Goal: Task Accomplishment & Management: Manage account settings

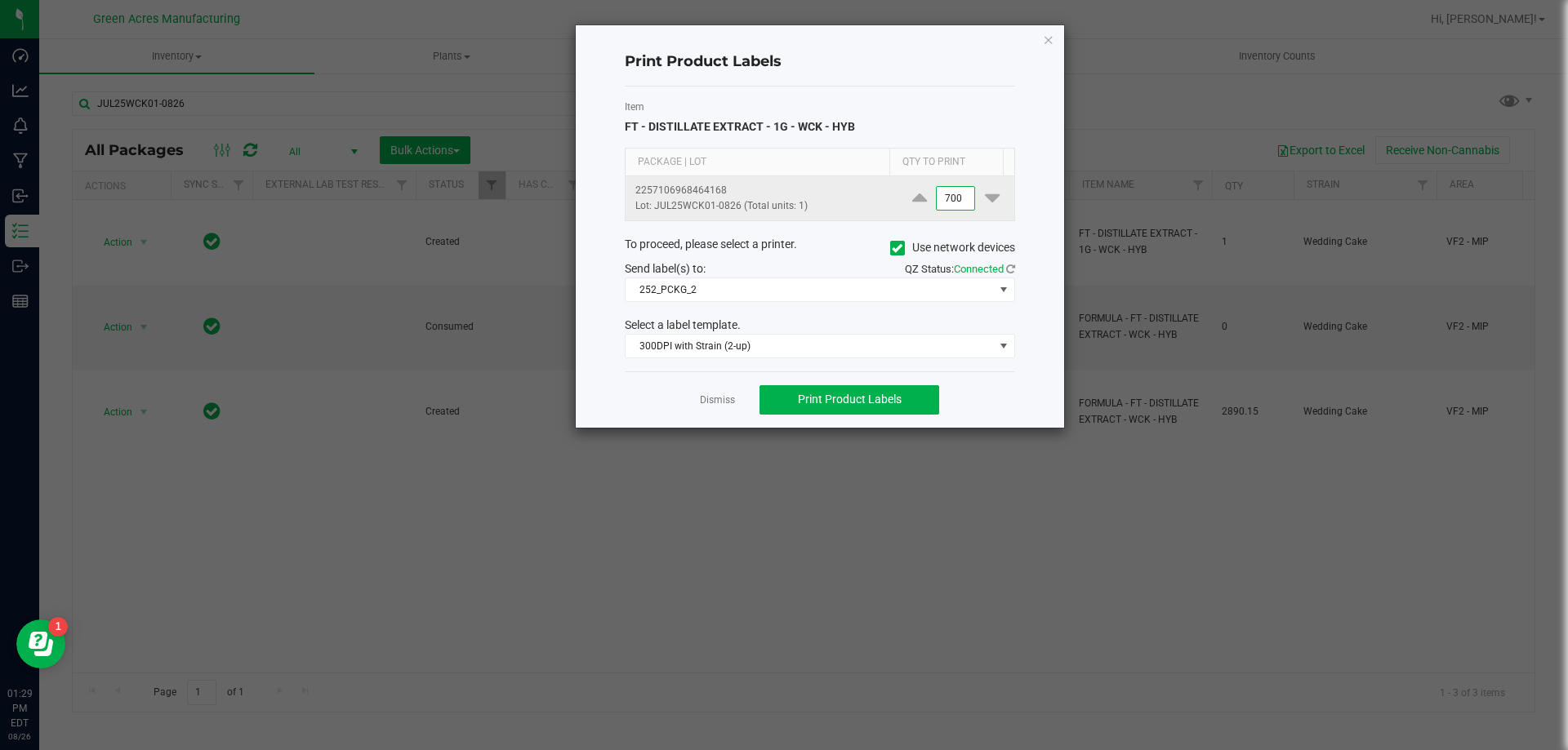
click at [942, 193] on input "700" at bounding box center [955, 198] width 37 height 23
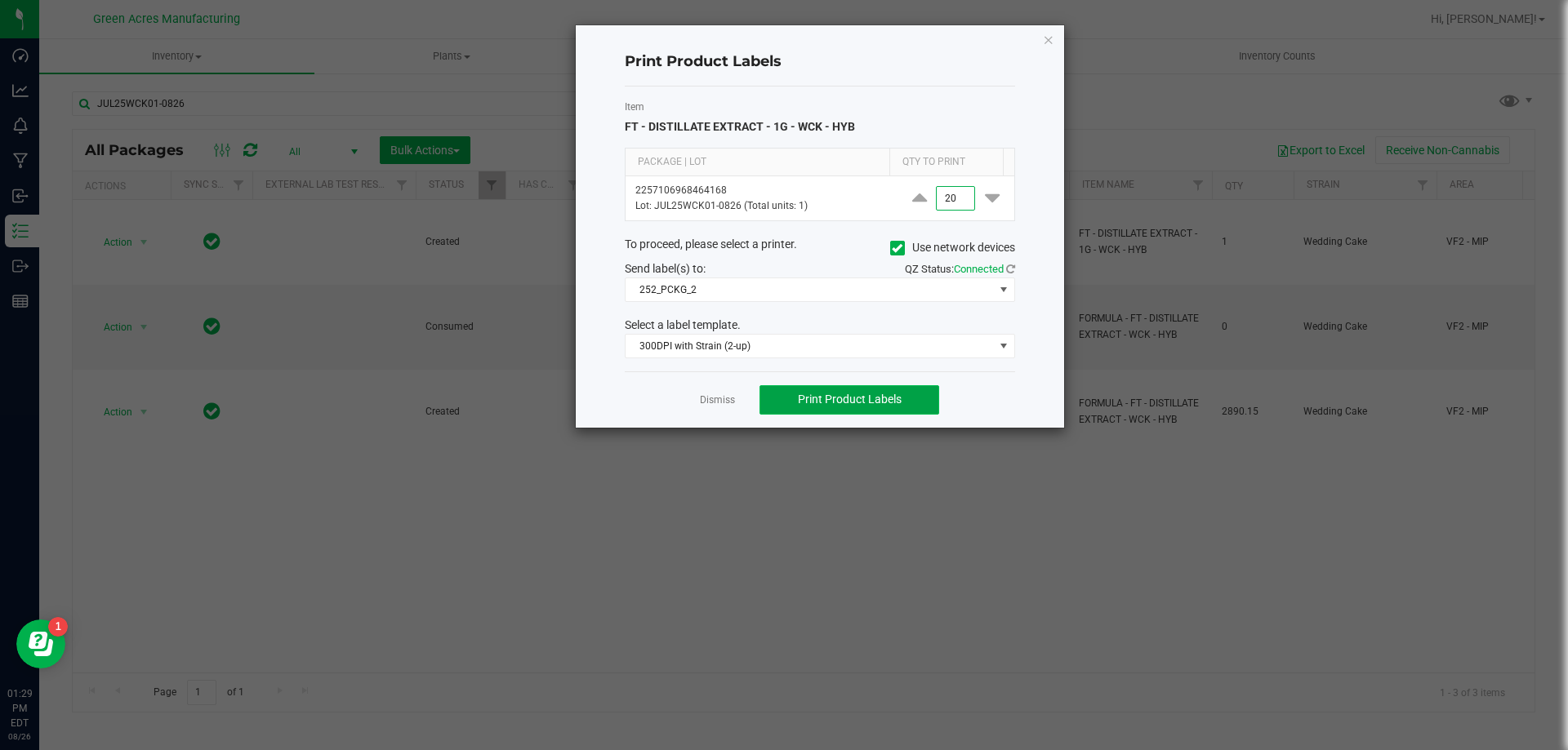
click at [829, 412] on button "Print Product Labels" at bounding box center [849, 400] width 179 height 30
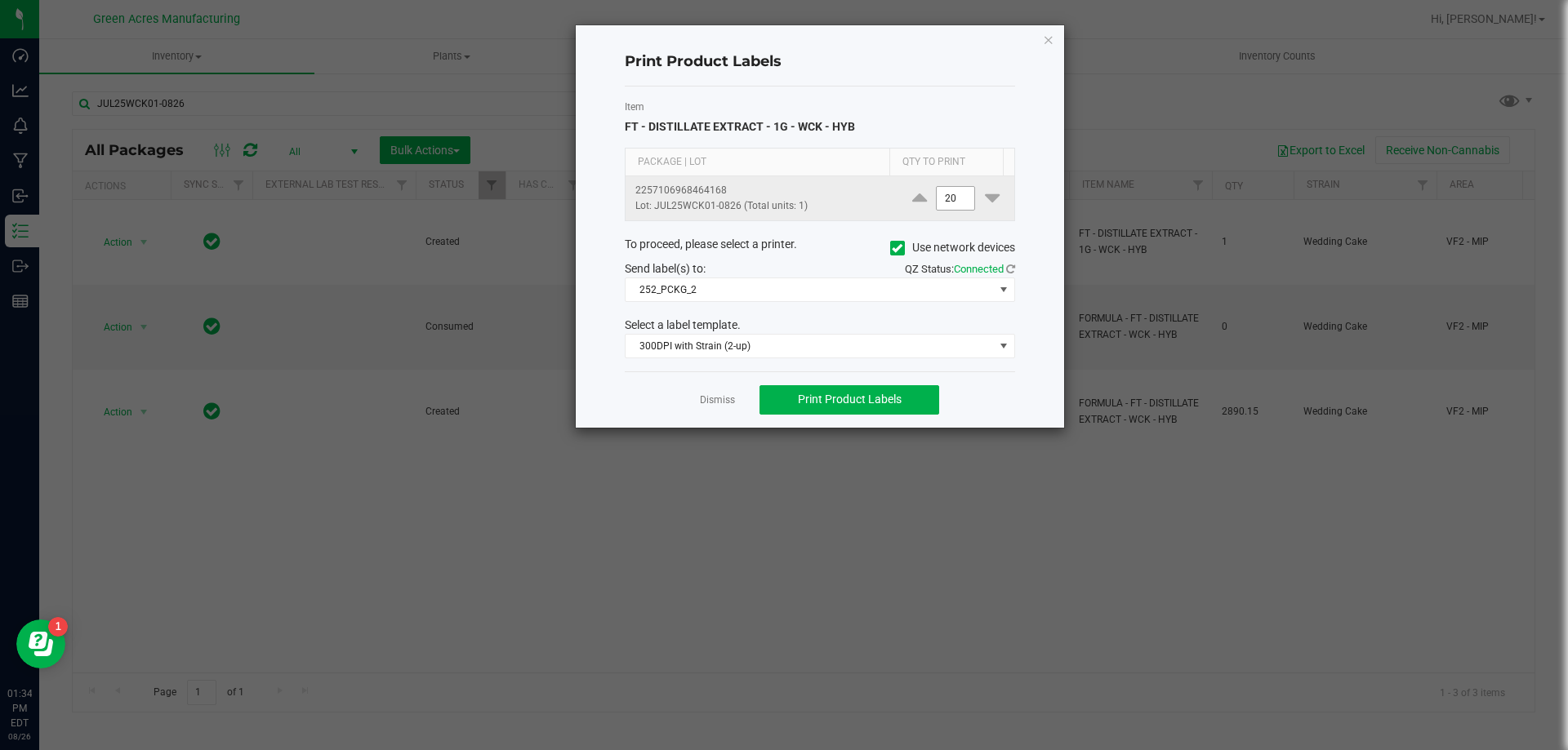
click at [941, 207] on input "20" at bounding box center [955, 198] width 37 height 23
click at [940, 203] on input "20" at bounding box center [955, 198] width 37 height 23
click at [947, 190] on input "20" at bounding box center [955, 198] width 37 height 23
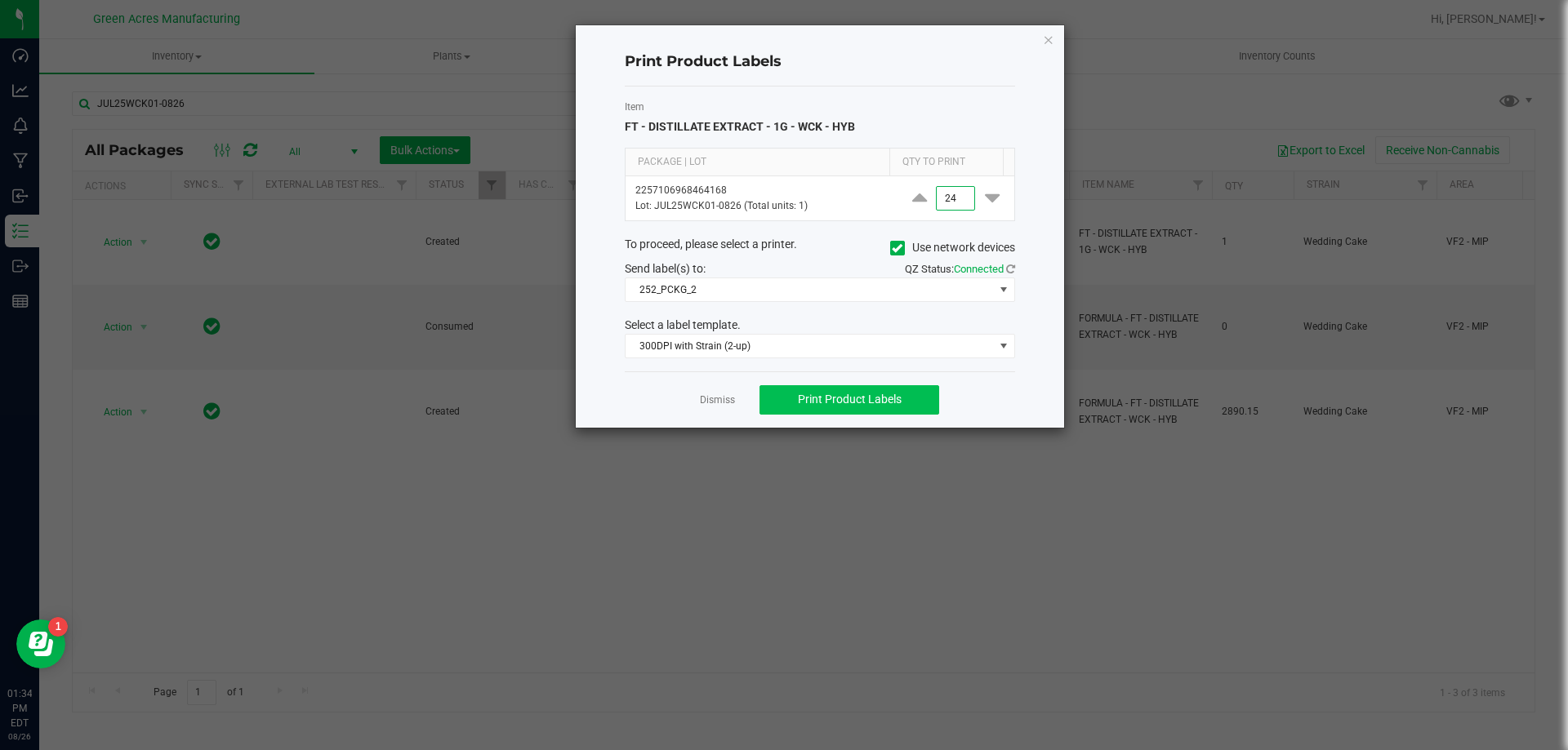
type input "24"
click at [860, 396] on span "Print Product Labels" at bounding box center [849, 398] width 104 height 13
click at [703, 401] on link "Dismiss" at bounding box center [717, 400] width 35 height 14
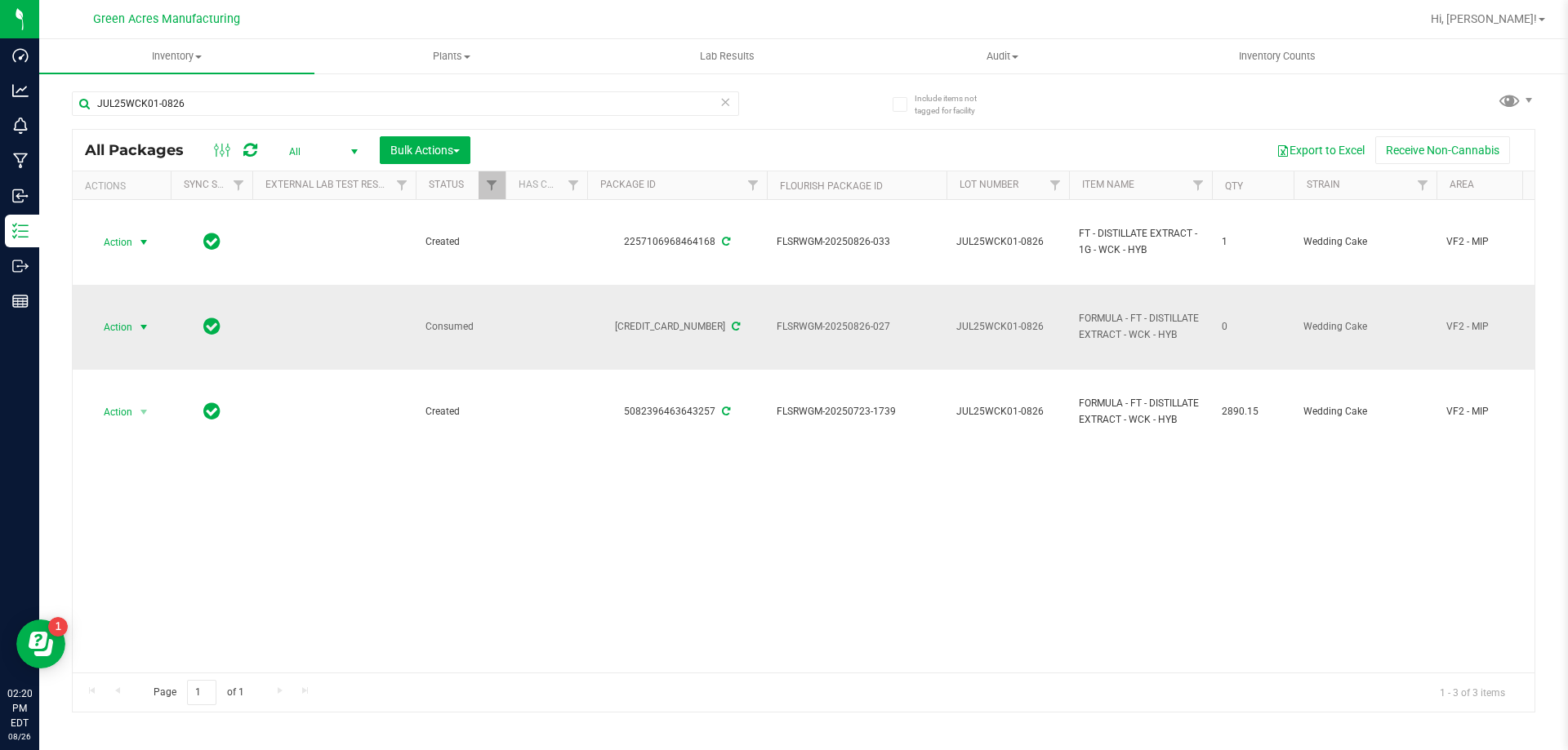
click at [134, 335] on span "select" at bounding box center [144, 327] width 20 height 23
click at [148, 360] on li "Adjust qty" at bounding box center [142, 354] width 104 height 24
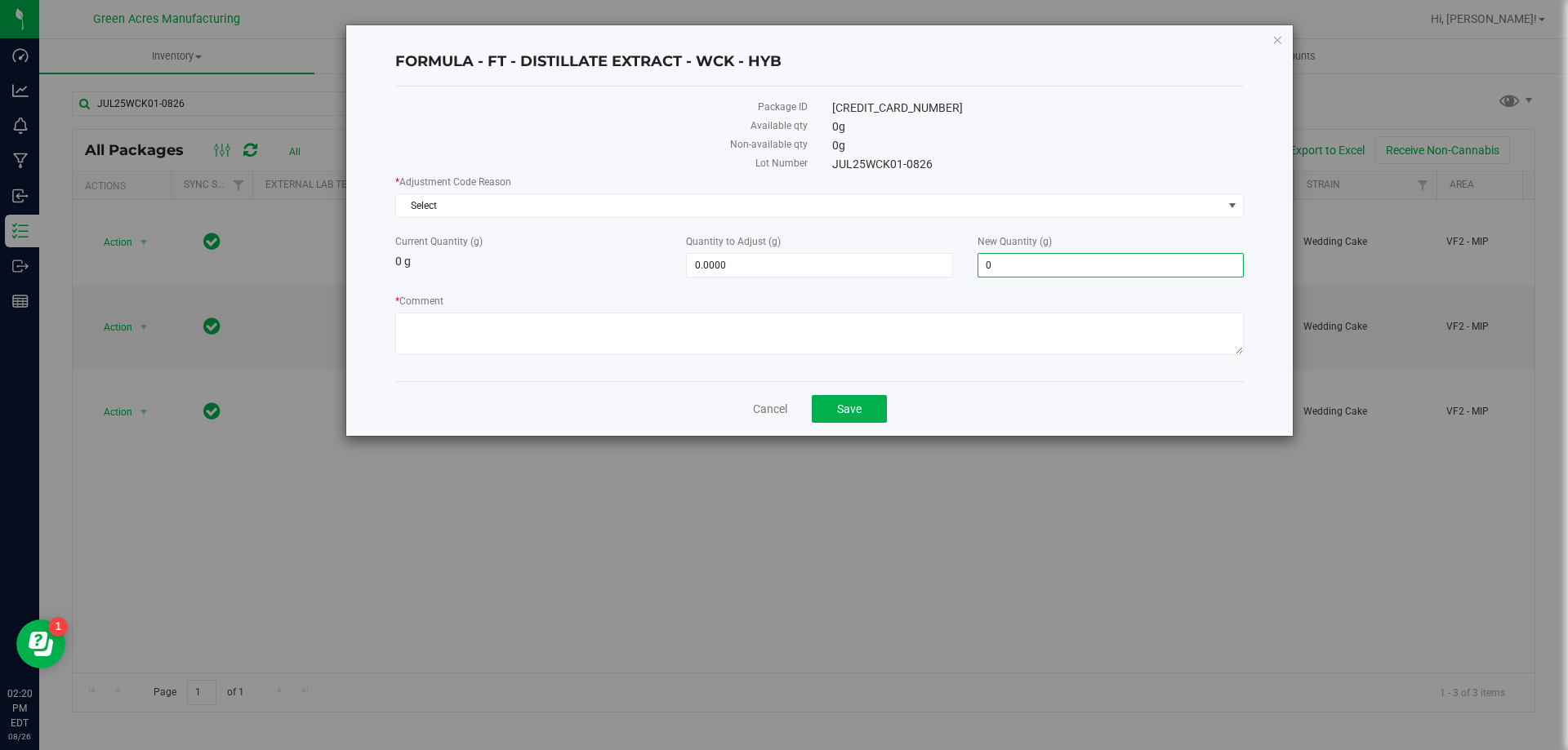
click at [1040, 264] on span "0.0000 0" at bounding box center [1111, 265] width 266 height 24
click at [1040, 264] on input "0" at bounding box center [1111, 265] width 265 height 23
click at [1272, 45] on icon "button" at bounding box center [1276, 39] width 11 height 20
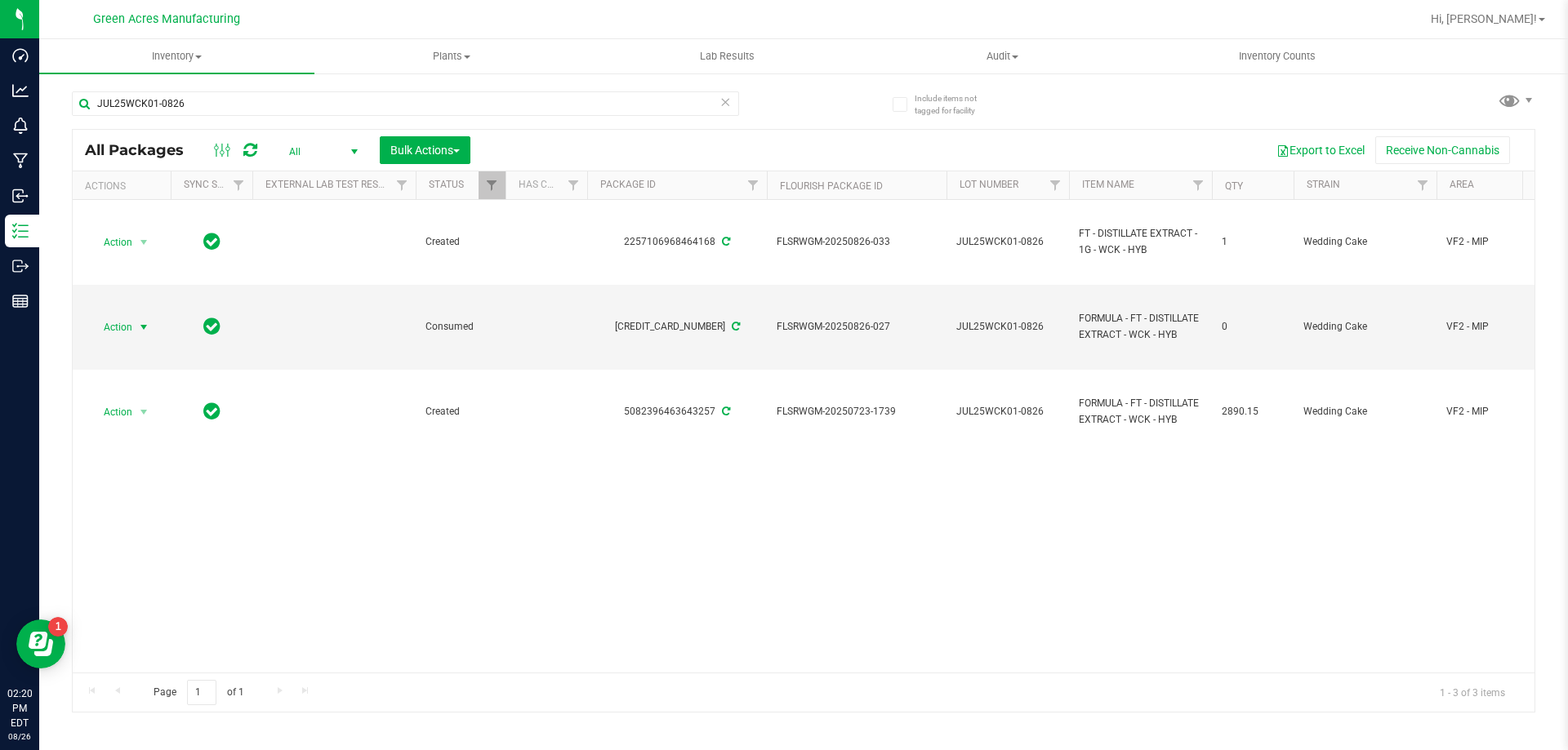
click at [324, 150] on span "All" at bounding box center [320, 151] width 90 height 23
click at [323, 177] on li "Active Only" at bounding box center [319, 177] width 88 height 24
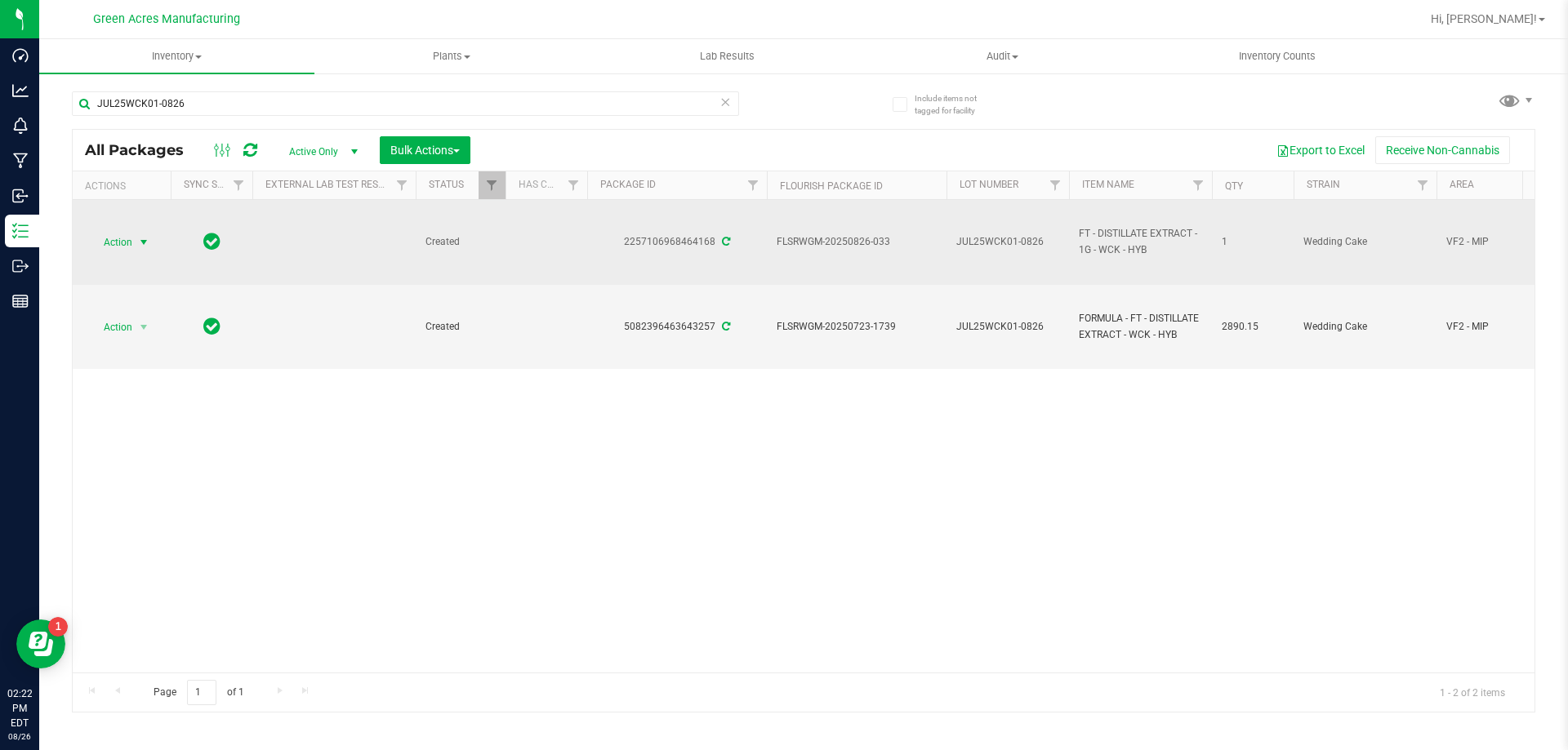
click at [121, 242] on span "Action" at bounding box center [111, 242] width 44 height 23
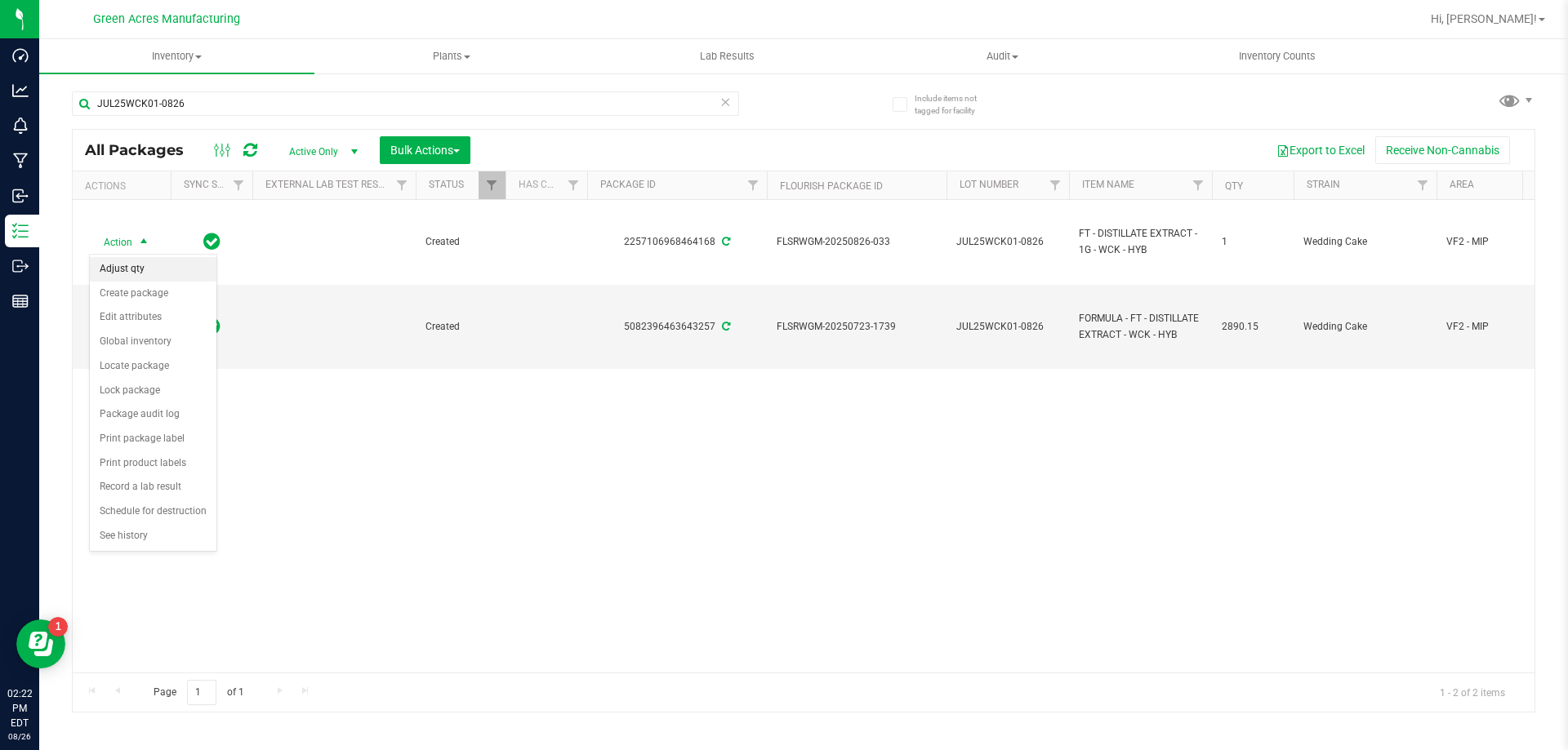
click at [166, 262] on li "Adjust qty" at bounding box center [152, 269] width 126 height 24
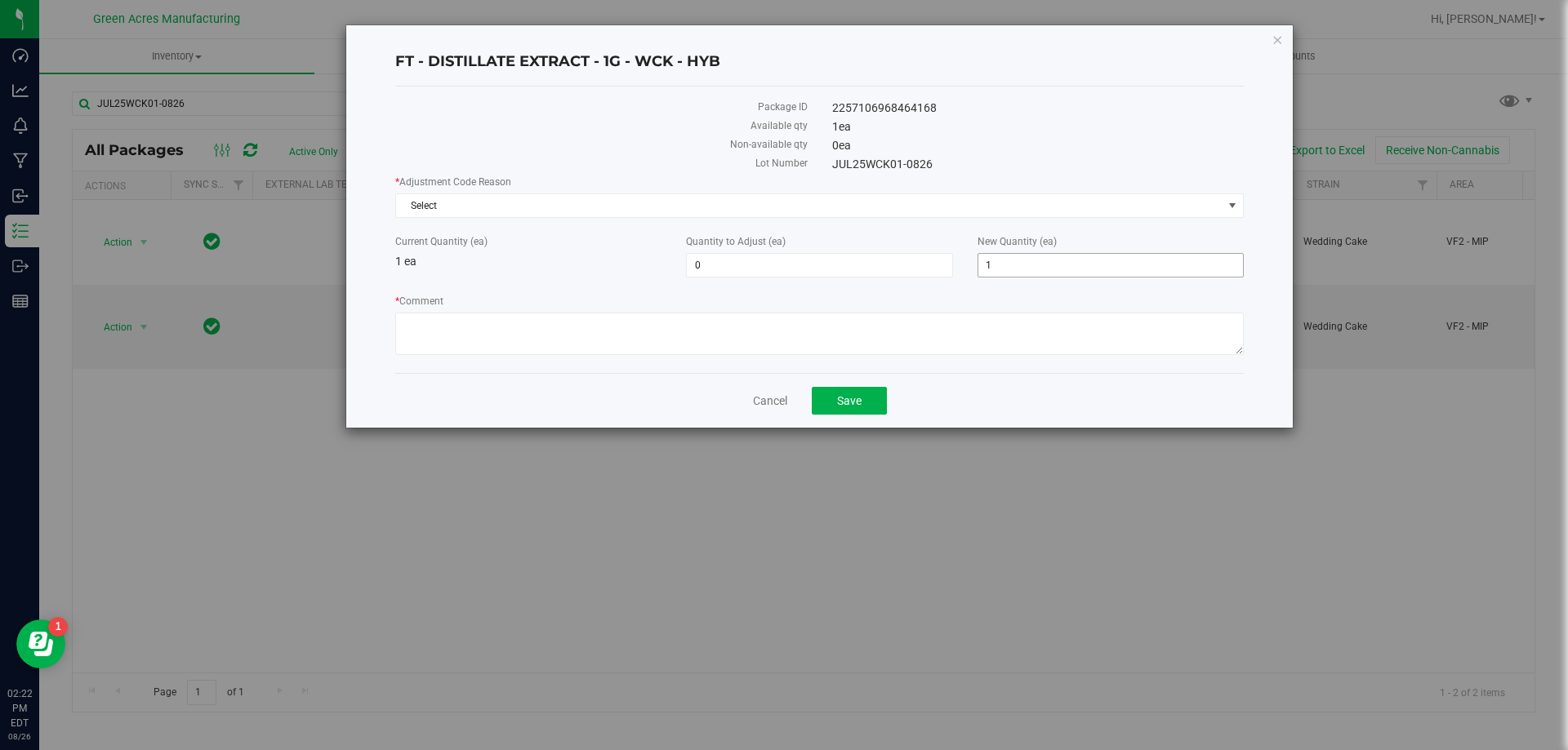
click at [1017, 270] on span "1 1" at bounding box center [1111, 265] width 266 height 24
click at [1017, 270] on input "1" at bounding box center [1111, 265] width 265 height 23
type input "0"
type input "-1"
type input "0"
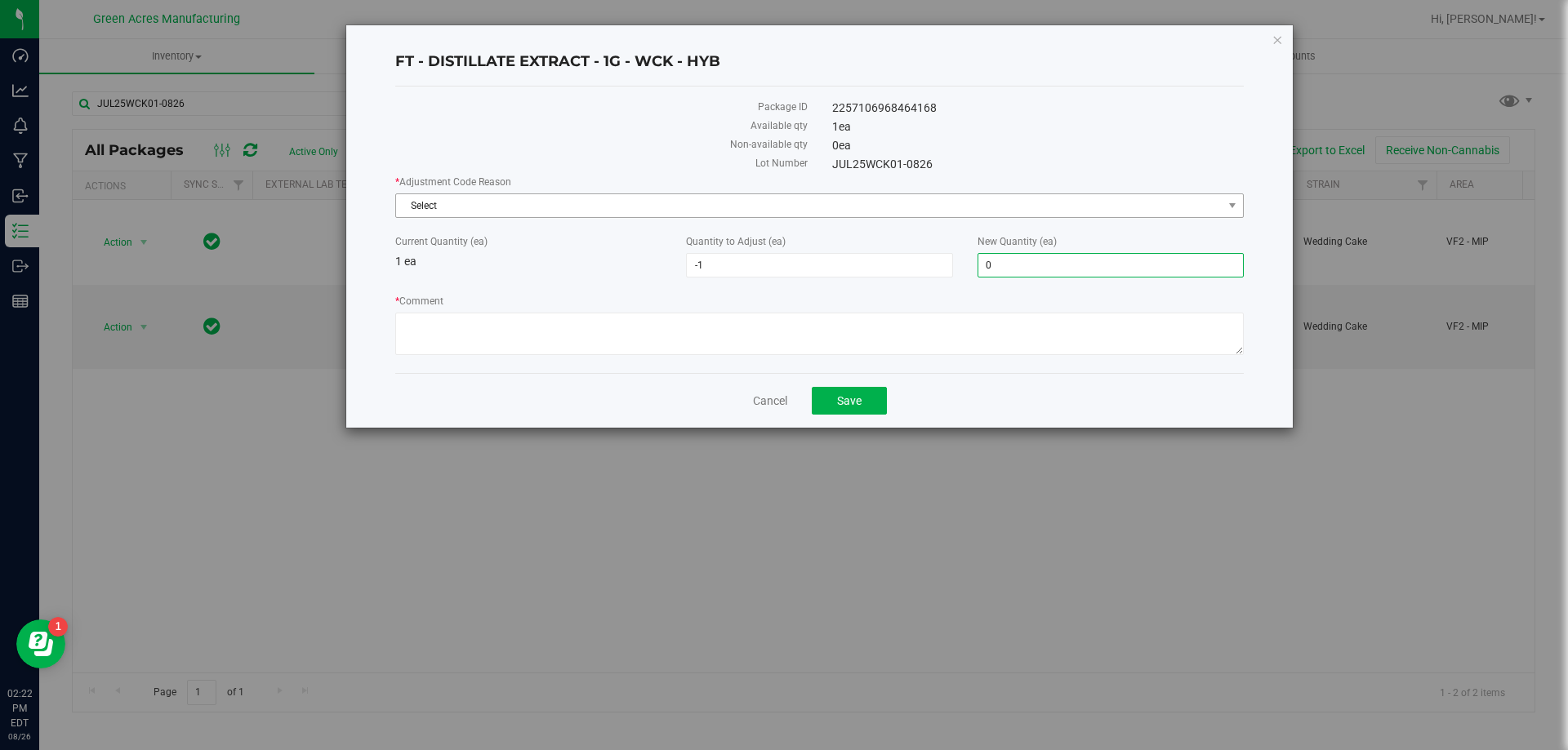
click at [899, 211] on span "Select" at bounding box center [809, 205] width 826 height 23
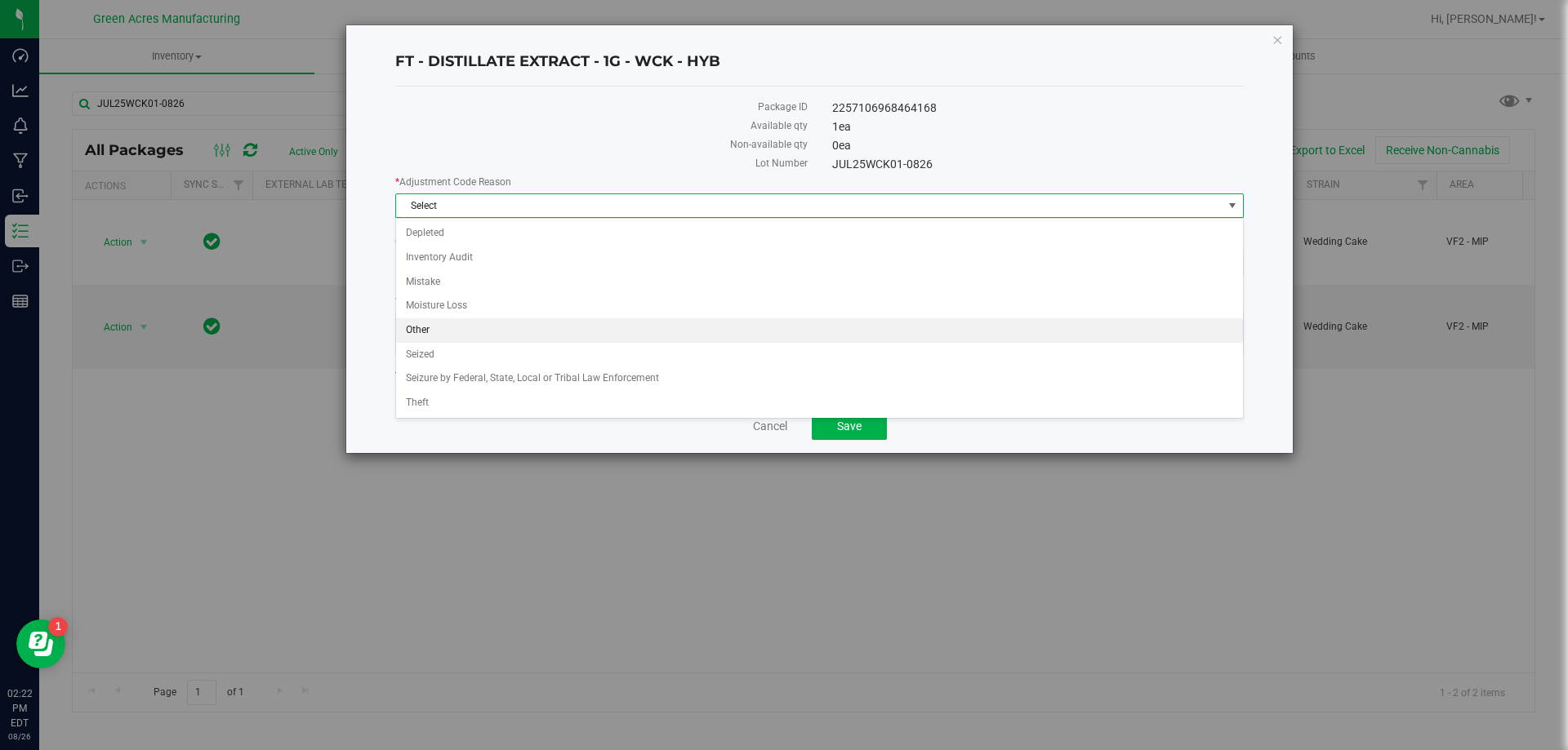
click at [848, 330] on li "Other" at bounding box center [819, 331] width 847 height 24
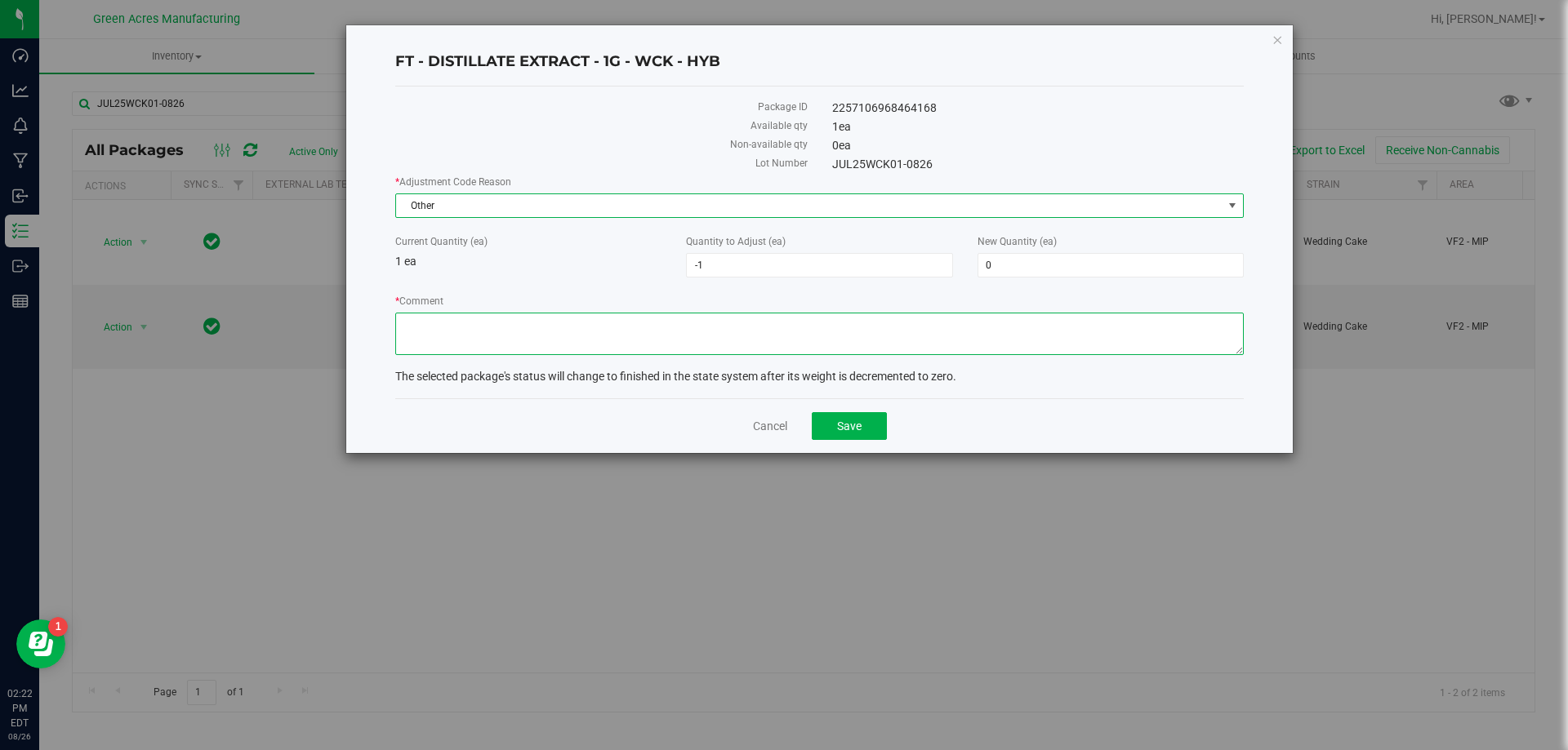
click at [823, 328] on textarea "* Comment" at bounding box center [819, 333] width 849 height 43
type textarea "r"
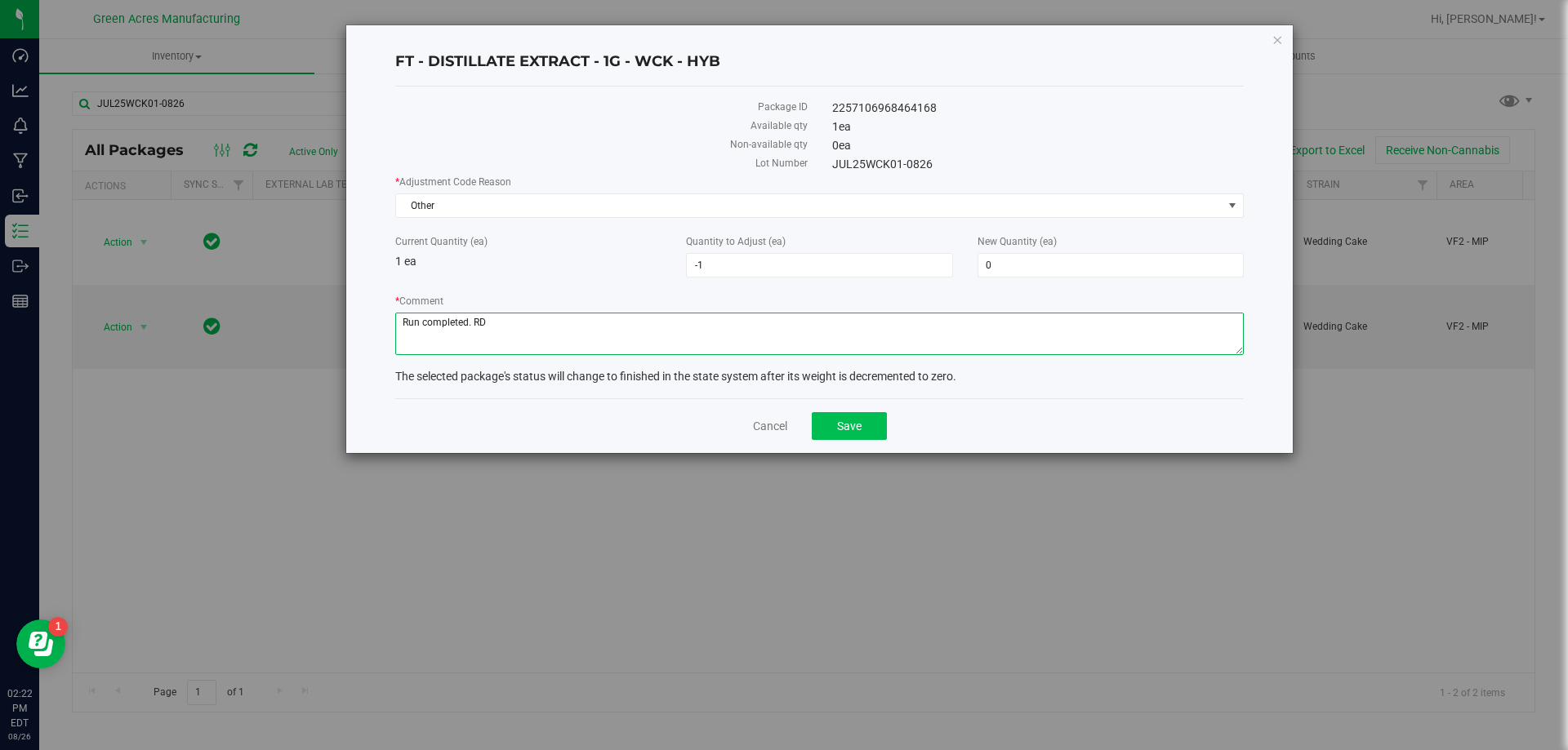
type textarea "Run completed. RD"
click at [839, 434] on button "Save" at bounding box center [849, 426] width 75 height 28
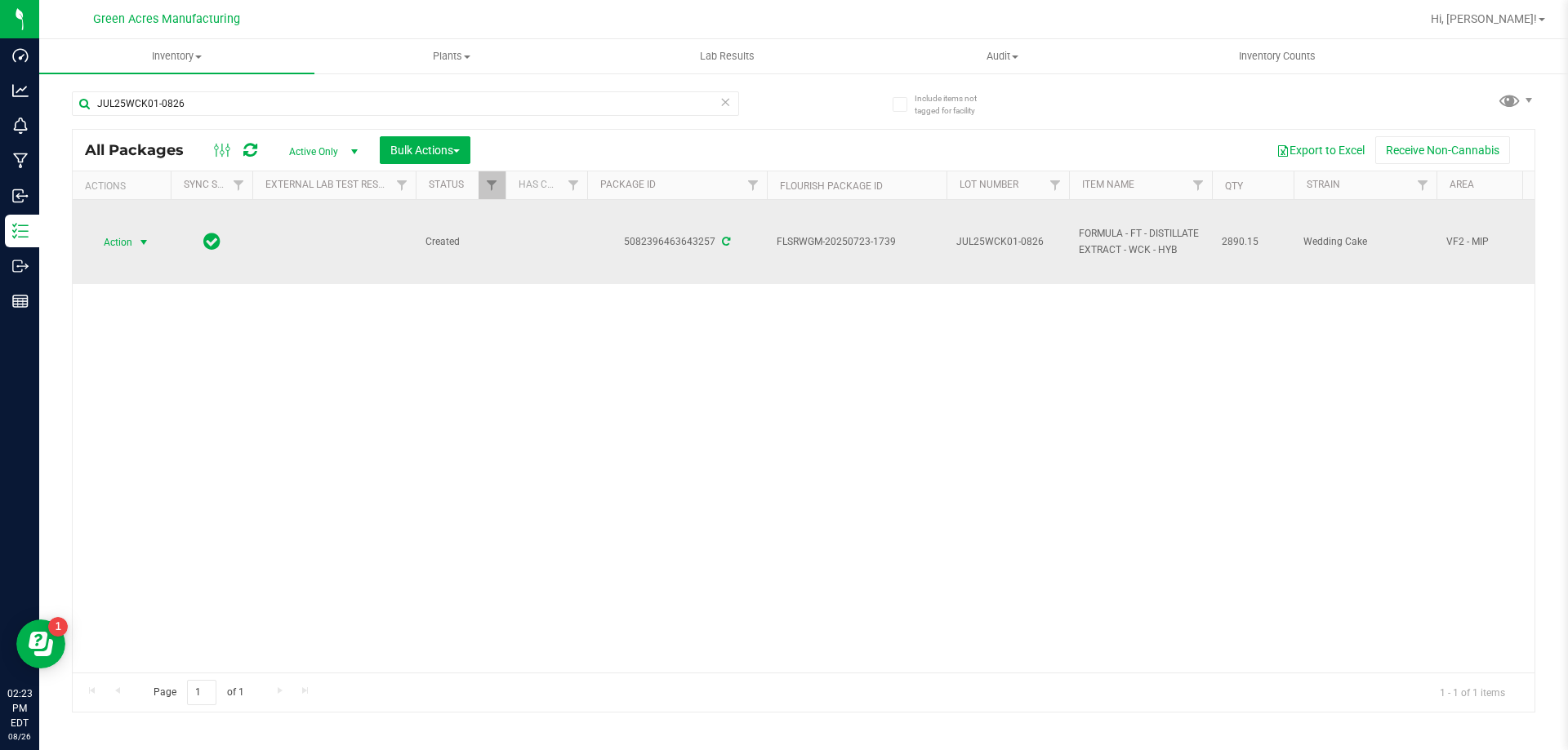
click at [116, 240] on span "Action" at bounding box center [111, 242] width 44 height 23
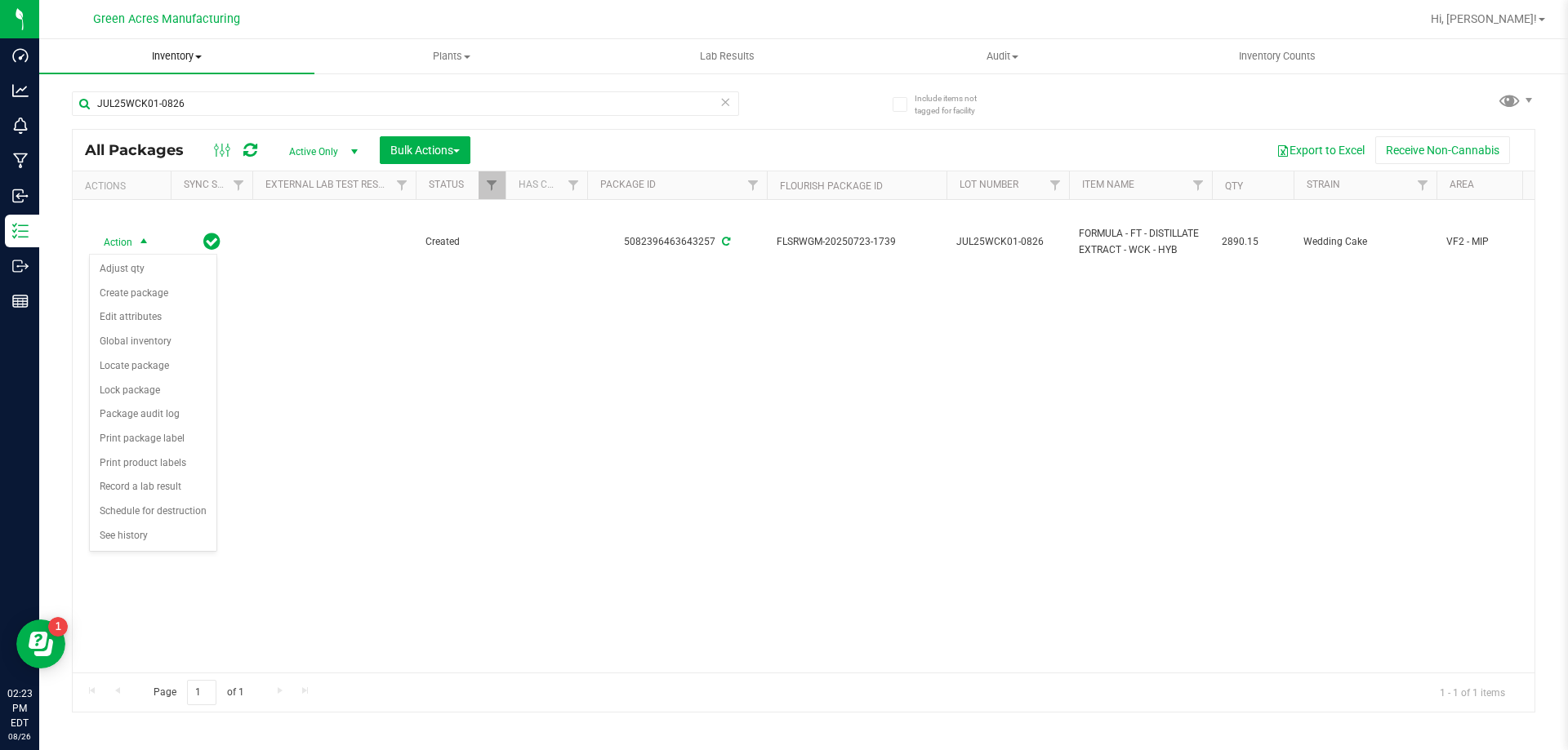
click at [160, 55] on span "Inventory" at bounding box center [177, 56] width 275 height 15
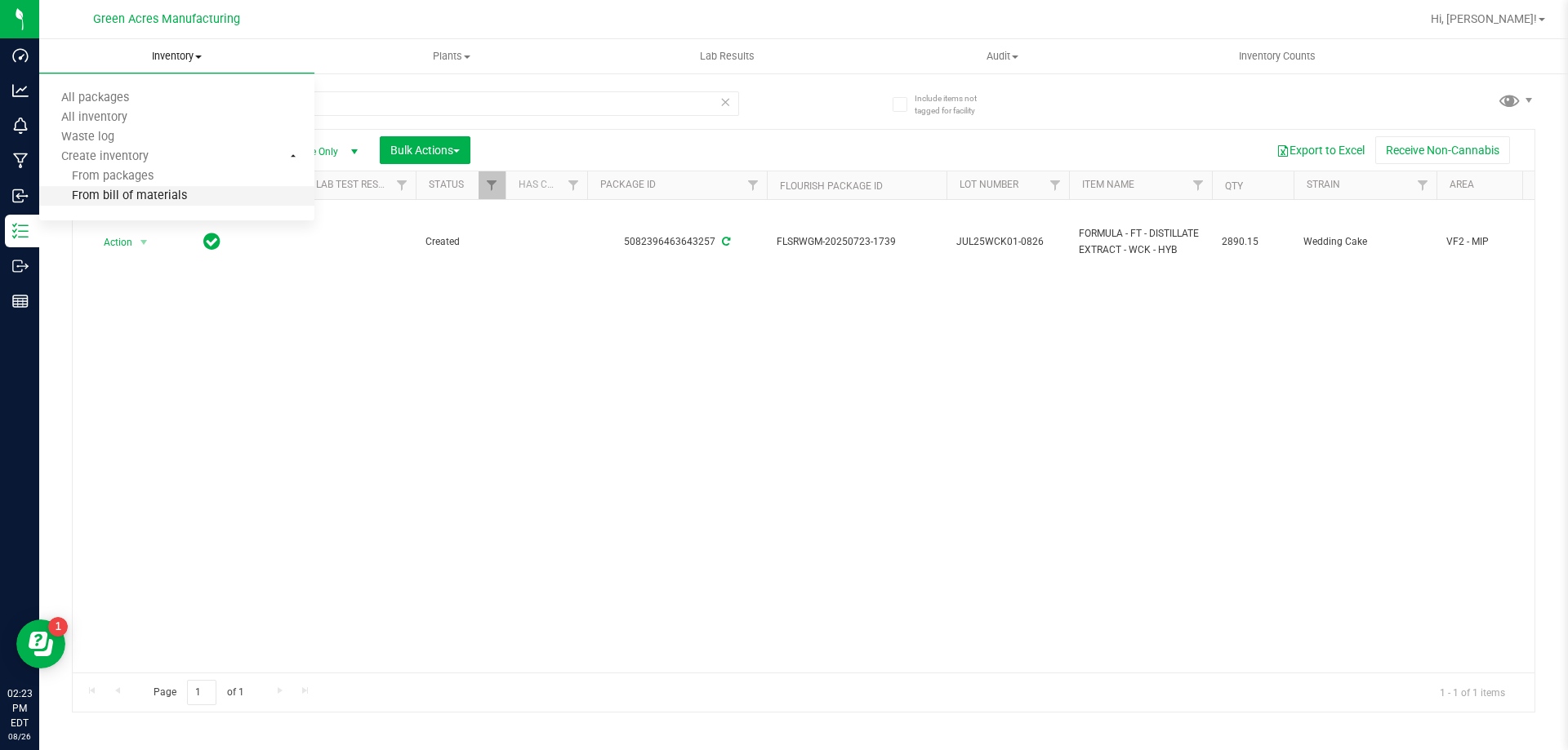
click at [193, 190] on li "From bill of materials" at bounding box center [177, 197] width 275 height 20
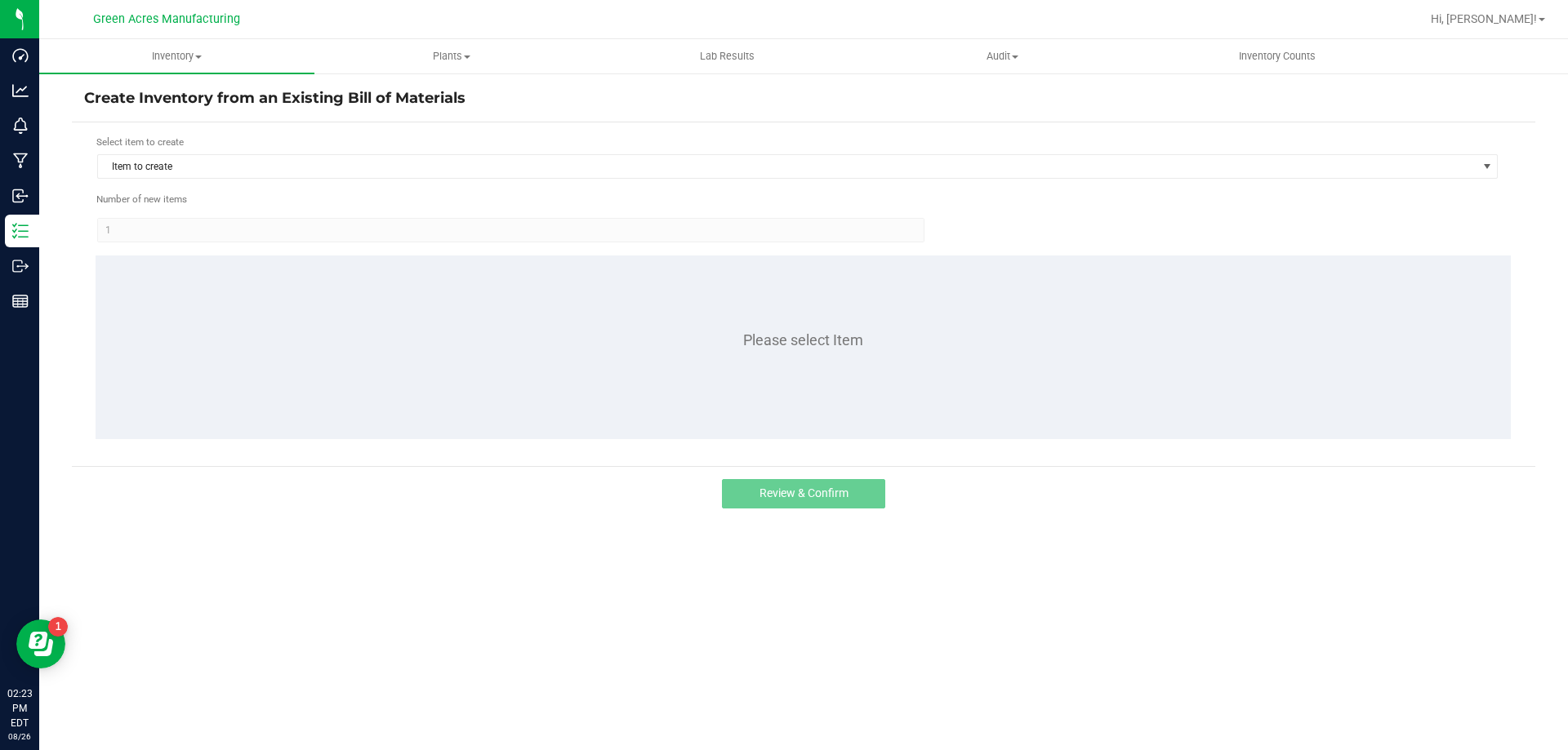
click at [534, 153] on div "Select item to create Item to create" at bounding box center [797, 157] width 1403 height 45
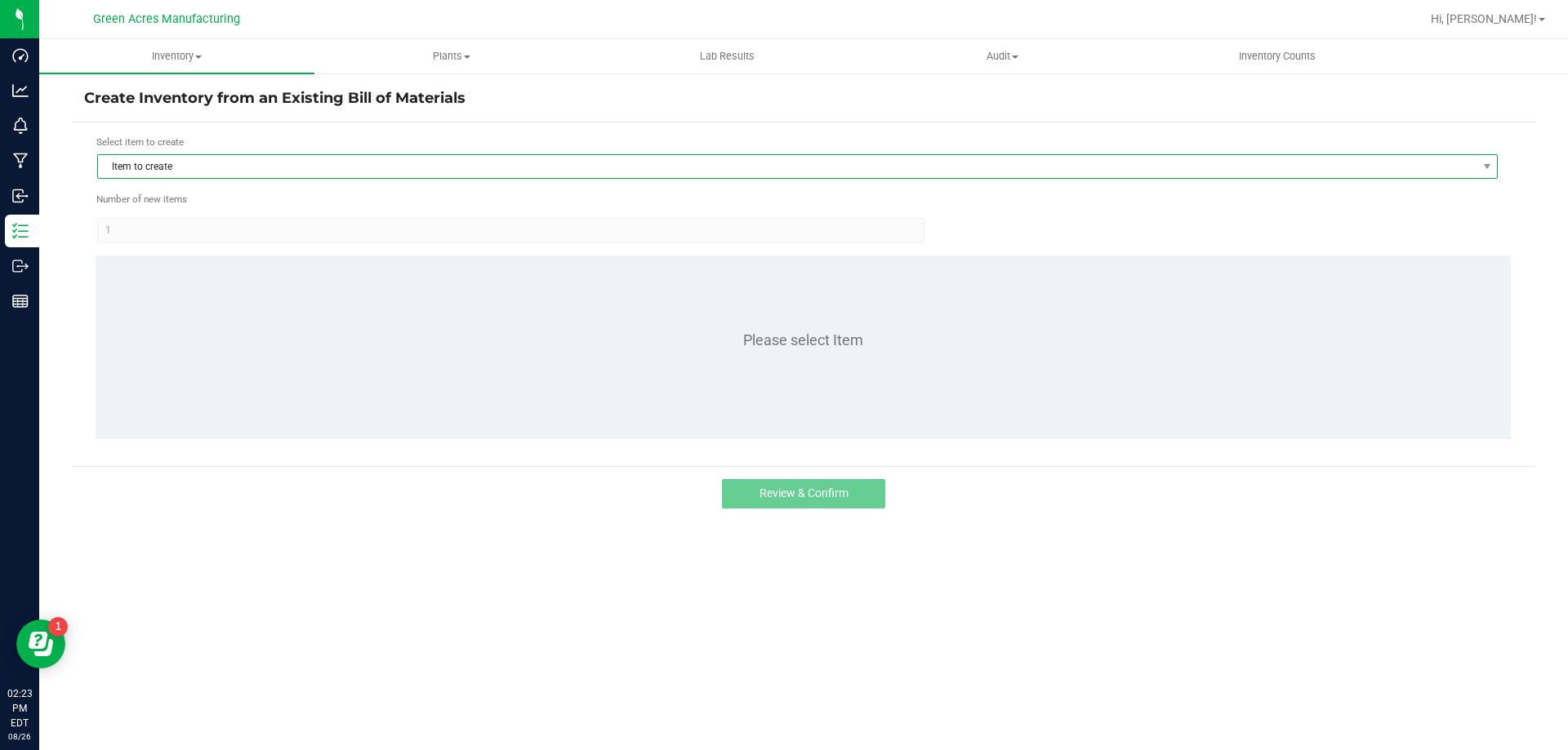
click at [535, 158] on span "Item to create" at bounding box center [787, 166] width 1378 height 23
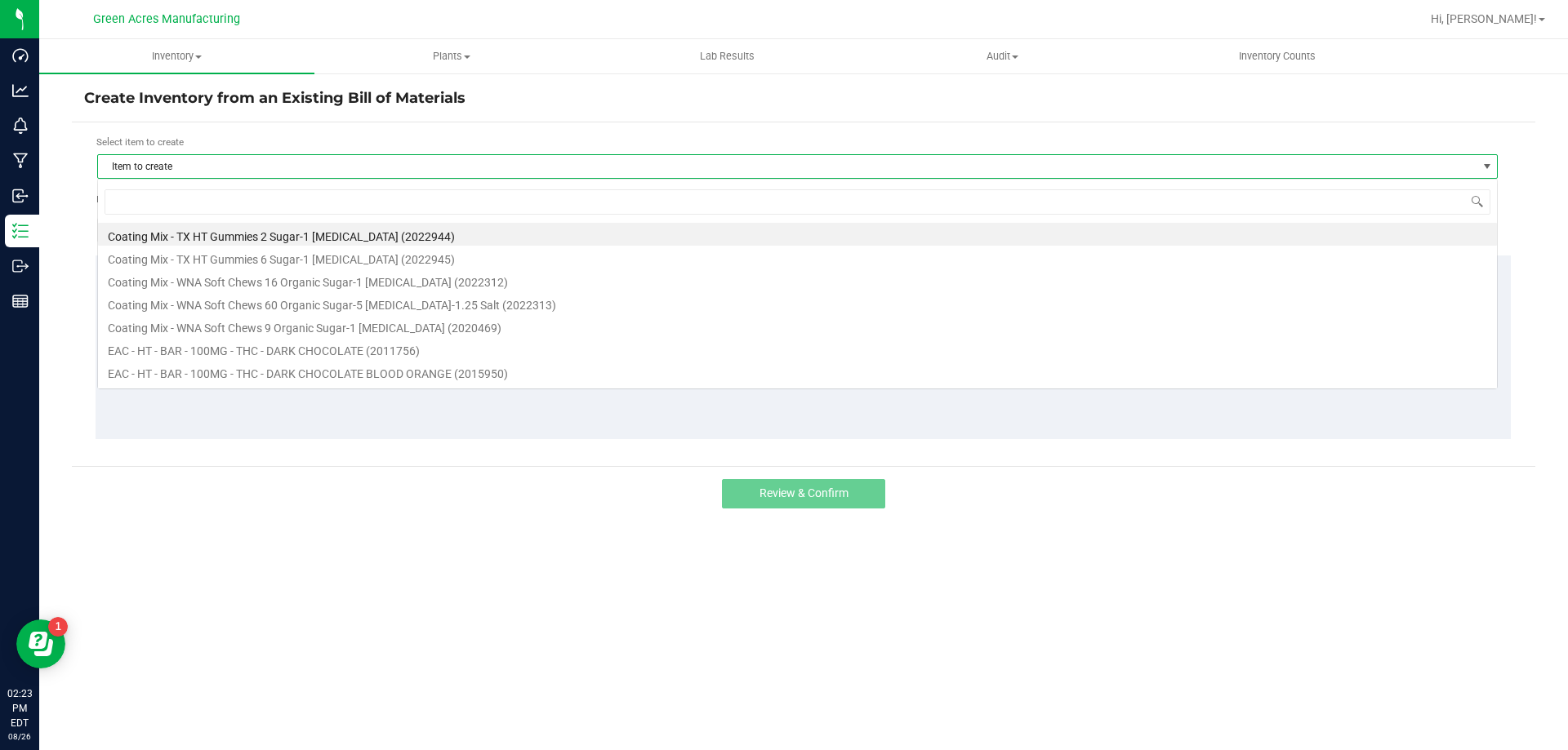
scroll to position [24, 1401]
type input "wck"
click at [485, 232] on li "FORMULA - FT - DISTILLATE EXTRACT - WCK - HYB (2025110)" at bounding box center [797, 234] width 1399 height 23
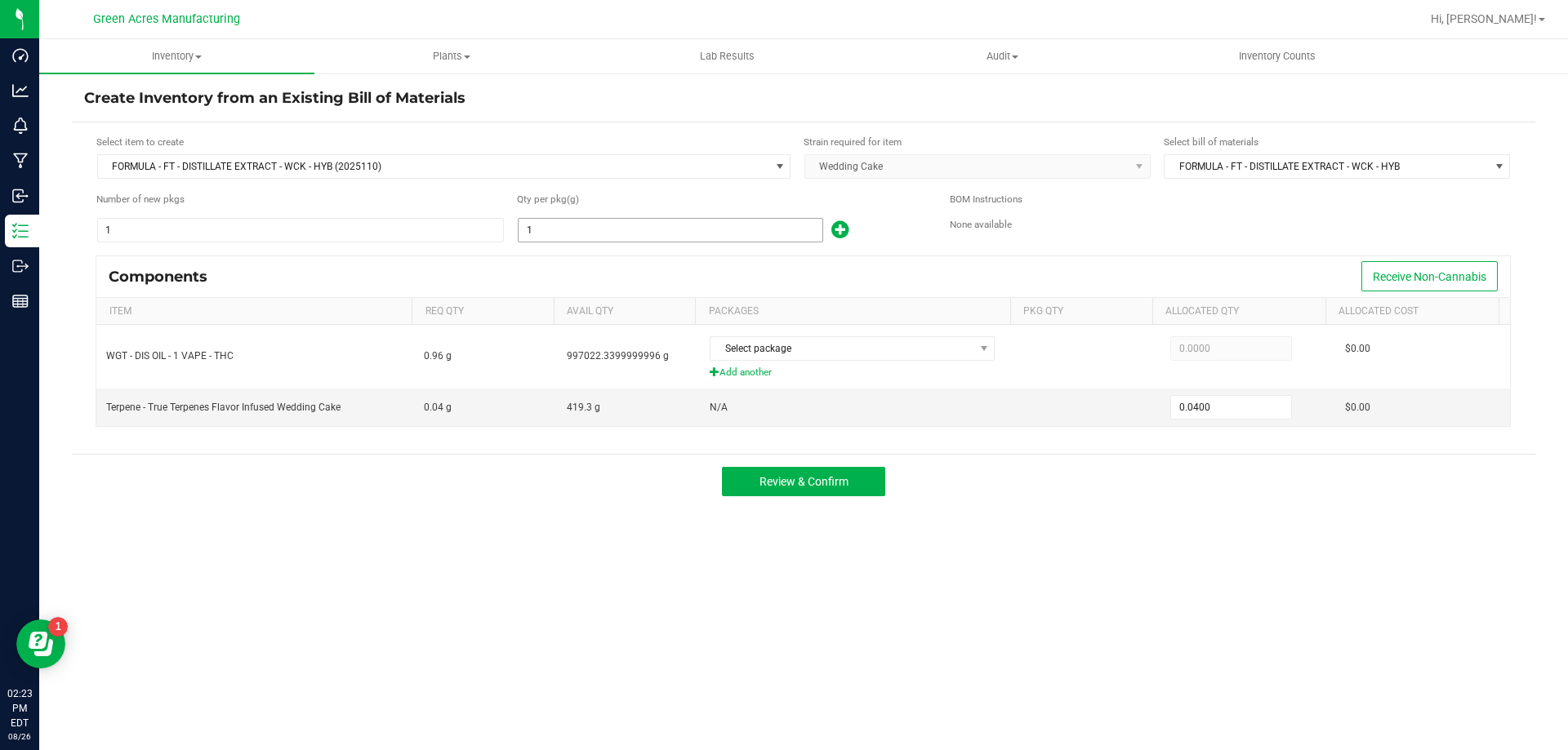
click at [643, 238] on input "1" at bounding box center [670, 230] width 304 height 23
type input "7"
type input "0.2800"
type input "75"
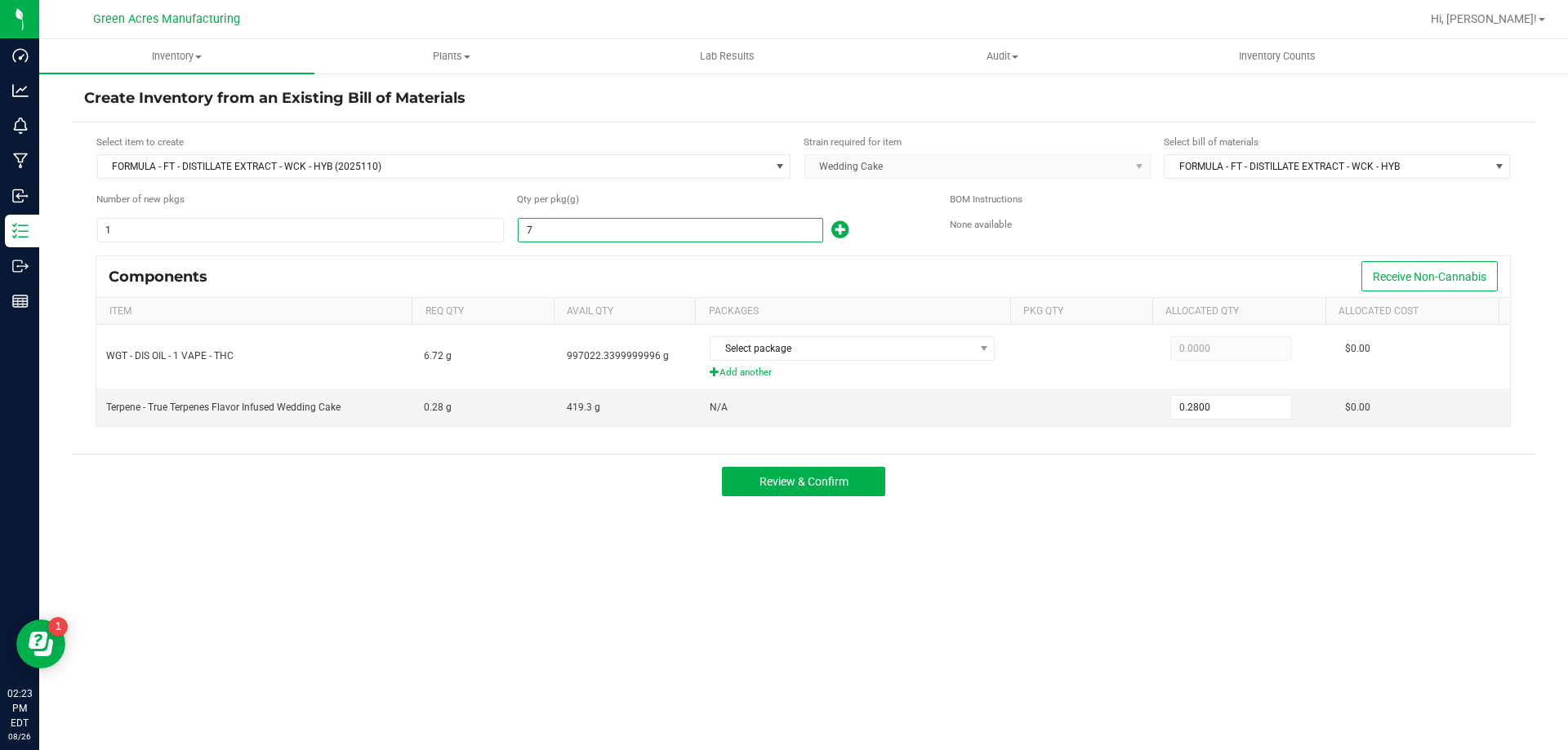
type input "3.0000"
type input "750"
type input "30.0000"
type input "750.0000"
click at [953, 298] on th "Packages" at bounding box center [852, 311] width 315 height 28
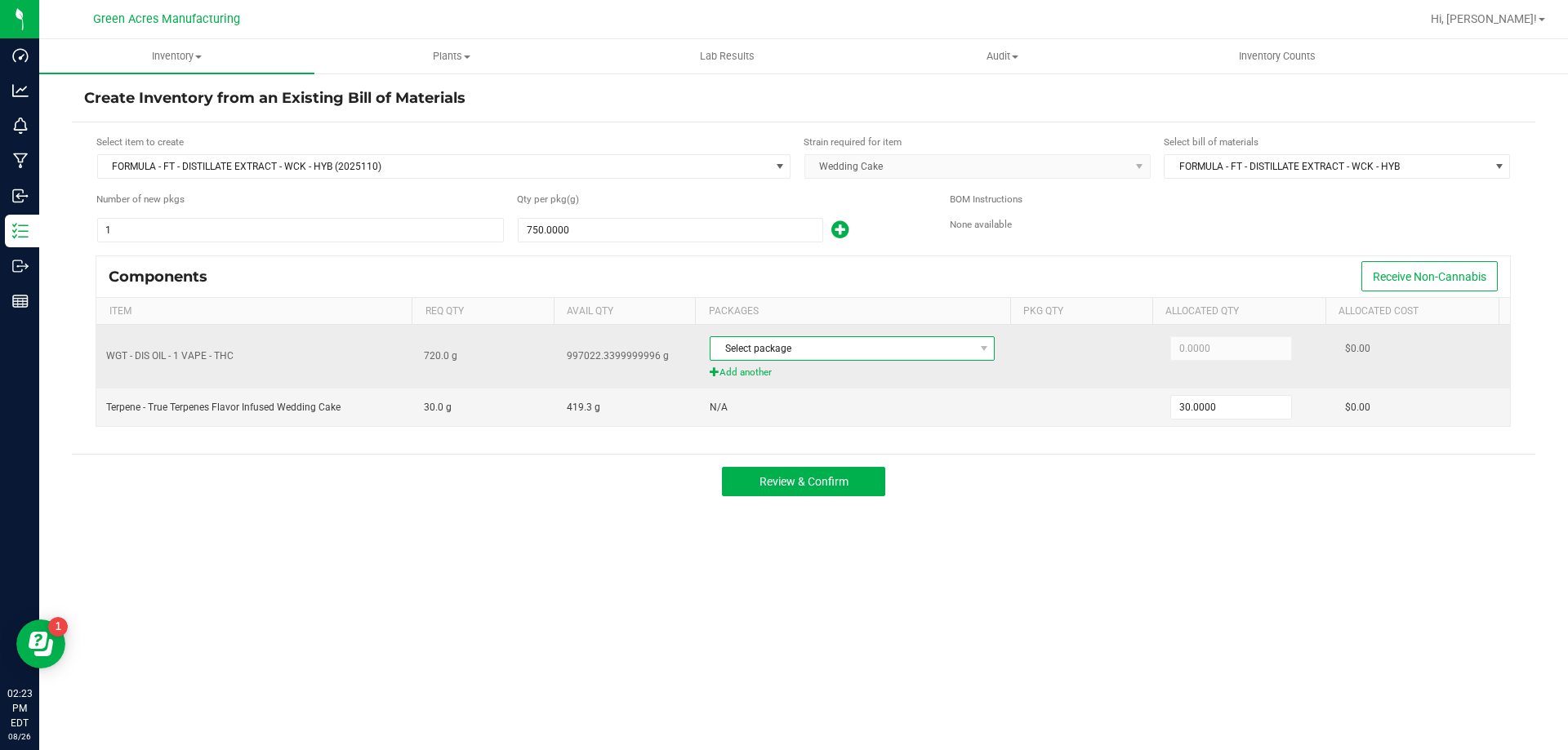
click at [933, 348] on span "Select package" at bounding box center [842, 348] width 263 height 23
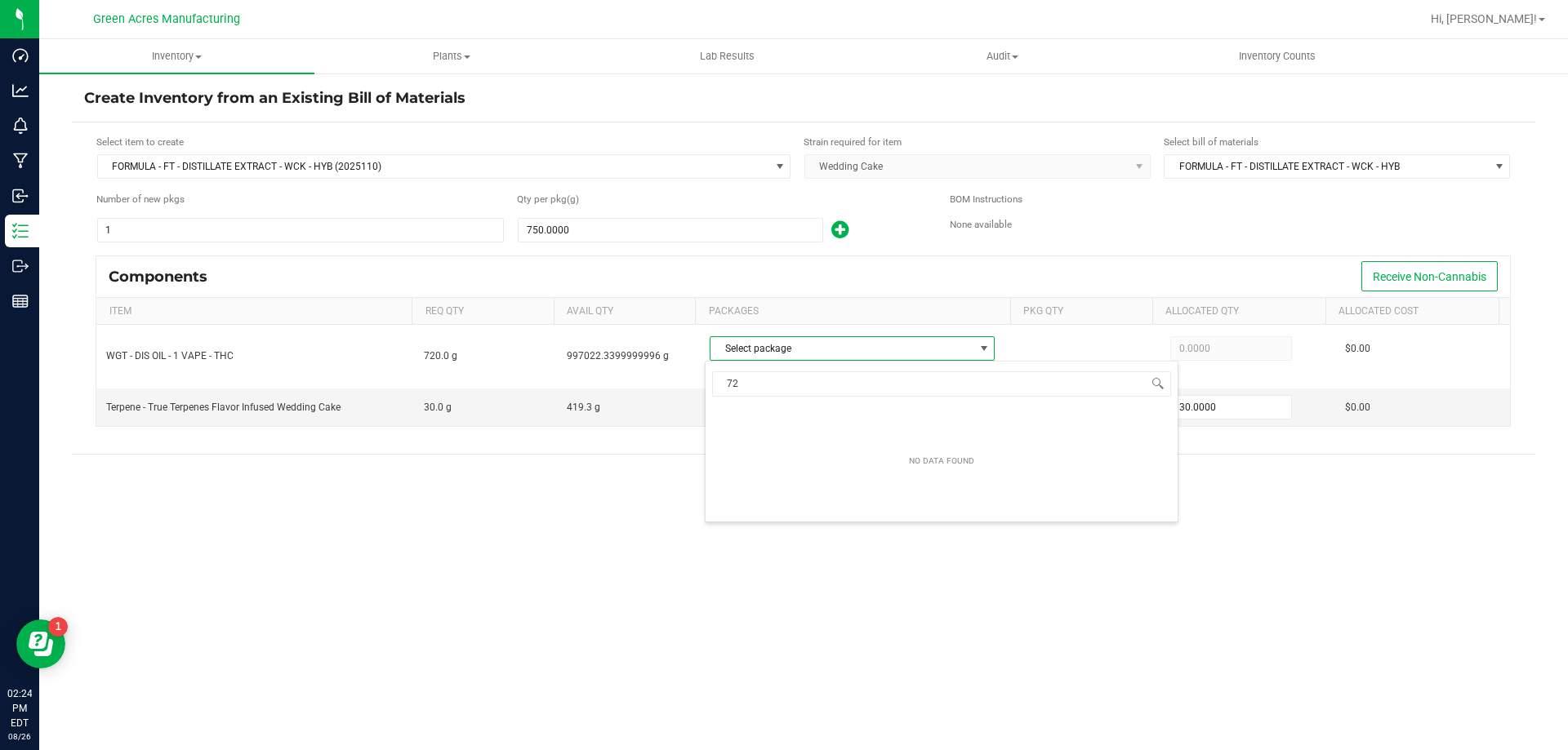
type input "7"
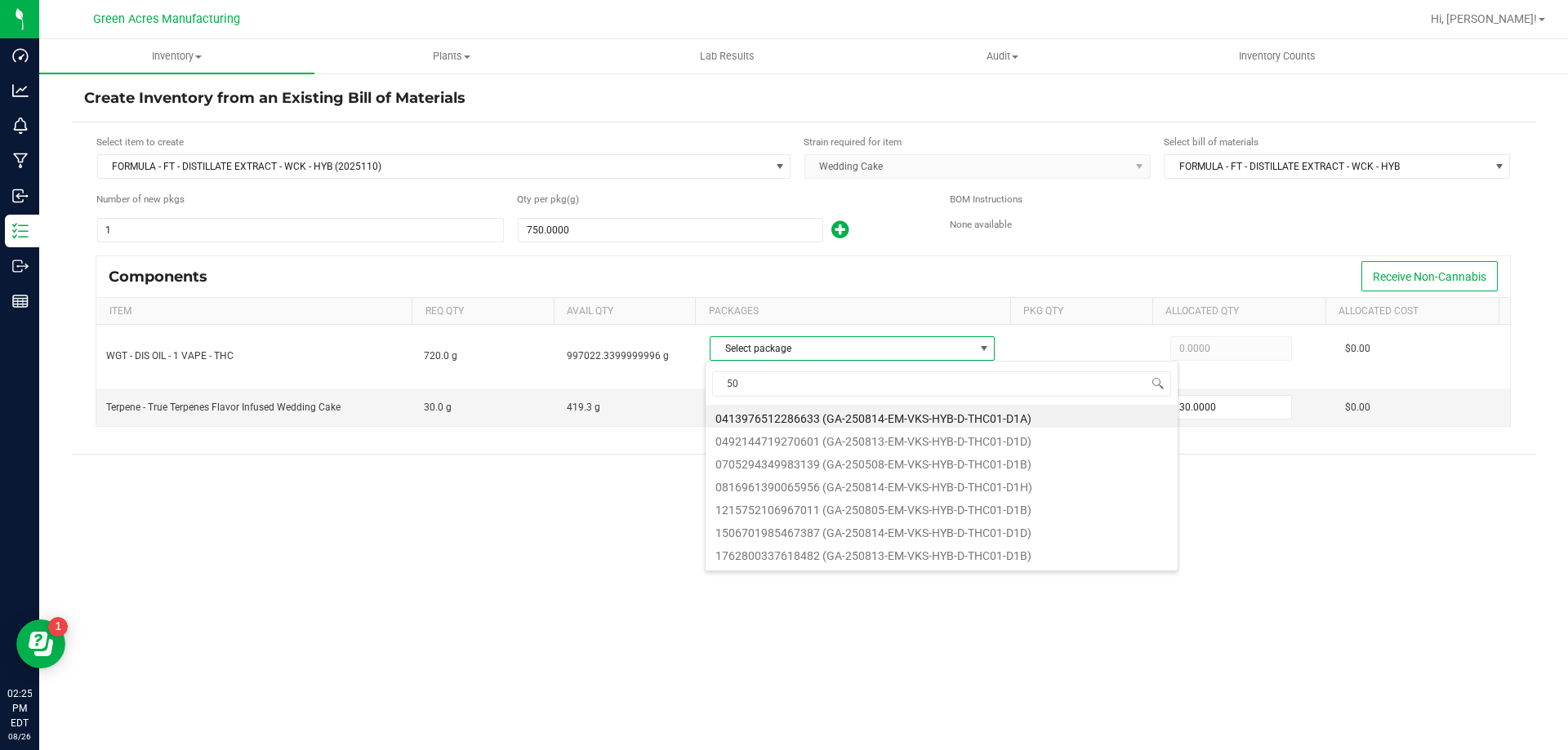
type input "5"
type input "3"
type input "2"
type input "h"
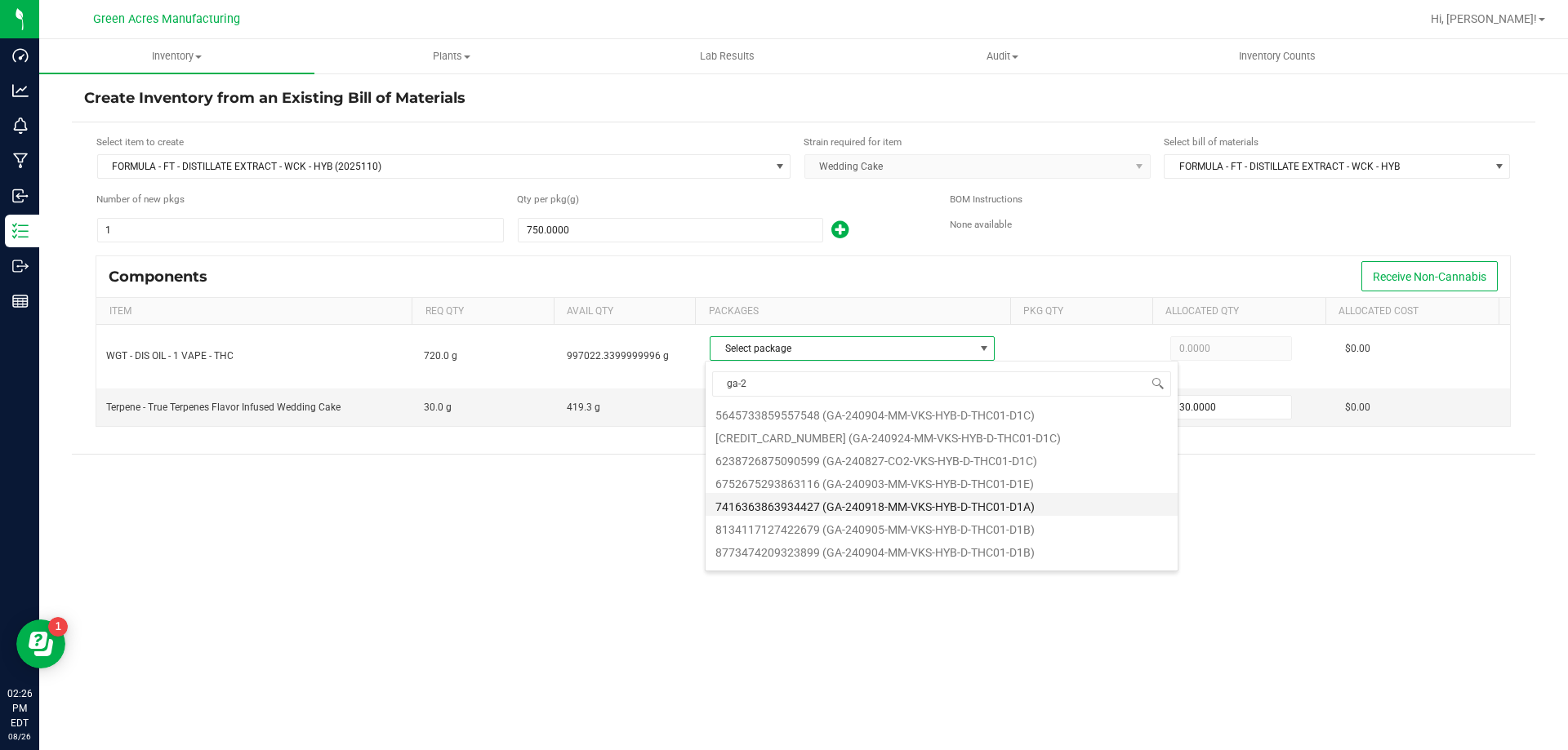
scroll to position [0, 0]
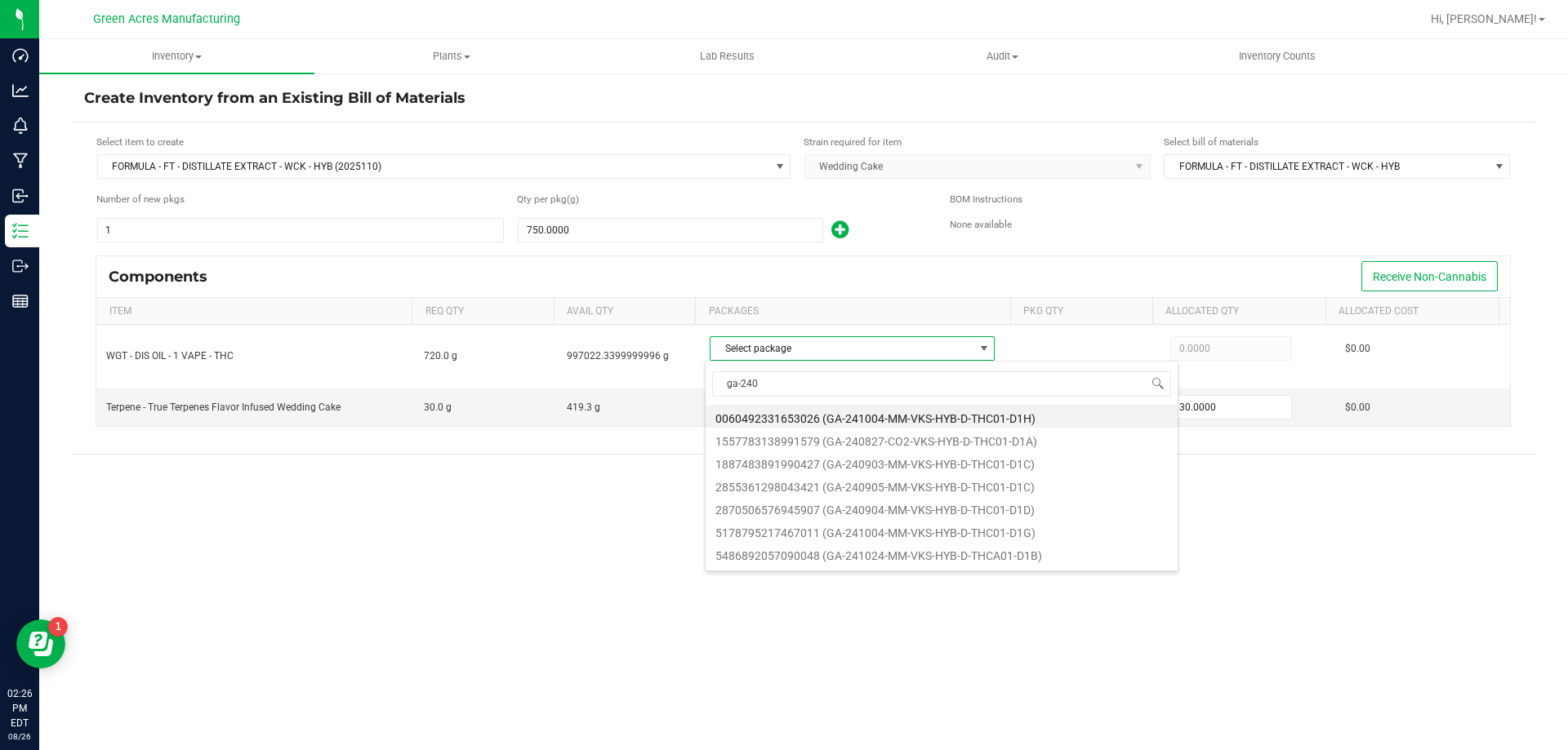
type input "ga-2405"
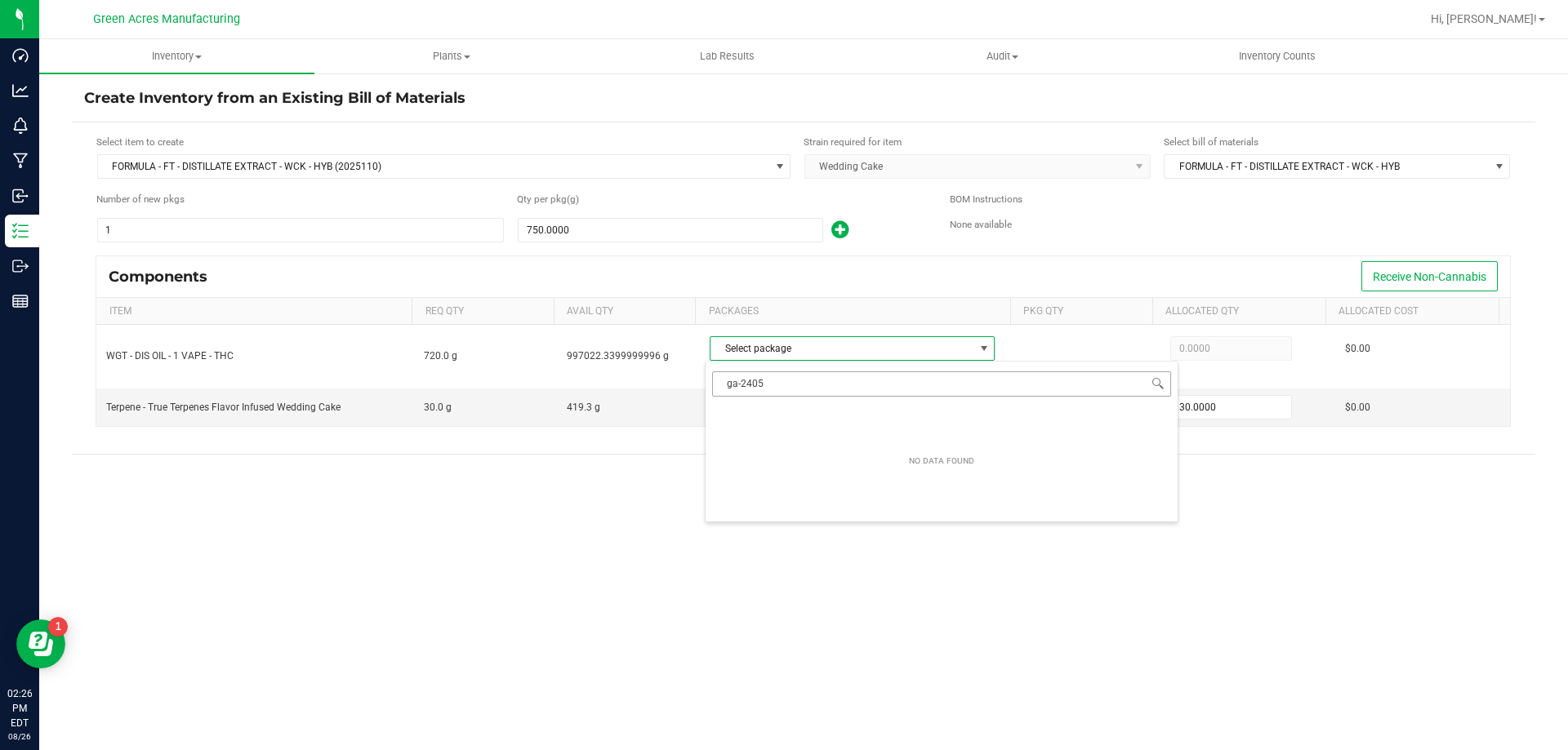
click at [838, 388] on input "ga-2405" at bounding box center [941, 384] width 459 height 25
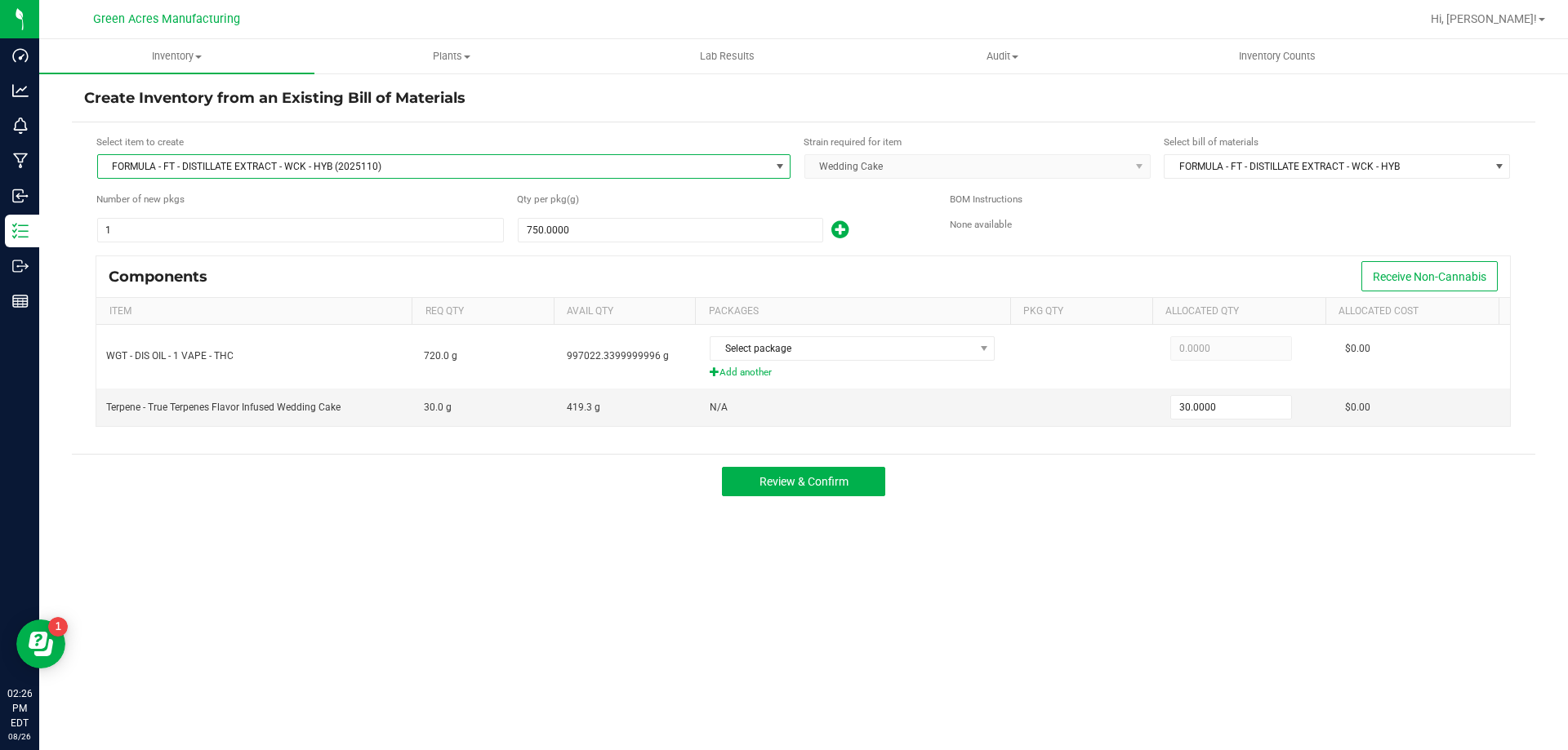
click at [198, 175] on span "FORMULA - FT - DISTILLATE EXTRACT - WCK - HYB (2025110)" at bounding box center [434, 166] width 671 height 23
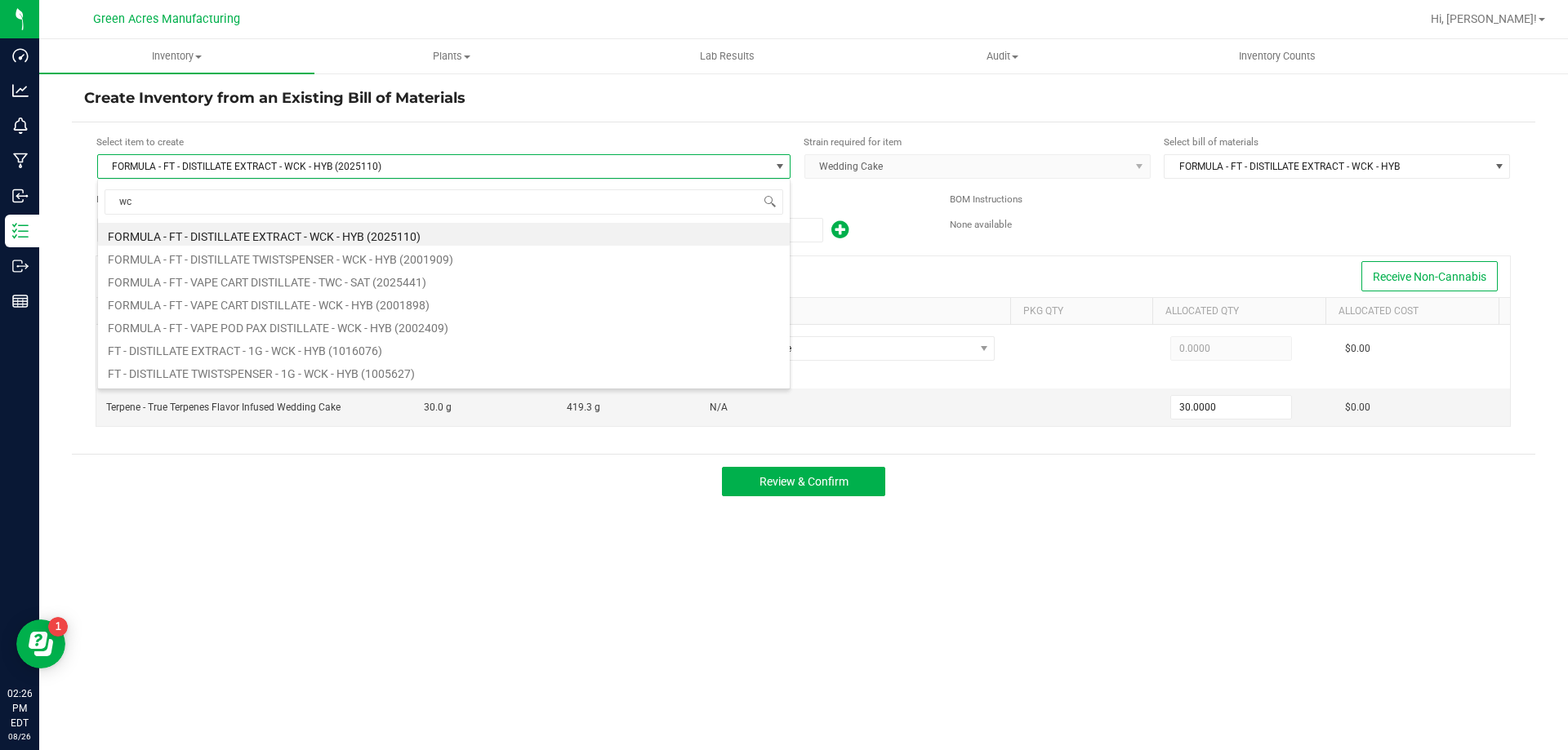
type input "wck"
click at [341, 246] on li "FT - DISTILLATE EXTRACT - 1G - WCK - HYB (1016076)" at bounding box center [444, 244] width 691 height 23
type input "750"
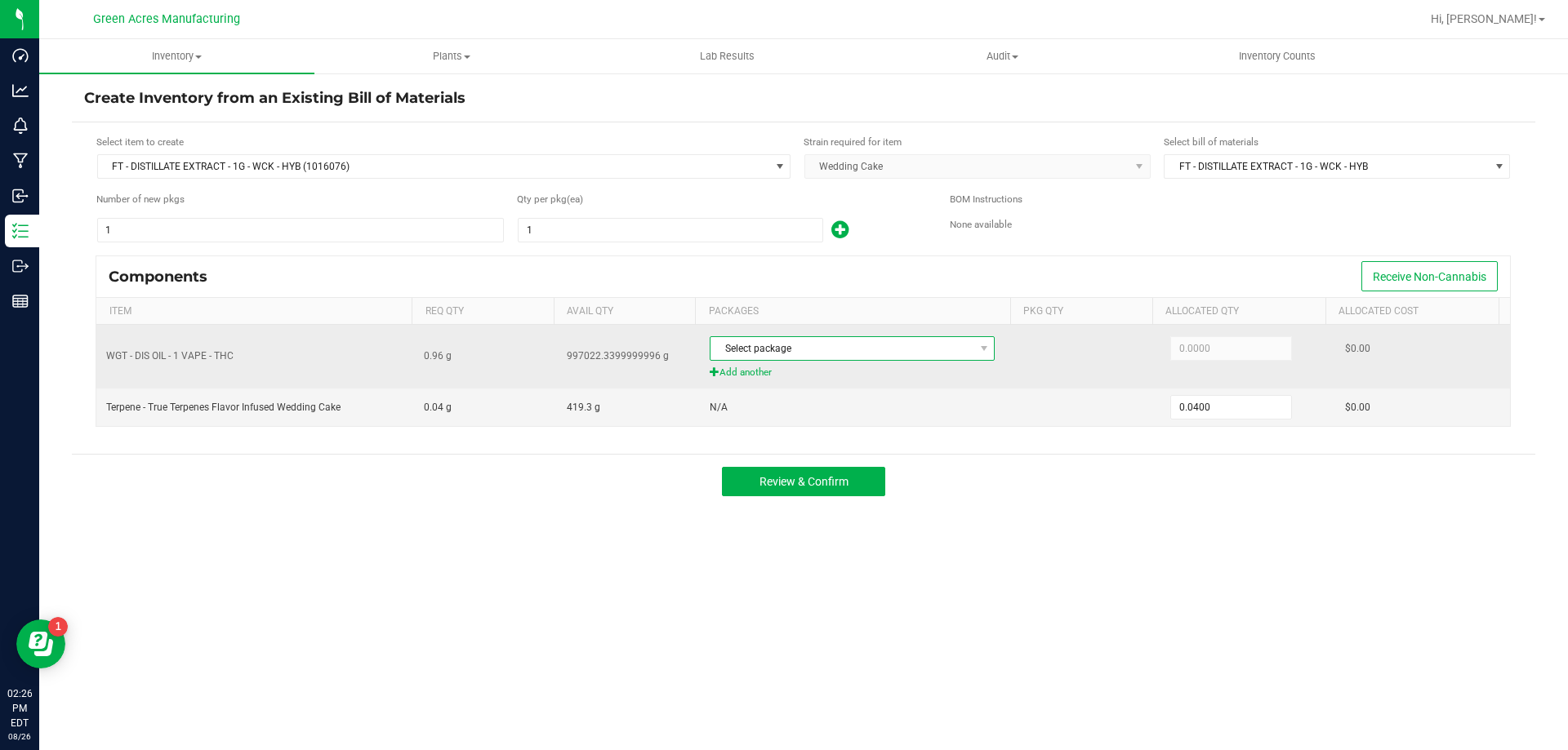
click at [824, 361] on span "Select package" at bounding box center [851, 348] width 285 height 24
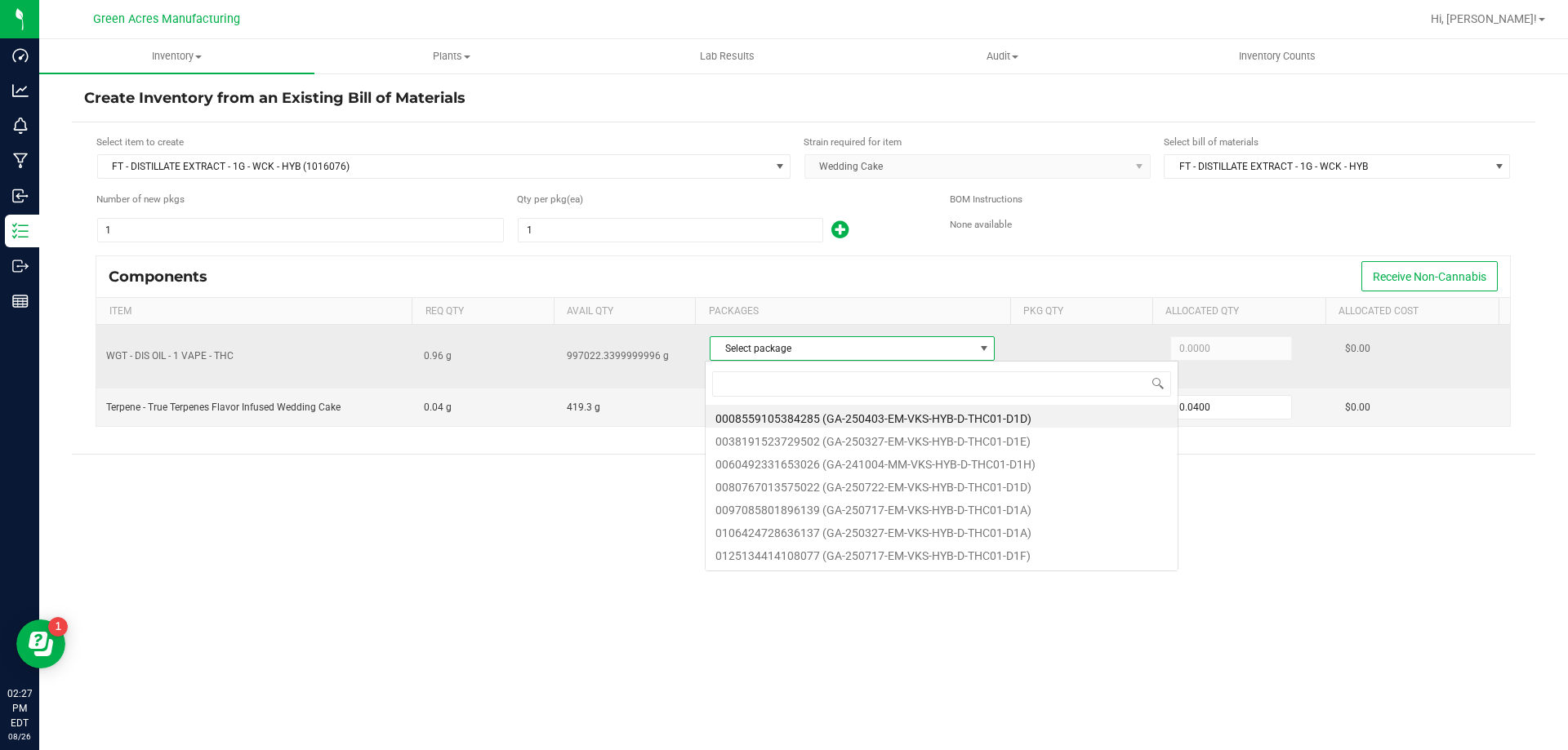
scroll to position [24, 282]
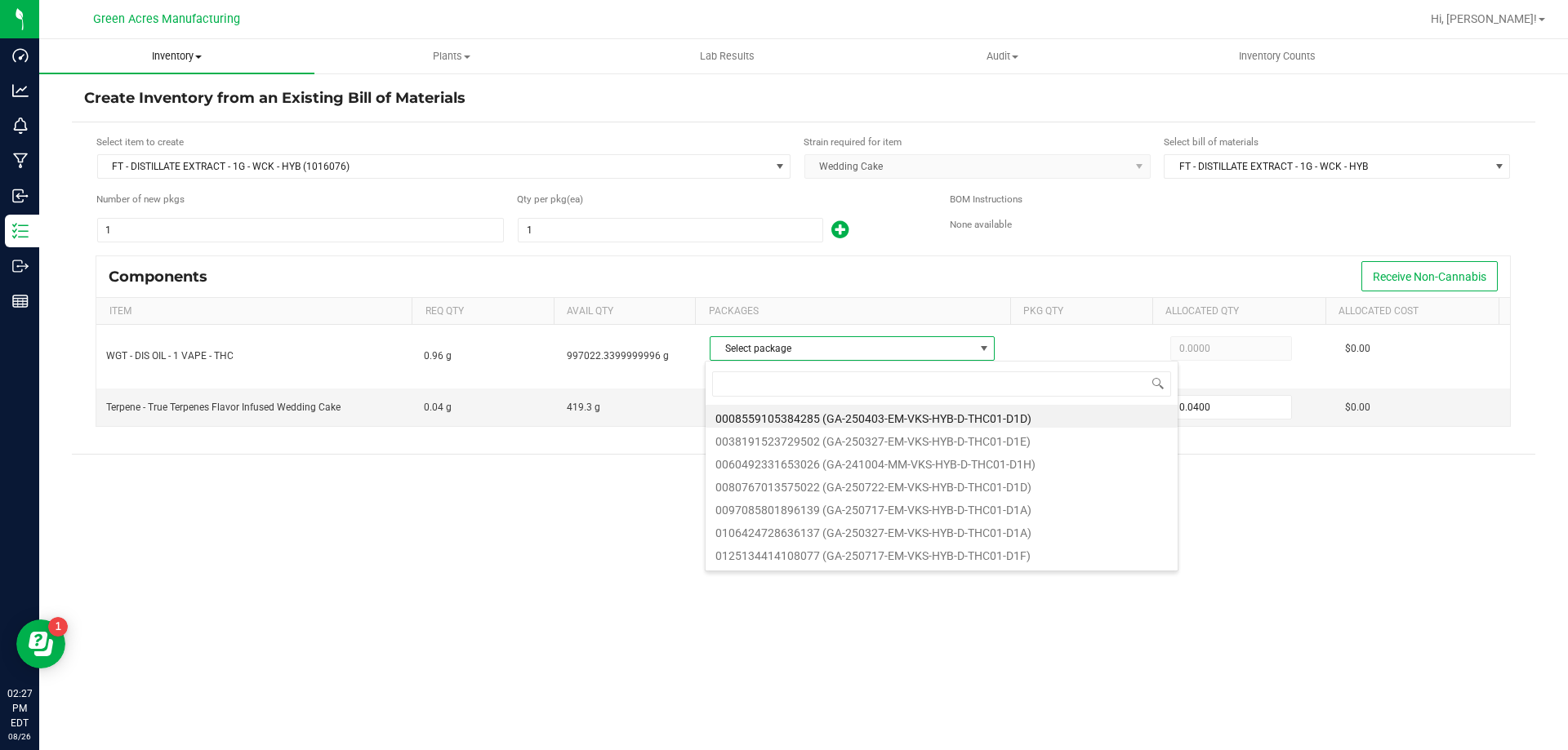
click at [187, 59] on span "Inventory" at bounding box center [177, 56] width 275 height 15
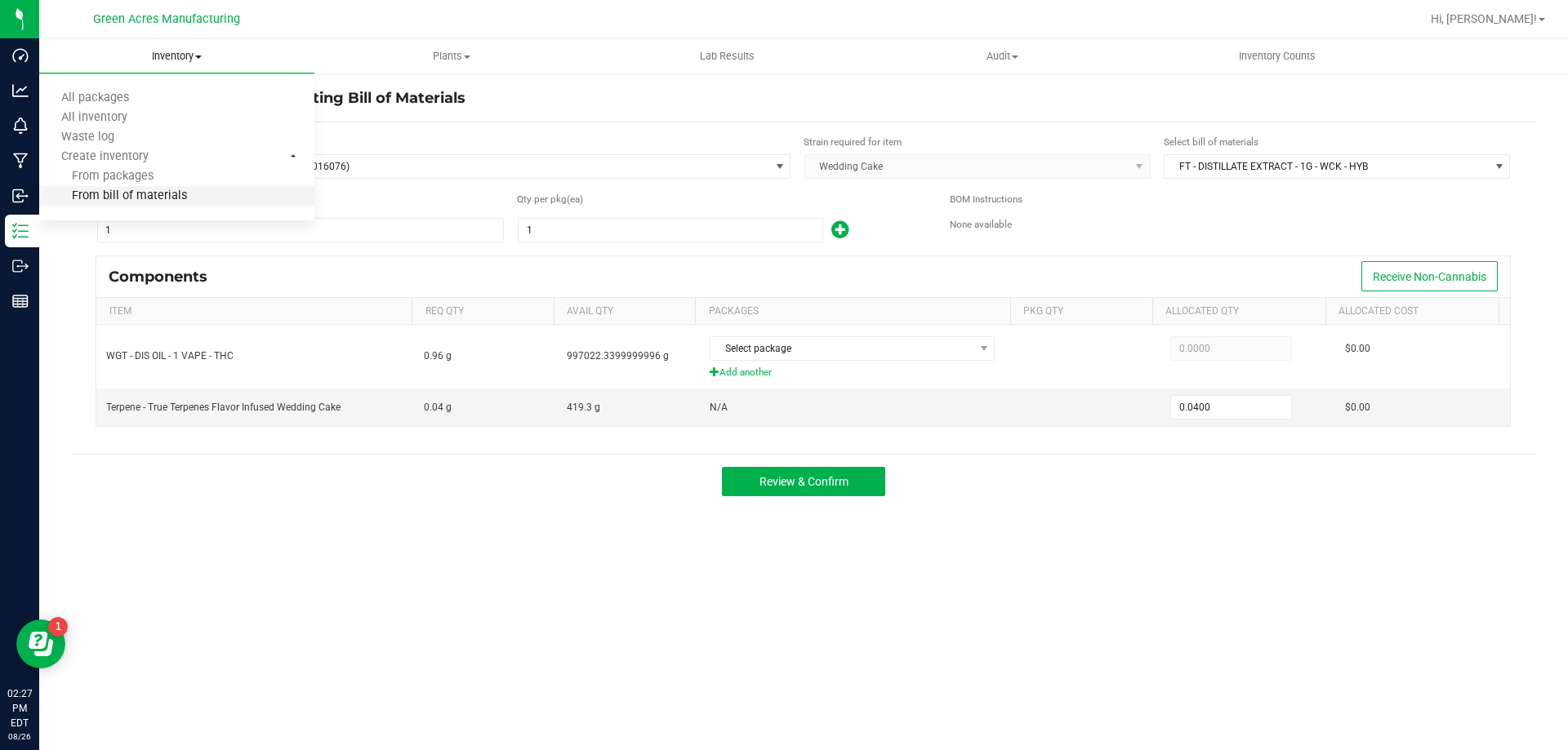
click at [169, 200] on span "From bill of materials" at bounding box center [113, 197] width 148 height 14
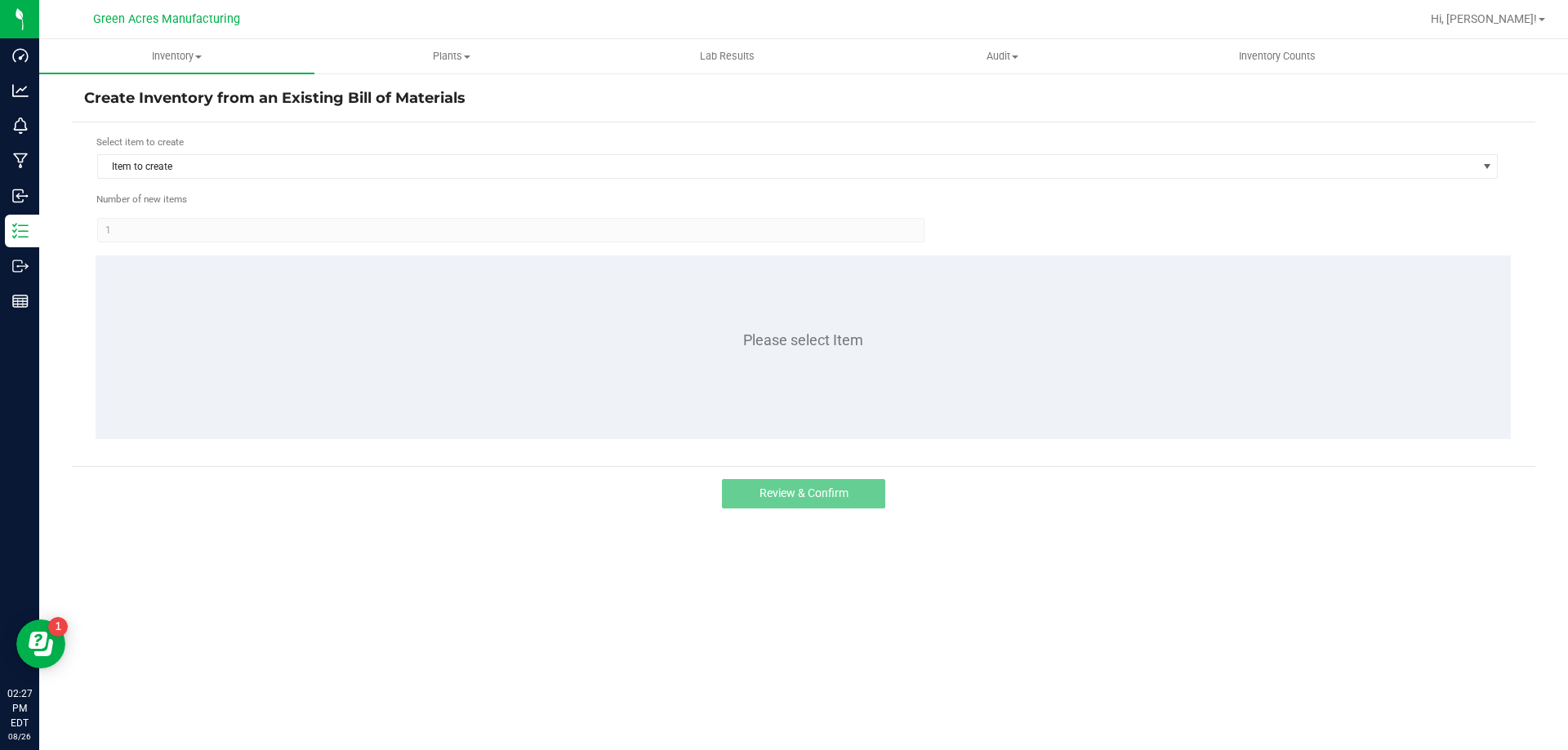
click at [562, 151] on div "Select item to create Item to create" at bounding box center [797, 157] width 1403 height 45
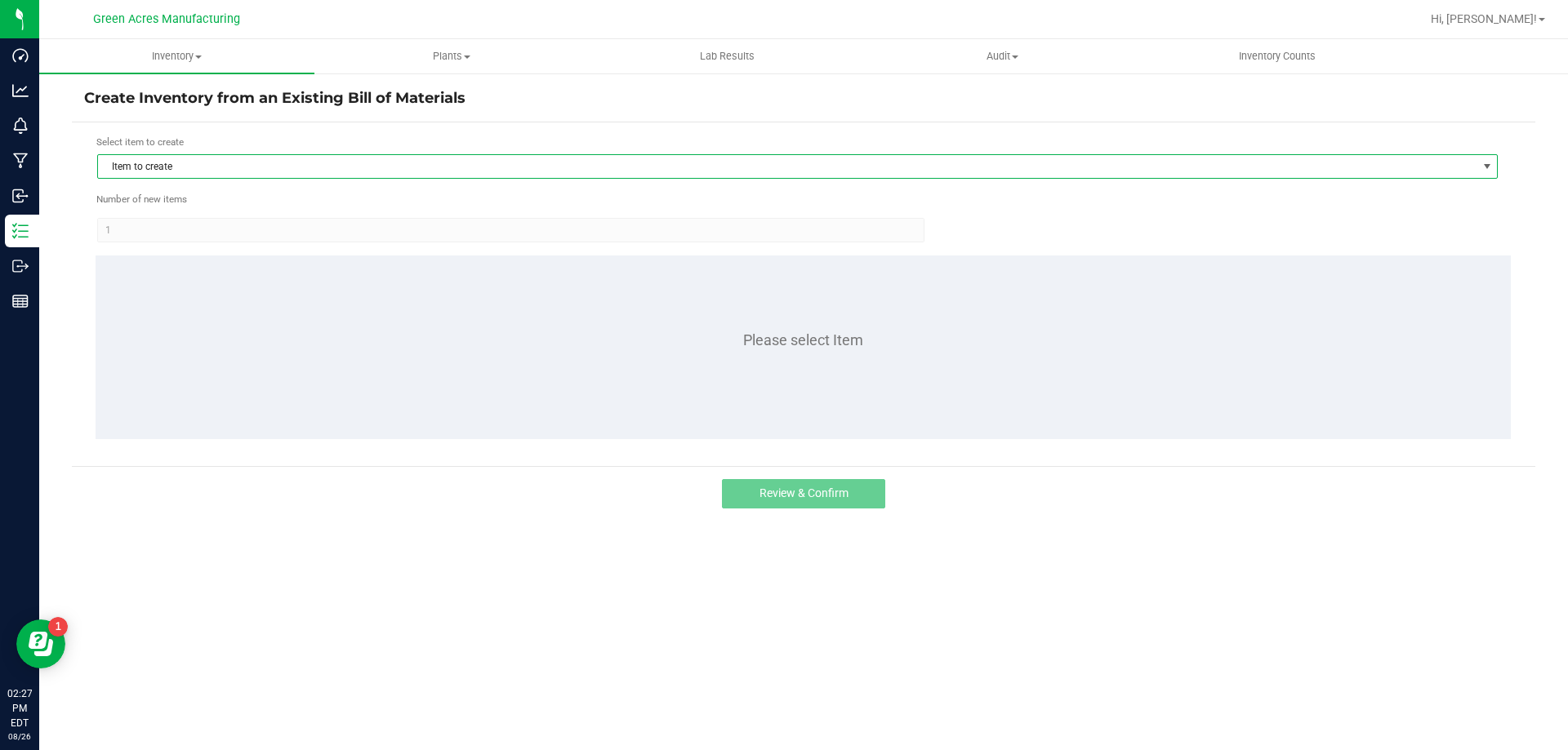
click at [573, 164] on span "Item to create" at bounding box center [787, 166] width 1378 height 23
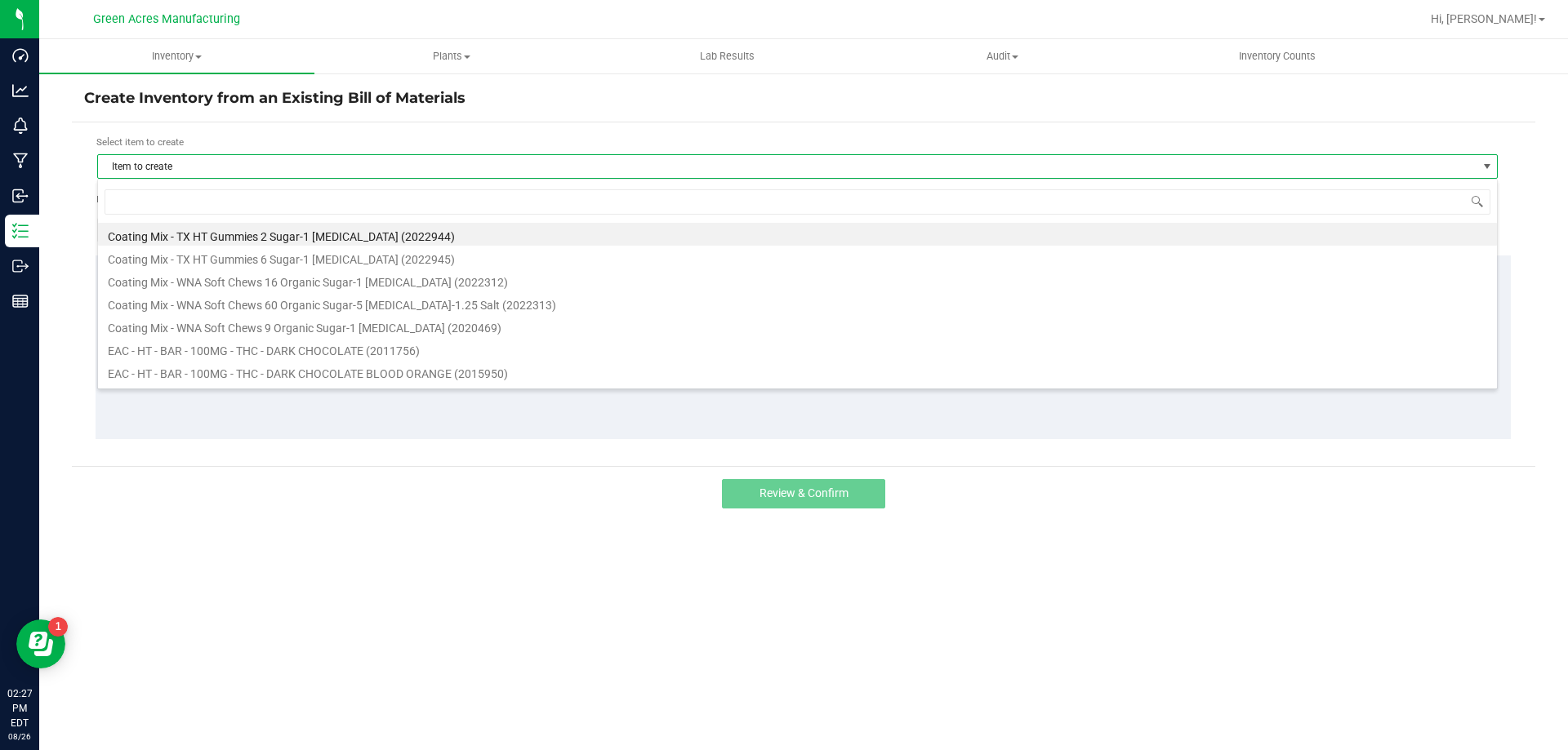
scroll to position [24, 1401]
type input "wck"
click at [446, 322] on li "FT - DISTILLATE EXTRACT - 1G - WCK - HYB (1016076)" at bounding box center [797, 325] width 1399 height 23
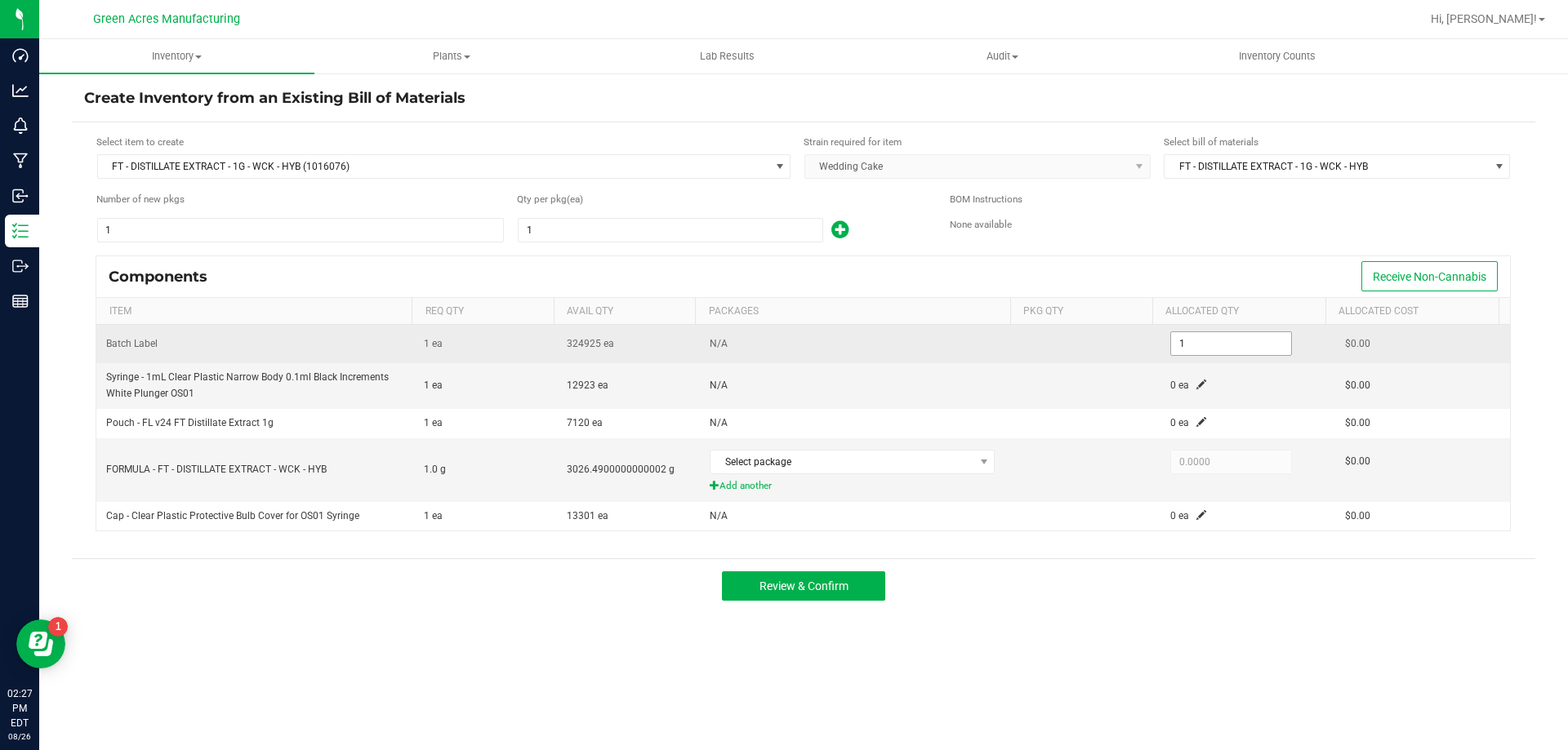
click at [1199, 348] on input "1" at bounding box center [1231, 344] width 120 height 23
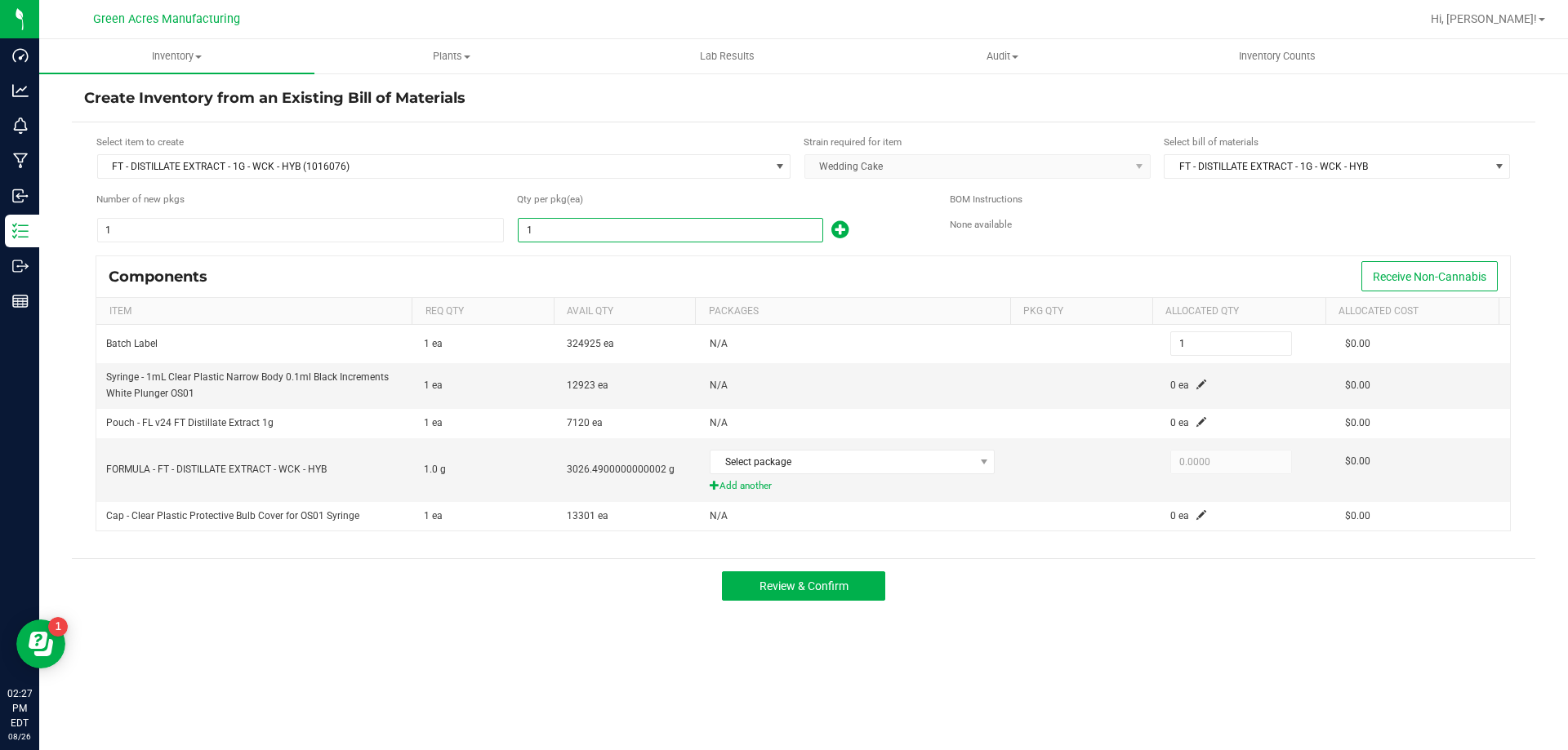
click at [632, 223] on input "1" at bounding box center [670, 230] width 304 height 23
type input "7"
type input "75"
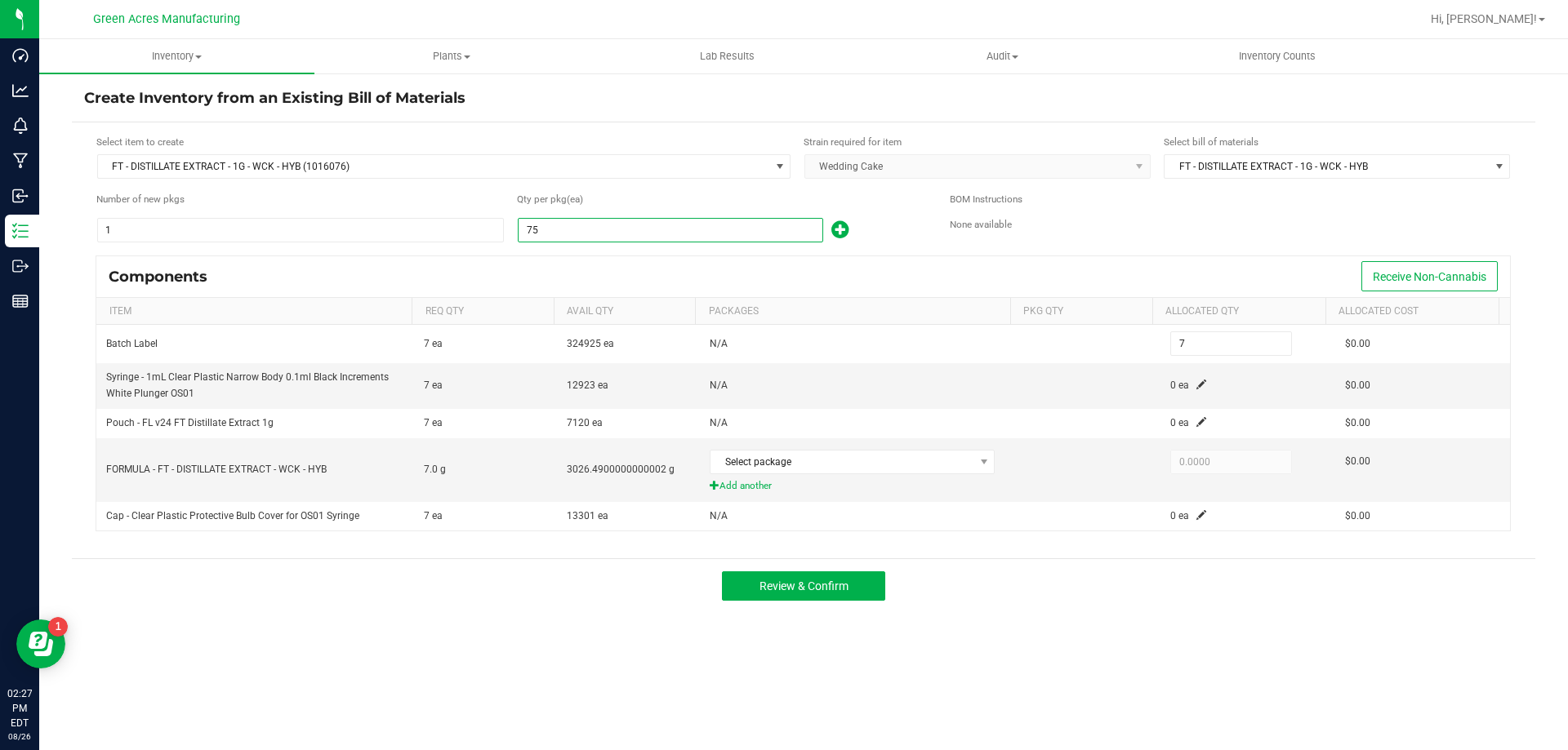
type input "75"
type input "750"
click at [1196, 385] on span at bounding box center [1201, 384] width 10 height 10
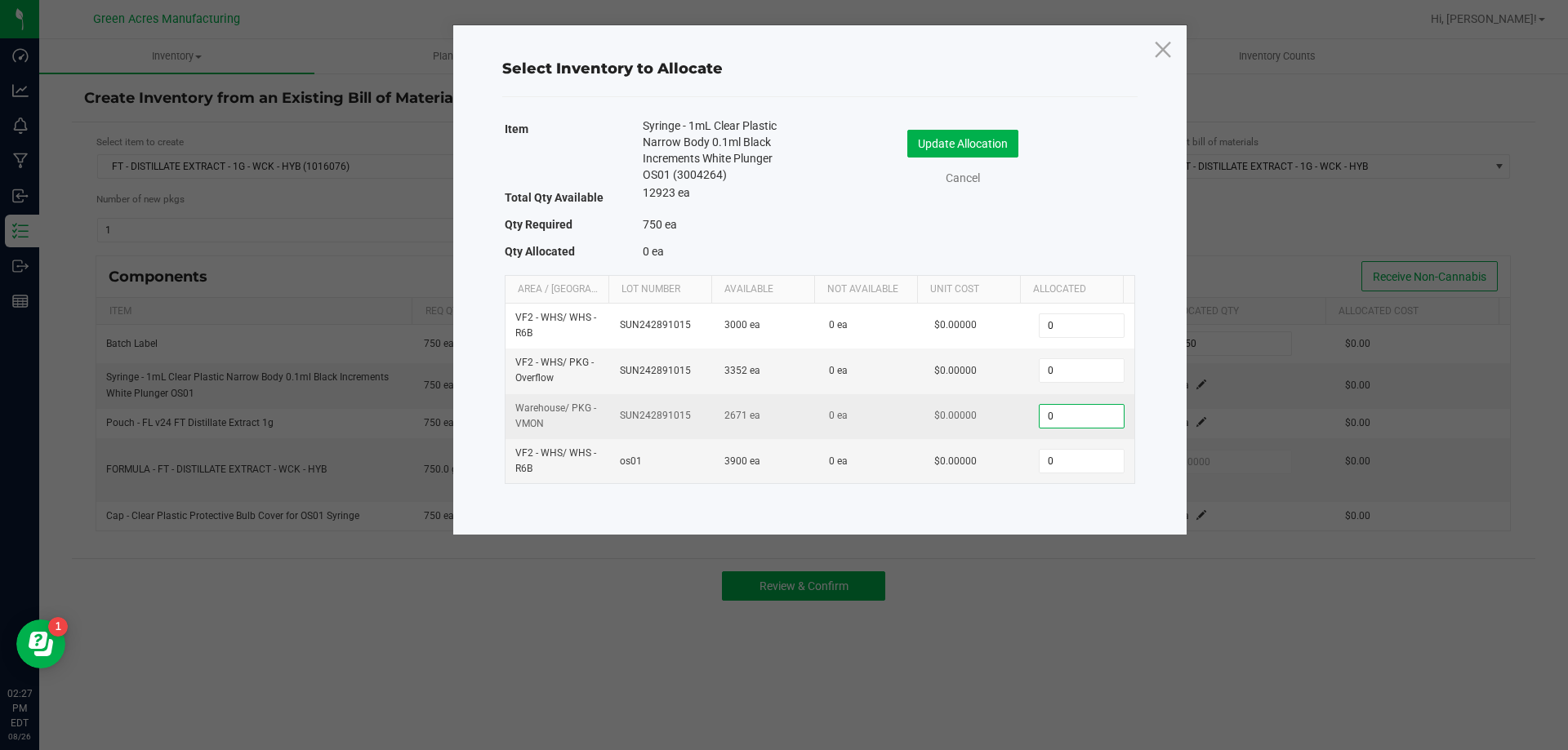
click at [1073, 418] on input "0" at bounding box center [1081, 416] width 84 height 23
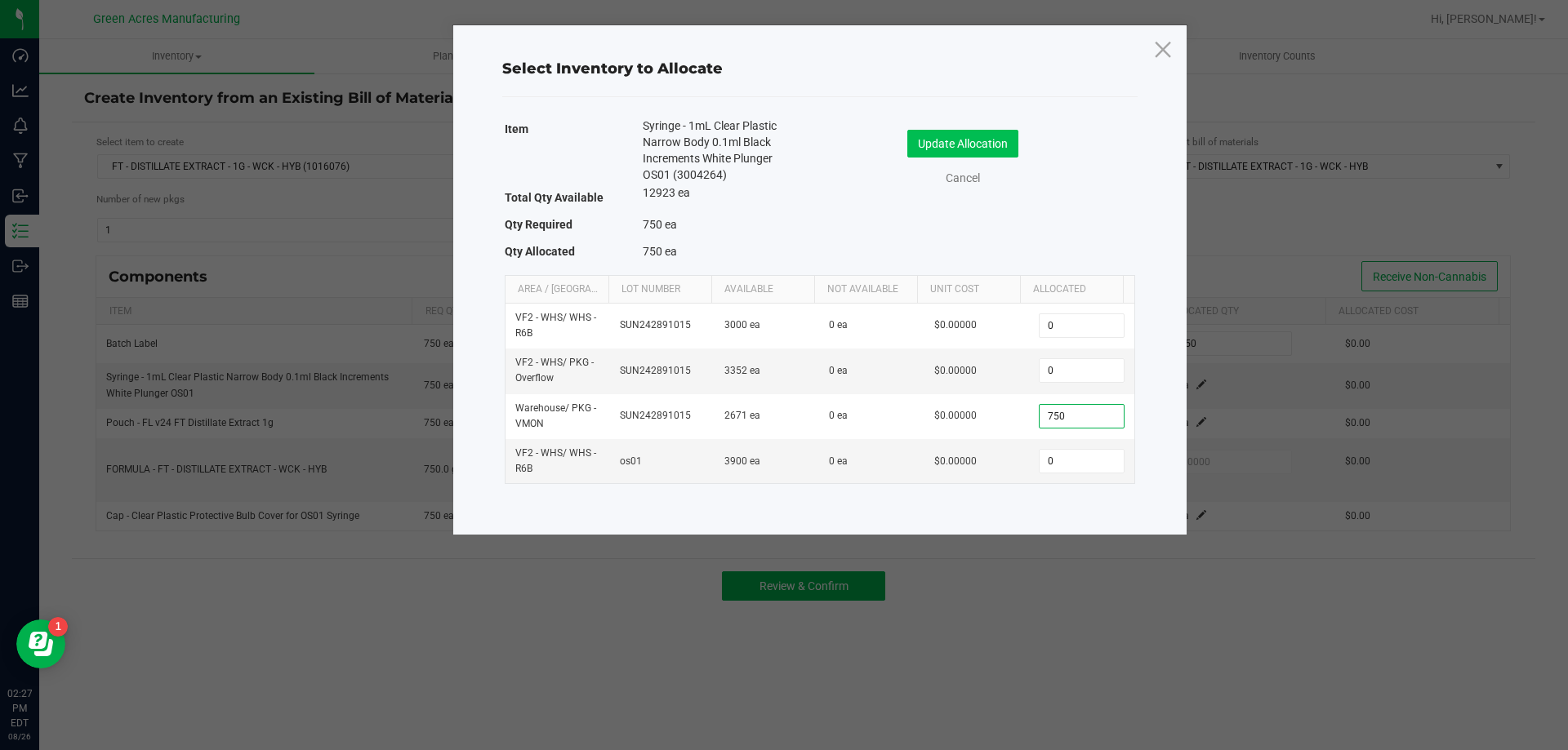
type input "750"
click at [1002, 131] on button "Update Allocation" at bounding box center [963, 144] width 111 height 28
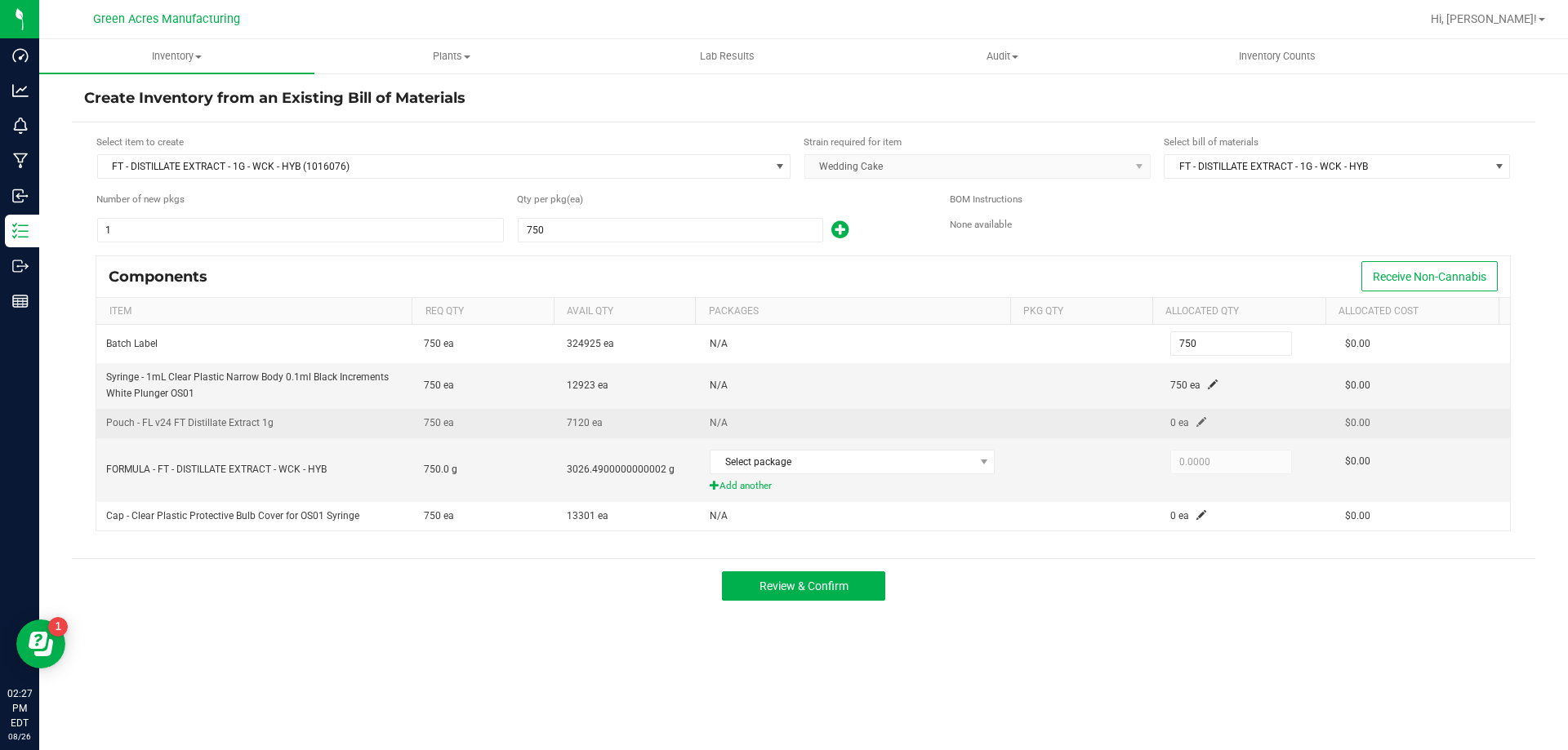
click at [1196, 425] on span at bounding box center [1201, 421] width 10 height 10
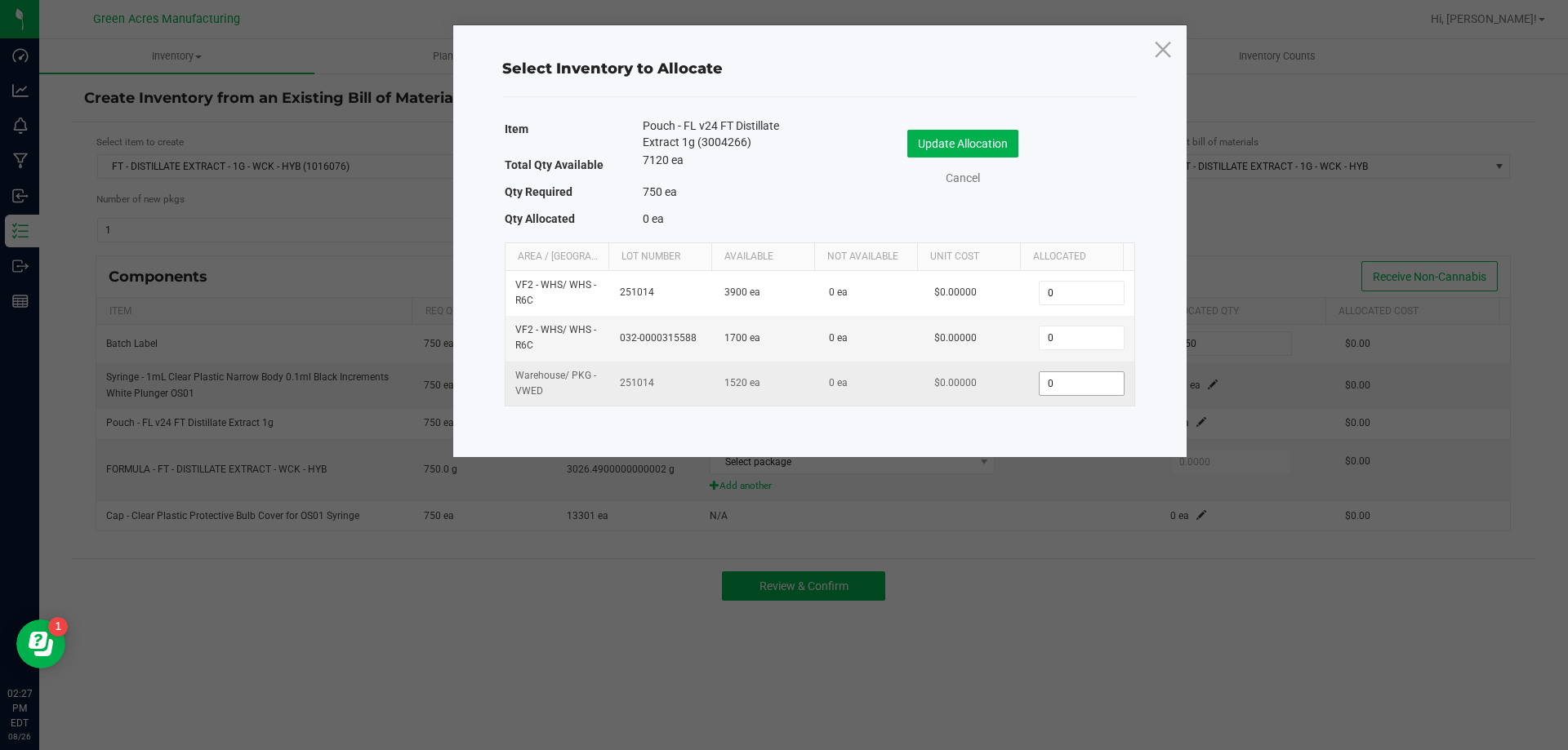
click at [1045, 378] on input "0" at bounding box center [1081, 384] width 84 height 23
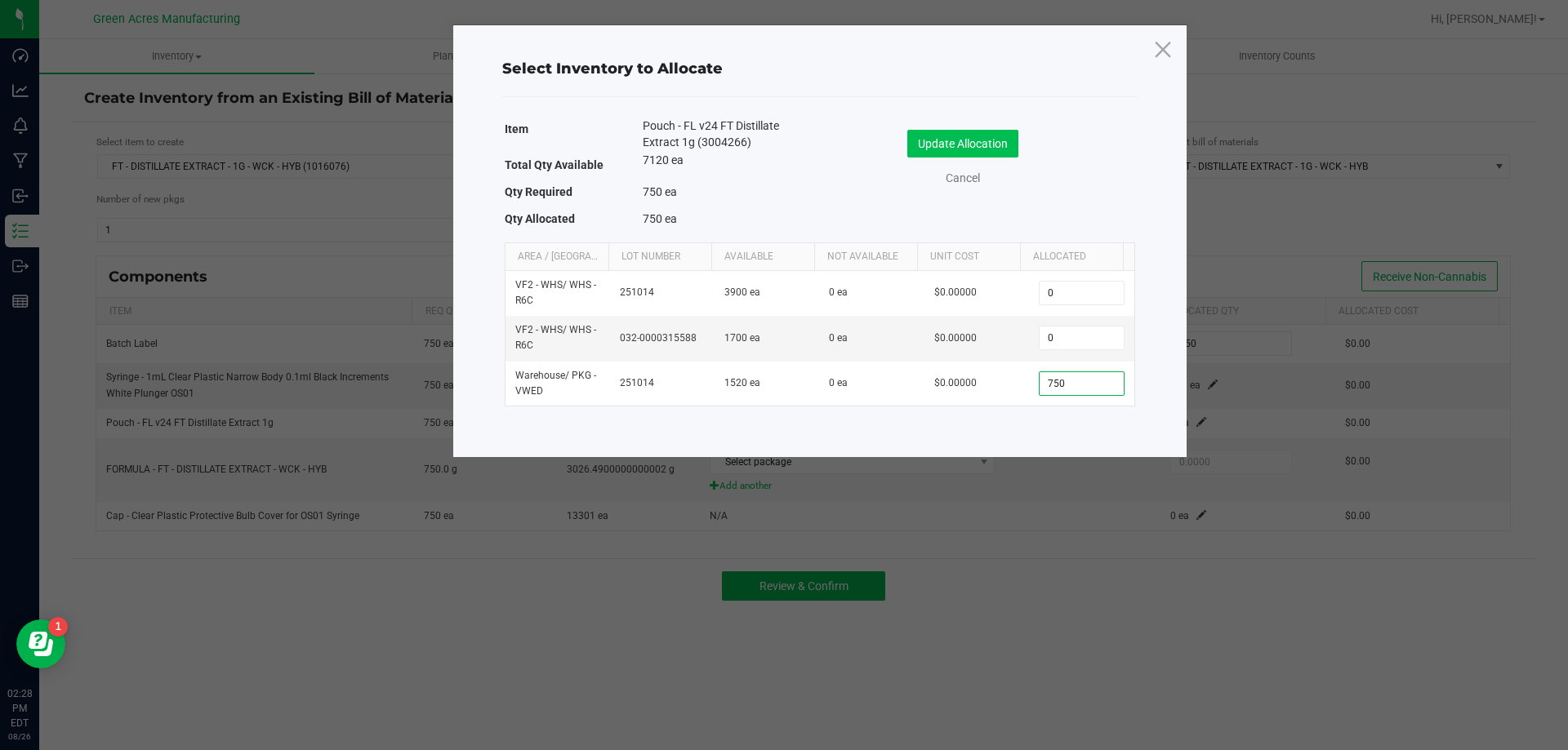
type input "750"
click at [968, 140] on button "Update Allocation" at bounding box center [963, 144] width 111 height 28
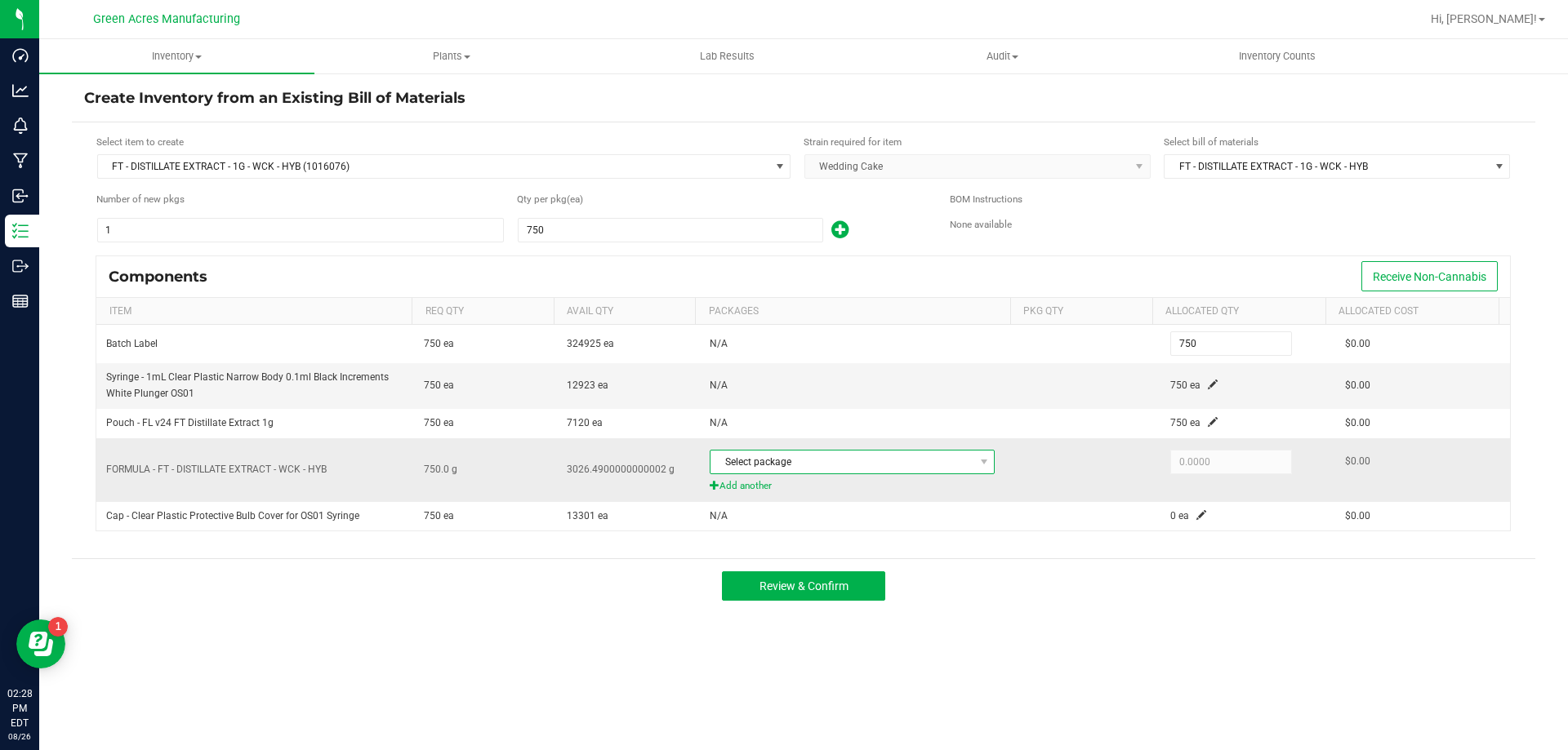
click at [890, 461] on span "Select package" at bounding box center [842, 462] width 263 height 23
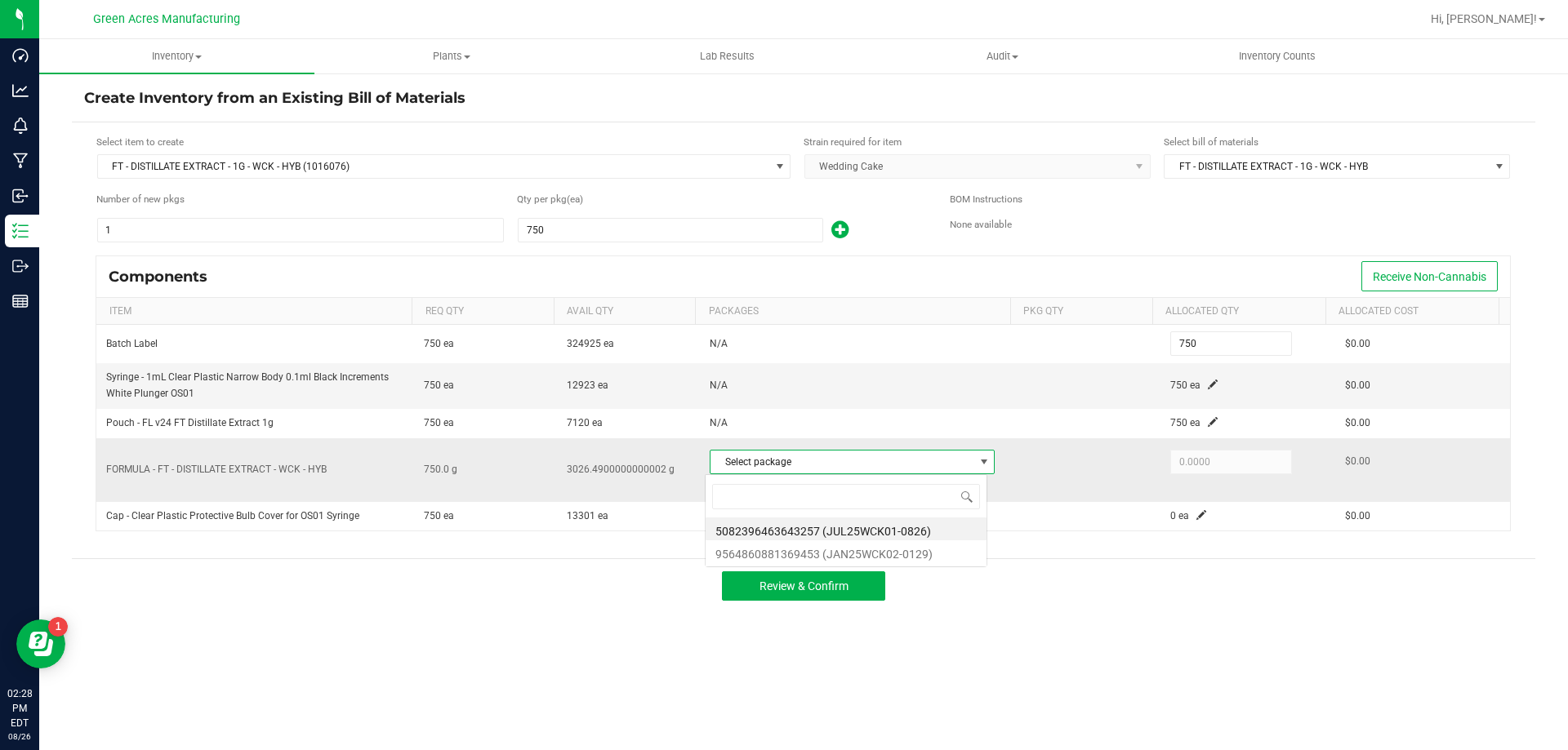
scroll to position [24, 282]
click at [897, 527] on li "5082396463643257 (JUL25WCK01-0826)" at bounding box center [845, 529] width 281 height 23
type input "750.0000"
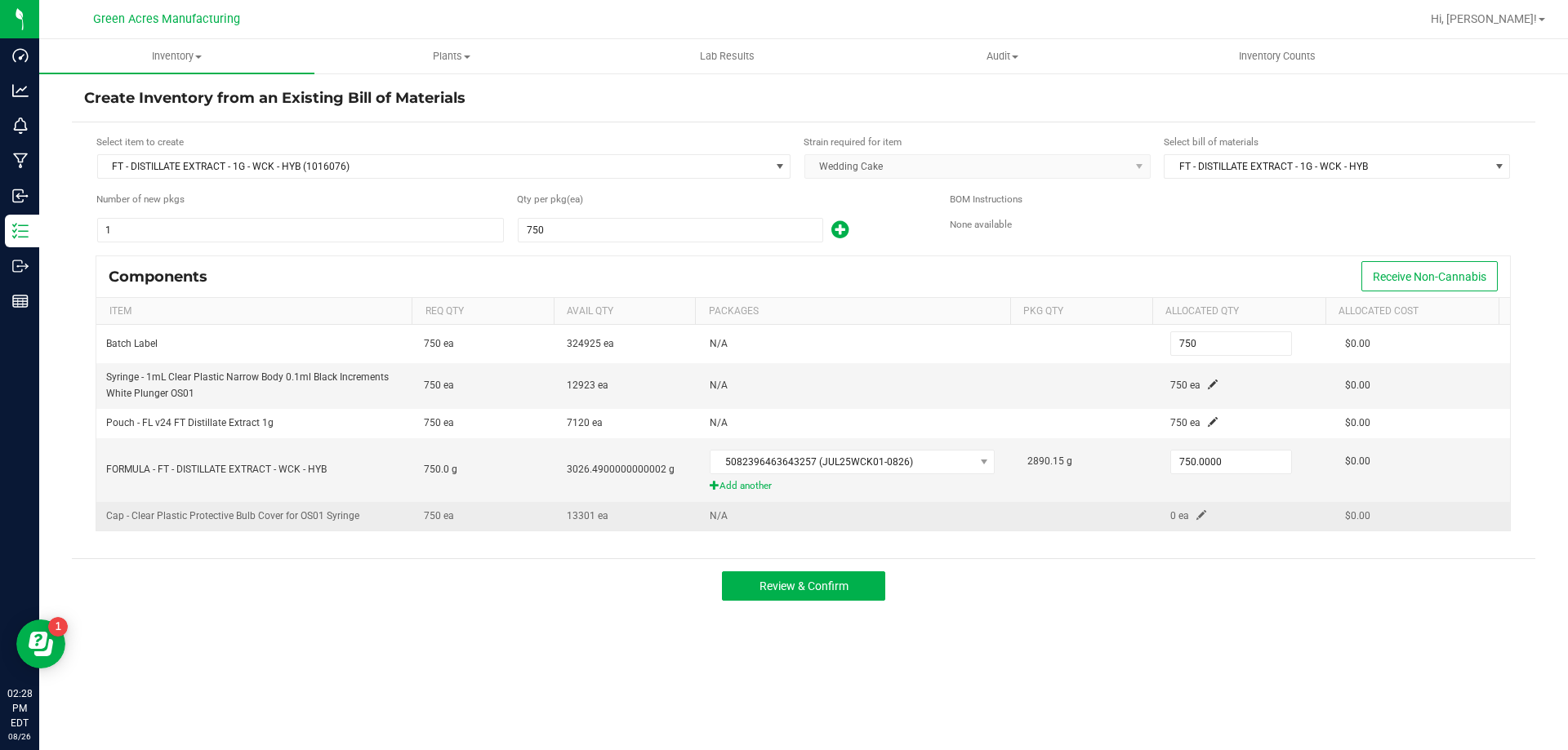
click at [1196, 512] on span at bounding box center [1201, 514] width 10 height 10
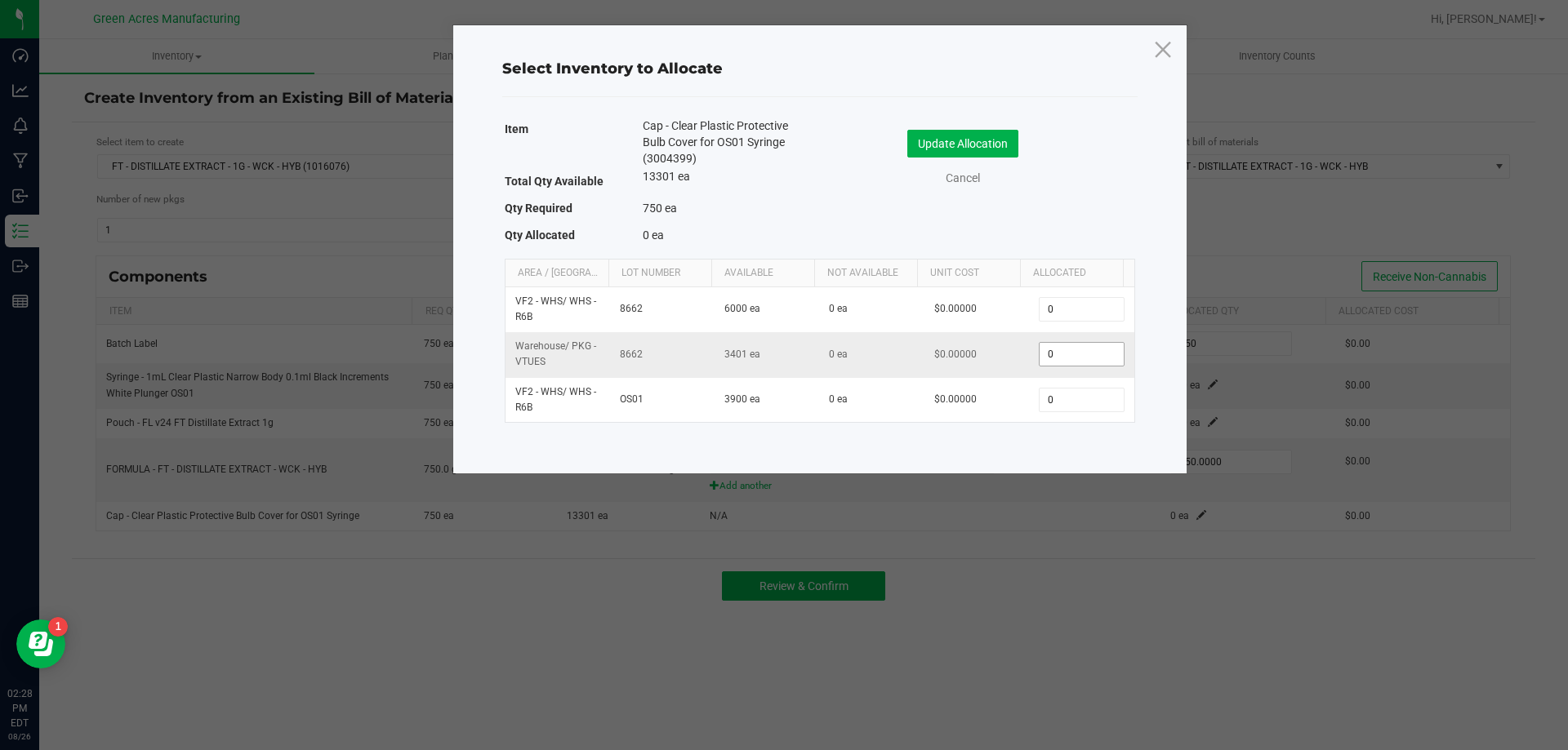
click at [1080, 364] on input "0" at bounding box center [1081, 354] width 84 height 23
type input "750"
click at [989, 143] on button "Update Allocation" at bounding box center [963, 144] width 111 height 28
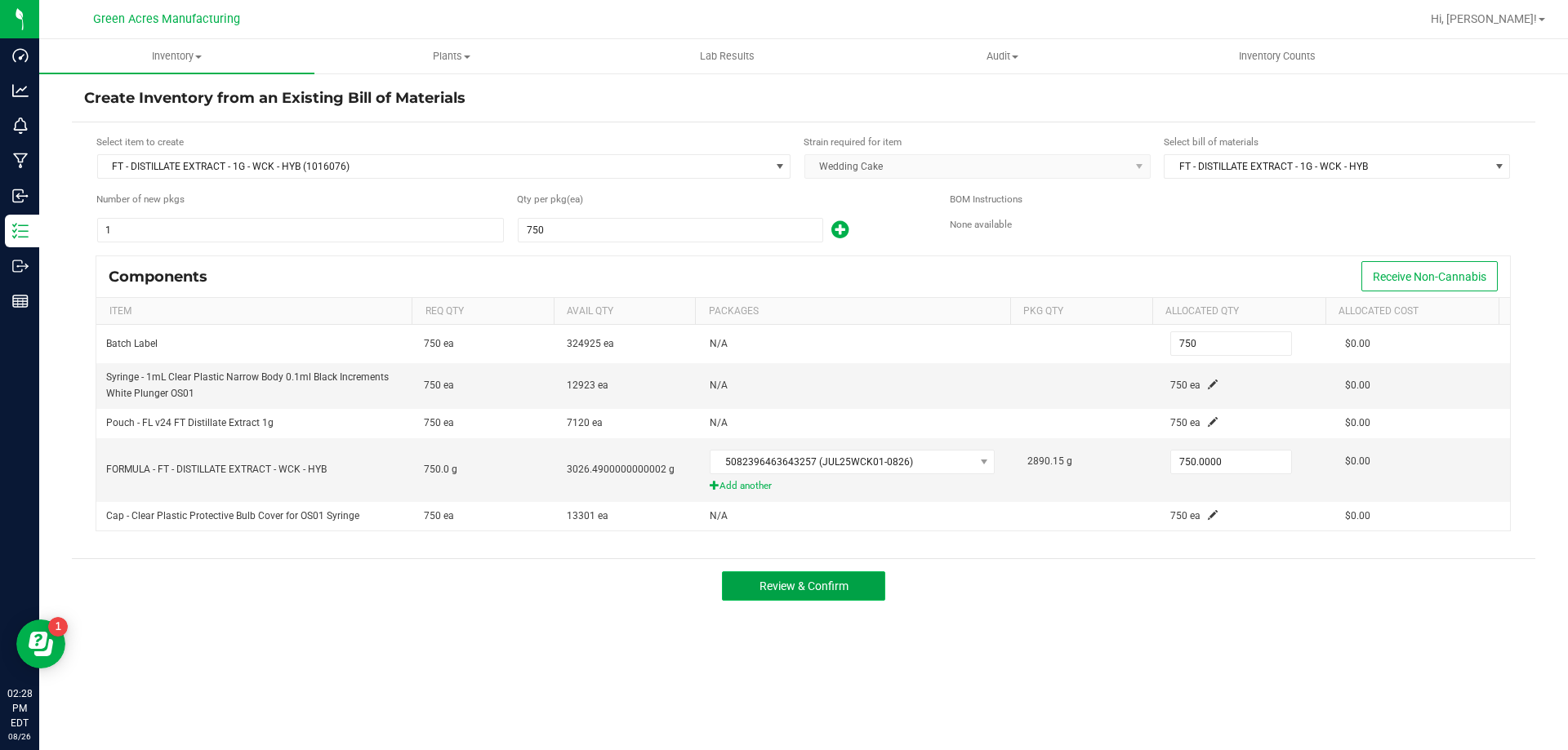
click at [802, 586] on span "Review & Confirm" at bounding box center [804, 586] width 89 height 13
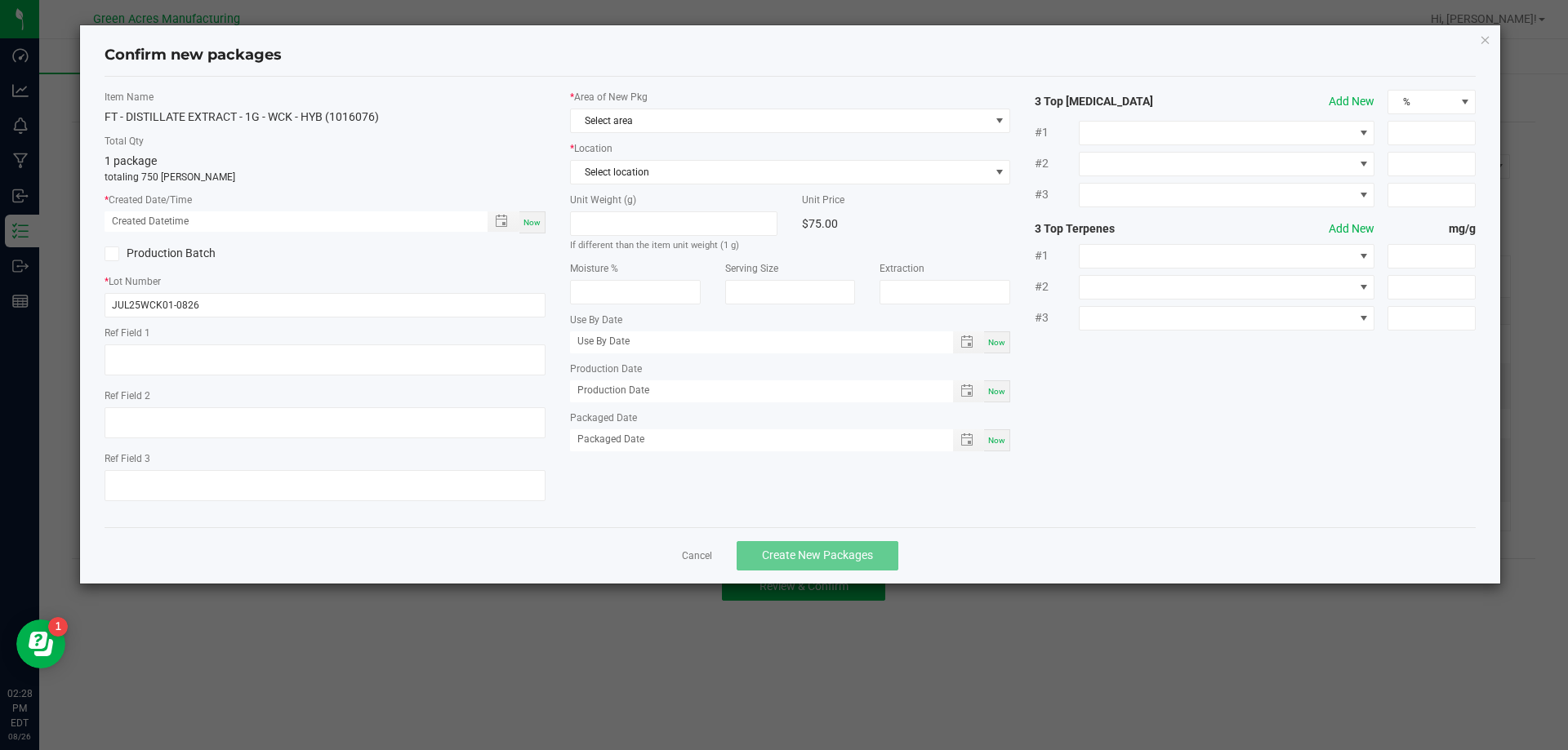
click at [527, 225] on span "Now" at bounding box center [532, 222] width 17 height 9
type input "08/26/2025 02:28 PM"
click at [644, 122] on span "Select area" at bounding box center [780, 121] width 419 height 23
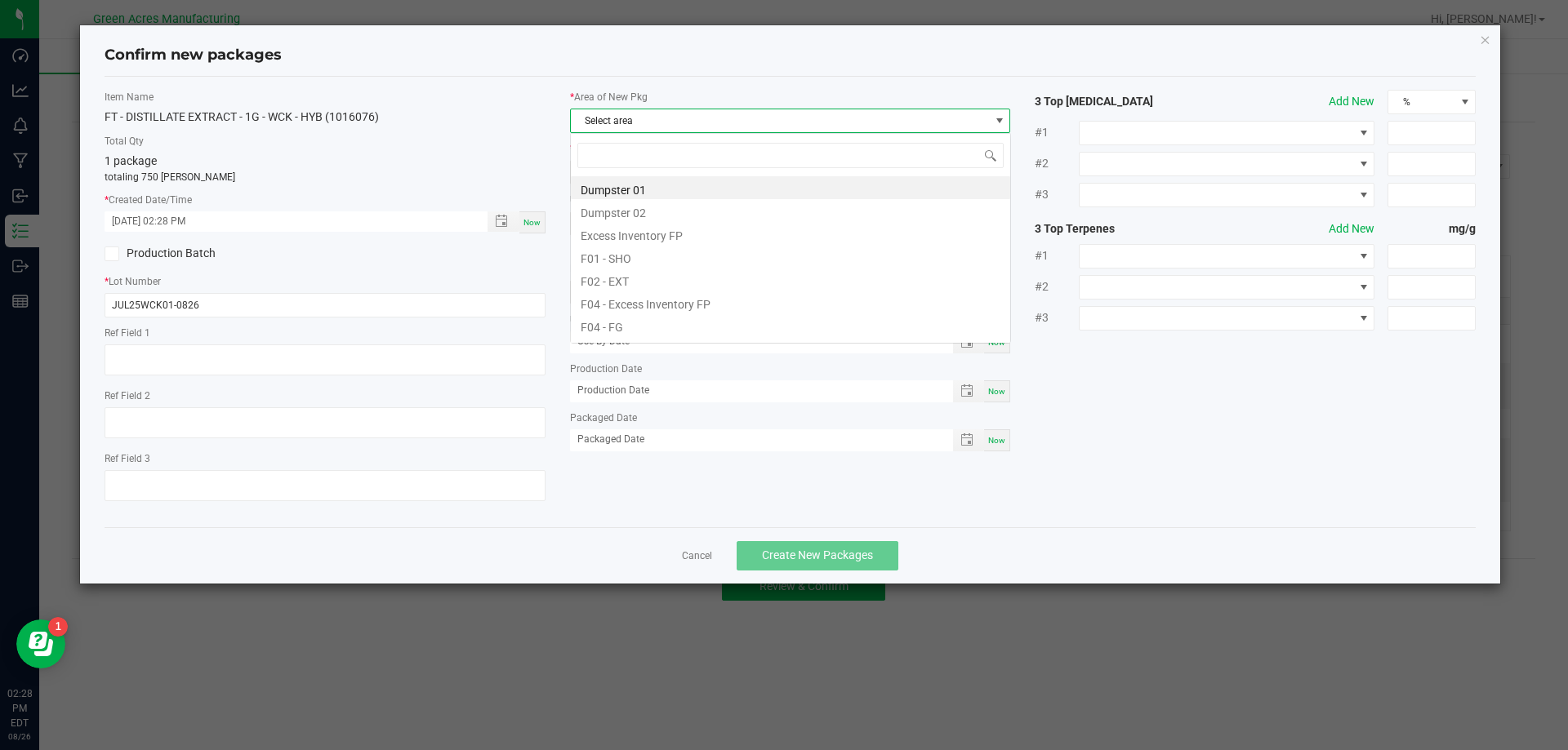
scroll to position [24, 441]
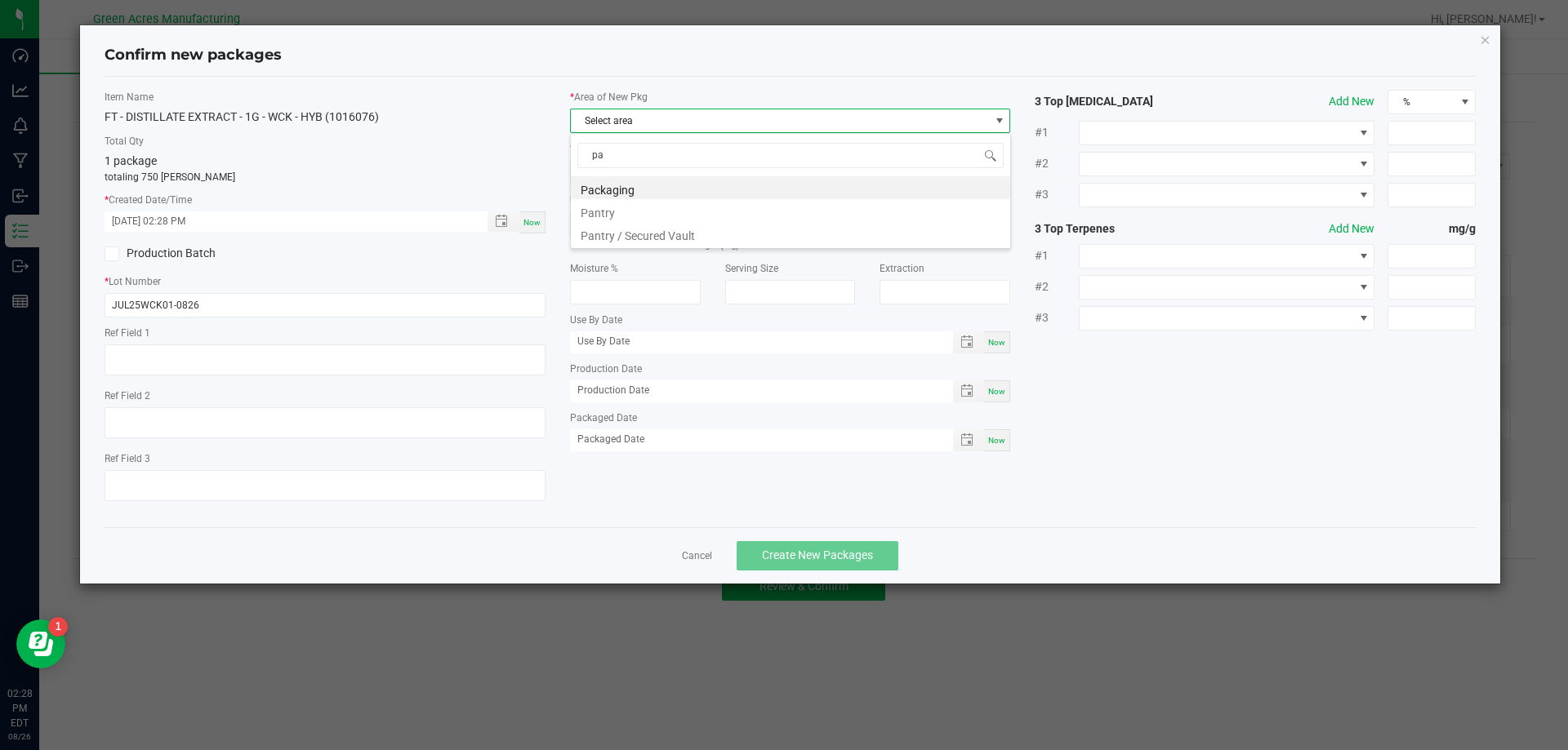
type input "pan"
click at [695, 208] on li "Pantry / Secured Vault" at bounding box center [791, 211] width 440 height 23
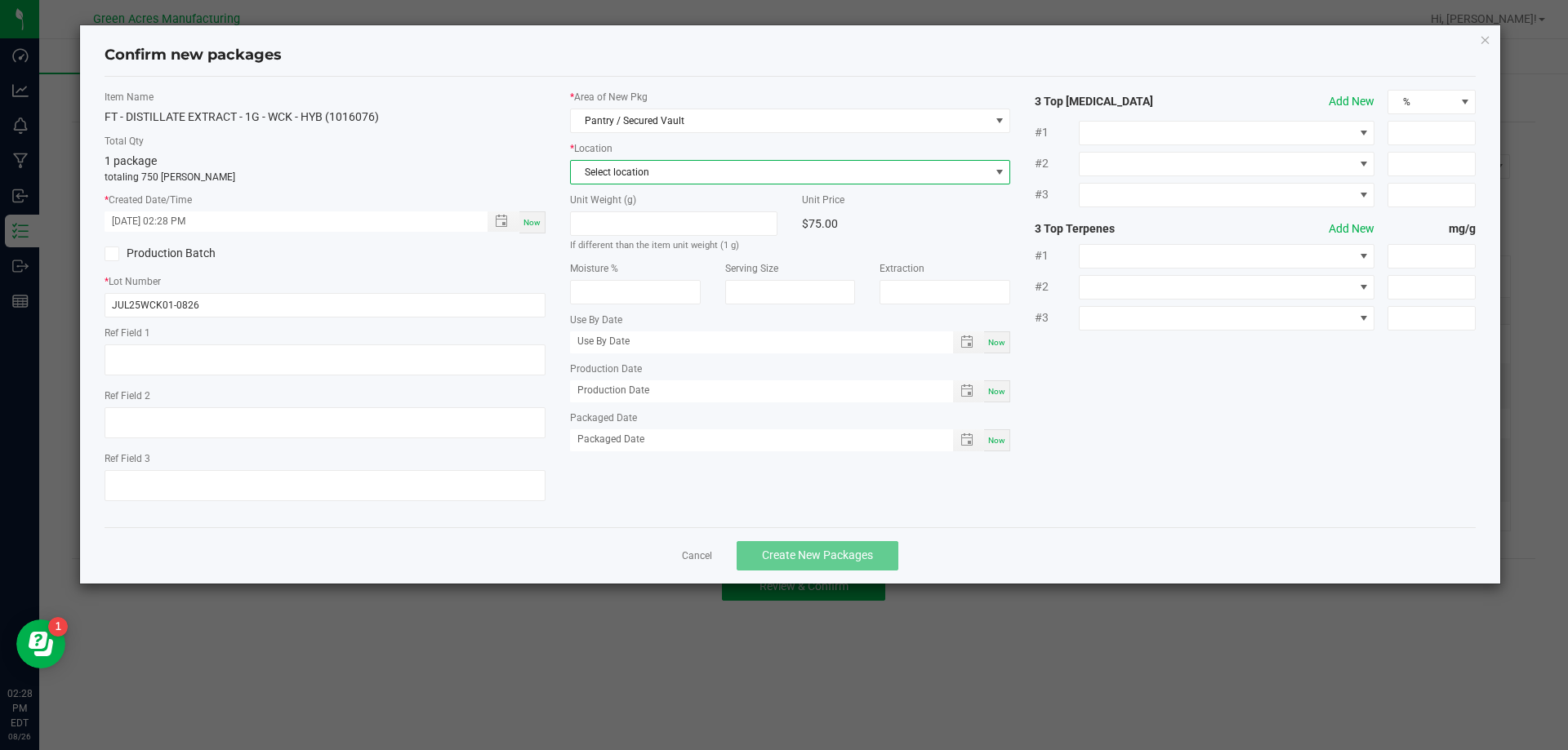
click at [718, 170] on span "Select location" at bounding box center [780, 172] width 419 height 23
click at [718, 265] on li "Intake" at bounding box center [791, 262] width 440 height 23
click at [822, 549] on span "Create New Packages" at bounding box center [818, 554] width 111 height 13
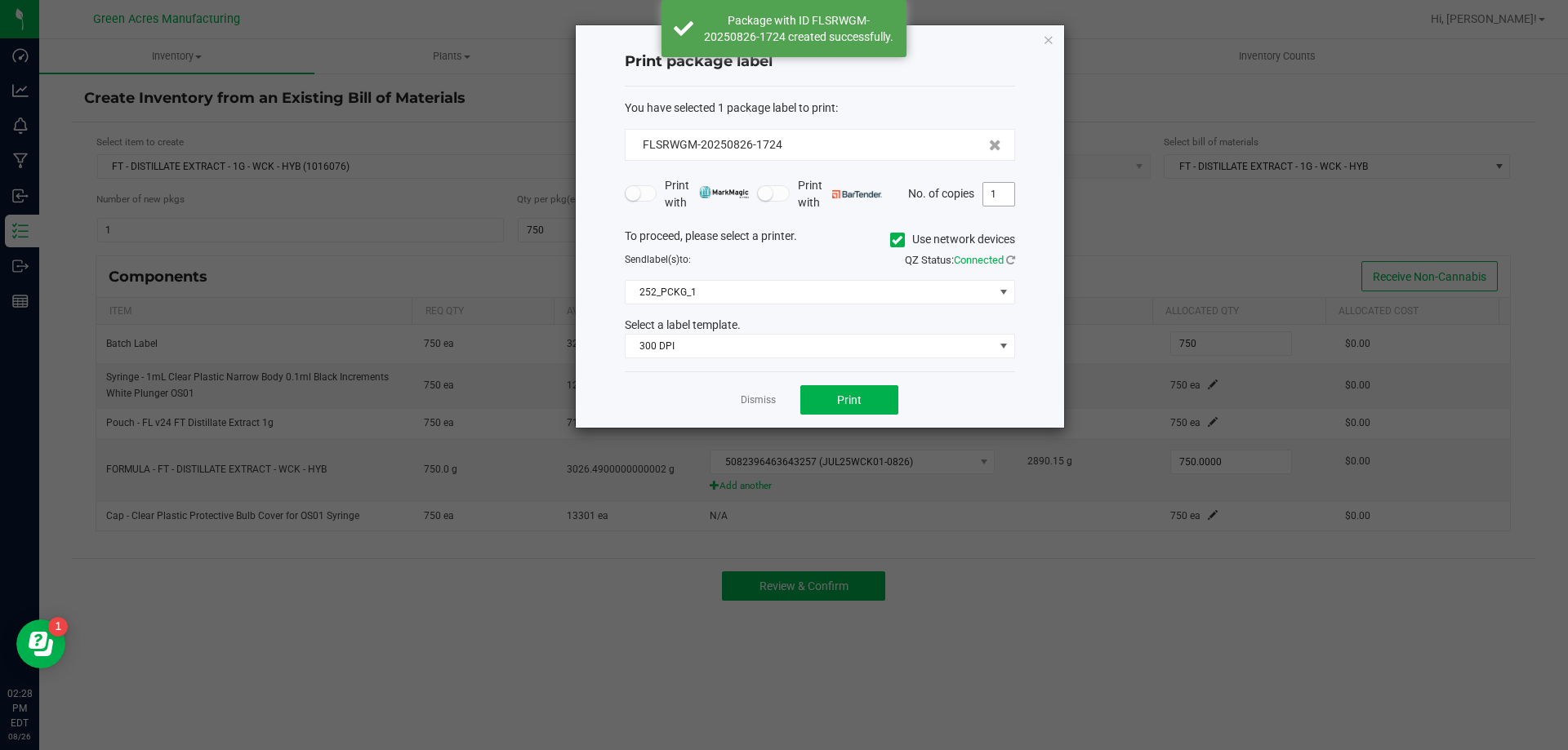
click at [989, 198] on input "1" at bounding box center [999, 194] width 31 height 23
type input "2"
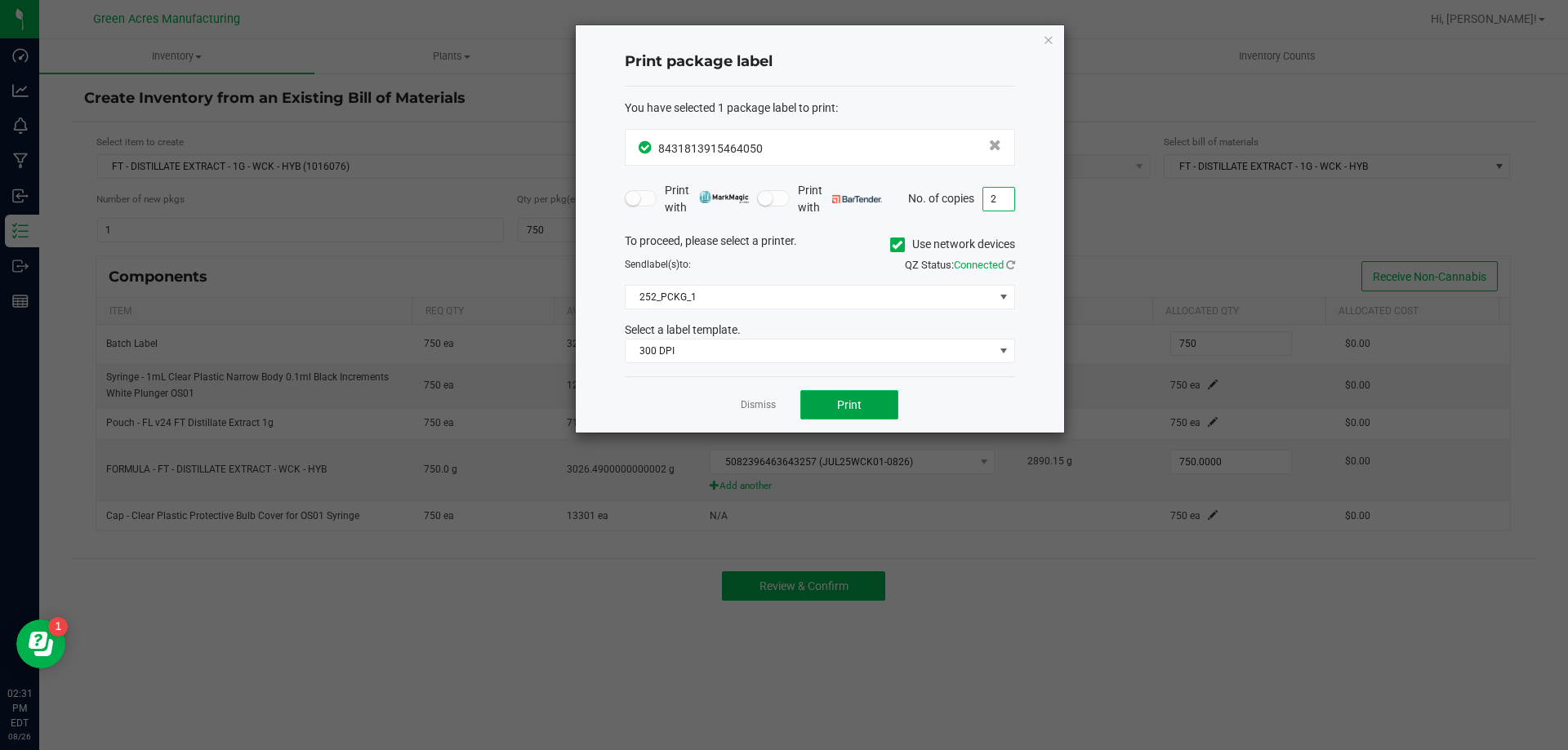
click at [870, 409] on button "Print" at bounding box center [849, 405] width 98 height 30
click at [756, 412] on link "Dismiss" at bounding box center [758, 405] width 35 height 14
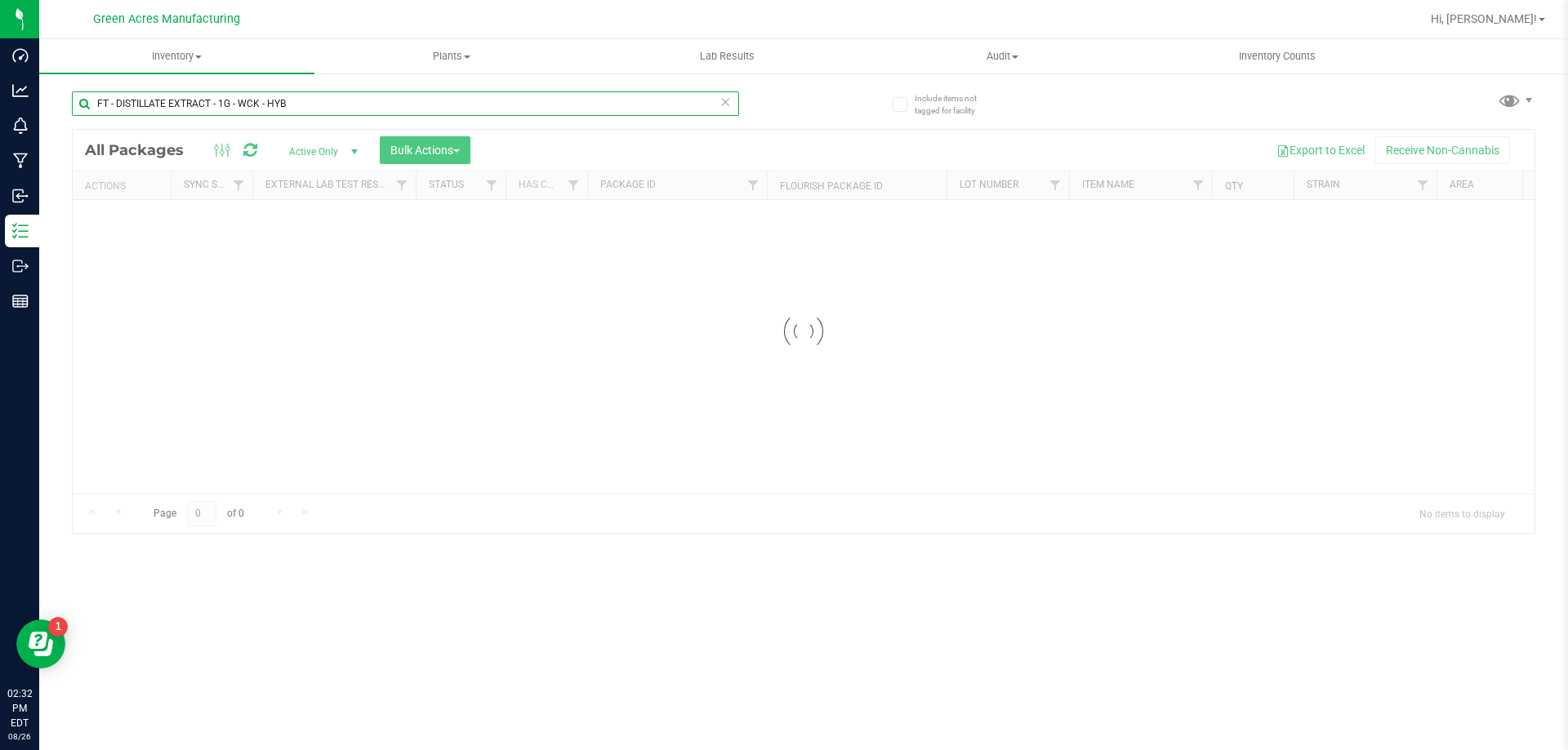
click at [201, 91] on input "FT - DISTILLATE EXTRACT - 1G - WCK - HYB" at bounding box center [406, 104] width 667 height 24
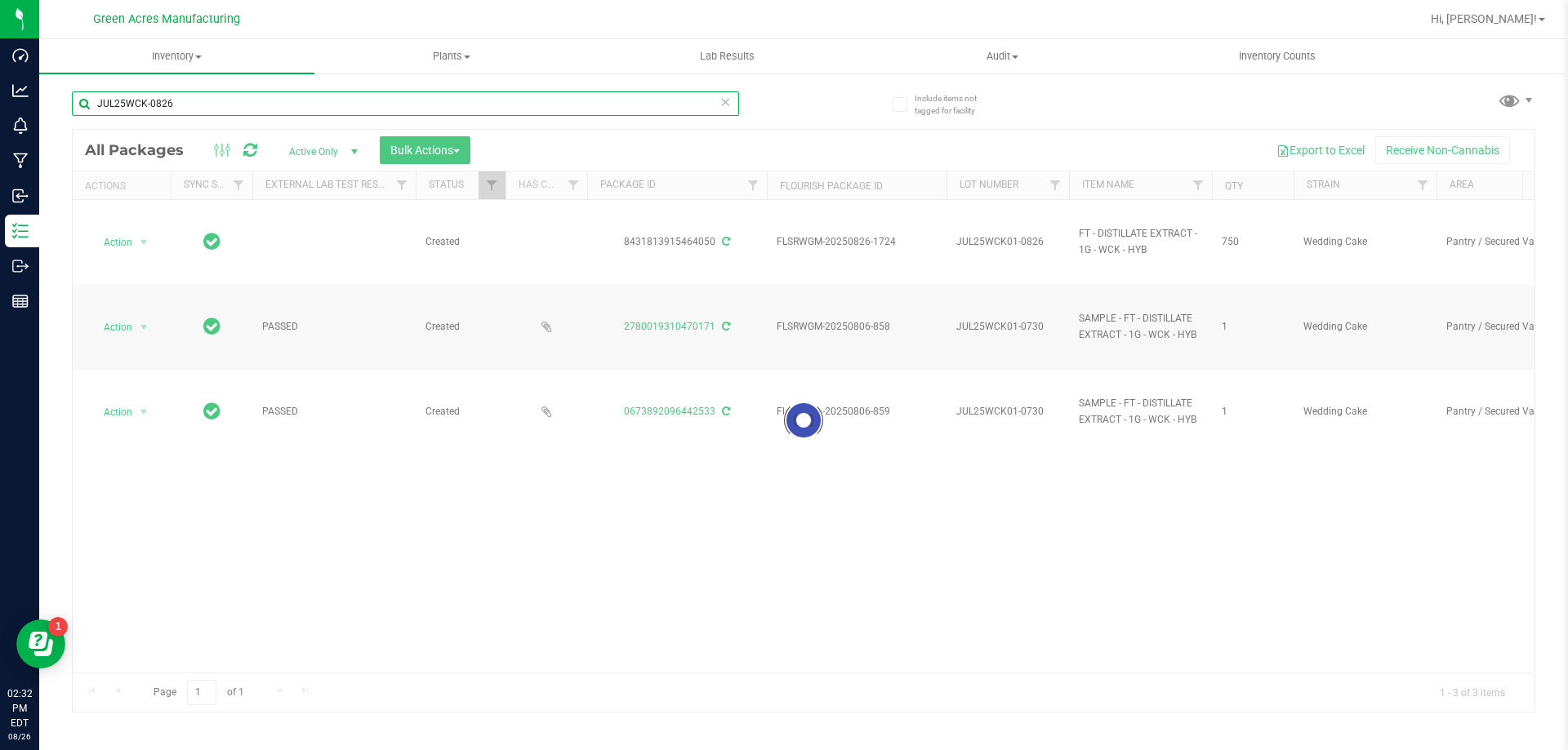
click at [147, 103] on input "JUL25WCK-0826" at bounding box center [406, 104] width 667 height 24
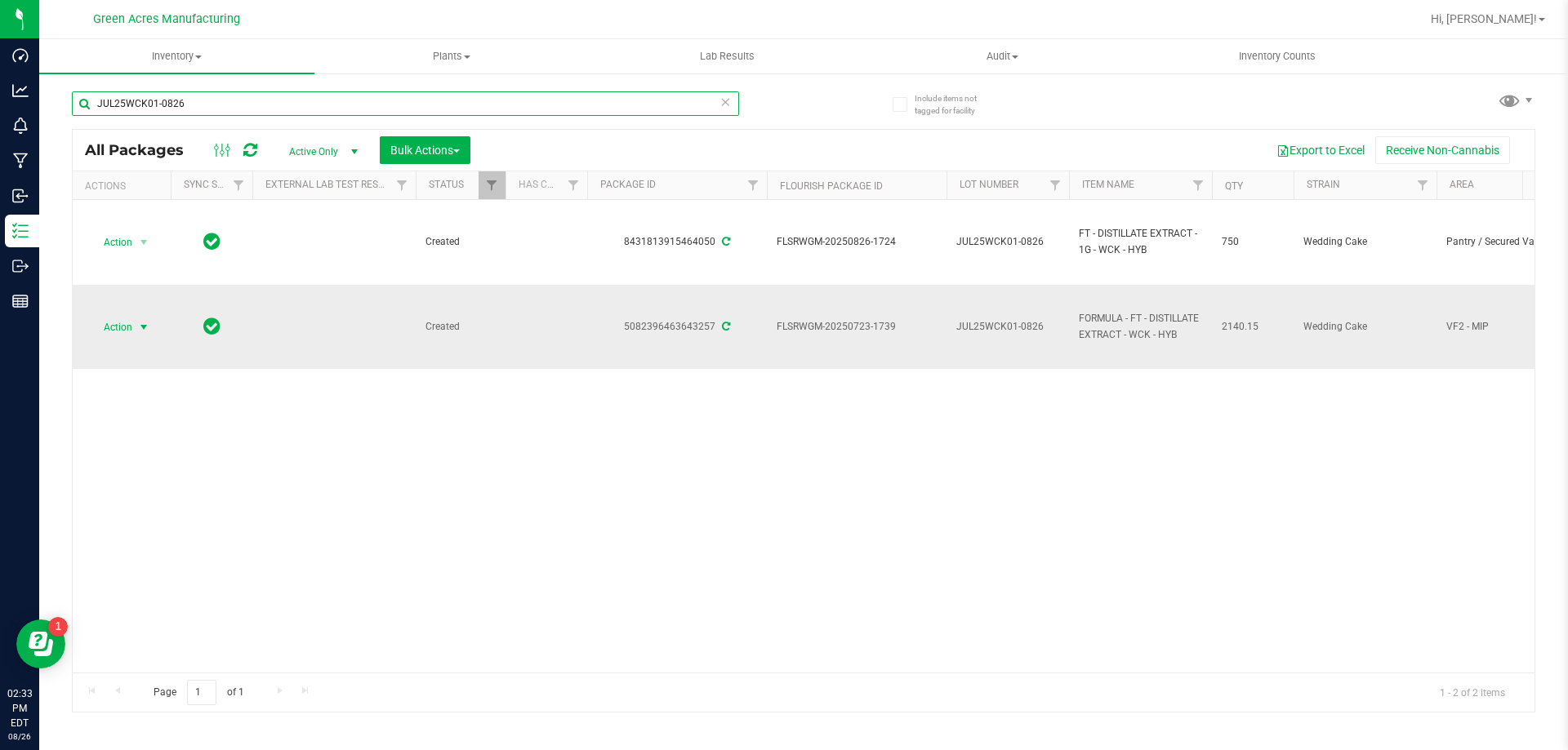
type input "JUL25WCK01-0826"
click at [113, 328] on span "Action" at bounding box center [111, 327] width 44 height 23
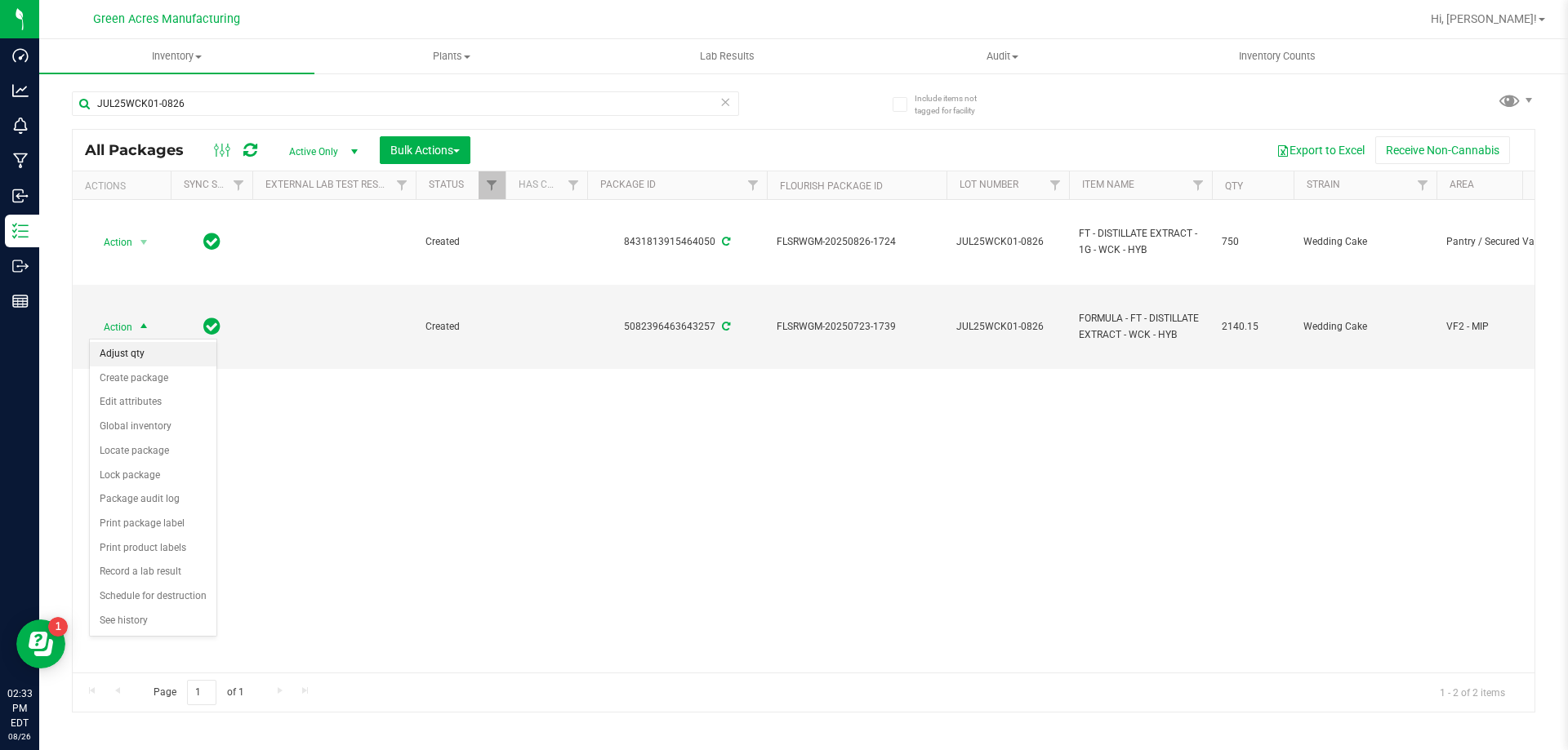
click at [154, 354] on li "Adjust qty" at bounding box center [152, 354] width 126 height 24
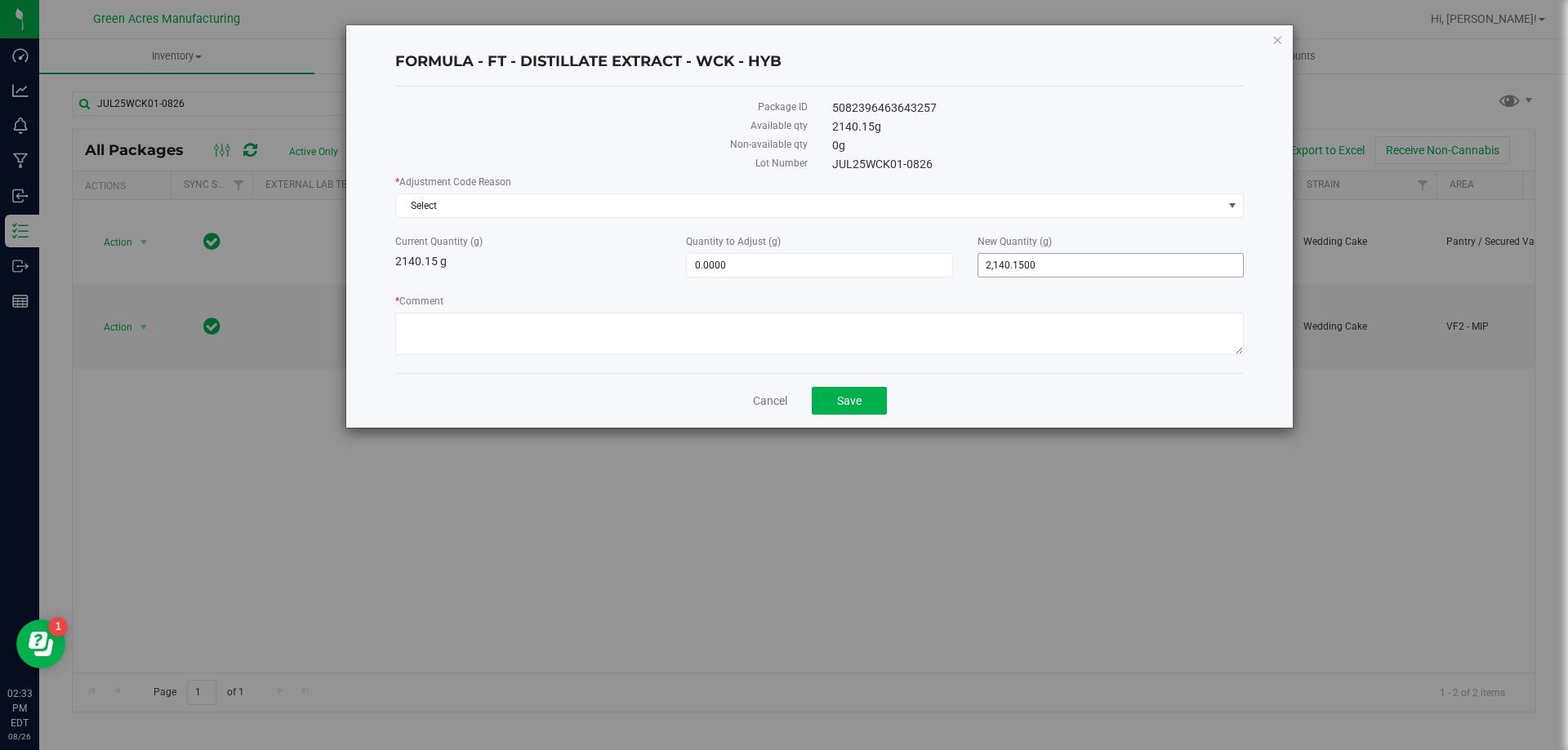
click at [1013, 264] on span "2,140.1500 2140.15" at bounding box center [1111, 265] width 266 height 24
click at [1013, 264] on input "2140.15" at bounding box center [1111, 265] width 265 height 23
type input "2122.08"
type input "-18.0700"
type input "2,122.0800"
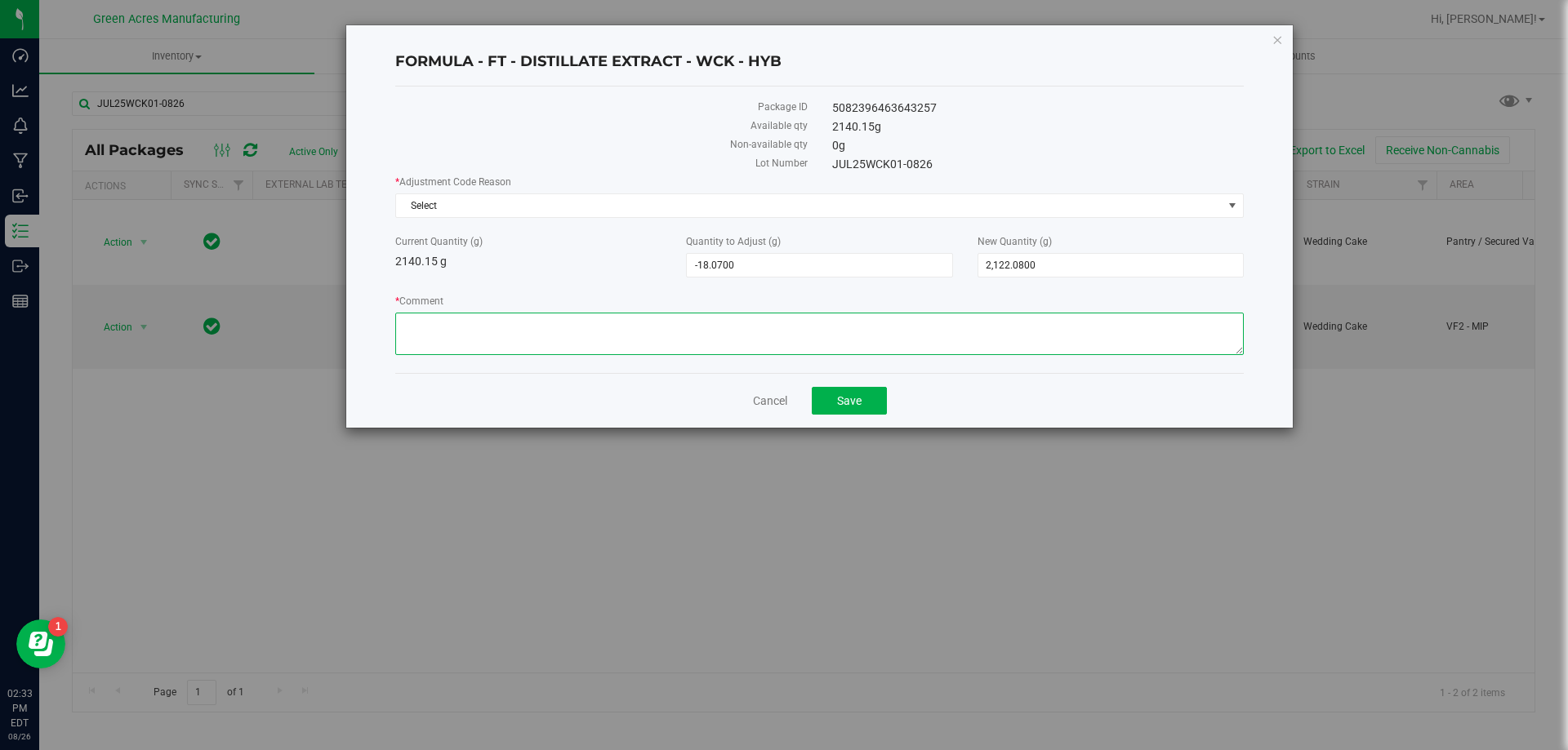
click at [878, 339] on textarea "* Comment" at bounding box center [819, 333] width 849 height 43
click at [837, 211] on span "Select" at bounding box center [809, 205] width 826 height 23
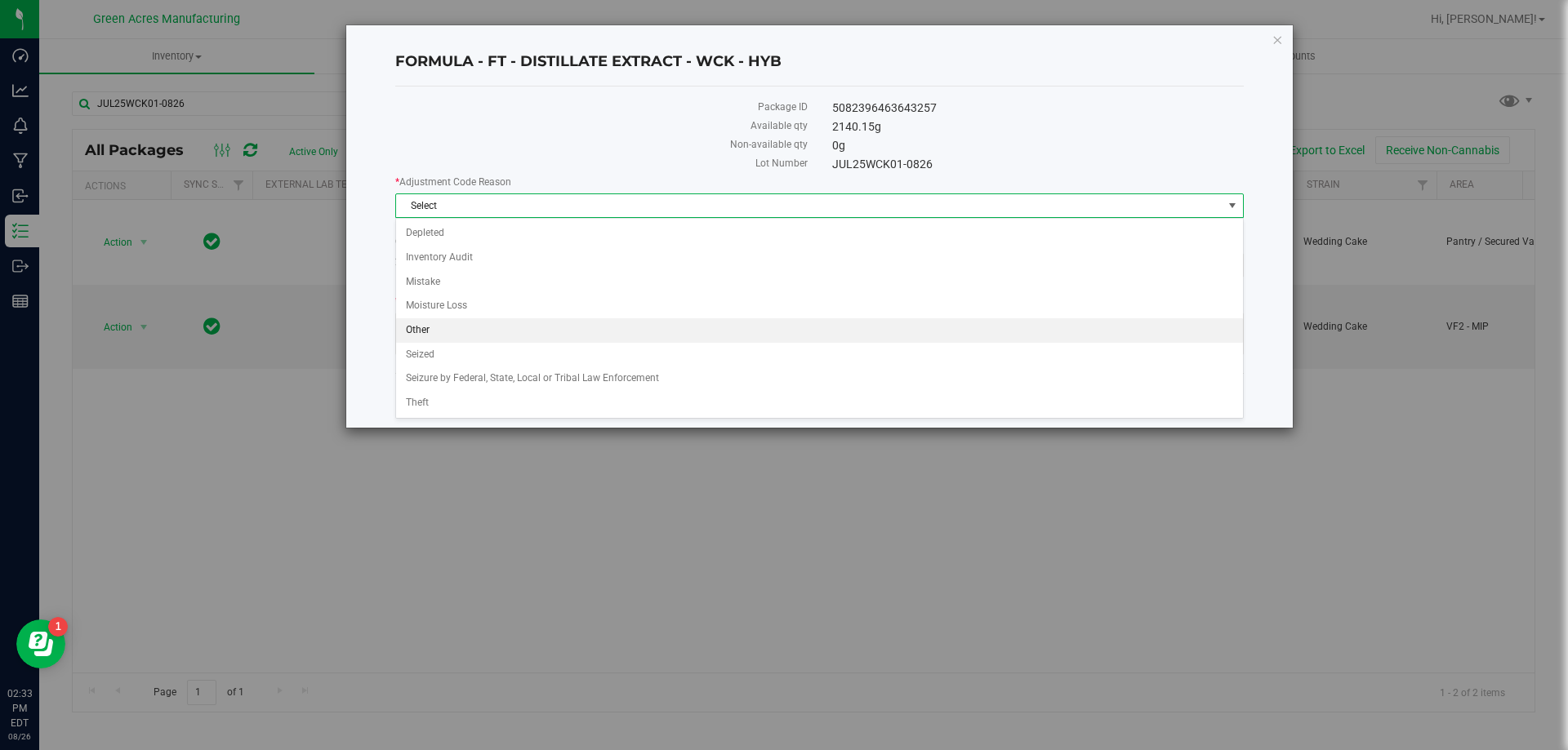
click at [829, 339] on li "Other" at bounding box center [819, 331] width 847 height 24
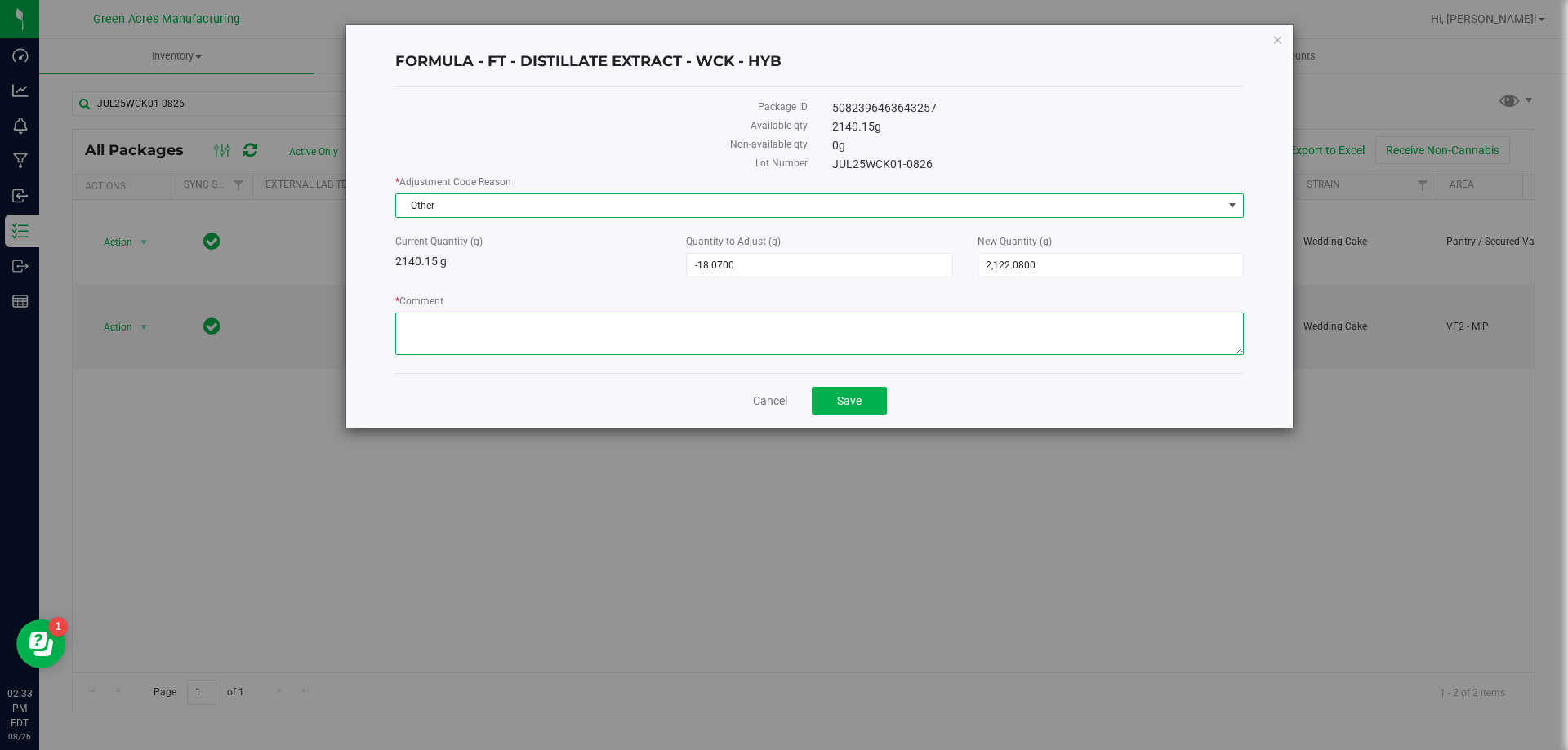
click at [826, 338] on textarea "* Comment" at bounding box center [819, 333] width 849 height 43
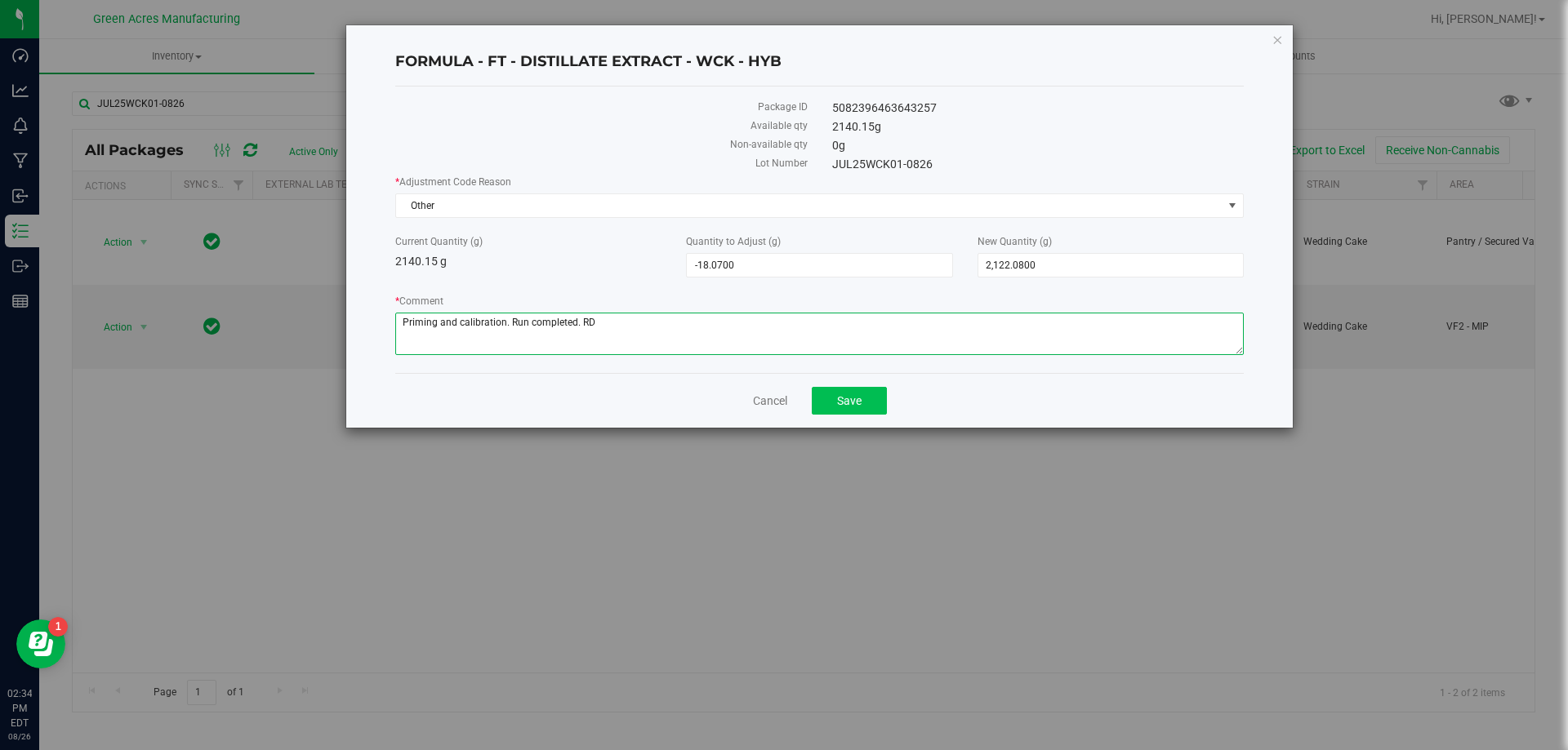
type textarea "Priming and calibration. Run completed. RD"
click at [860, 400] on span "Save" at bounding box center [849, 400] width 24 height 13
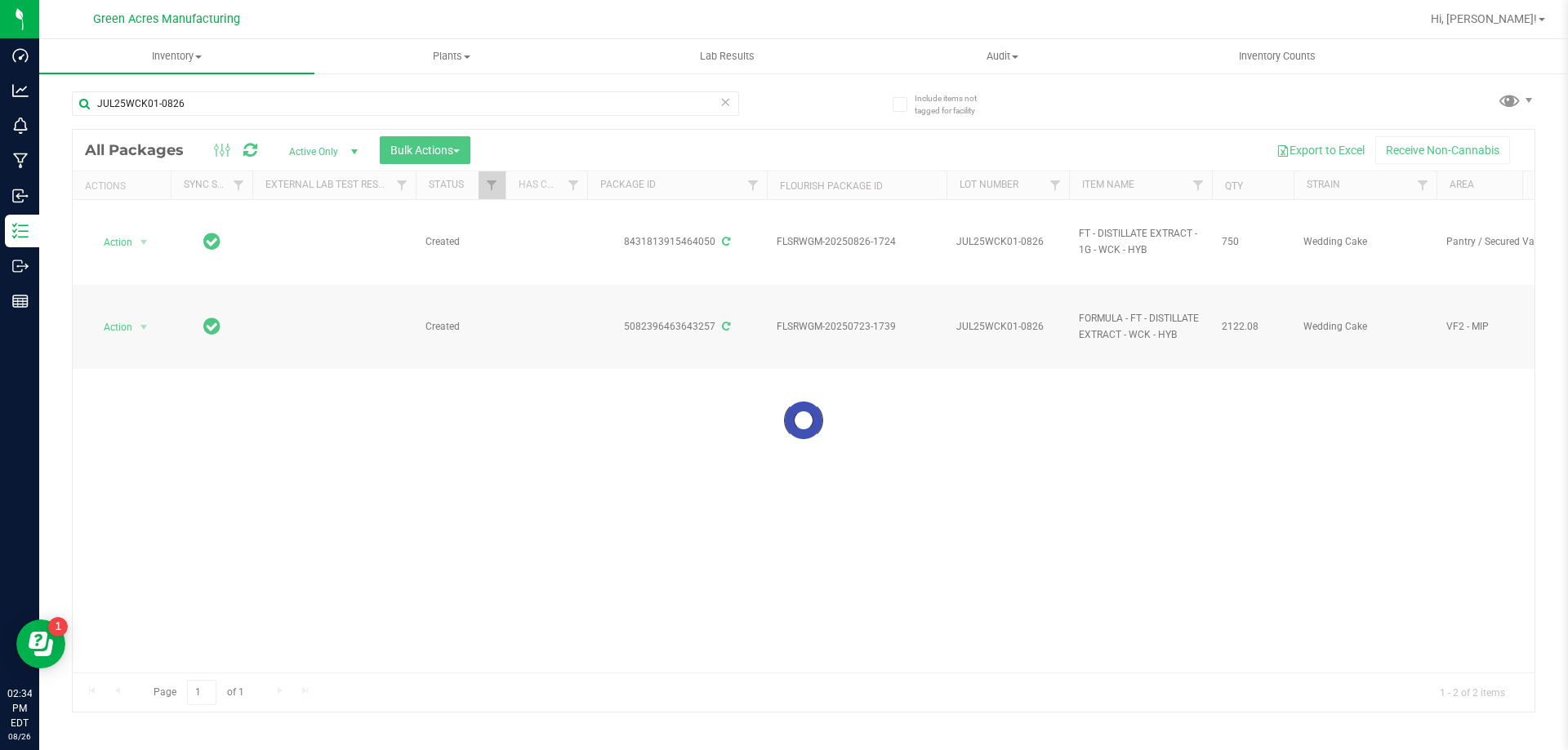
click at [1034, 330] on div at bounding box center [803, 420] width 1462 height 582
click at [1034, 330] on span "JUL25WCK01-0826" at bounding box center [1007, 327] width 103 height 16
click at [1034, 330] on input "JUL25WCK01-0826" at bounding box center [1004, 326] width 117 height 25
type input "JUL25WCK01"
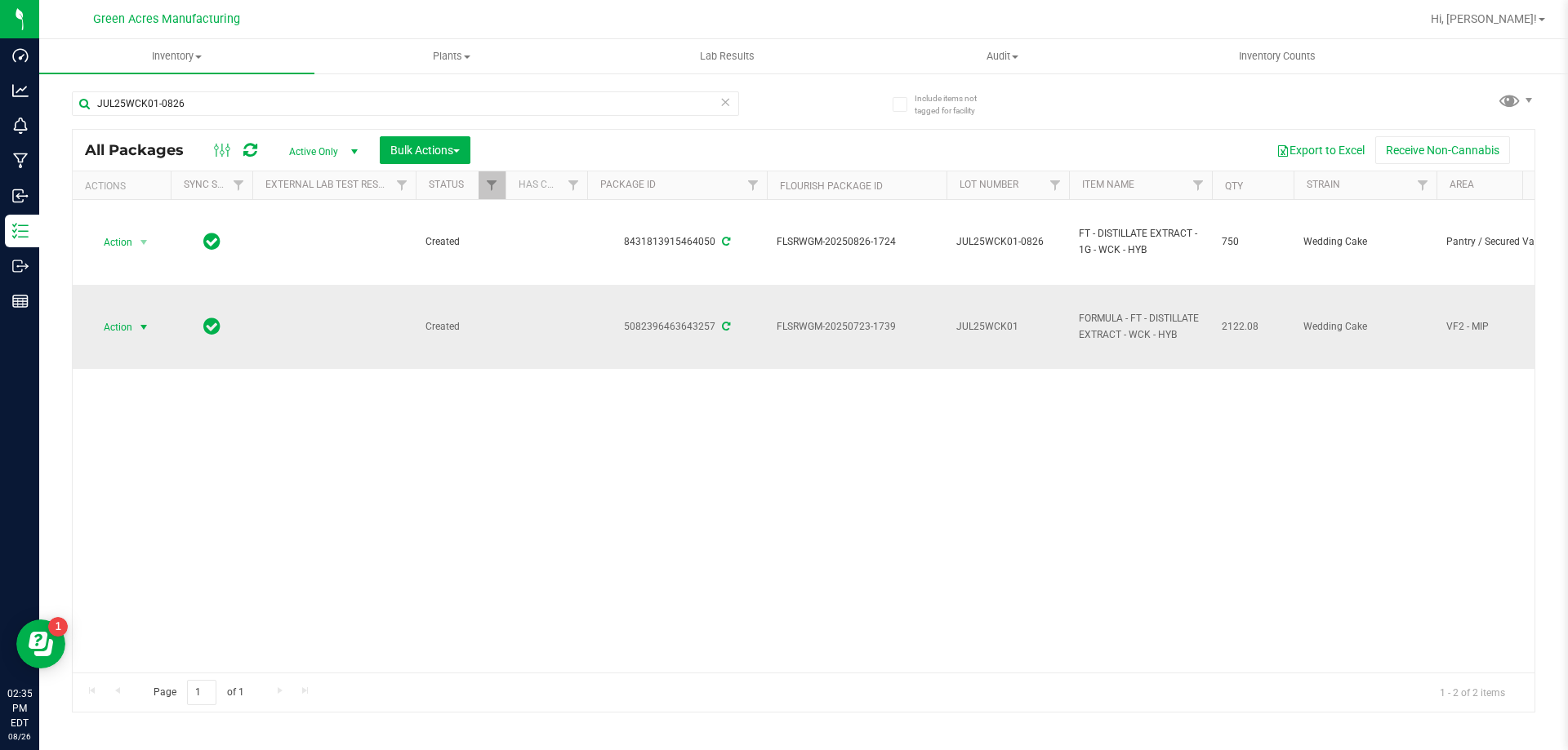
click at [117, 326] on span "Action" at bounding box center [111, 327] width 44 height 23
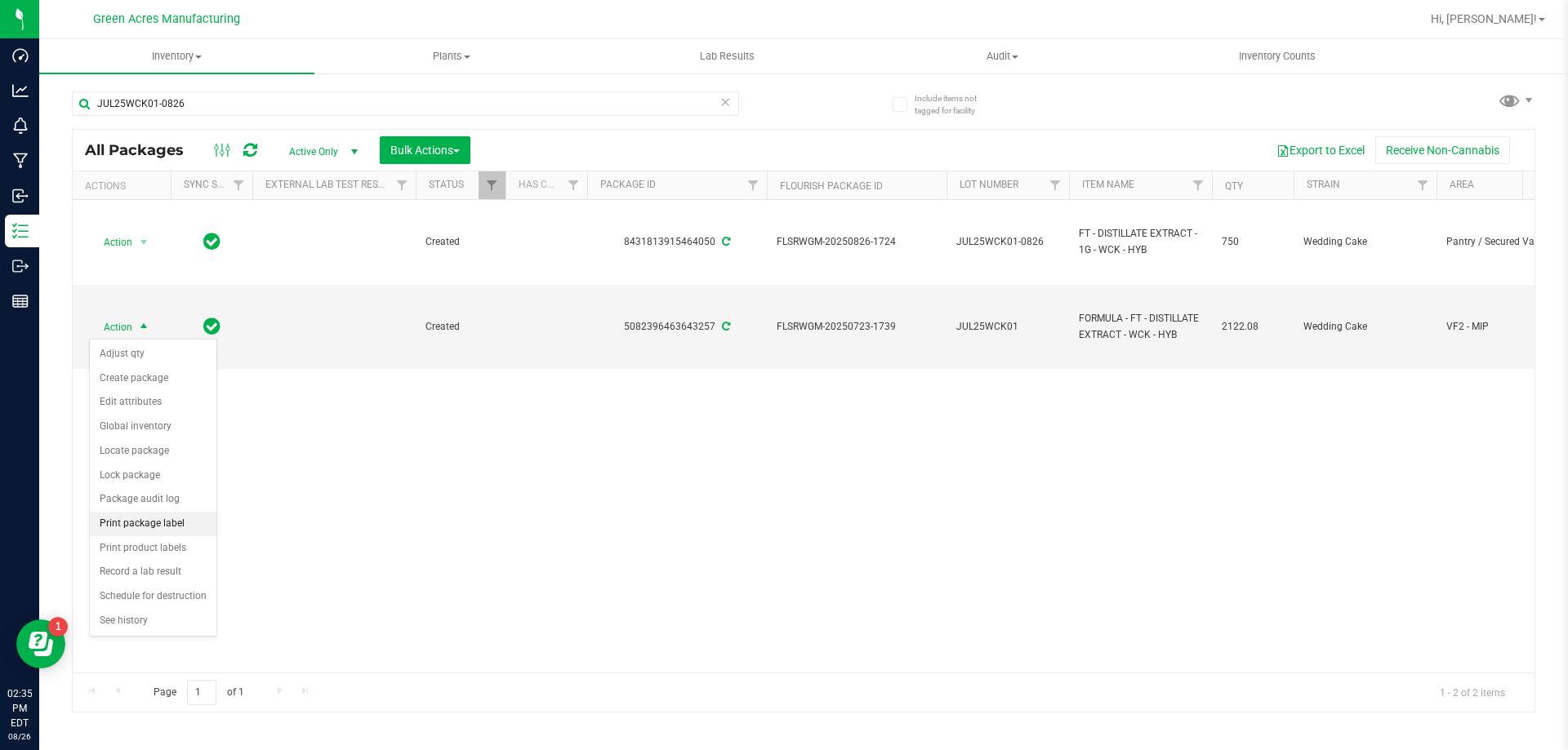
click at [179, 522] on li "Print package label" at bounding box center [152, 524] width 126 height 24
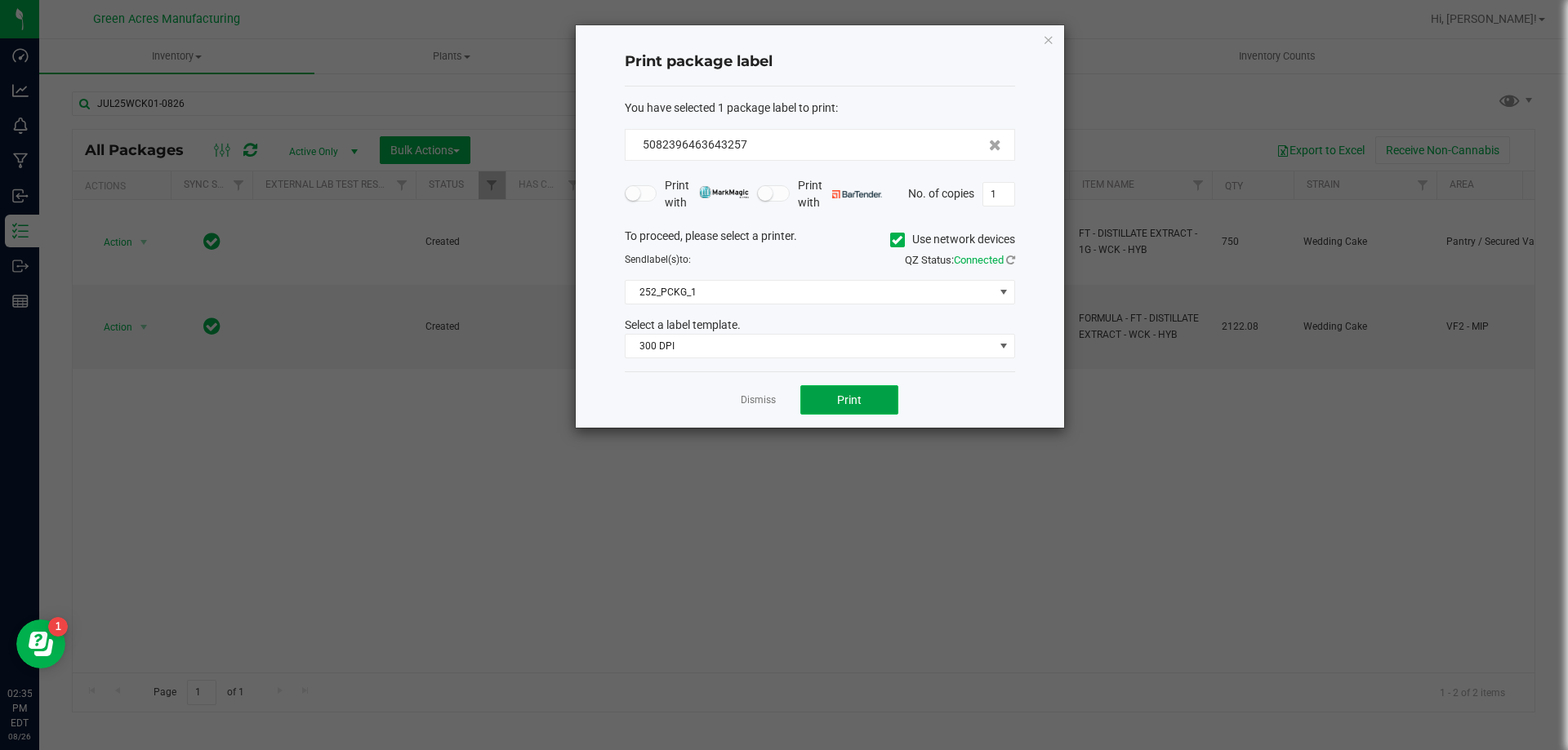
click at [876, 393] on button "Print" at bounding box center [849, 400] width 98 height 30
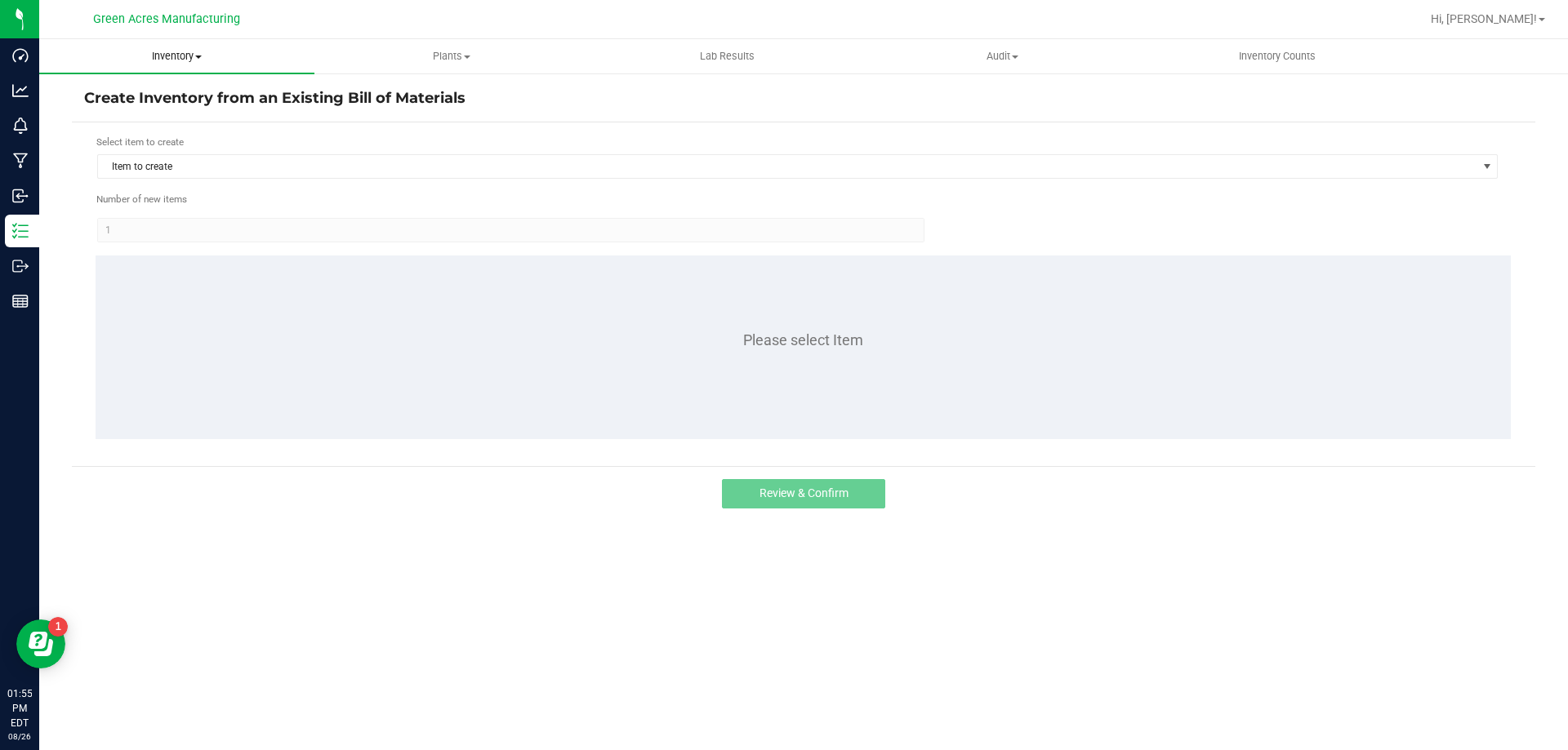
click at [183, 52] on span "Inventory" at bounding box center [177, 56] width 275 height 15
click at [169, 162] on li "Create inventory From packages From bill of materials" at bounding box center [177, 177] width 275 height 59
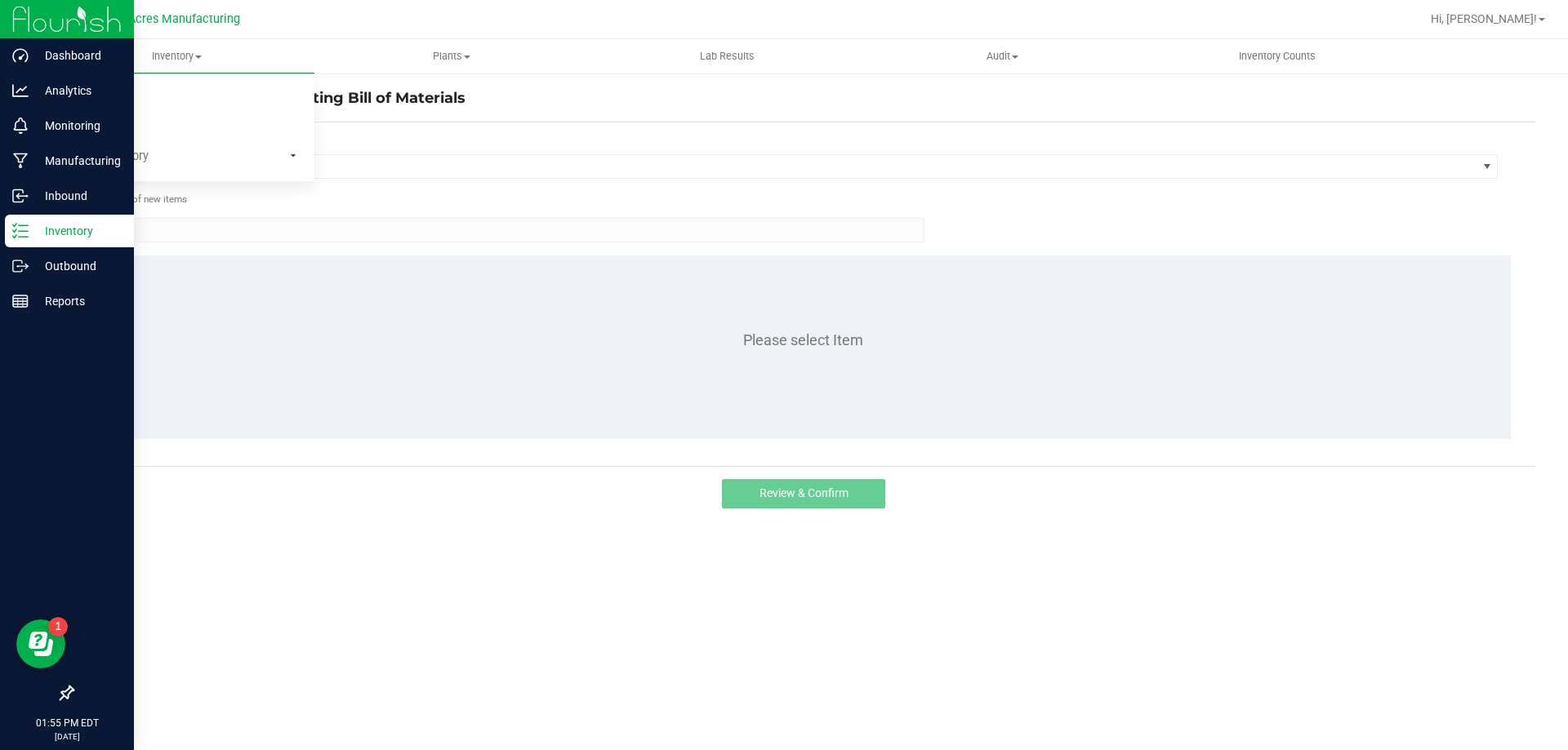
click at [71, 231] on p "Inventory" at bounding box center [77, 231] width 98 height 20
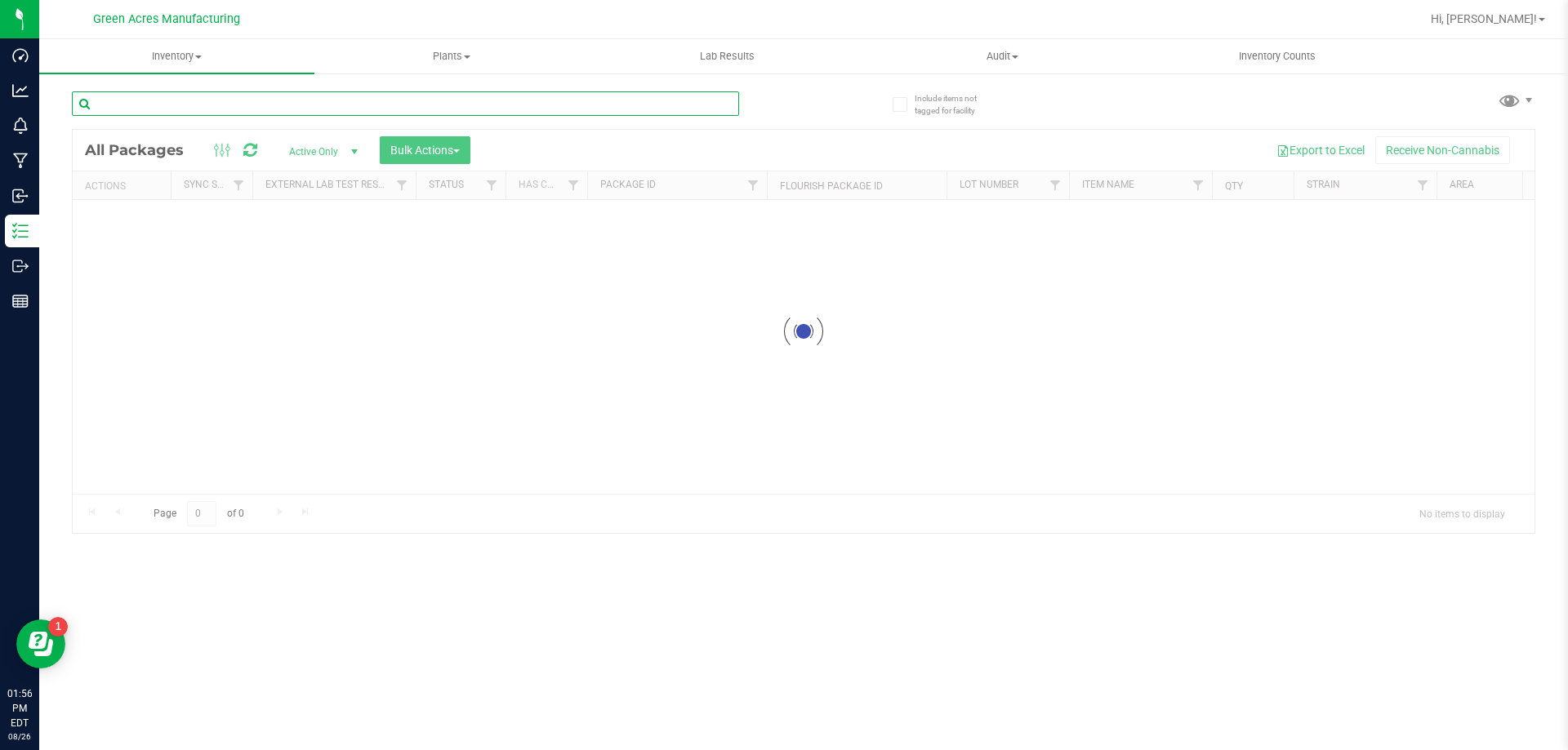
click at [208, 110] on input "text" at bounding box center [406, 104] width 667 height 24
type input "0465507933417691"
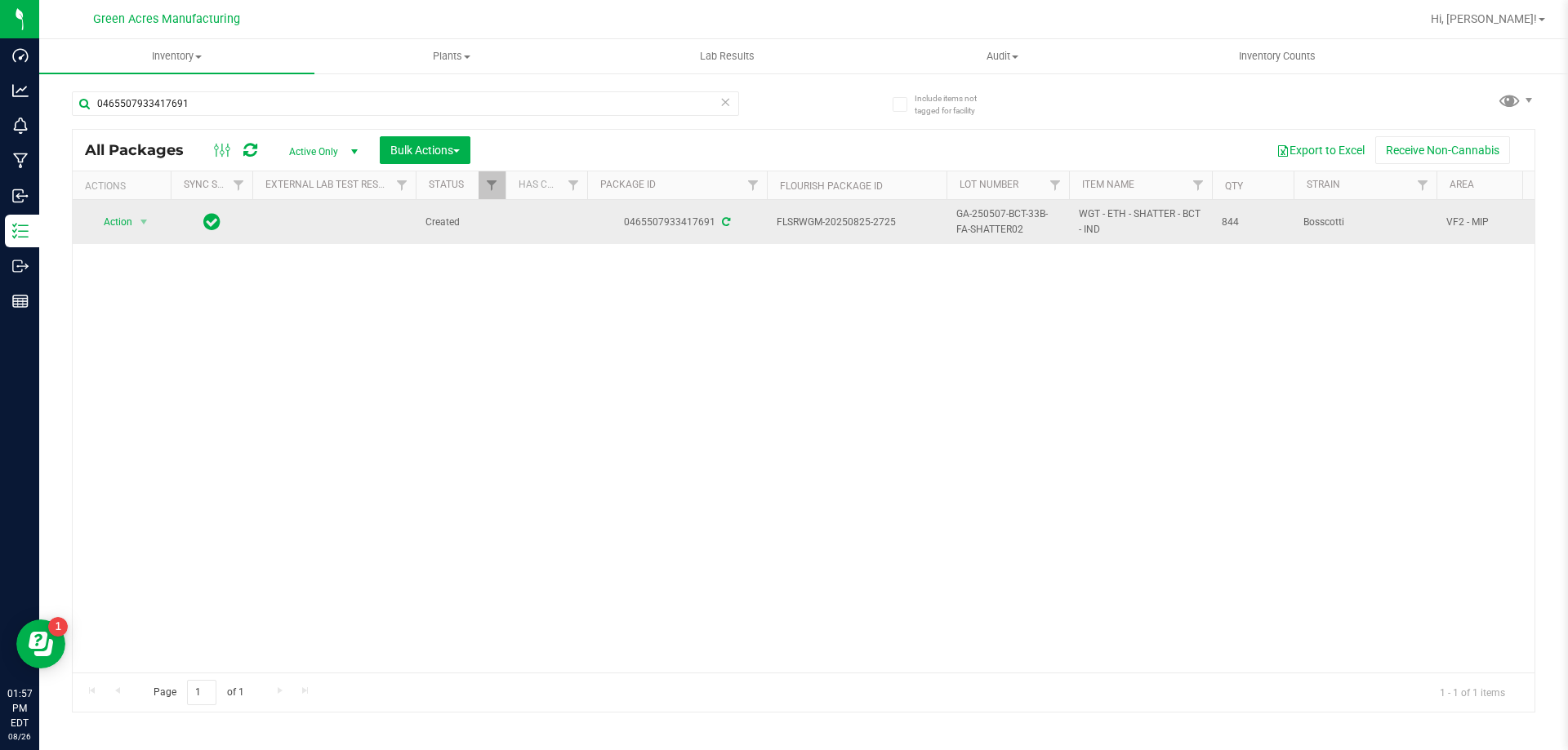
click at [999, 215] on span "GA-250507-BCT-33B-FA-SHATTER02" at bounding box center [1007, 222] width 103 height 31
click at [999, 215] on input "GA-250507-BCT-33B-FA-SHATTER02" at bounding box center [1004, 222] width 117 height 25
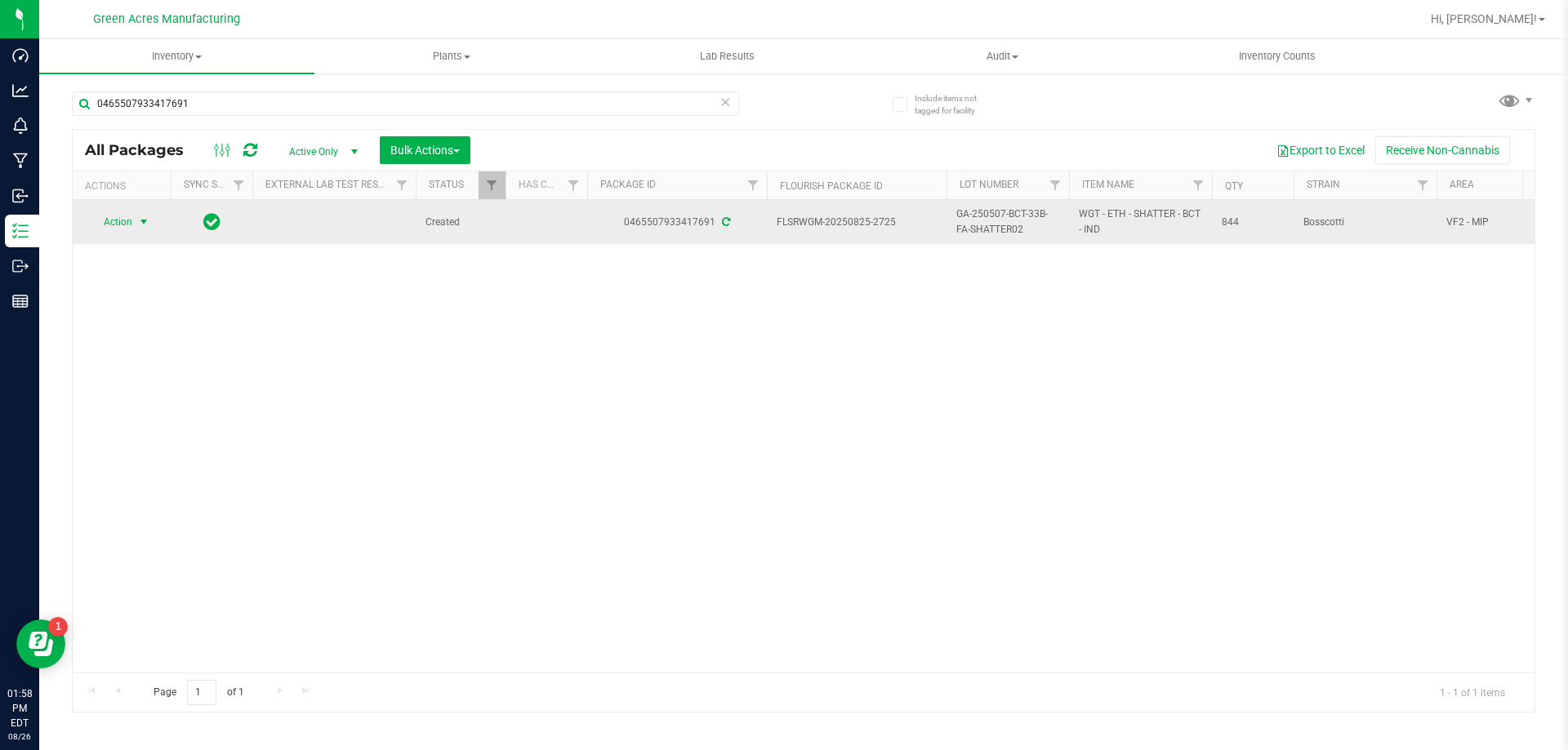
click at [129, 216] on span "Action" at bounding box center [111, 222] width 44 height 23
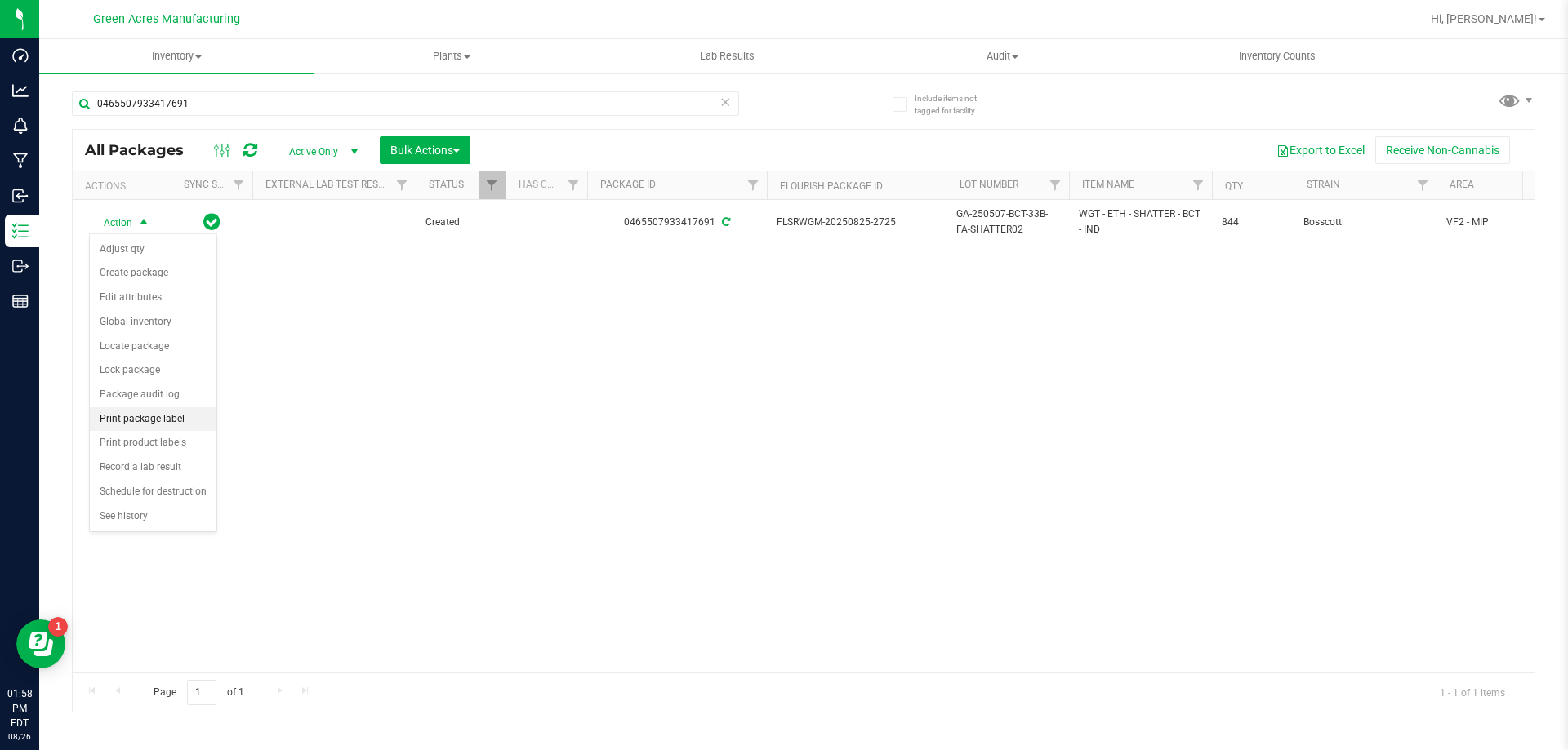
click at [162, 421] on li "Print package label" at bounding box center [152, 419] width 126 height 24
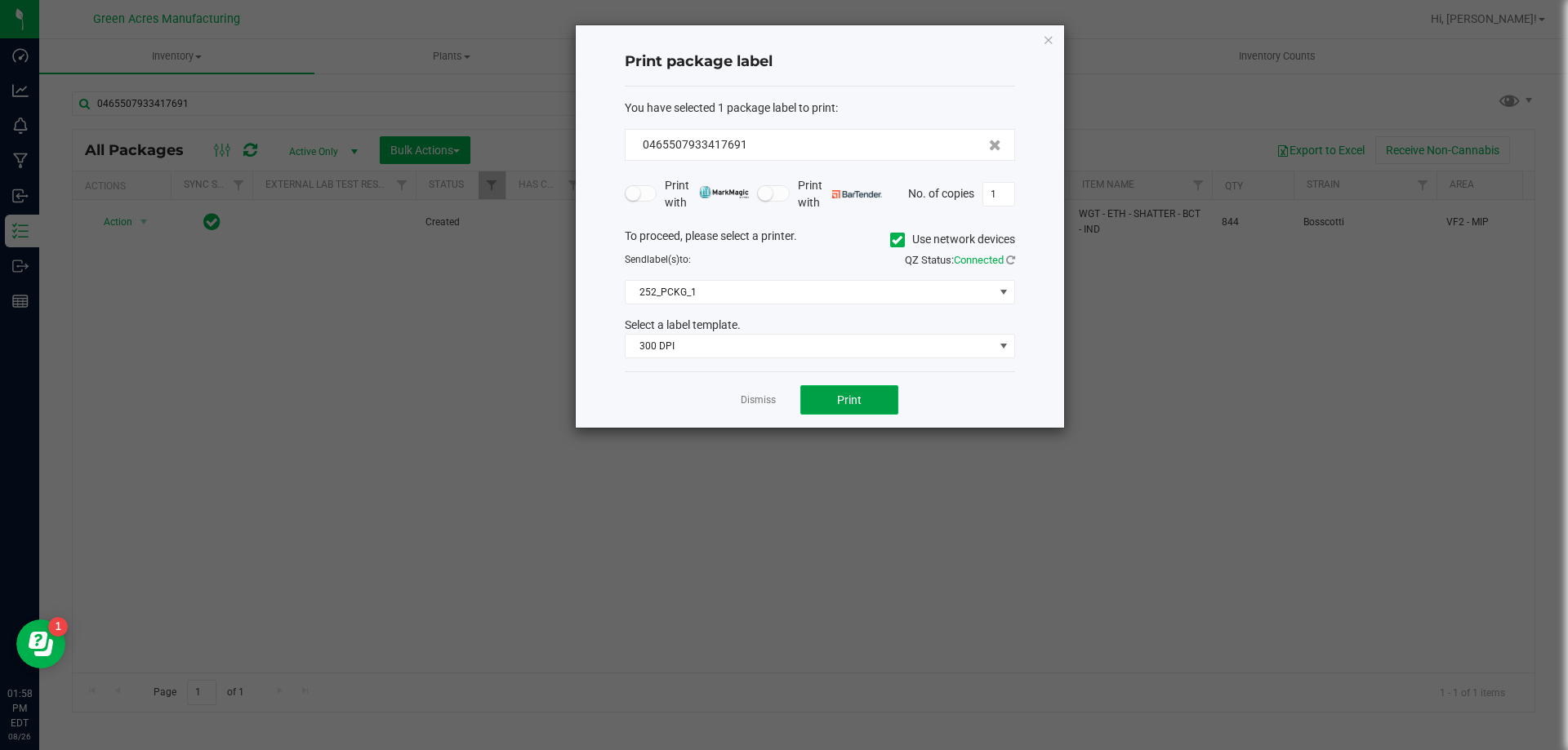
click at [853, 401] on span "Print" at bounding box center [849, 399] width 24 height 13
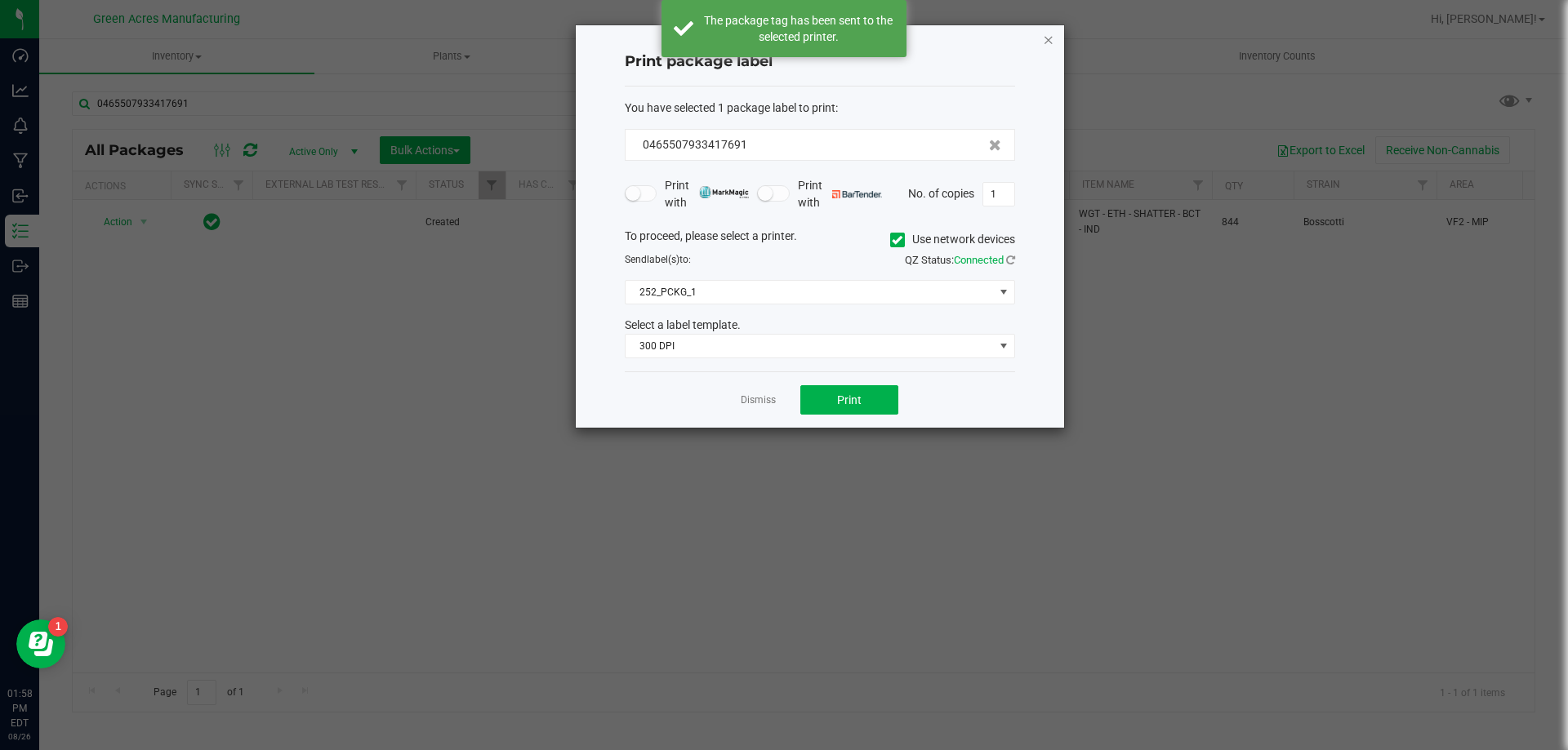
click at [1052, 38] on icon "button" at bounding box center [1048, 39] width 11 height 20
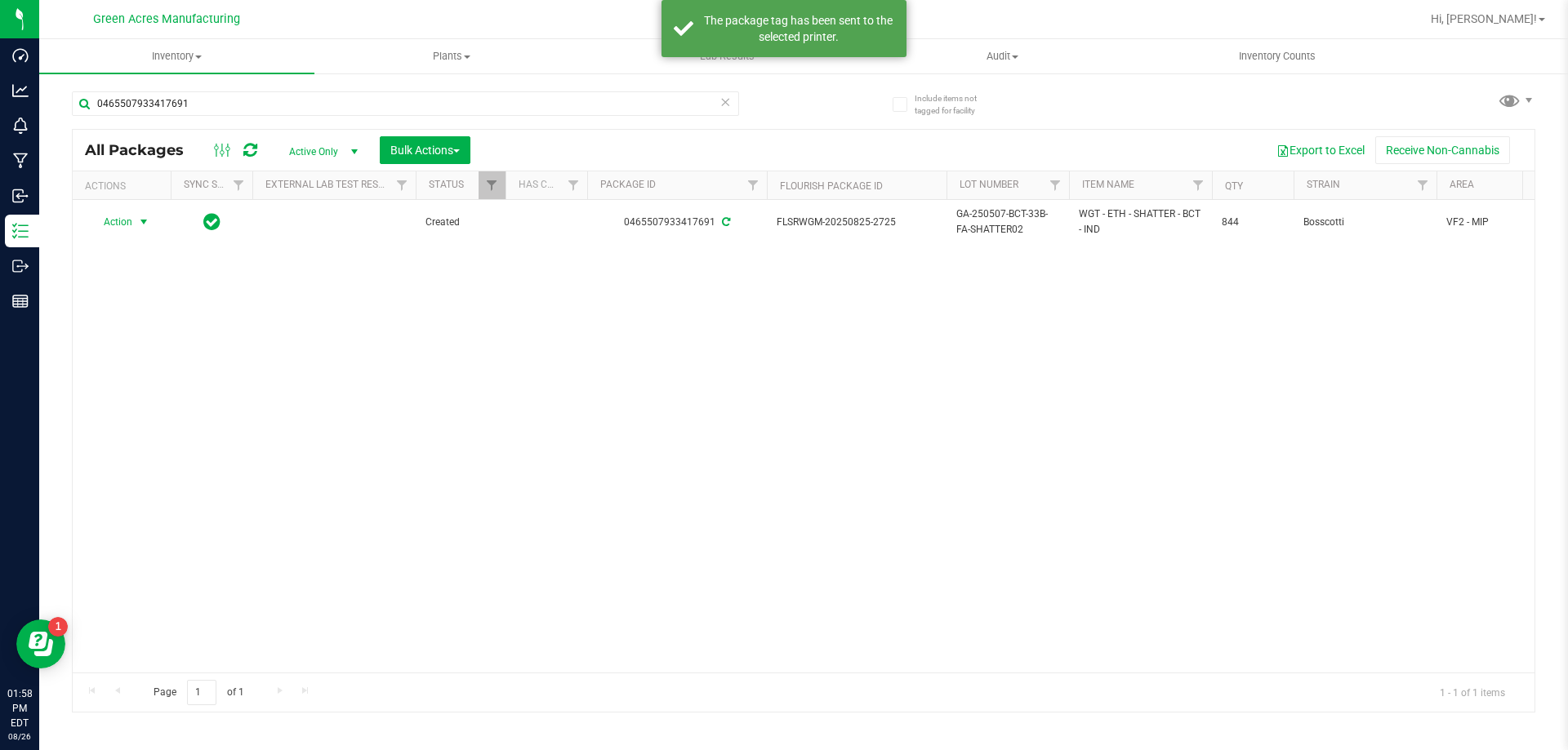
click at [992, 223] on span "GA-250507-BCT-33B-FA-SHATTER02" at bounding box center [1007, 222] width 103 height 31
click at [993, 221] on input "GA-250507-BCT-33B-FA-SHATTER02" at bounding box center [1004, 222] width 117 height 25
type input "S-AUG25BCT01-0826"
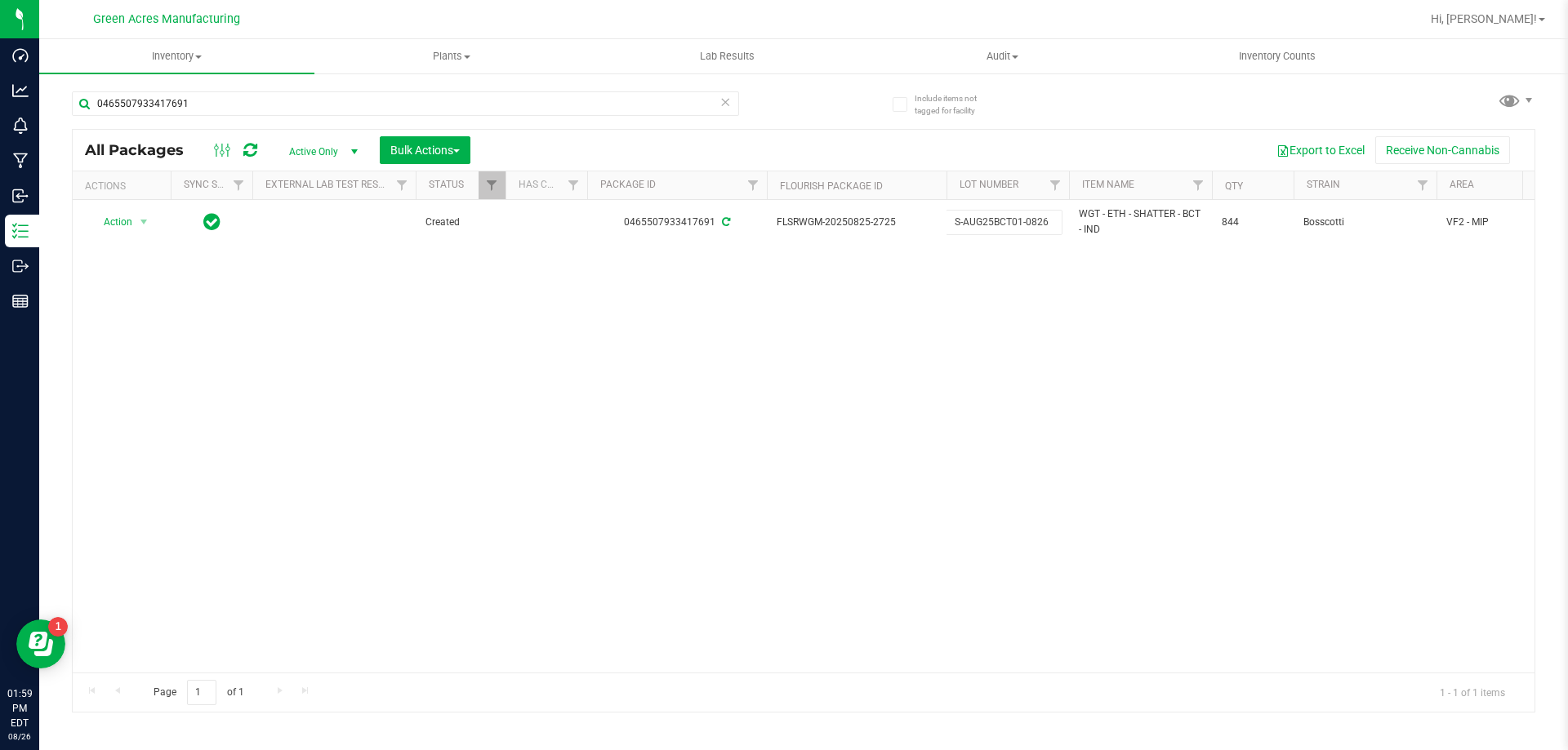
click at [447, 331] on div "All Packages Active Only Active Only Lab Samples Locked All External Internal B…" at bounding box center [804, 420] width 1464 height 584
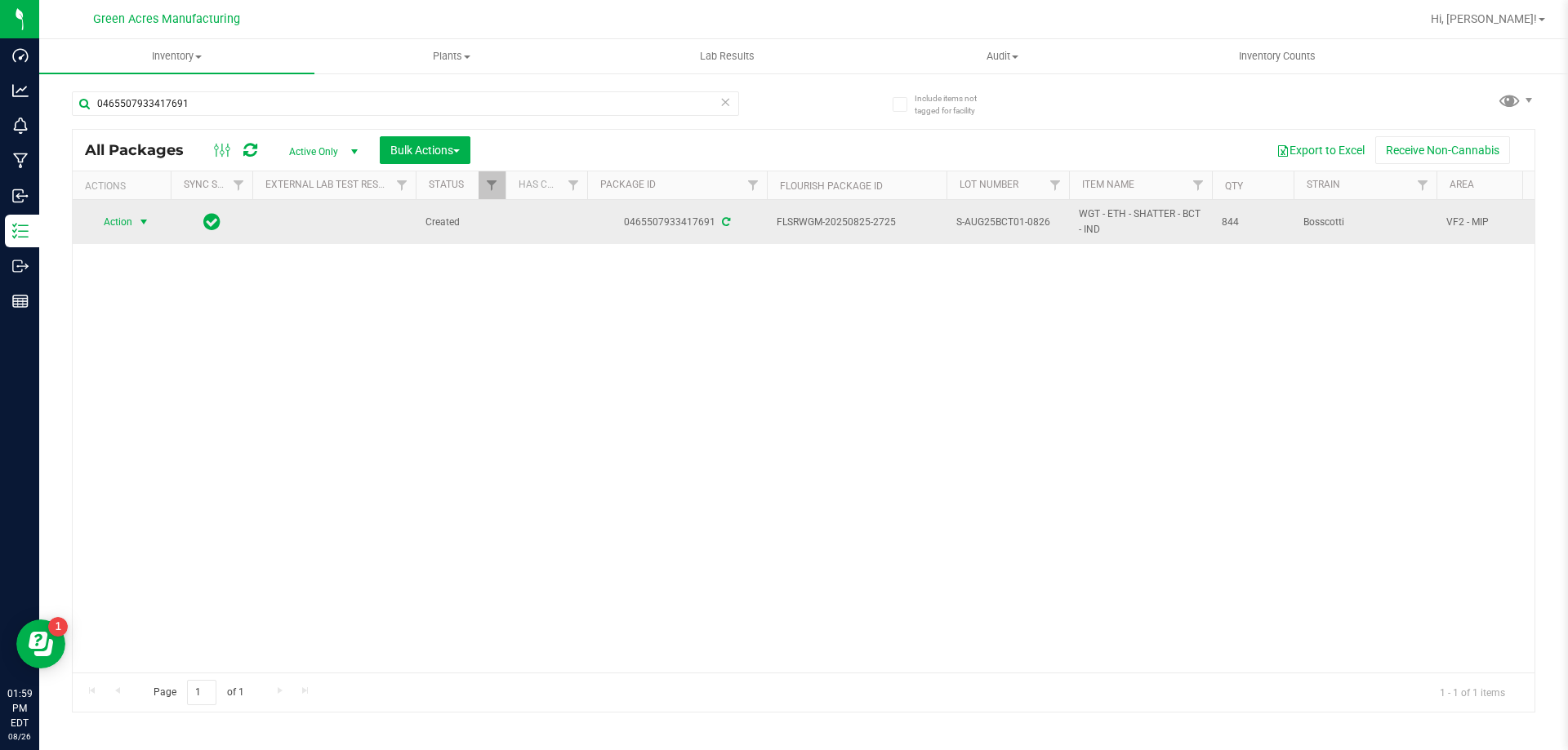
click at [134, 216] on span "select" at bounding box center [144, 222] width 20 height 23
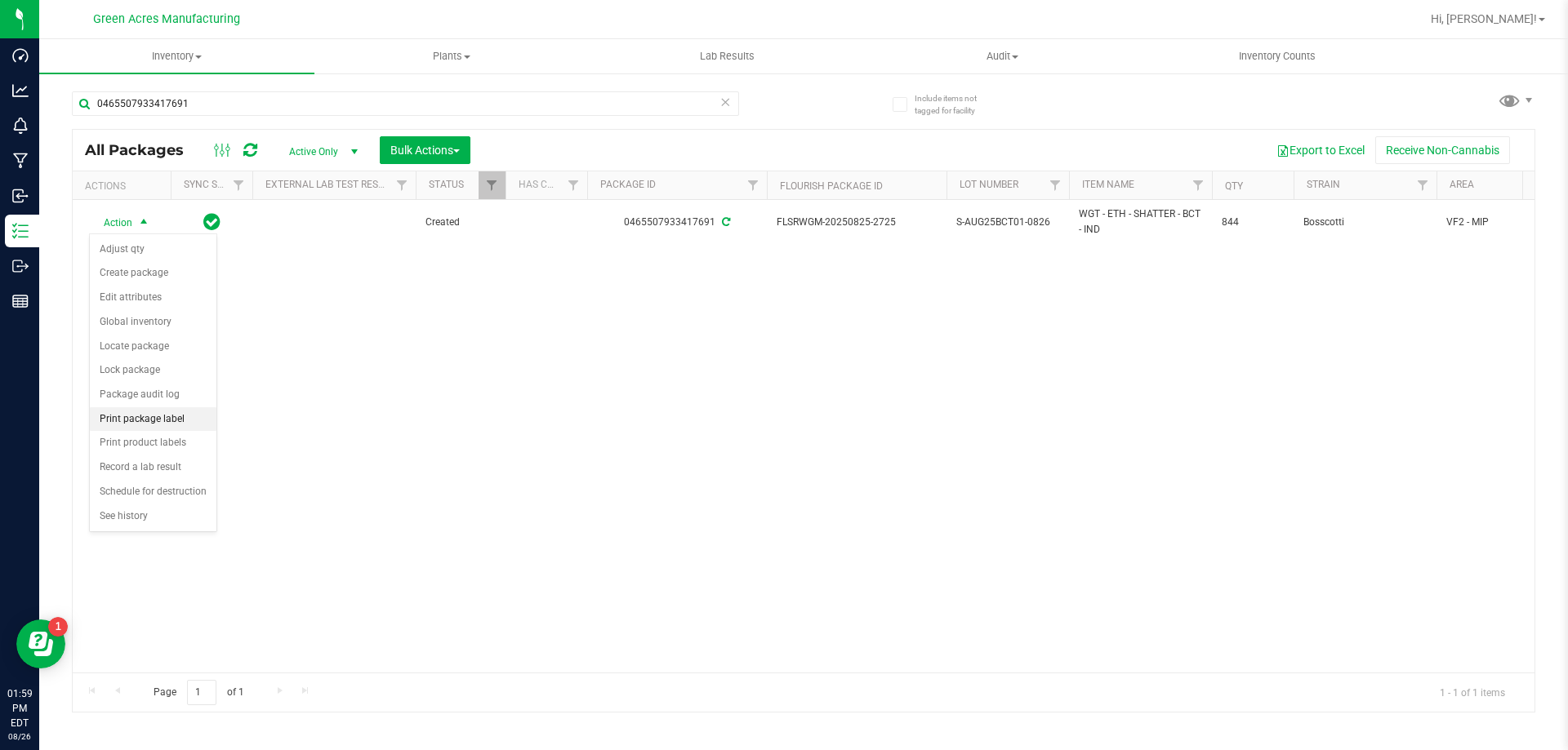
click at [158, 414] on li "Print package label" at bounding box center [152, 419] width 126 height 24
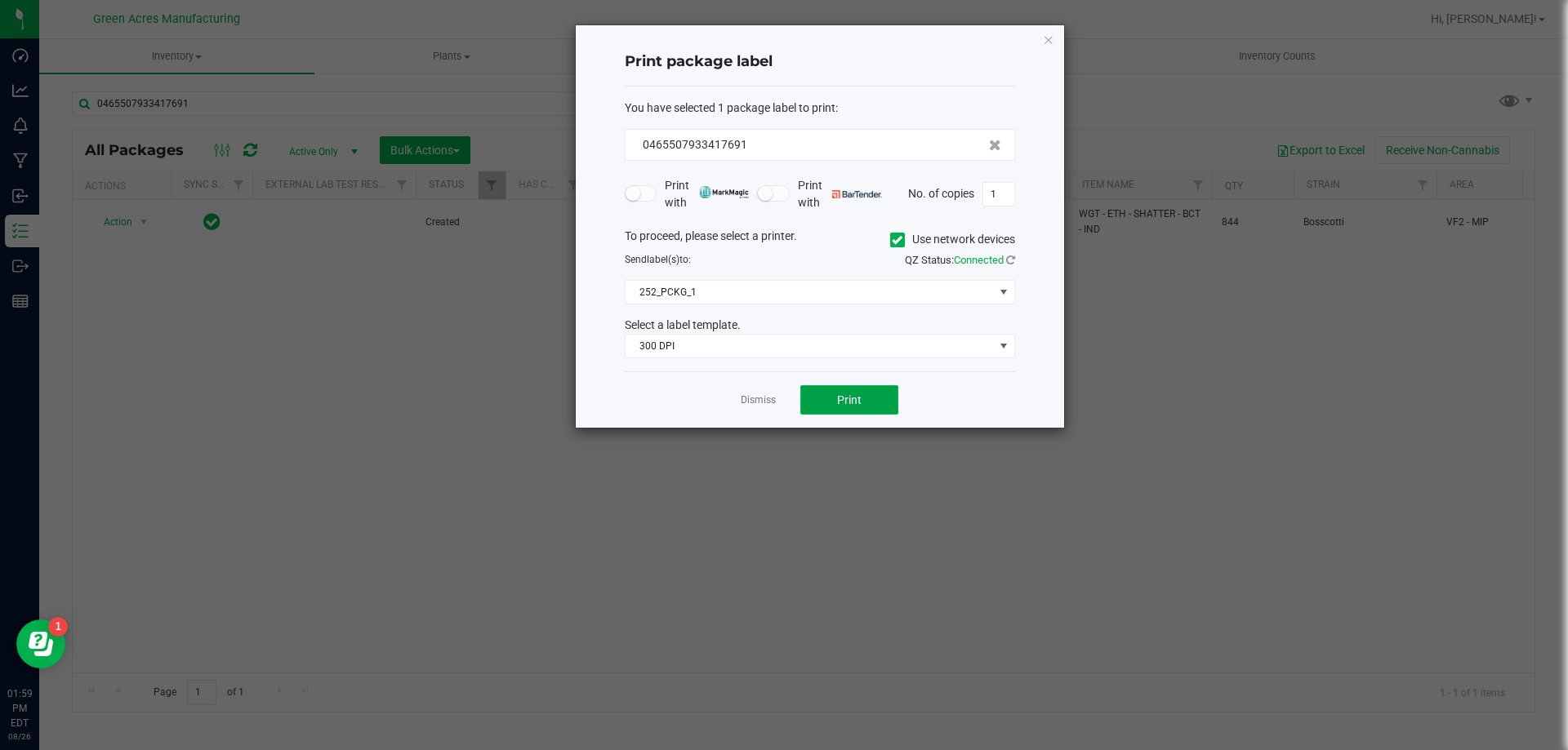
click at [889, 394] on button "Print" at bounding box center [849, 400] width 98 height 30
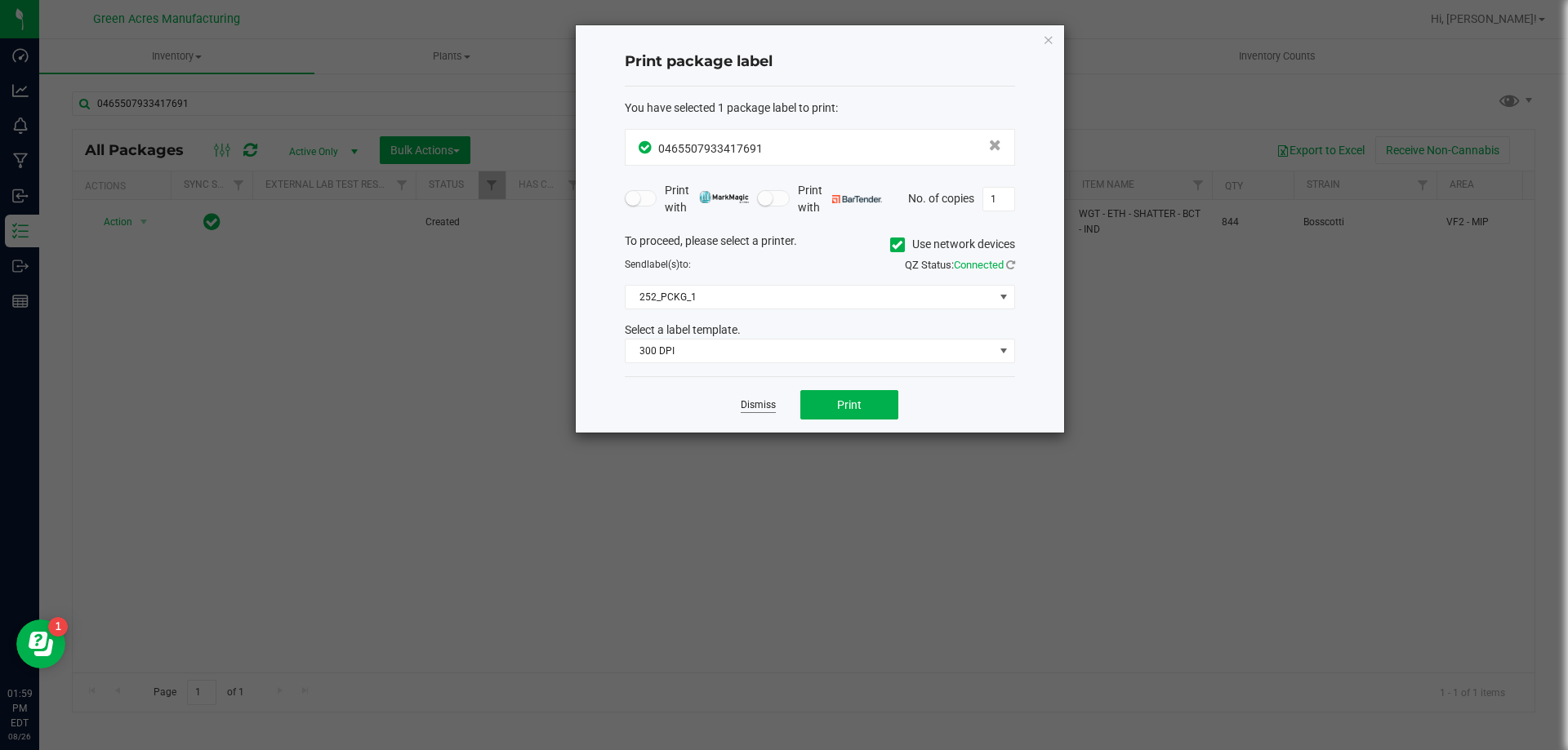
click at [763, 409] on link "Dismiss" at bounding box center [758, 405] width 35 height 14
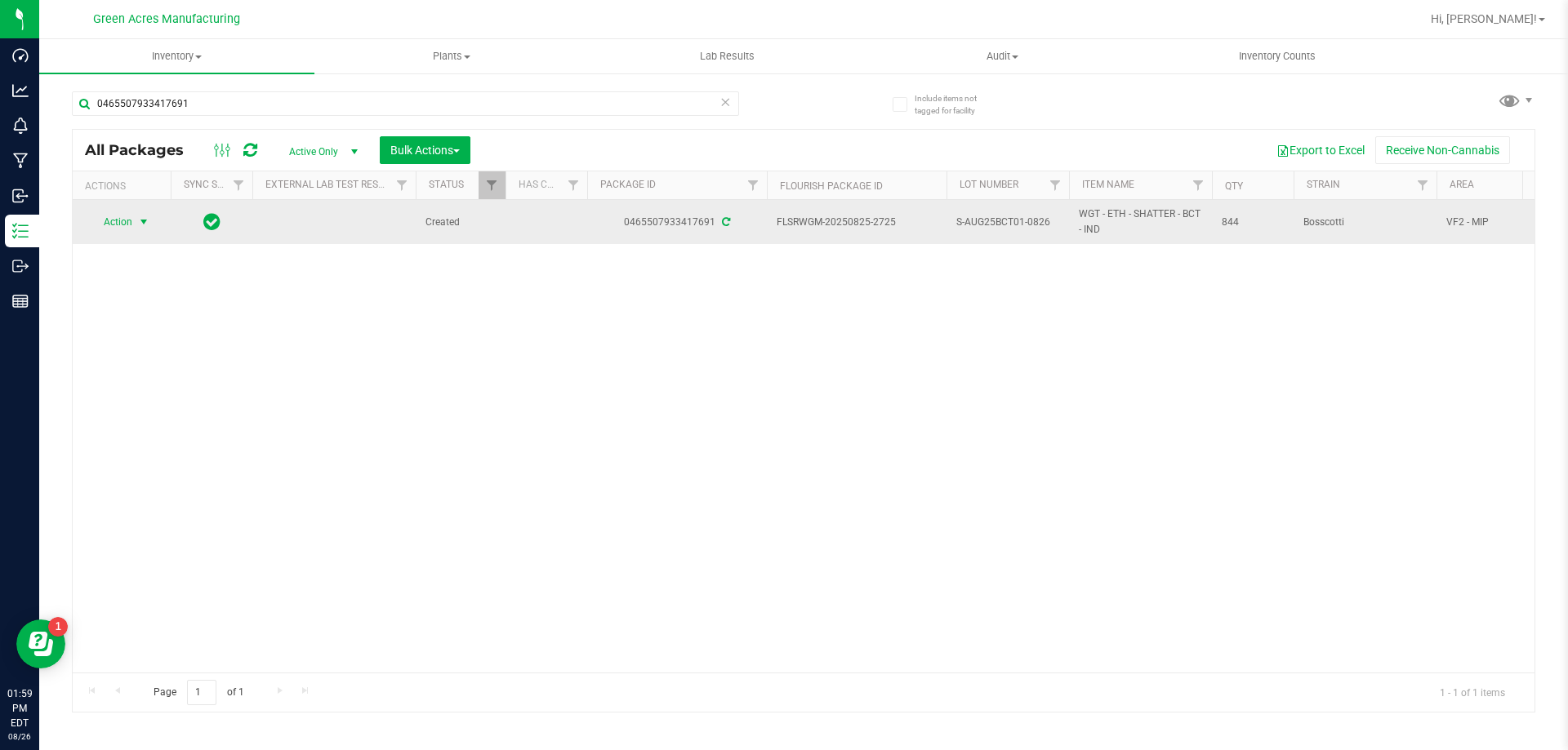
click at [137, 225] on span "select" at bounding box center [144, 222] width 20 height 23
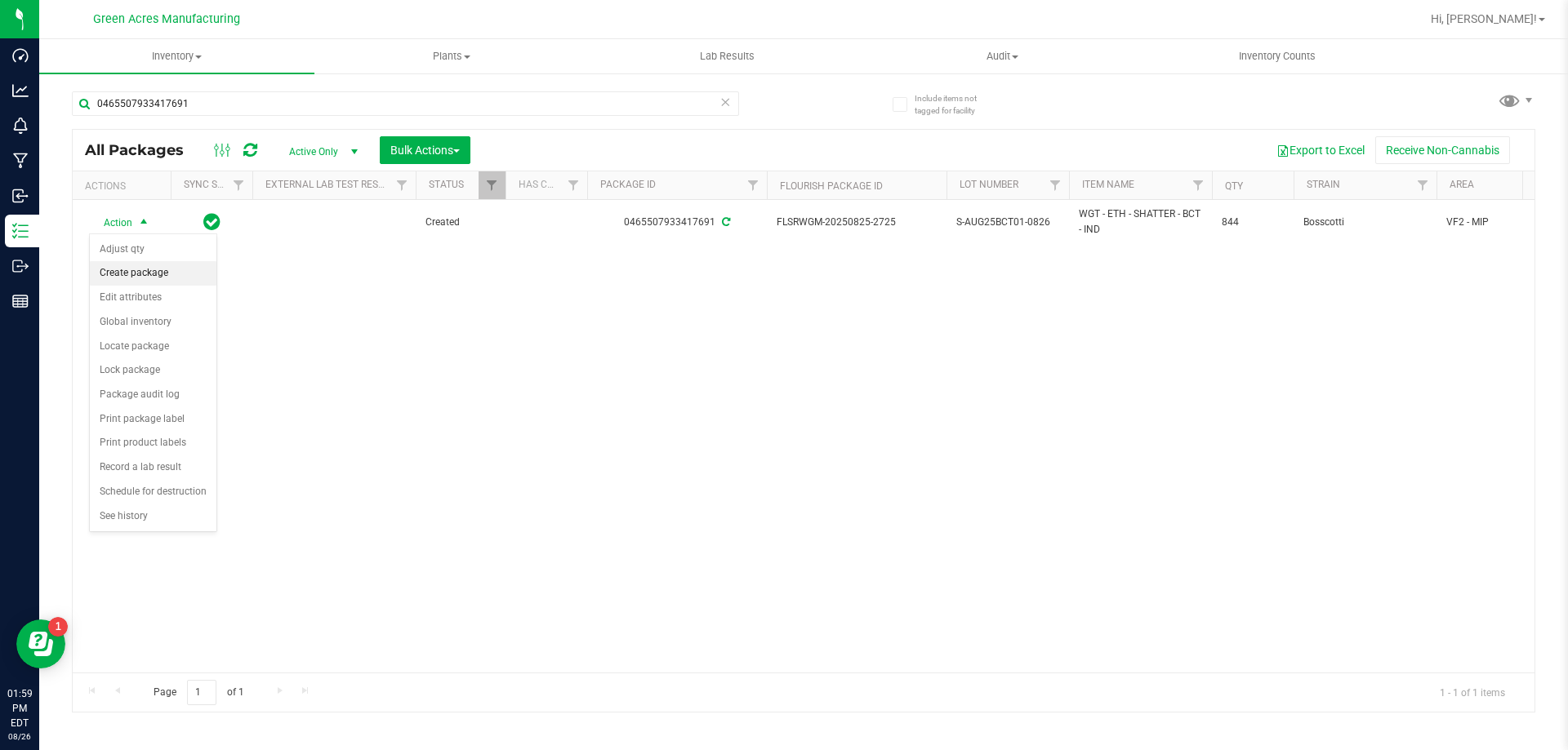
click at [165, 276] on li "Create package" at bounding box center [152, 273] width 126 height 24
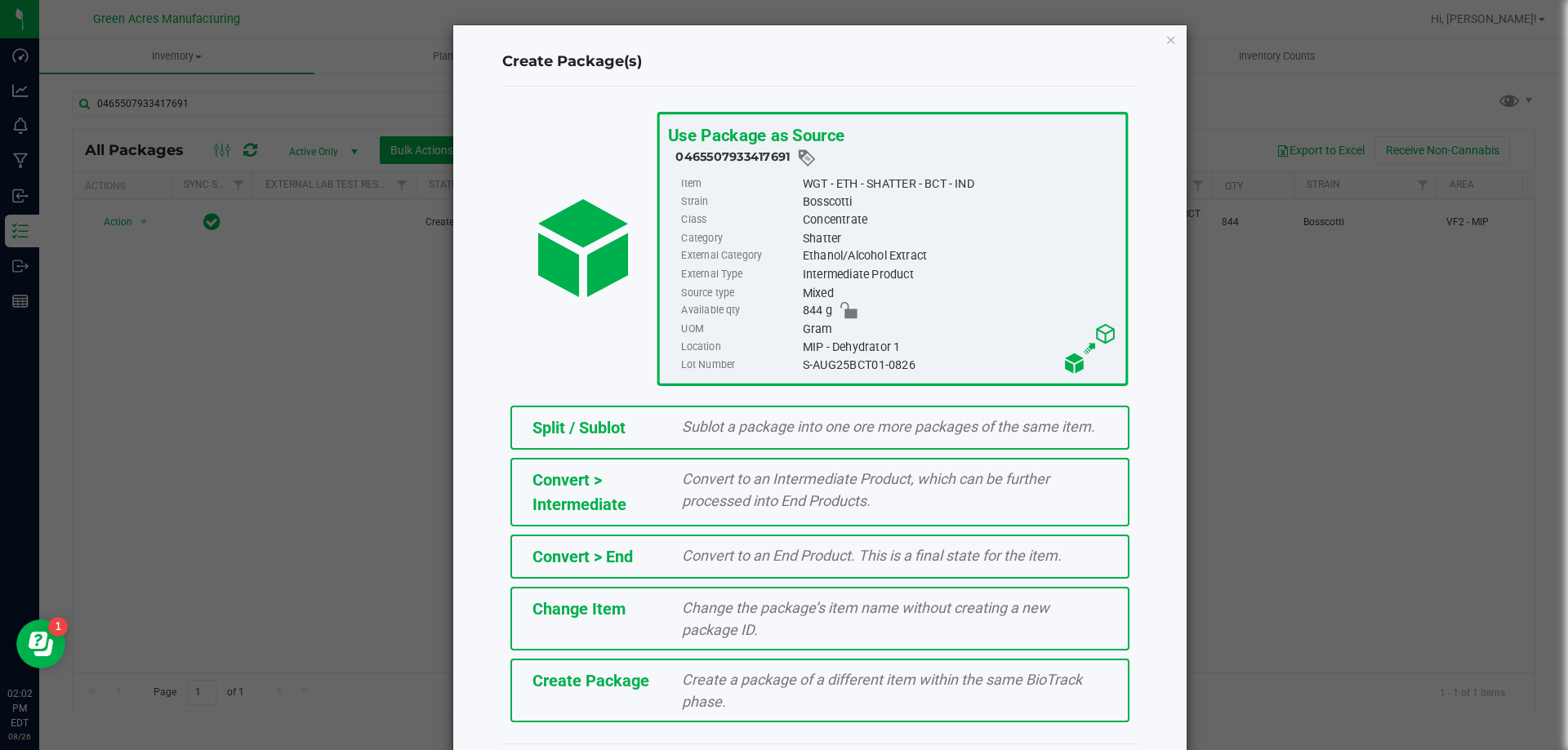
click at [687, 92] on div "Use Package as Source 0465507933417691 Item WGT - ETH - SHATTER - BCT - IND Str…" at bounding box center [820, 415] width 636 height 658
click at [658, 686] on div "Create Package" at bounding box center [596, 680] width 151 height 24
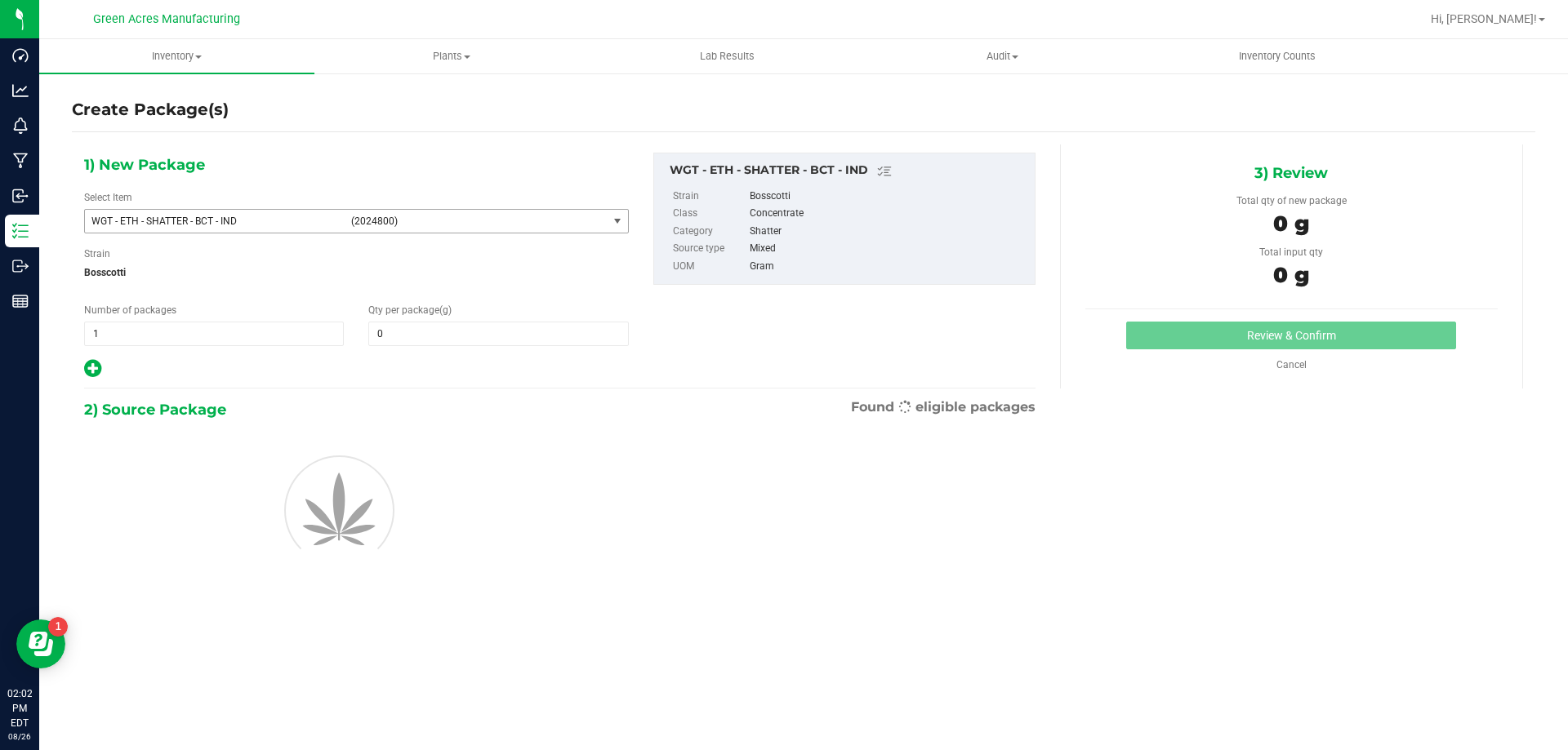
type input "0.0000"
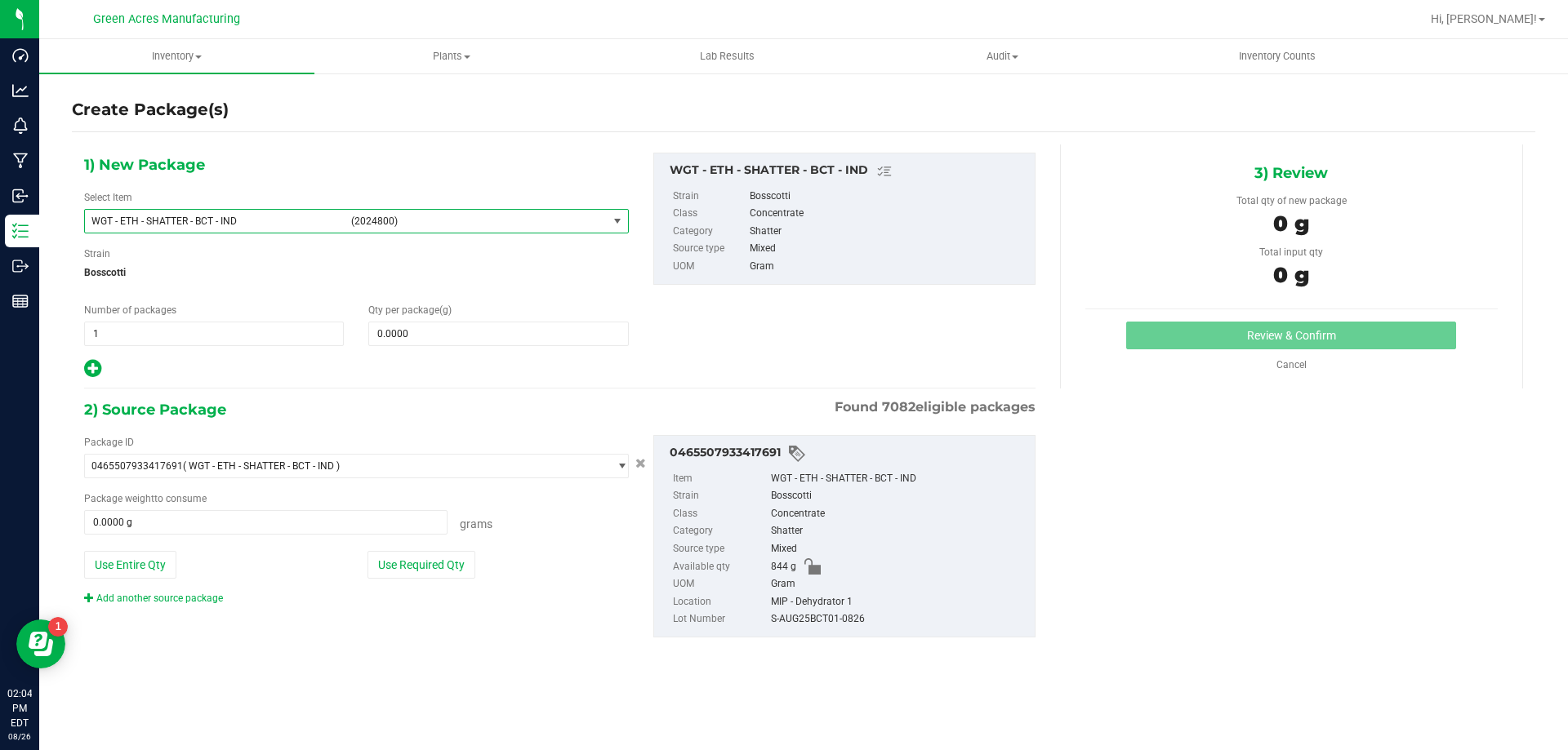
click at [365, 217] on span "WGT - ETH - SHATTER - BCT - IND (2024800)" at bounding box center [347, 221] width 522 height 23
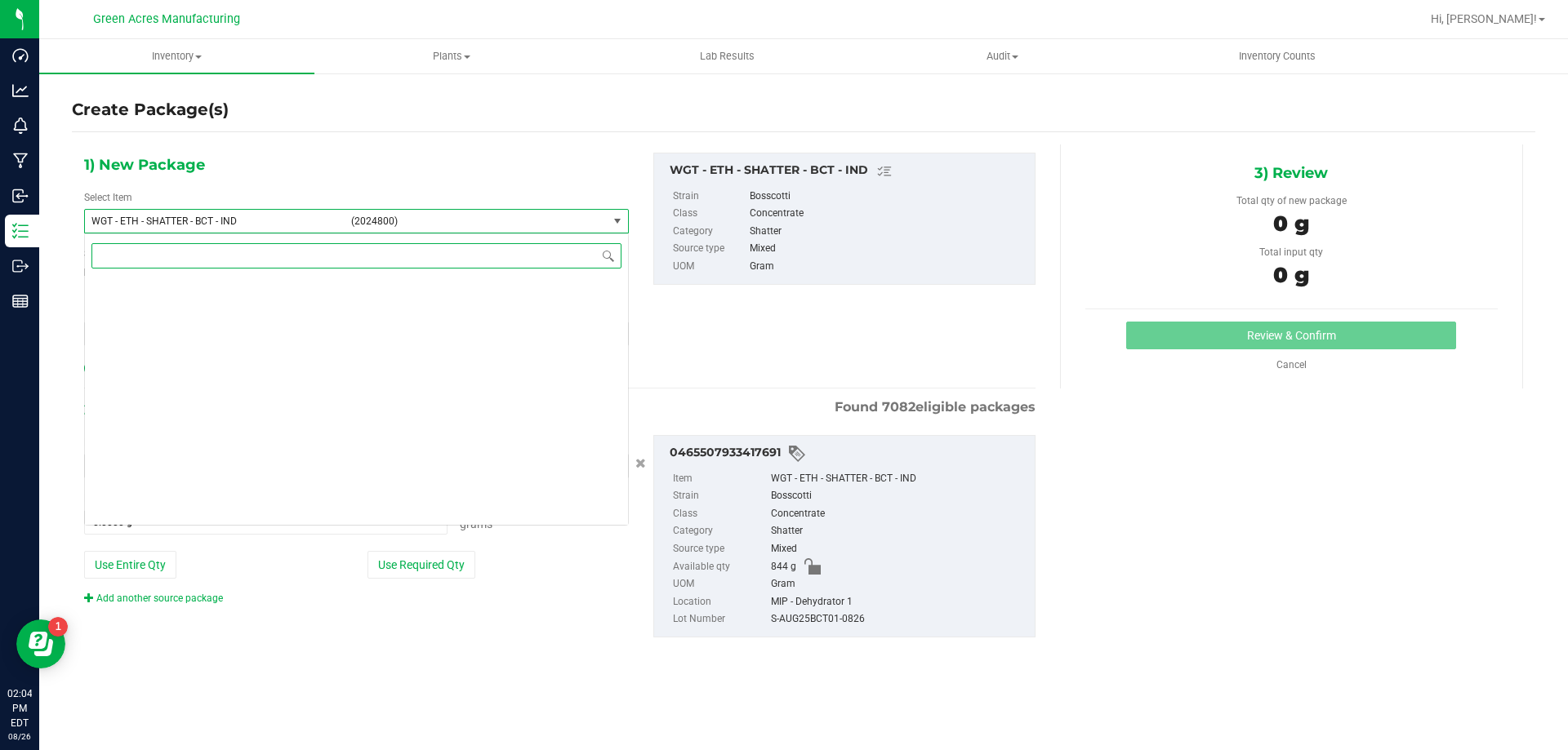
scroll to position [311283, 0]
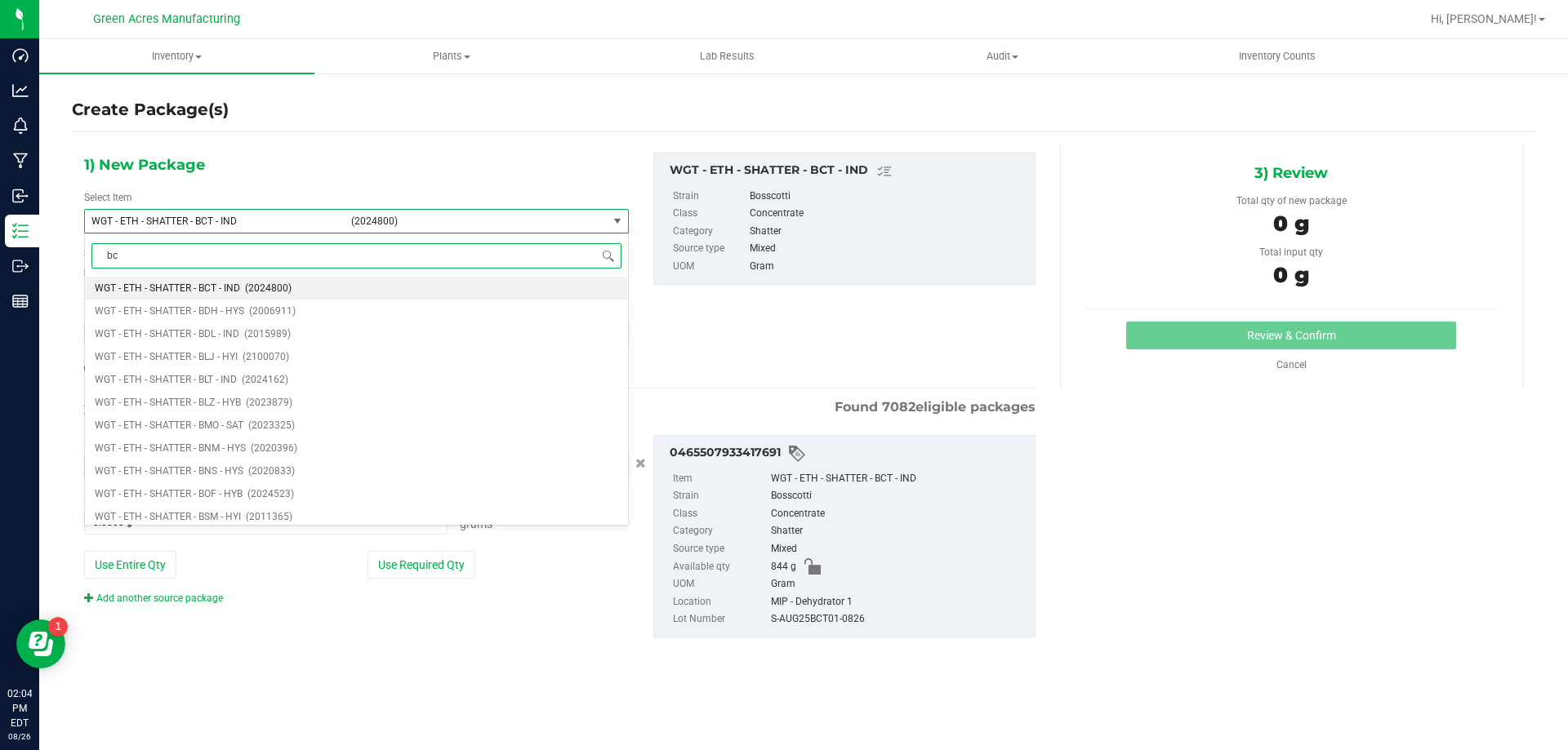
type input "bct"
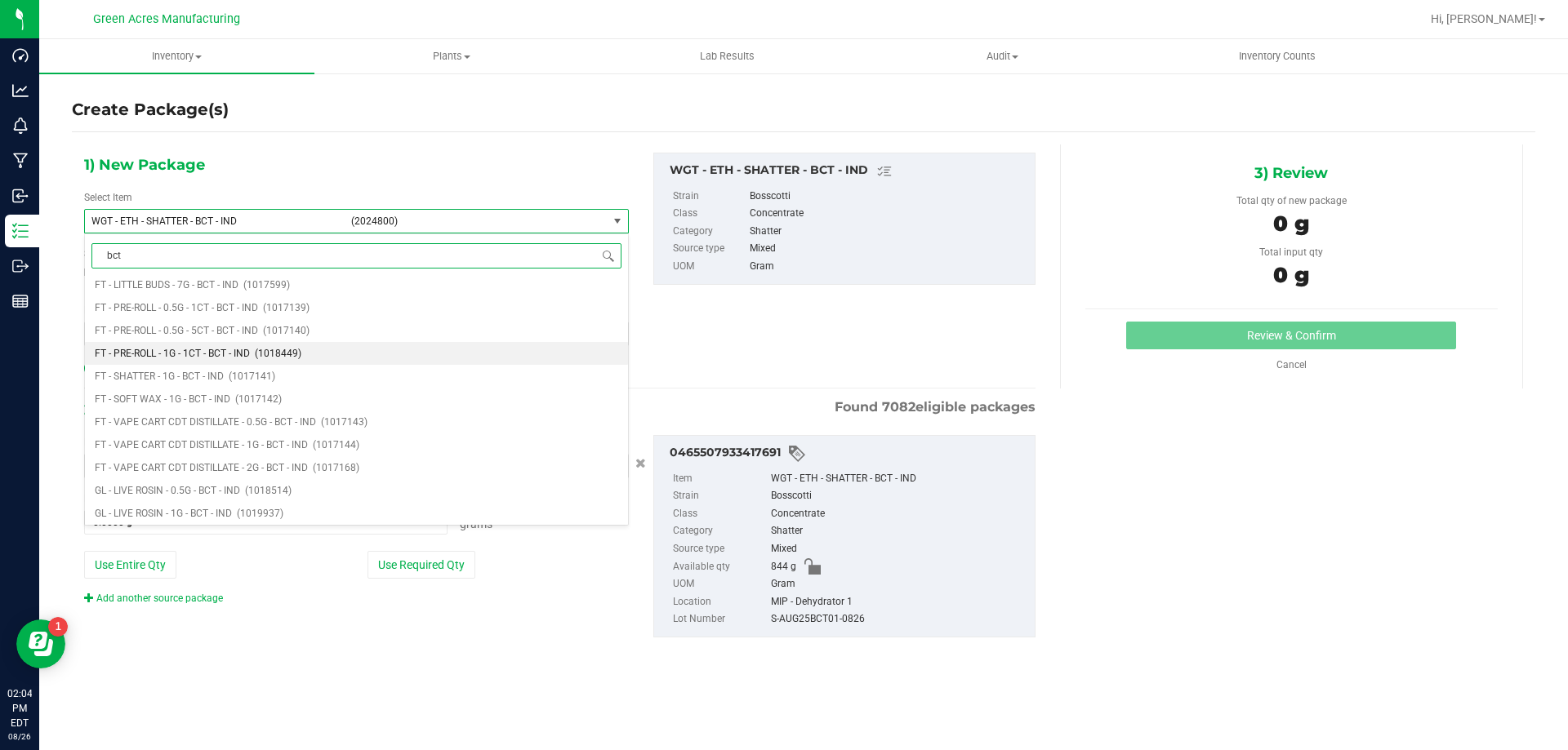
scroll to position [244, 0]
click at [368, 372] on li "FT - SHATTER - 1G - BCT - IND (1017141)" at bounding box center [357, 376] width 543 height 23
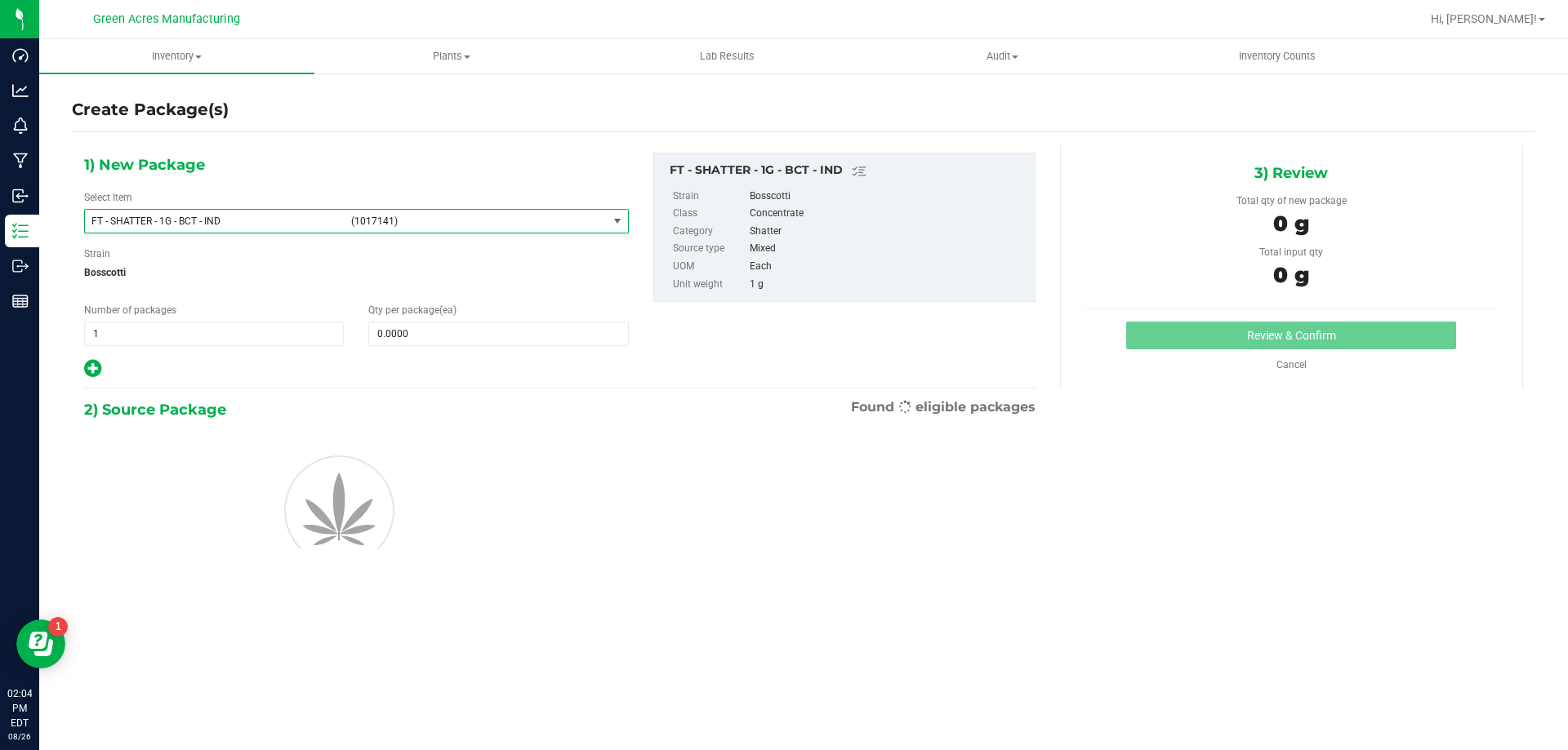
type input "0"
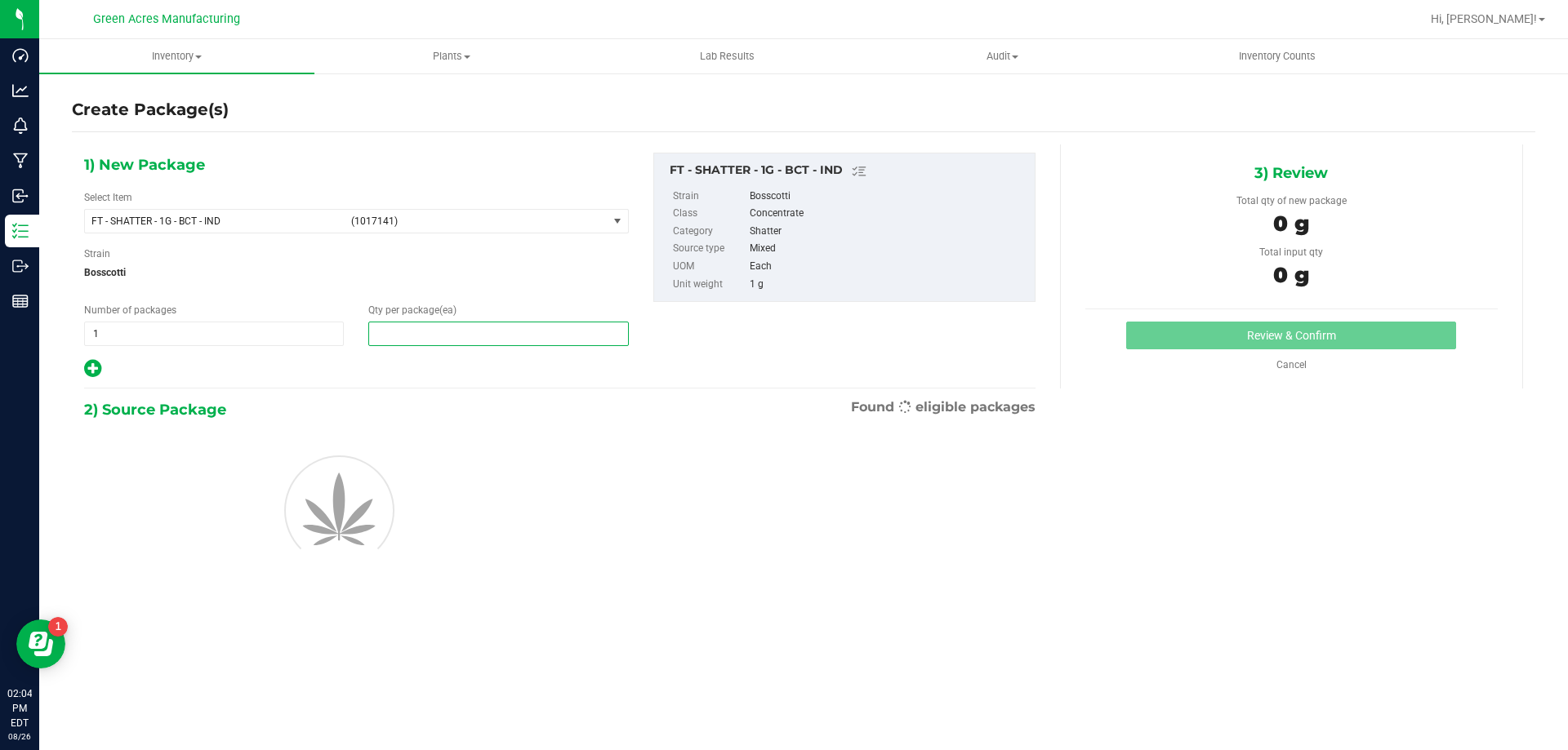
click at [427, 334] on span at bounding box center [498, 334] width 259 height 24
type input "1"
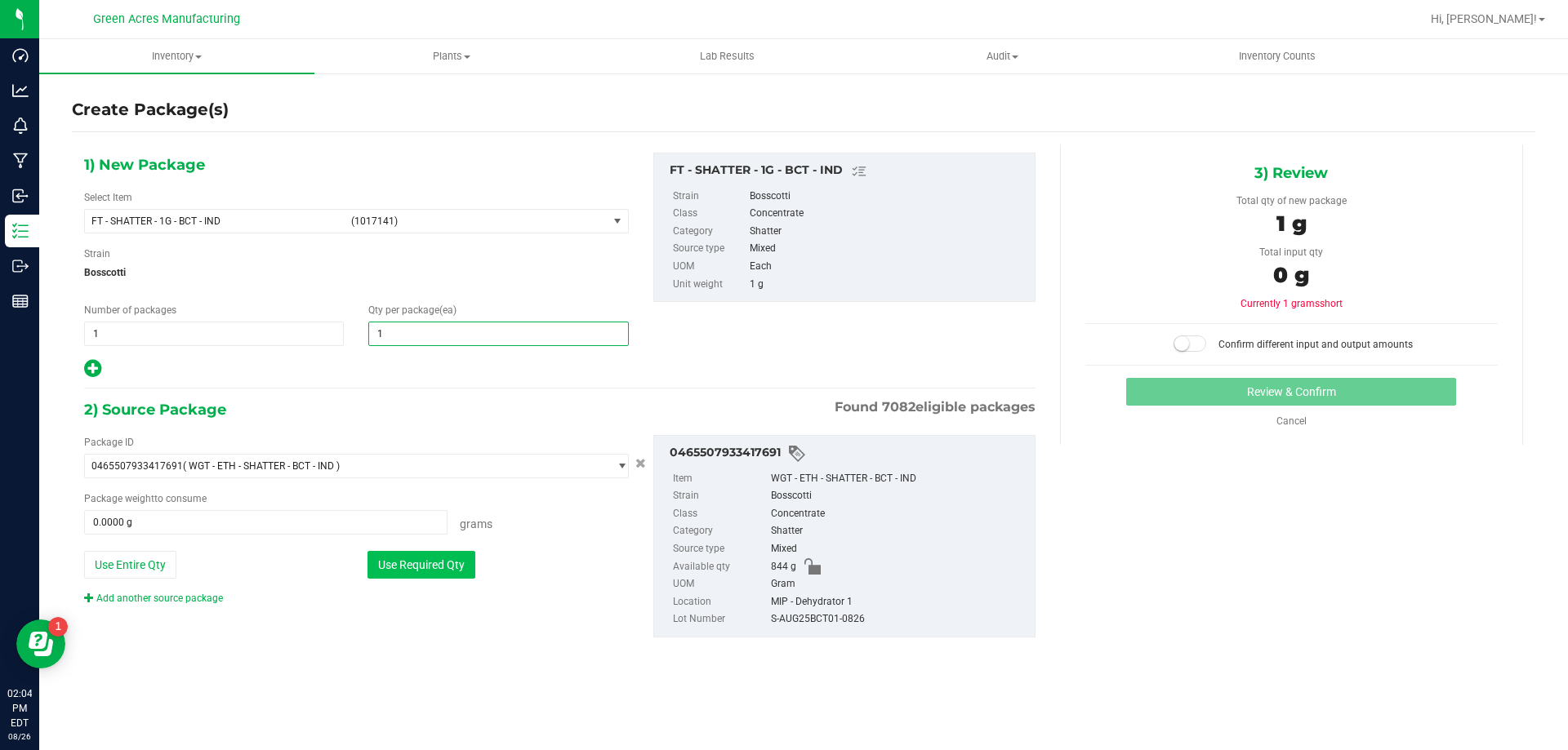
type input "1"
click at [467, 563] on button "Use Required Qty" at bounding box center [421, 565] width 108 height 28
type input "1.0000 g"
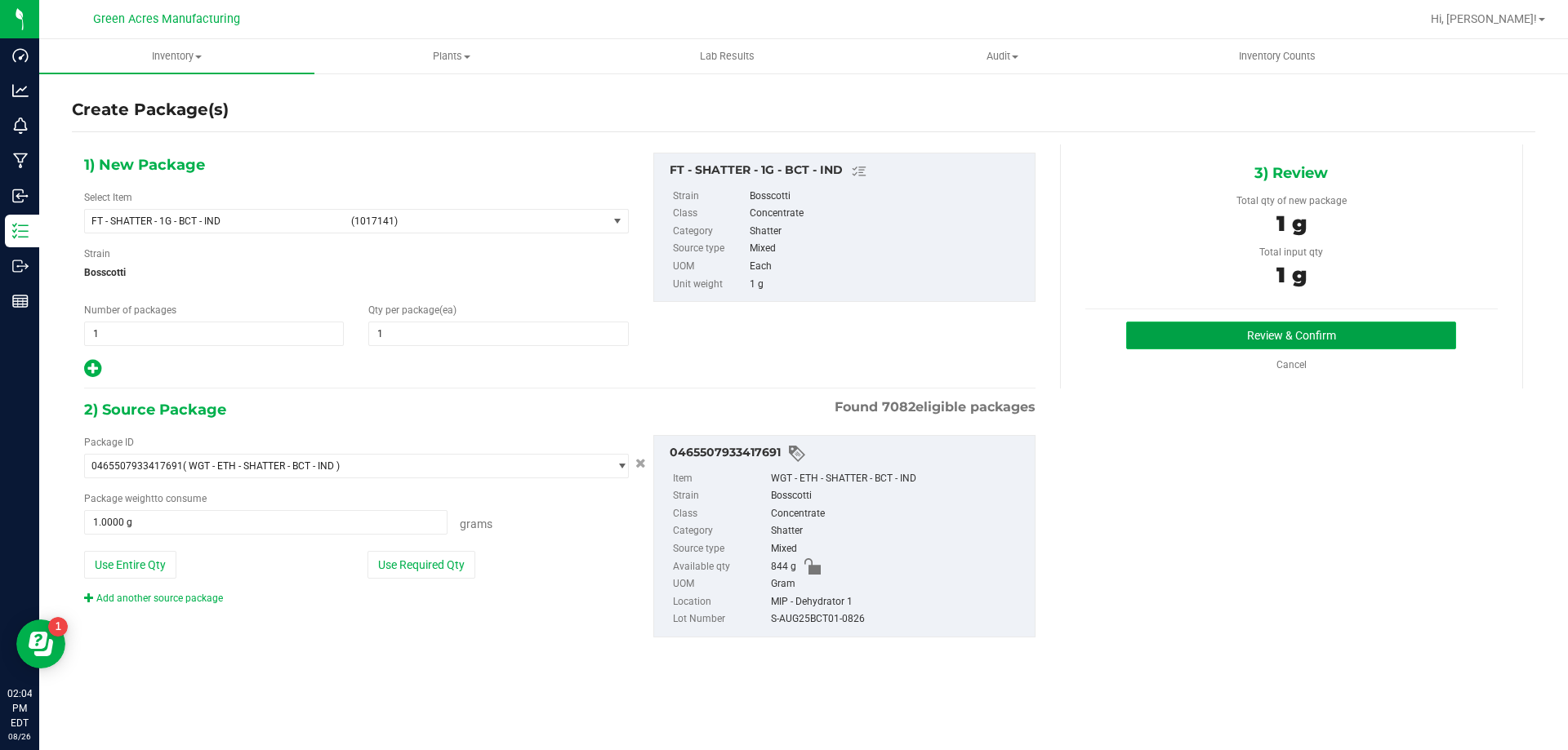
click at [1280, 331] on button "Review & Confirm" at bounding box center [1291, 336] width 330 height 28
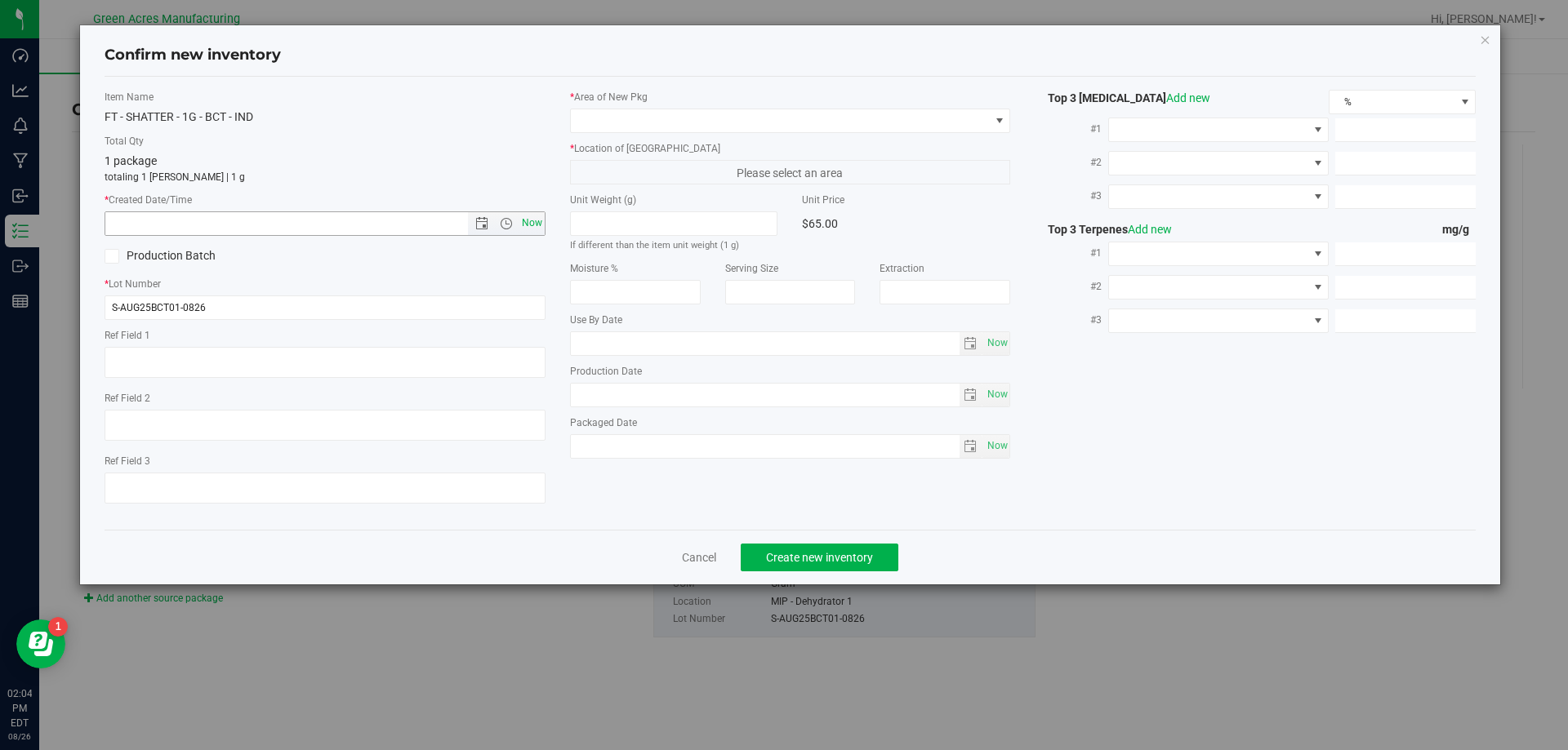
click at [540, 222] on span "Now" at bounding box center [532, 223] width 28 height 23
type input "8/26/2025 2:04 PM"
click at [675, 109] on div "* Area of New Pkg" at bounding box center [791, 111] width 441 height 44
click at [681, 118] on span at bounding box center [780, 121] width 419 height 23
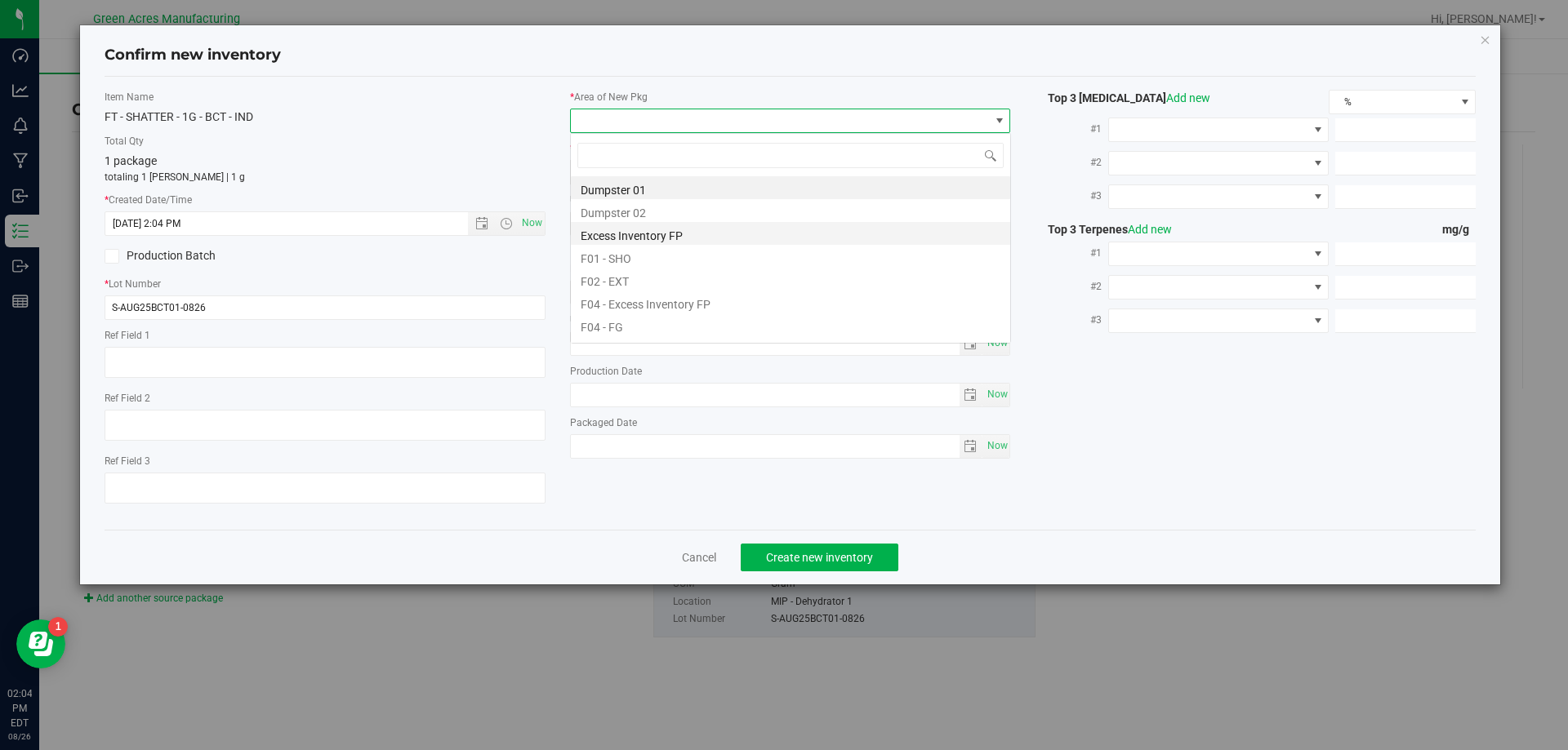
scroll to position [24, 441]
type input "mip"
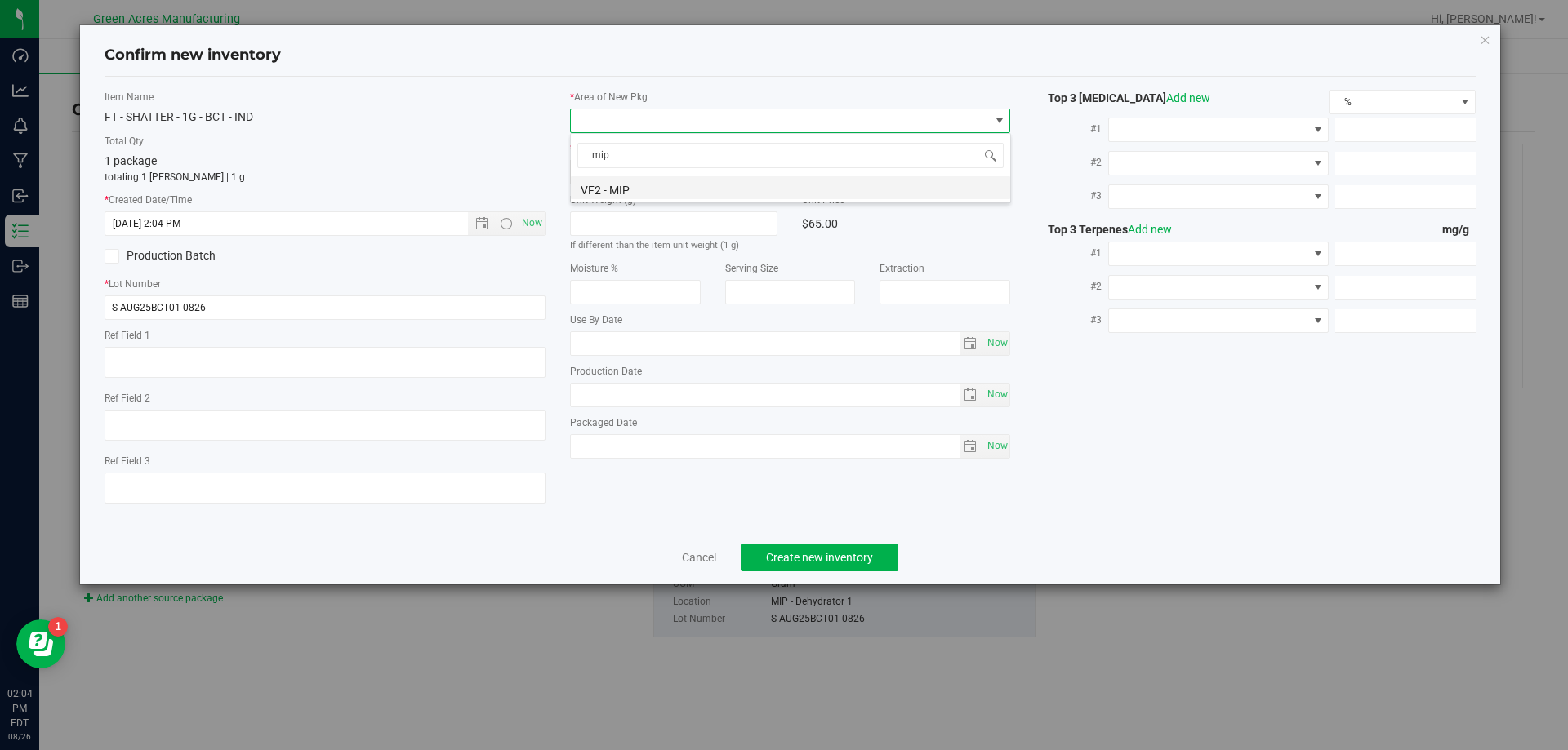
click at [700, 189] on li "VF2 - MIP" at bounding box center [791, 188] width 440 height 23
click at [697, 171] on span "Please select an area" at bounding box center [791, 172] width 441 height 24
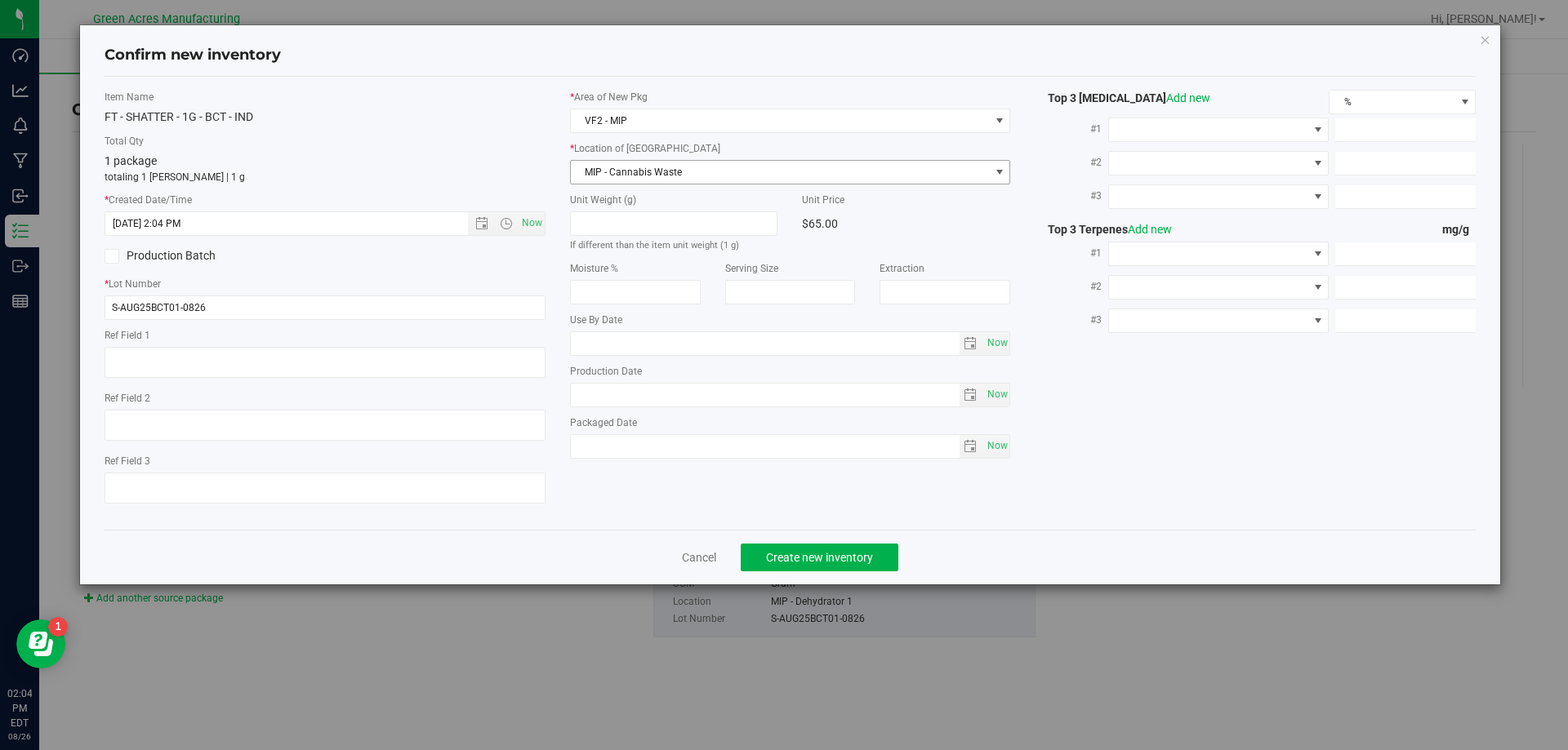
click at [697, 171] on span "MIP - Cannabis Waste" at bounding box center [780, 172] width 419 height 23
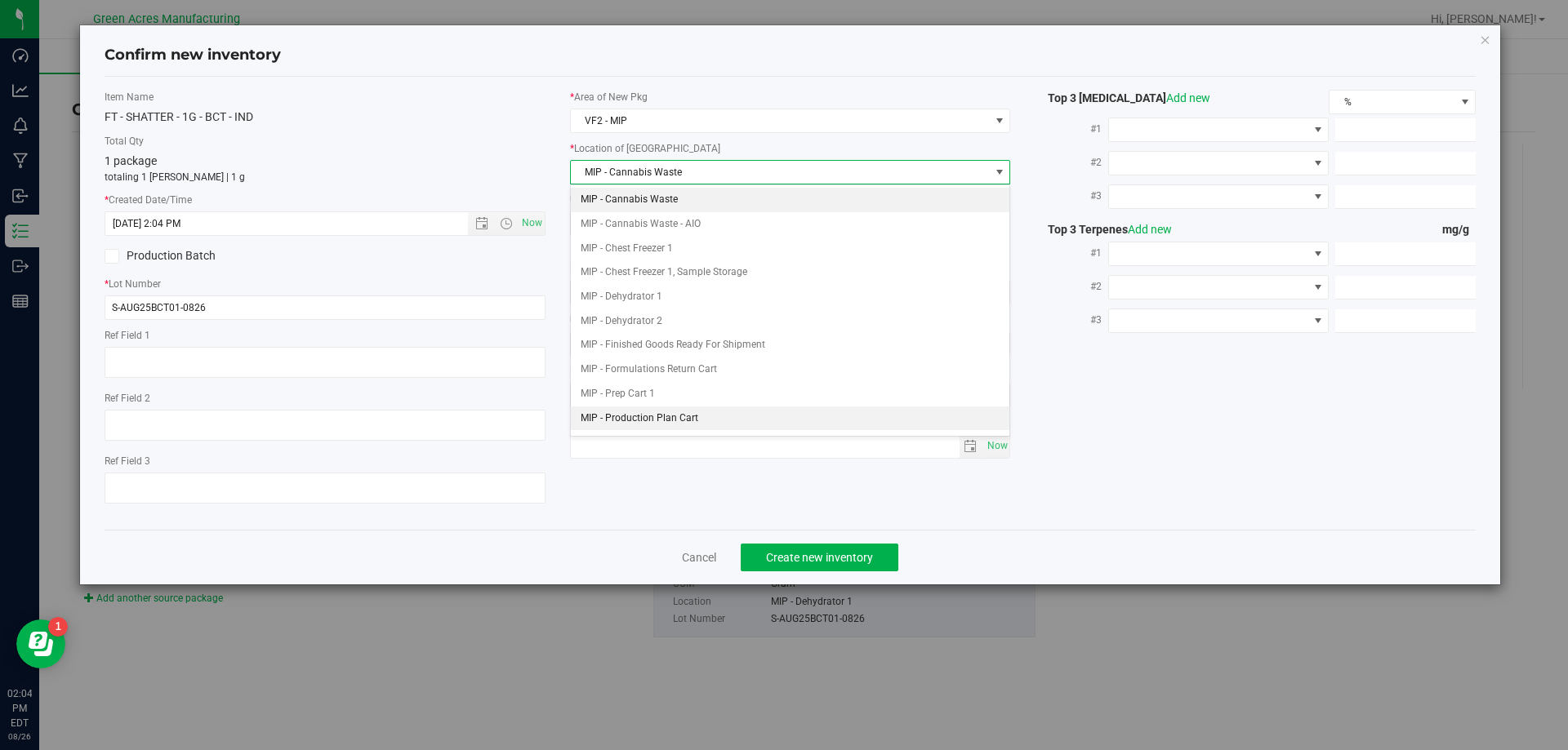
click at [717, 420] on li "MIP - Production Plan Cart" at bounding box center [791, 419] width 440 height 24
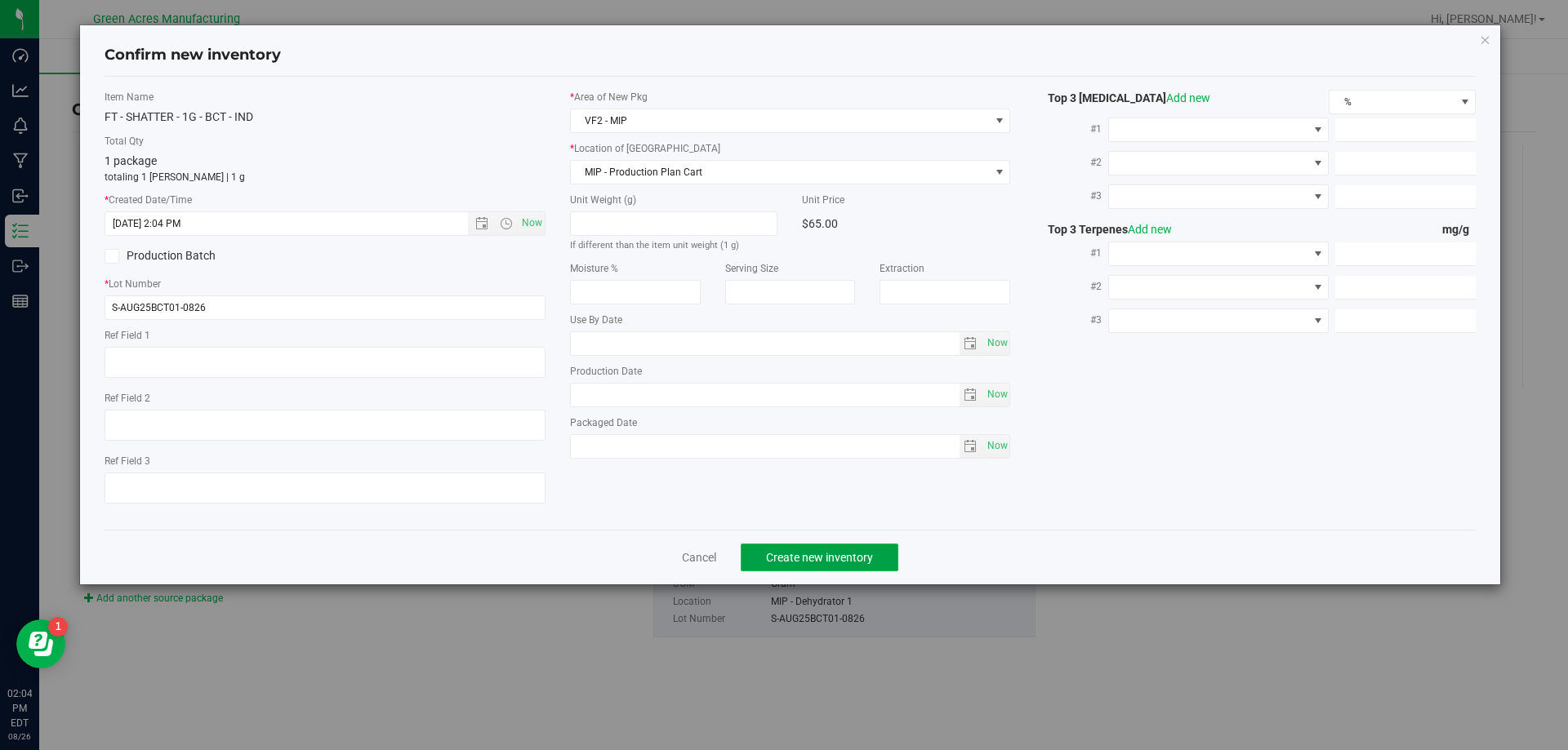
click at [836, 544] on button "Create new inventory" at bounding box center [819, 558] width 158 height 28
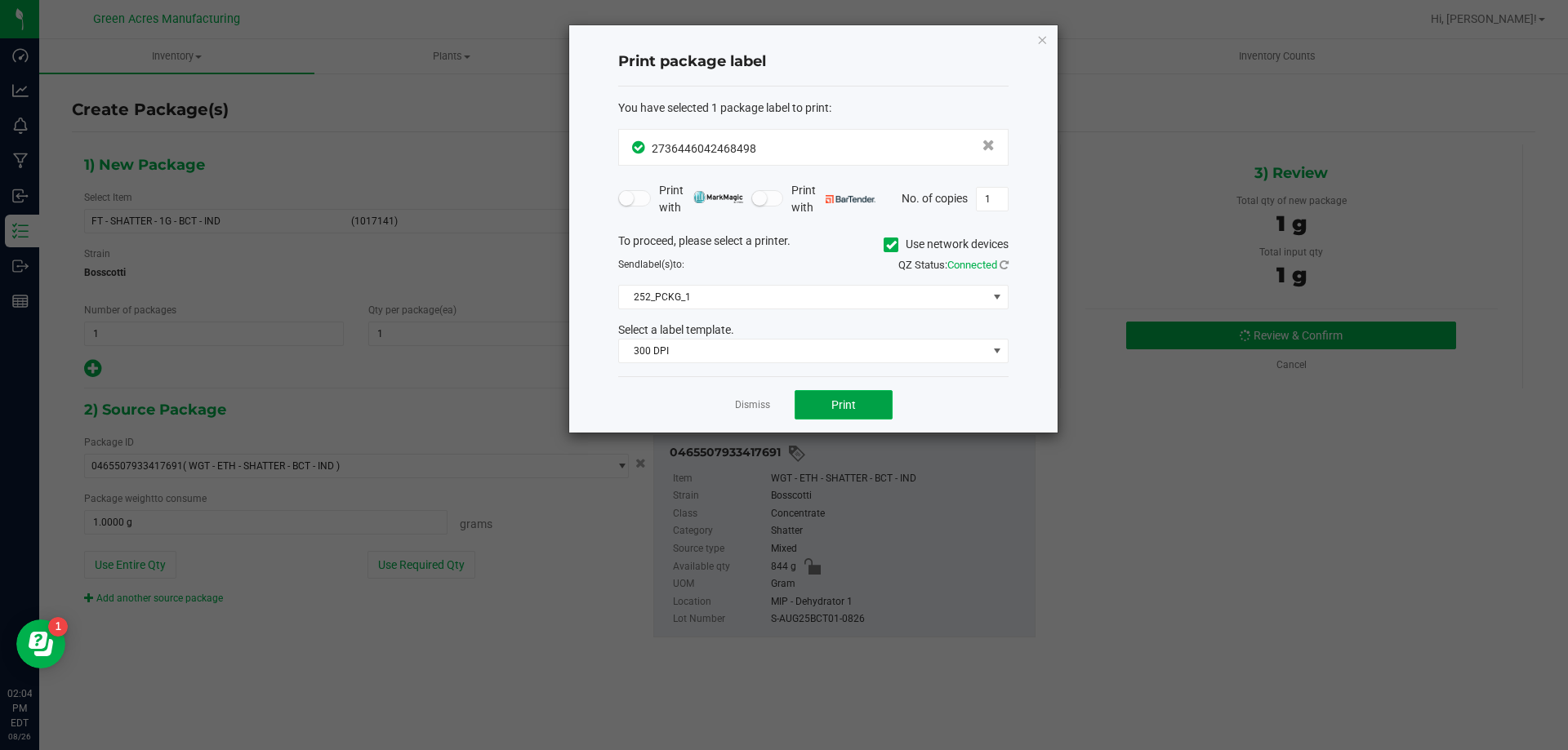
click at [862, 405] on button "Print" at bounding box center [844, 405] width 98 height 30
click at [750, 402] on link "Dismiss" at bounding box center [752, 405] width 35 height 14
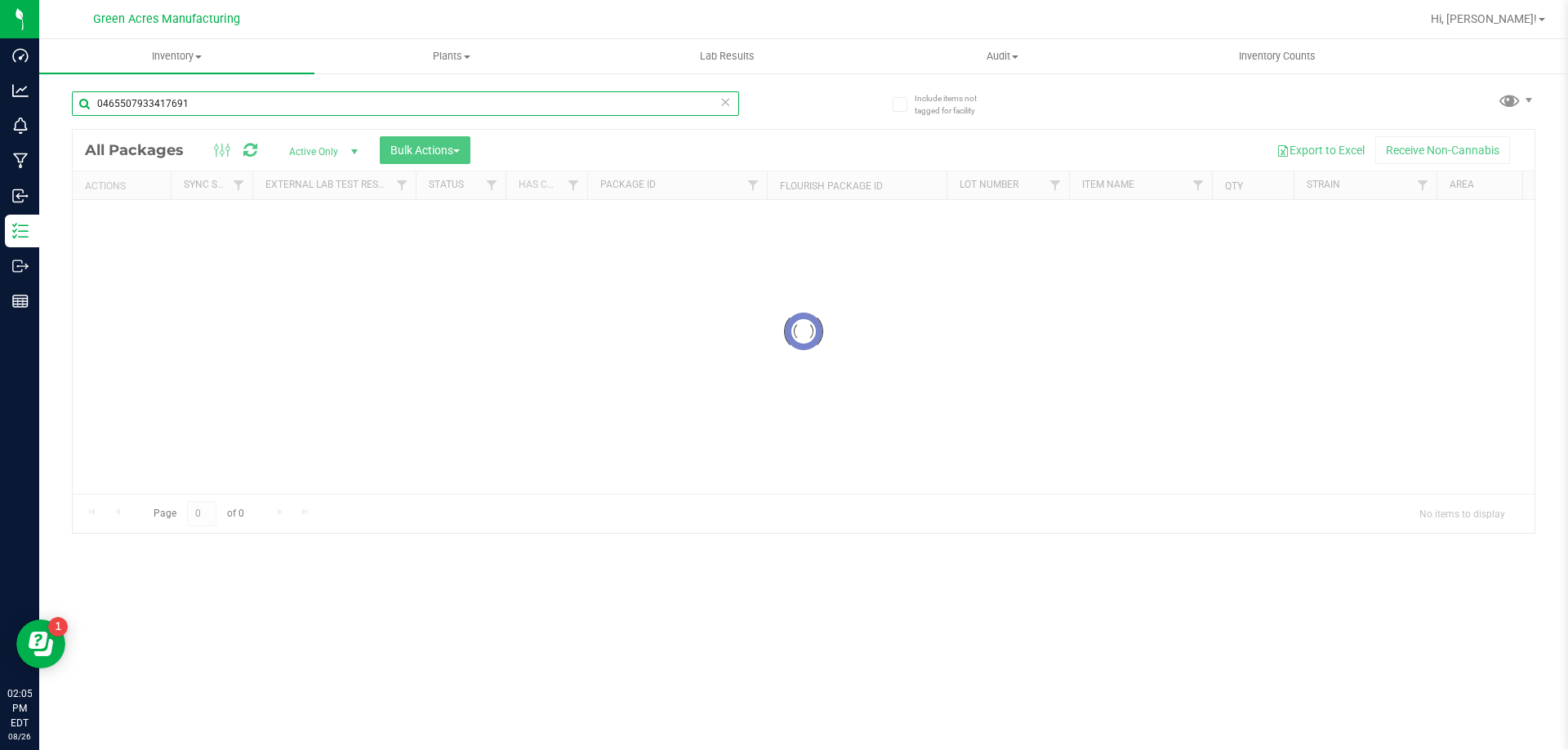
click at [344, 98] on input "0465507933417691" at bounding box center [406, 104] width 667 height 24
type input "S-AUG25BCT01-0826"
click at [380, 241] on div at bounding box center [803, 331] width 1462 height 403
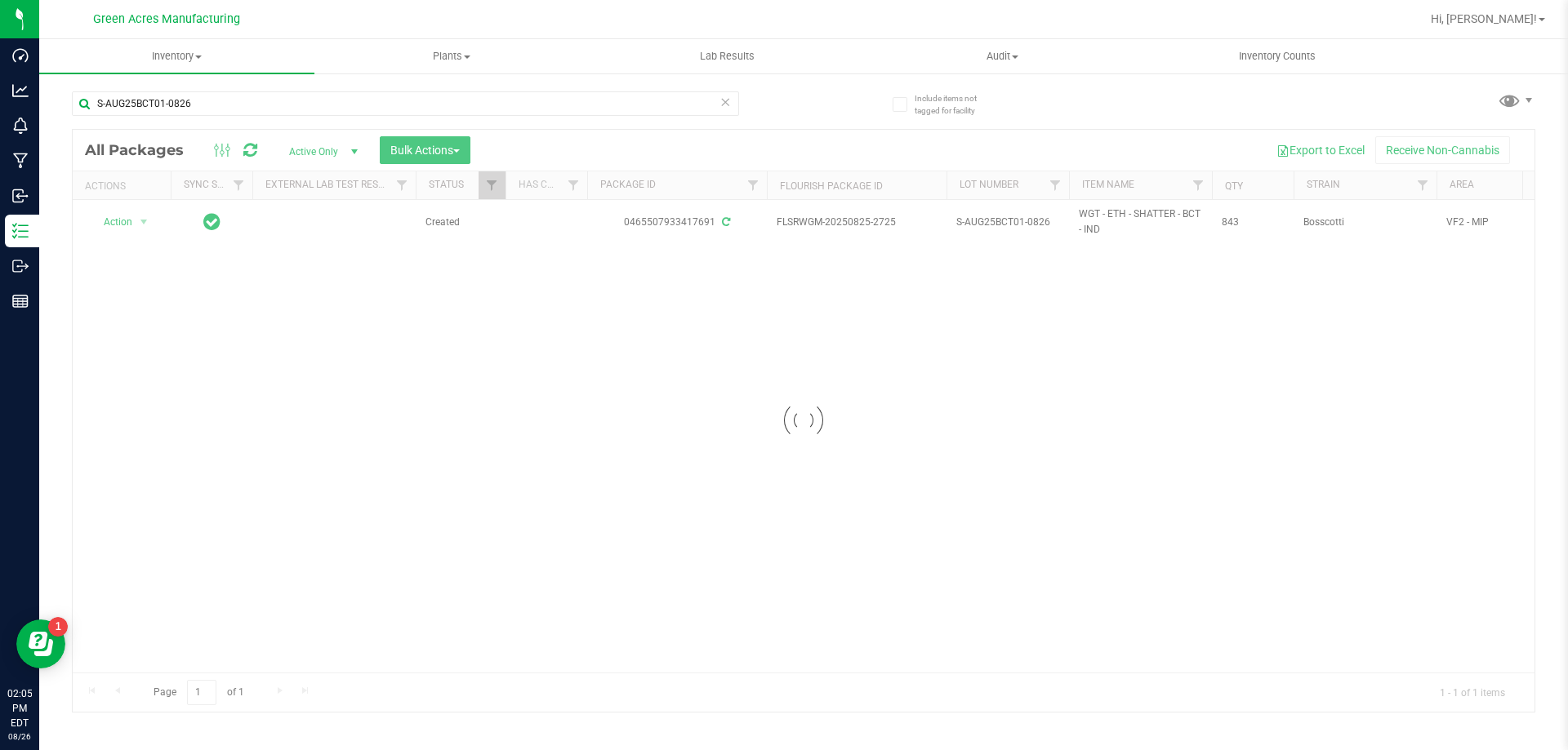
click at [776, 122] on div "S-AUG25BCT01-0826" at bounding box center [438, 103] width 731 height 52
click at [1019, 224] on div at bounding box center [803, 420] width 1462 height 582
click at [636, 337] on div at bounding box center [803, 420] width 1462 height 582
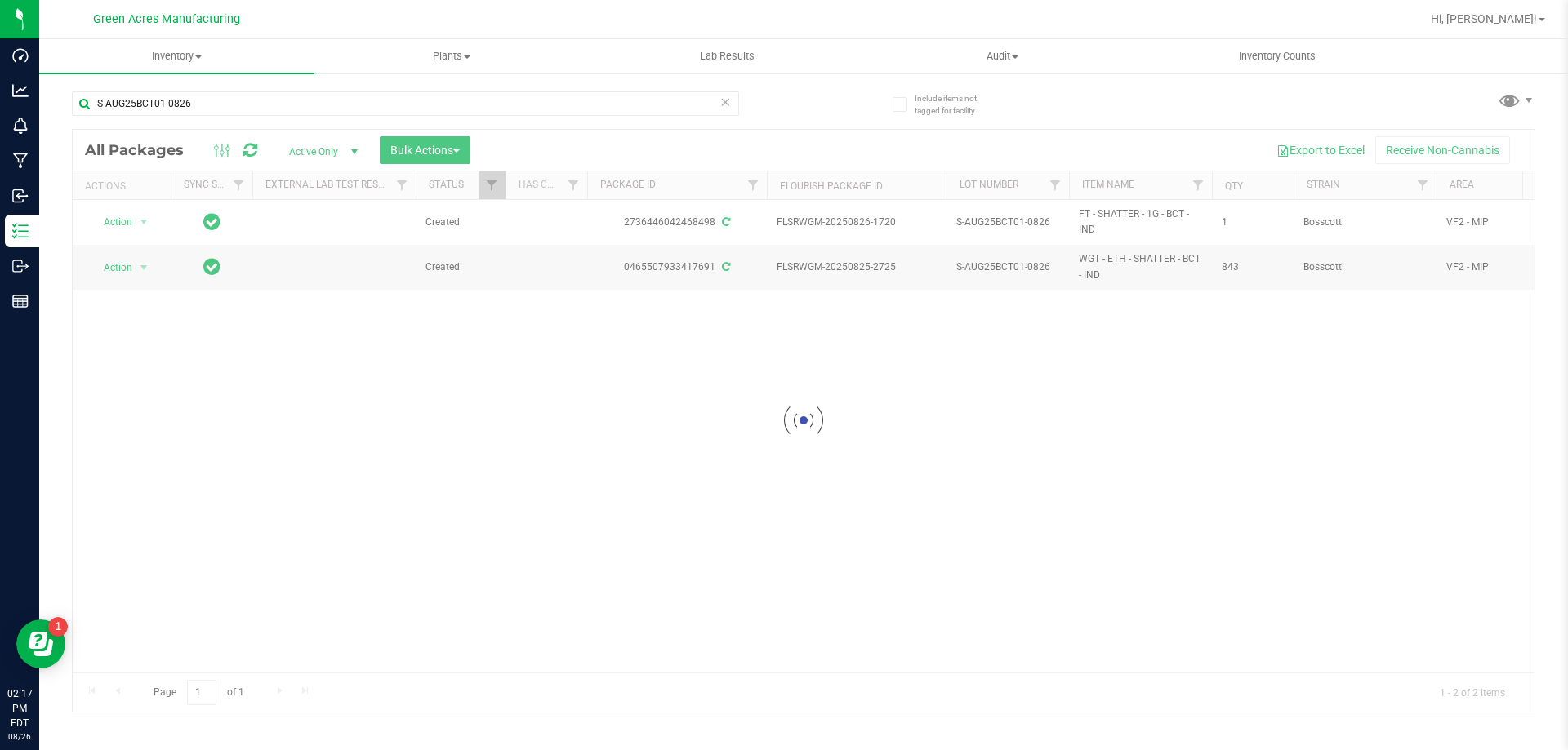
drag, startPoint x: 130, startPoint y: 230, endPoint x: 106, endPoint y: 332, distance: 104.8
click at [112, 348] on div at bounding box center [803, 420] width 1462 height 582
click at [129, 228] on div at bounding box center [803, 420] width 1462 height 582
click at [144, 220] on div at bounding box center [803, 420] width 1462 height 582
click at [139, 221] on div at bounding box center [803, 420] width 1462 height 582
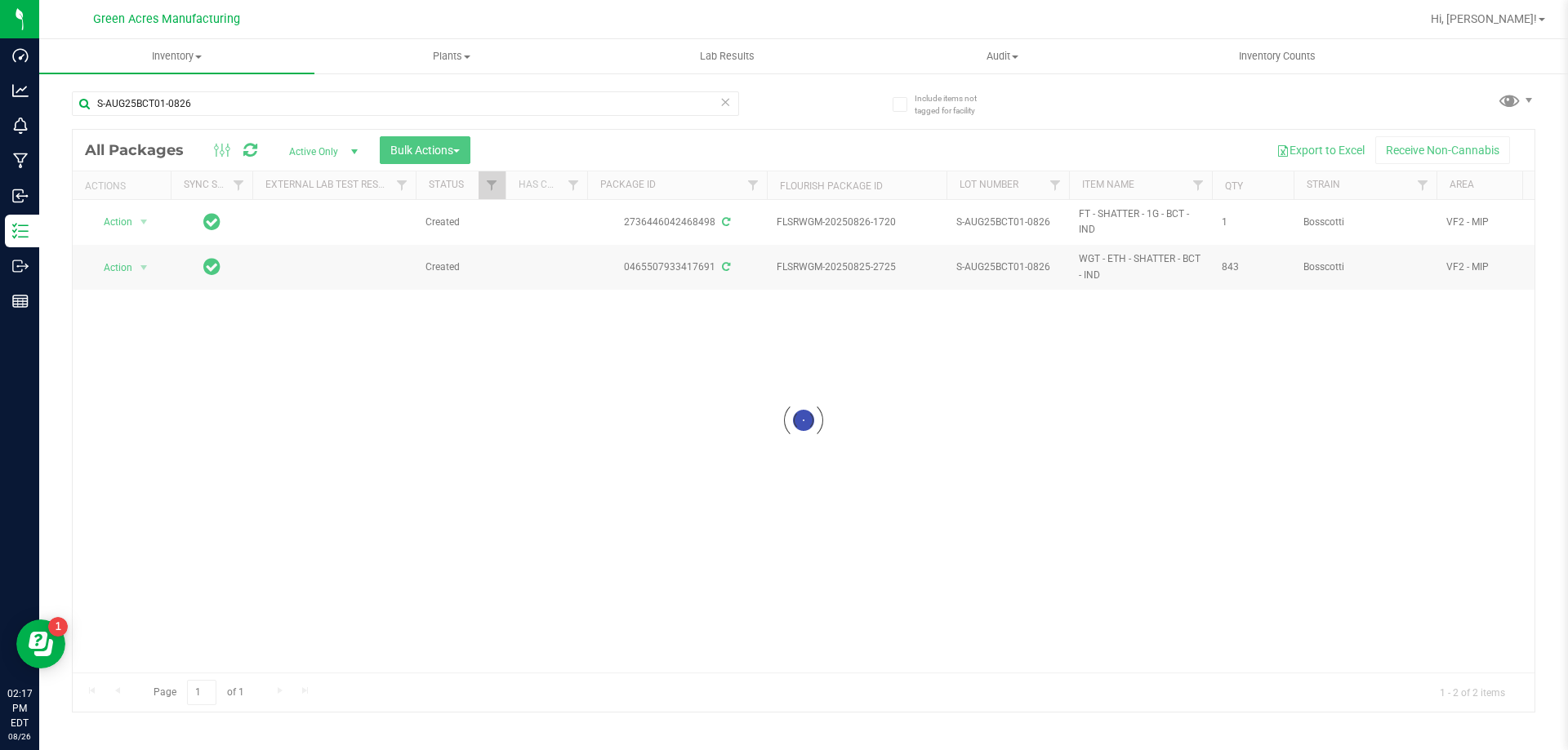
click at [135, 223] on div at bounding box center [803, 420] width 1462 height 582
click at [125, 223] on div at bounding box center [803, 420] width 1462 height 582
click at [120, 222] on div at bounding box center [803, 420] width 1462 height 582
click at [118, 218] on div at bounding box center [803, 420] width 1462 height 582
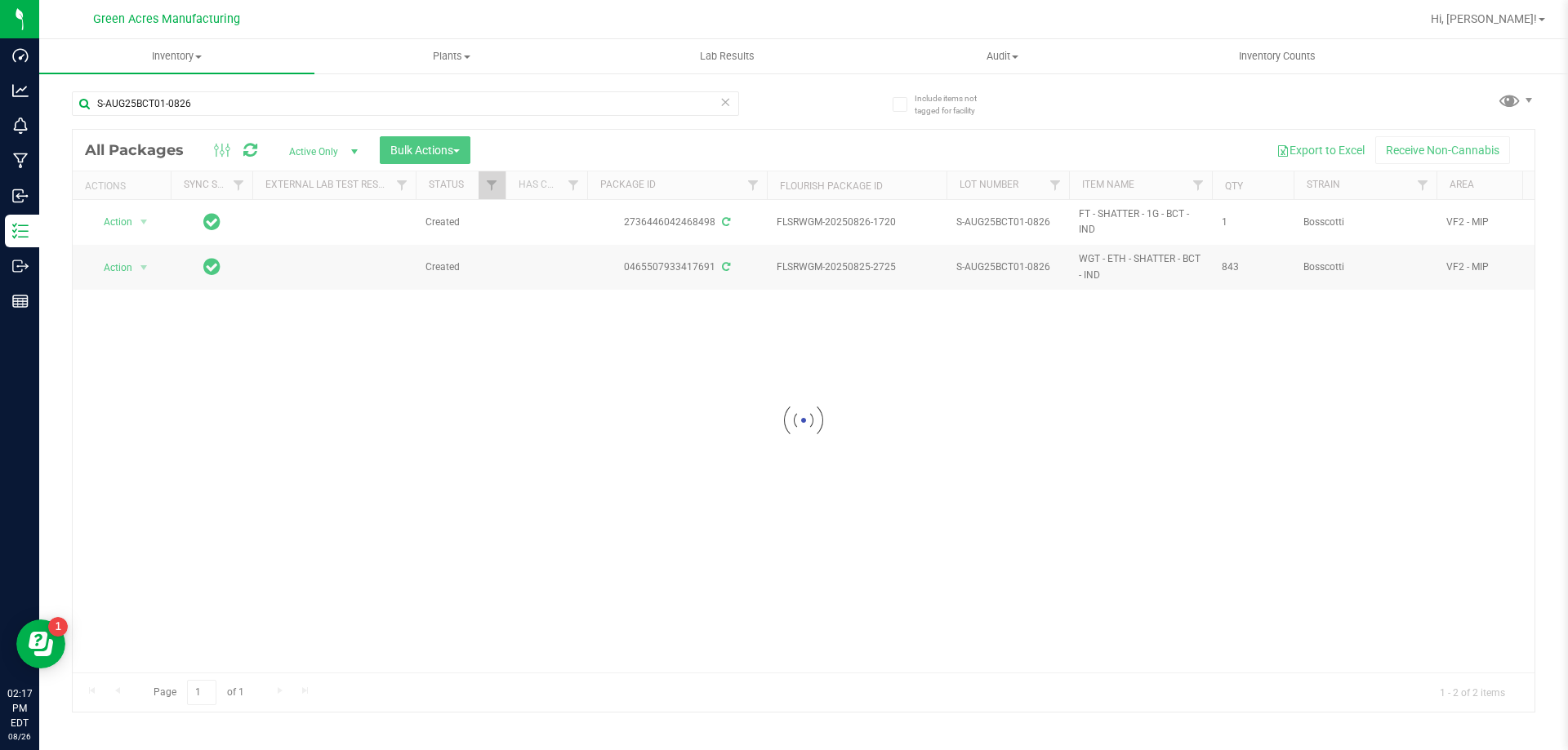
click at [118, 218] on div at bounding box center [803, 420] width 1462 height 582
click at [125, 221] on div at bounding box center [803, 420] width 1462 height 582
click at [137, 219] on div at bounding box center [803, 420] width 1462 height 582
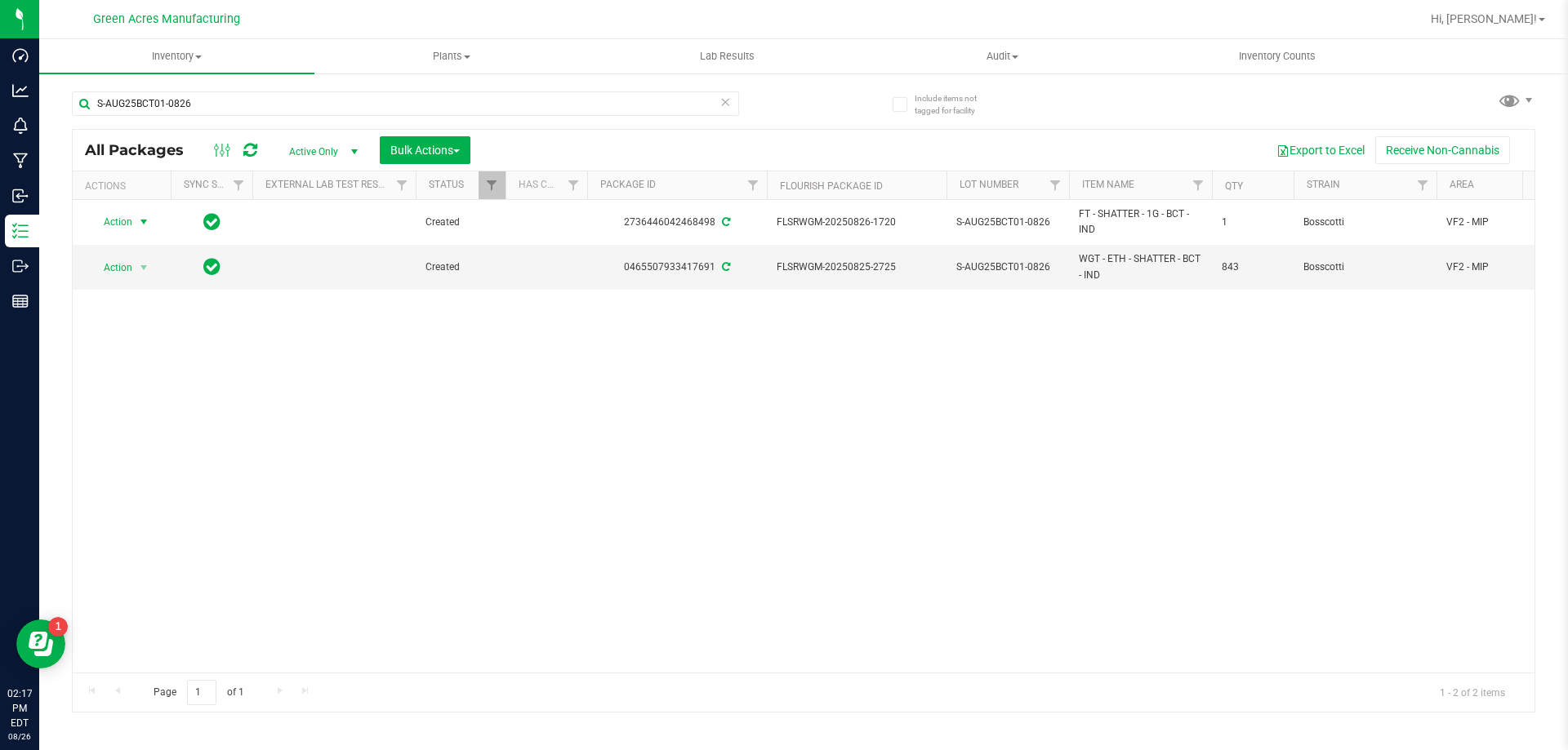
click at [138, 226] on span "select" at bounding box center [144, 222] width 13 height 13
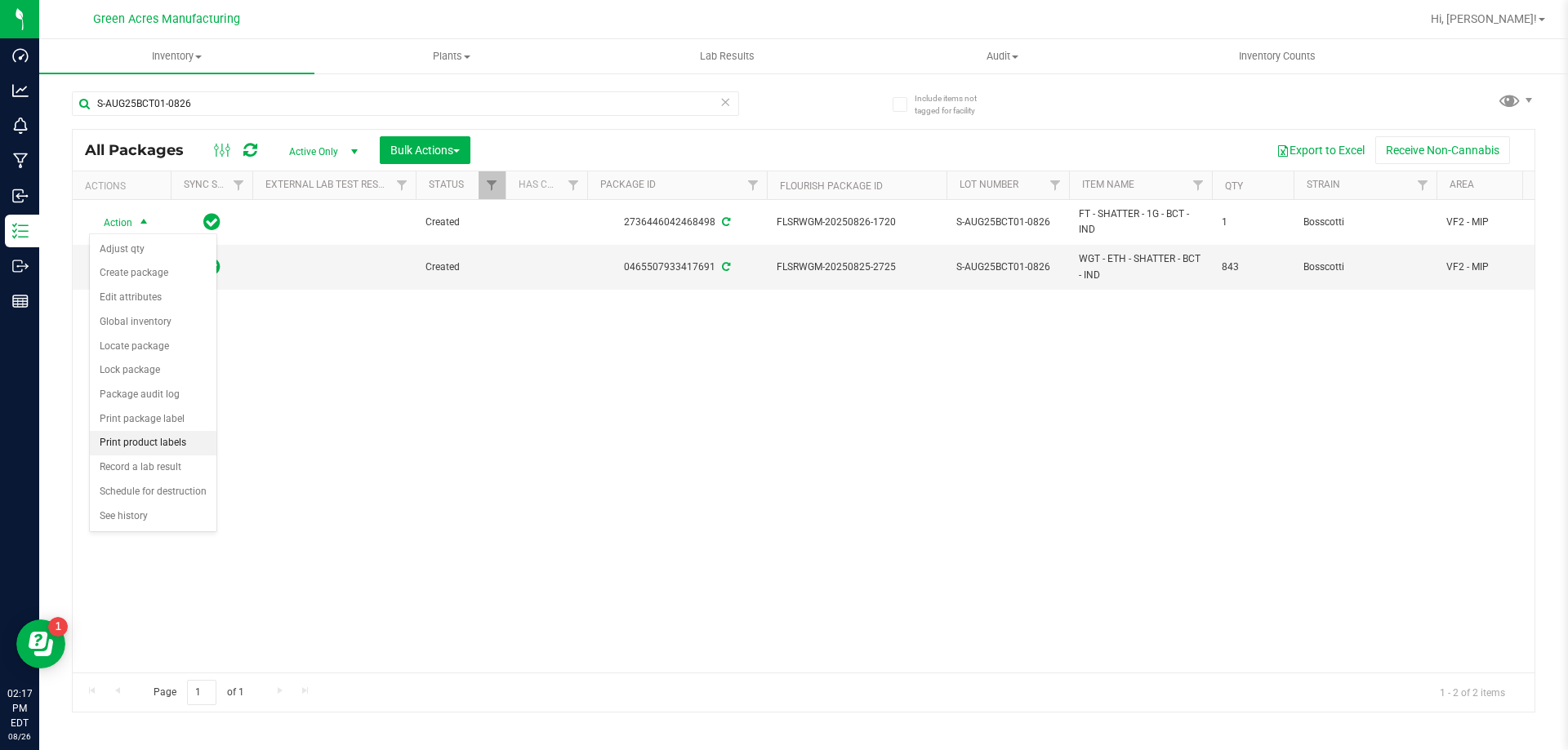
click at [171, 447] on li "Print product labels" at bounding box center [152, 443] width 126 height 24
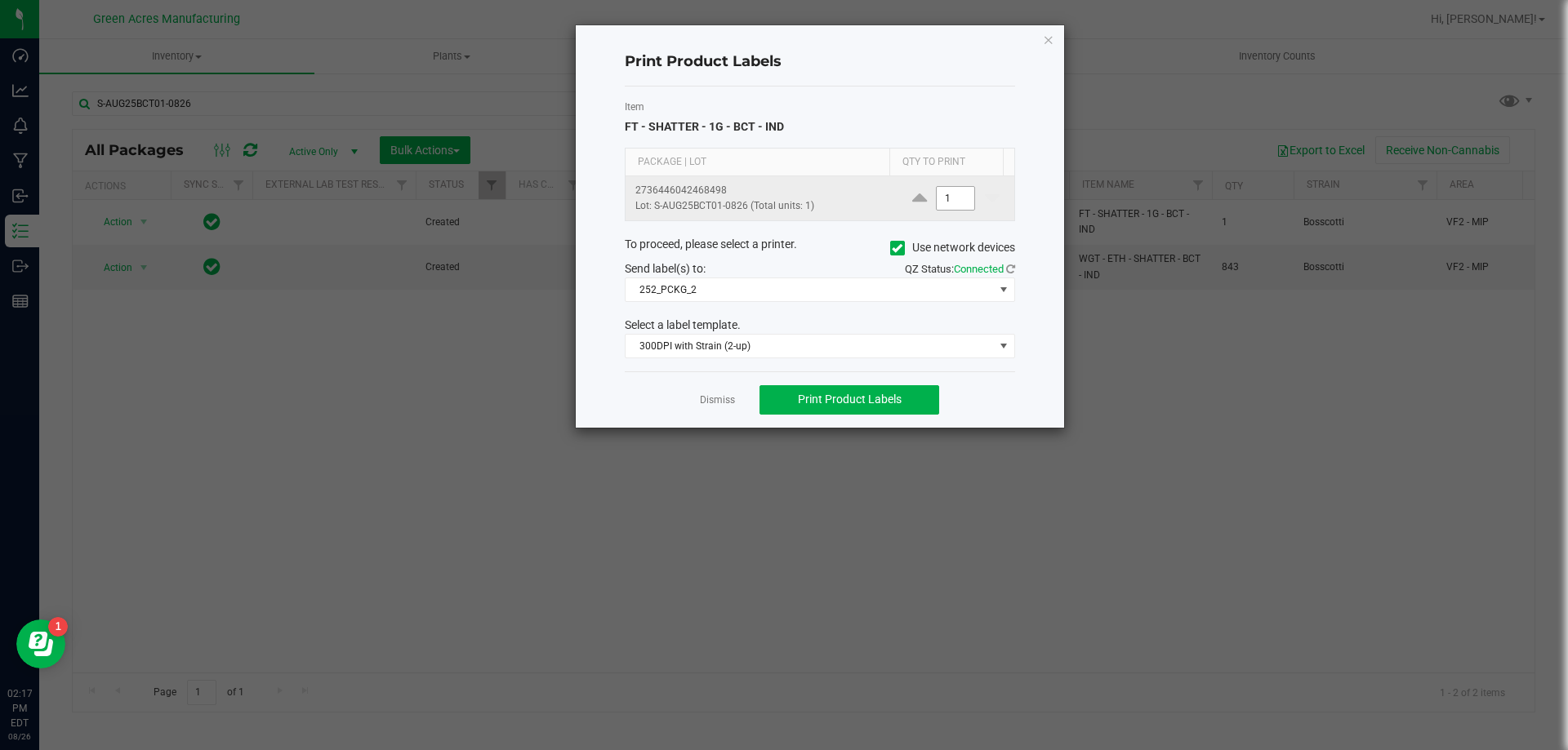
click at [943, 191] on input "1" at bounding box center [955, 198] width 37 height 23
click at [882, 398] on span "Print Product Labels" at bounding box center [849, 398] width 104 height 13
click at [952, 204] on input "2" at bounding box center [955, 198] width 37 height 23
type input "750"
click at [886, 393] on span "Print Product Labels" at bounding box center [849, 398] width 104 height 13
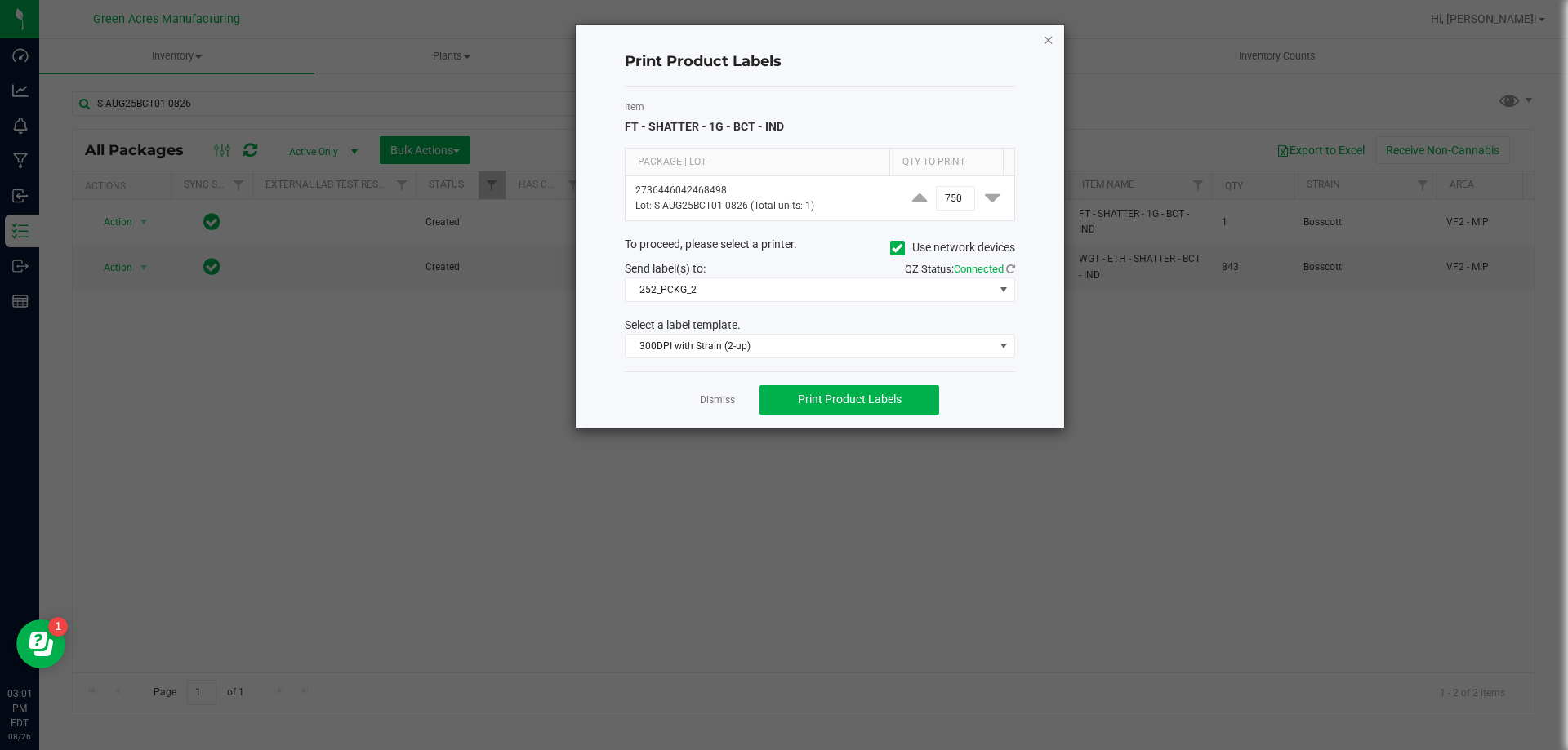
click at [1052, 41] on icon "button" at bounding box center [1048, 39] width 11 height 20
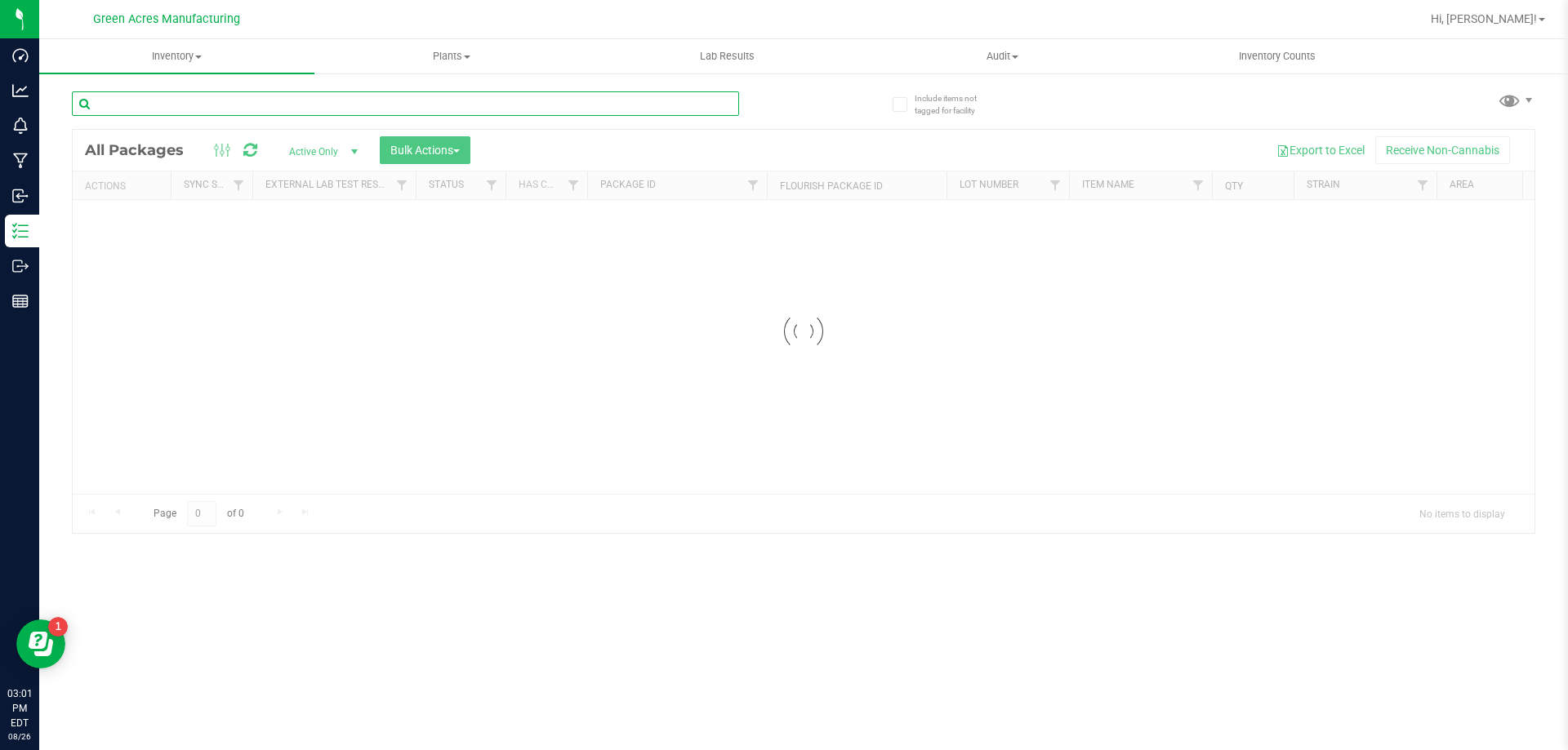
click at [227, 104] on input "text" at bounding box center [406, 104] width 667 height 24
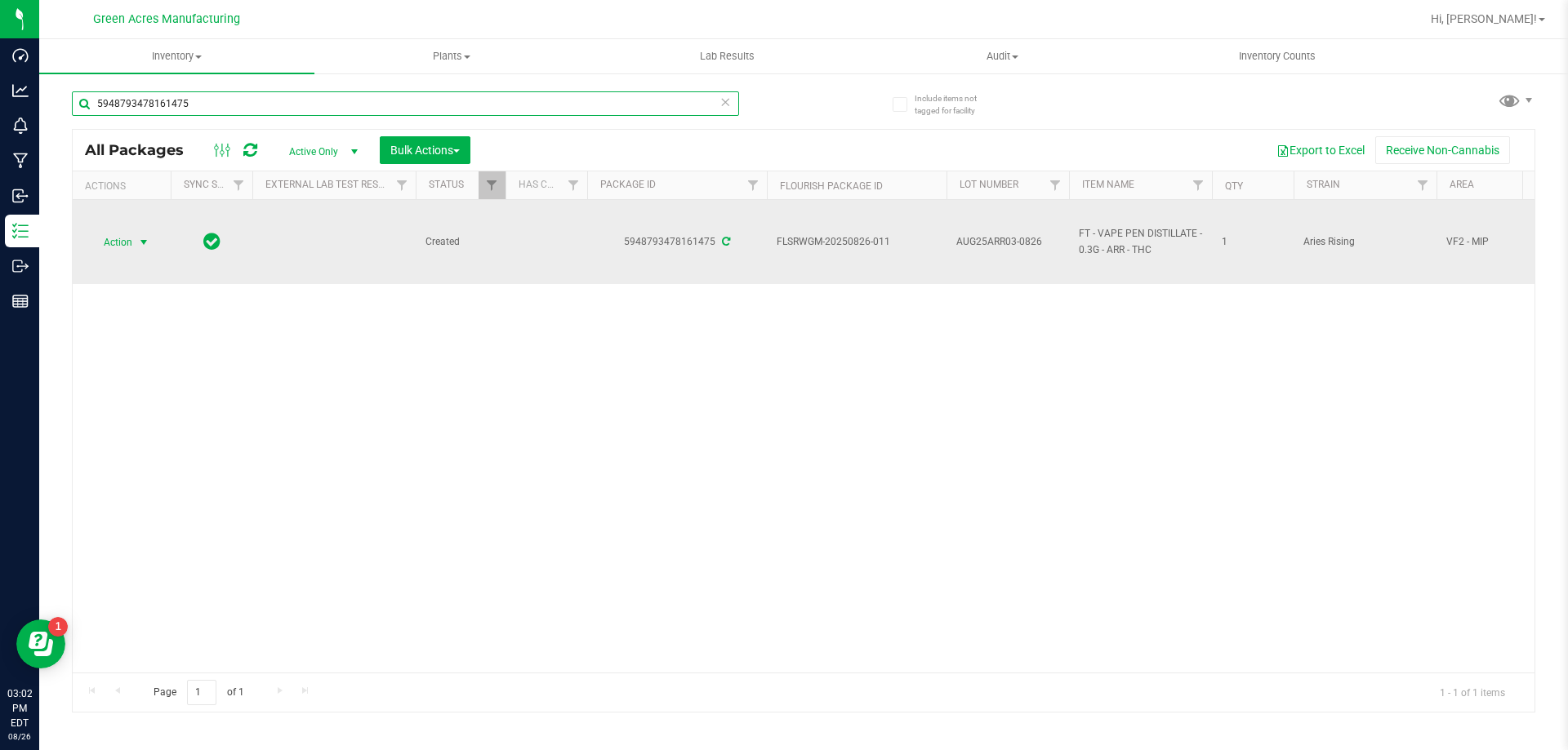
type input "5948793478161475"
click at [124, 240] on span "Action" at bounding box center [111, 242] width 44 height 23
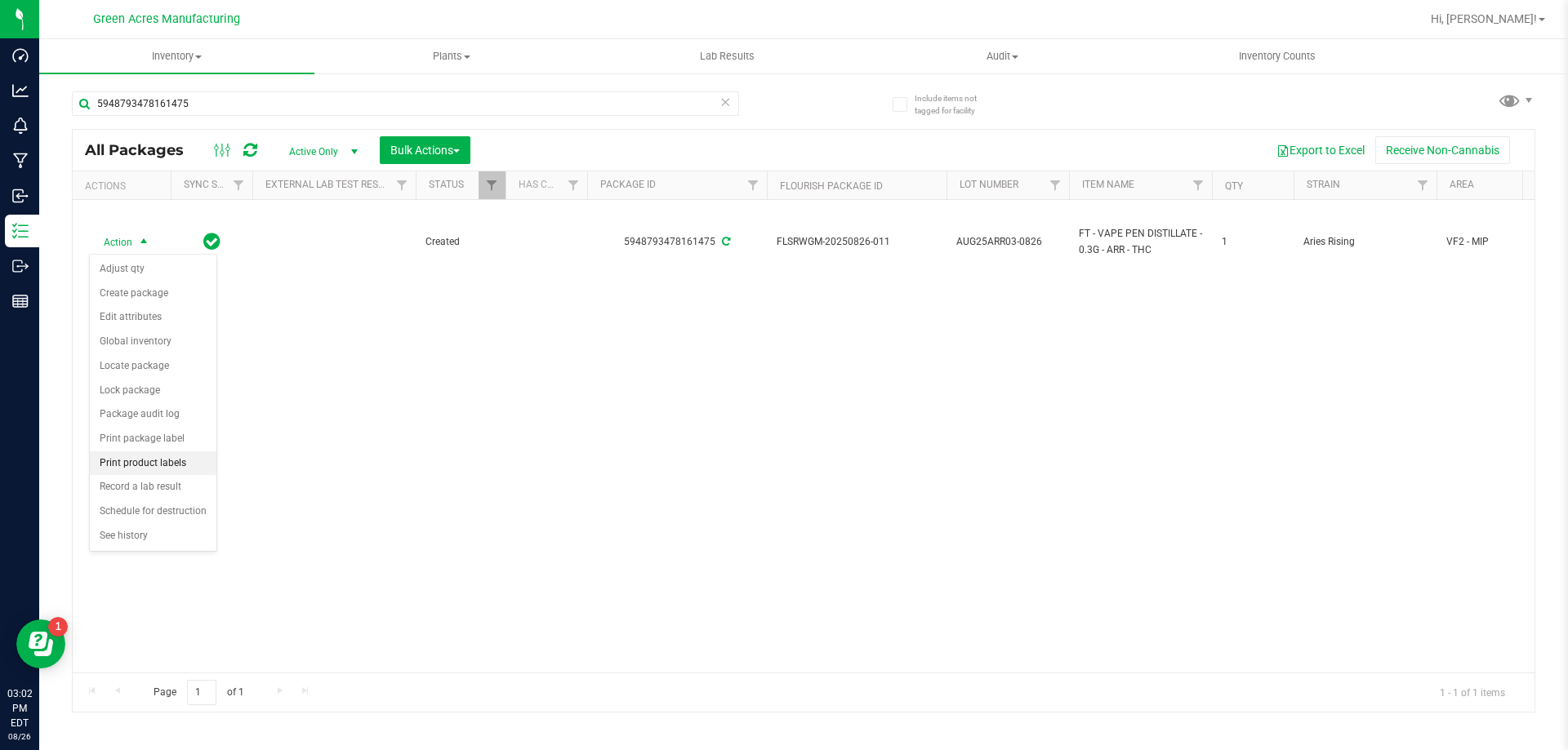
click at [175, 467] on li "Print product labels" at bounding box center [152, 464] width 126 height 24
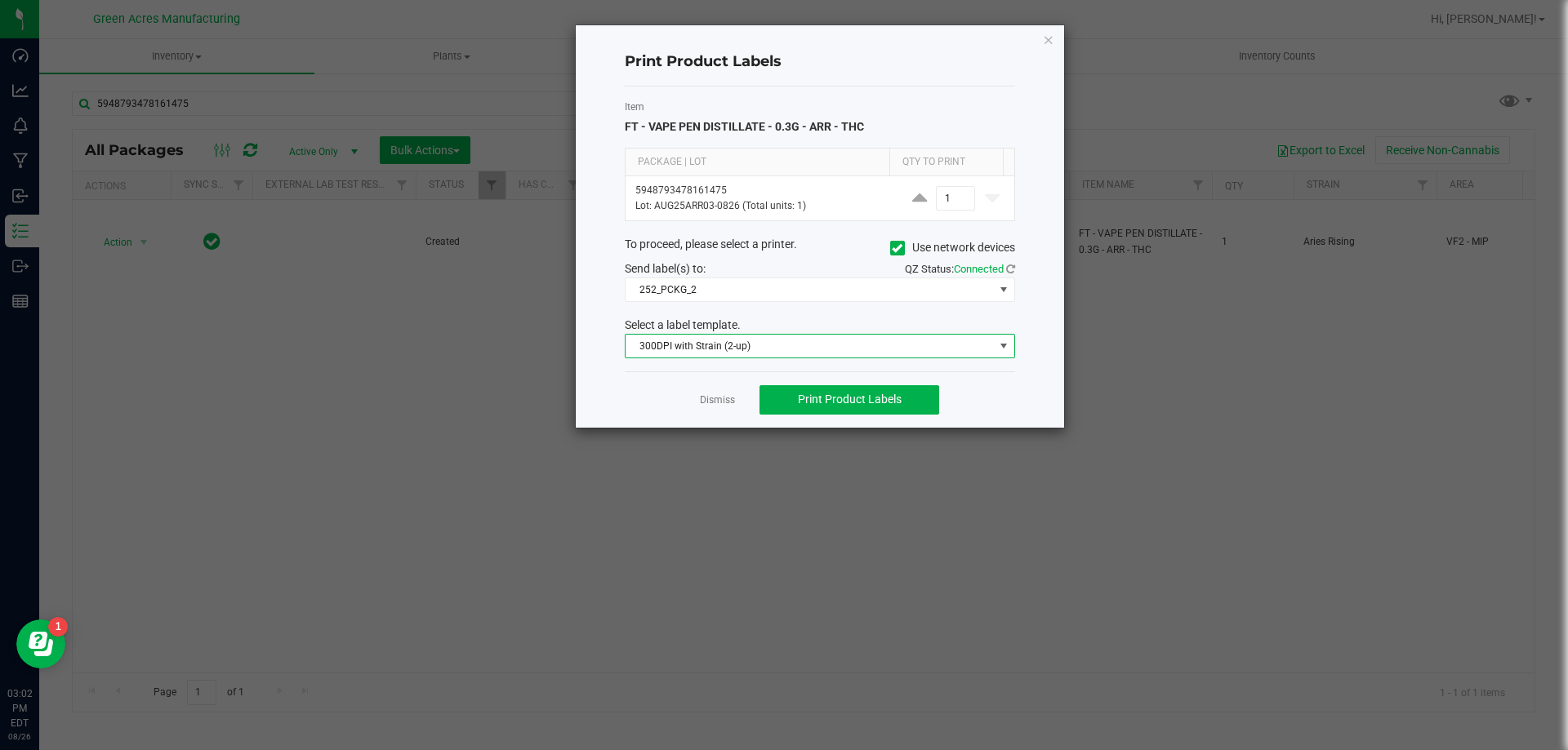
click at [954, 345] on span "300DPI with Strain (2-up)" at bounding box center [810, 346] width 368 height 23
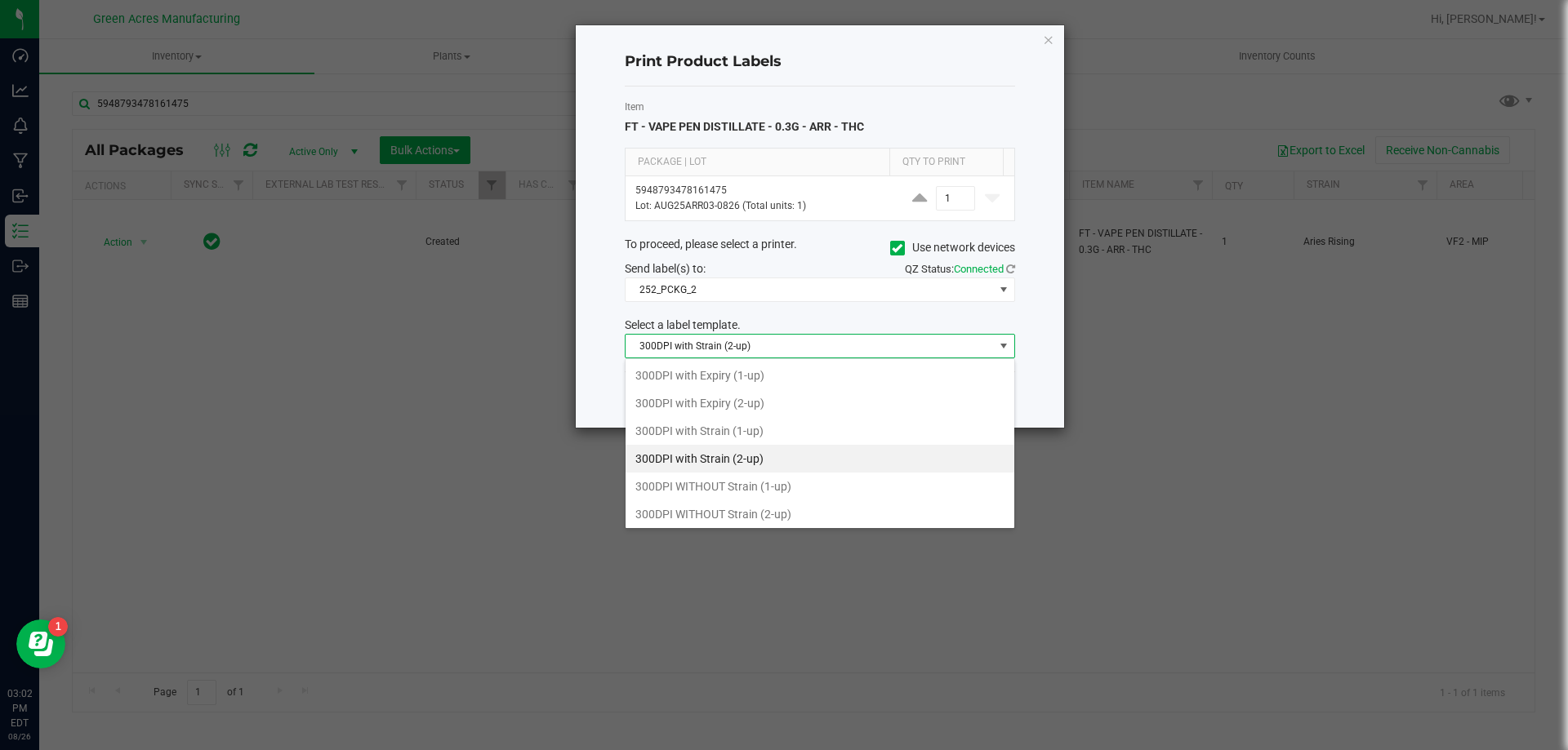
scroll to position [24, 390]
click at [950, 357] on span "300DPI with Strain (2-up)" at bounding box center [810, 346] width 368 height 23
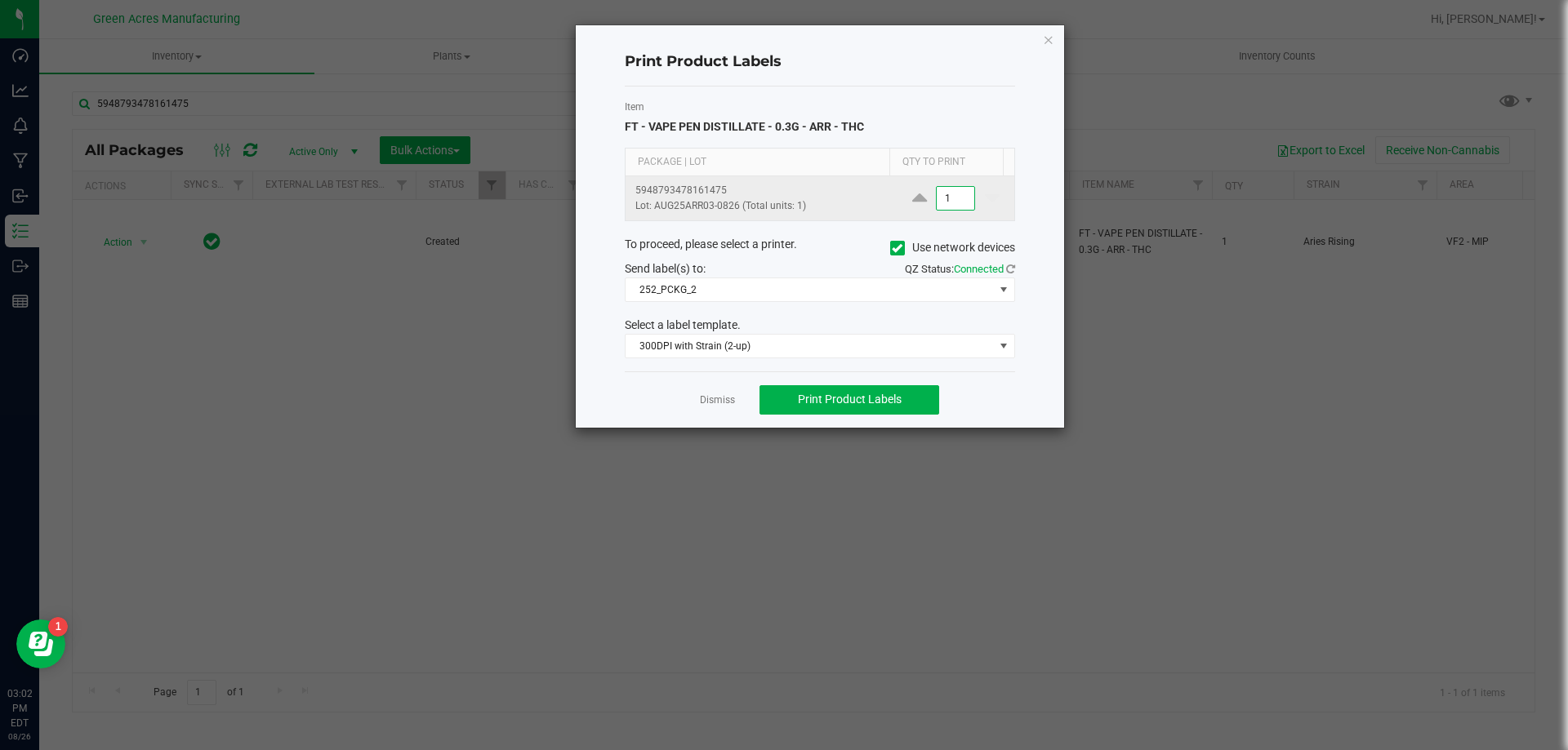
click at [946, 209] on input "1" at bounding box center [955, 198] width 37 height 23
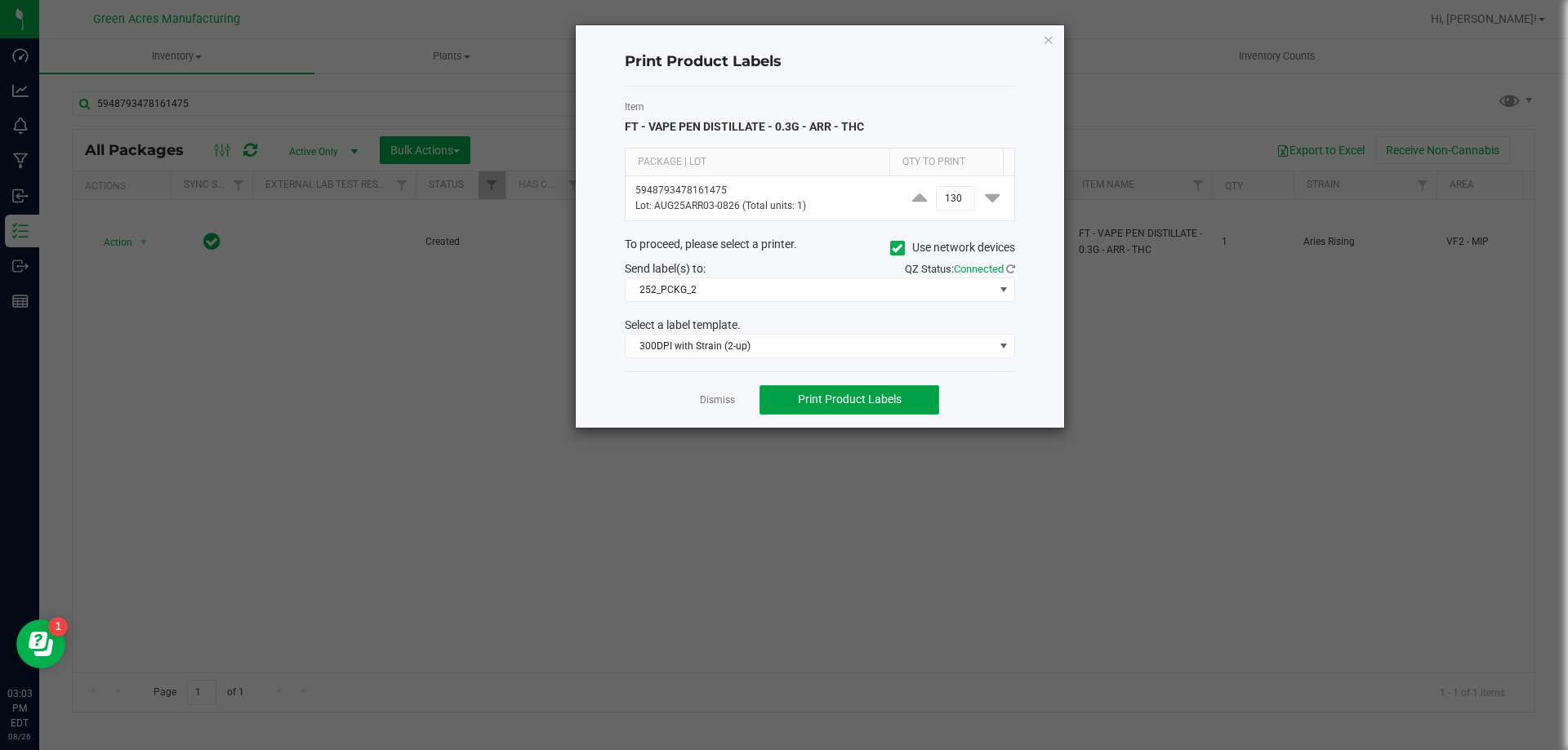
click at [924, 405] on button "Print Product Labels" at bounding box center [849, 400] width 179 height 30
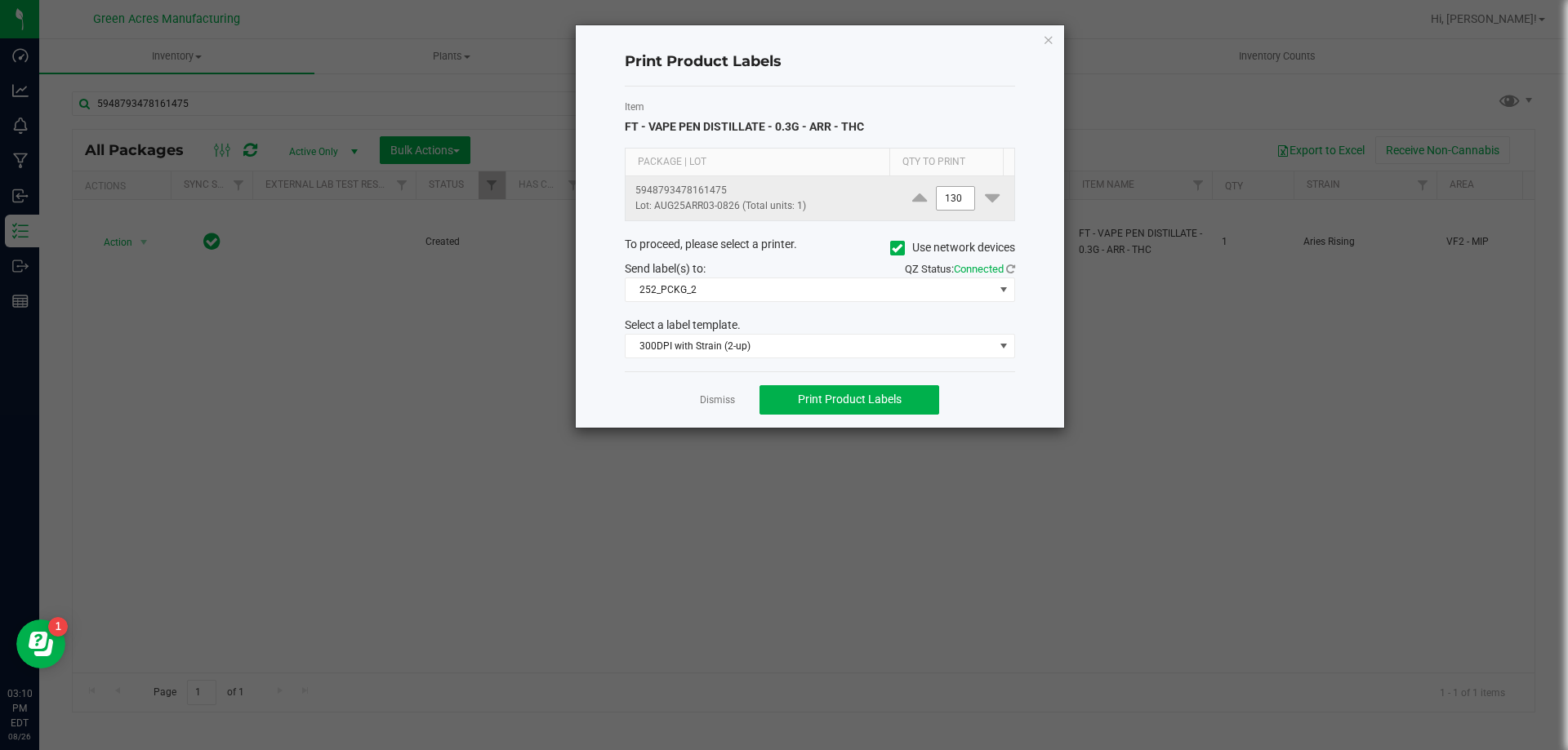
click at [946, 204] on input "130" at bounding box center [955, 198] width 37 height 23
click at [946, 203] on input "130" at bounding box center [955, 198] width 37 height 23
click at [958, 207] on input "130" at bounding box center [955, 198] width 37 height 23
click at [953, 205] on input "130" at bounding box center [955, 198] width 37 height 23
click at [952, 205] on input "130" at bounding box center [955, 198] width 37 height 23
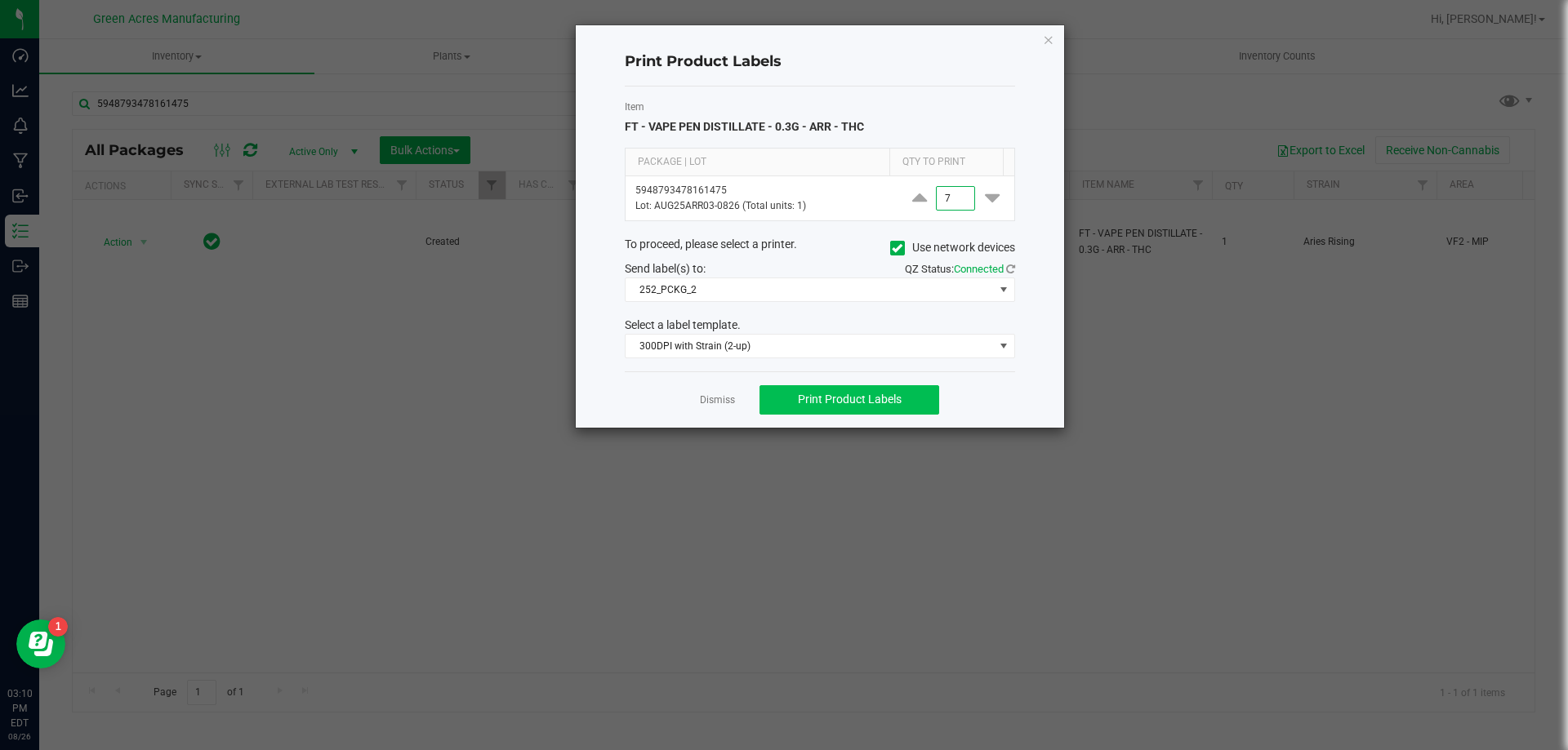
type input "7"
click at [889, 397] on span "Print Product Labels" at bounding box center [849, 398] width 104 height 13
